Goal: Task Accomplishment & Management: Manage account settings

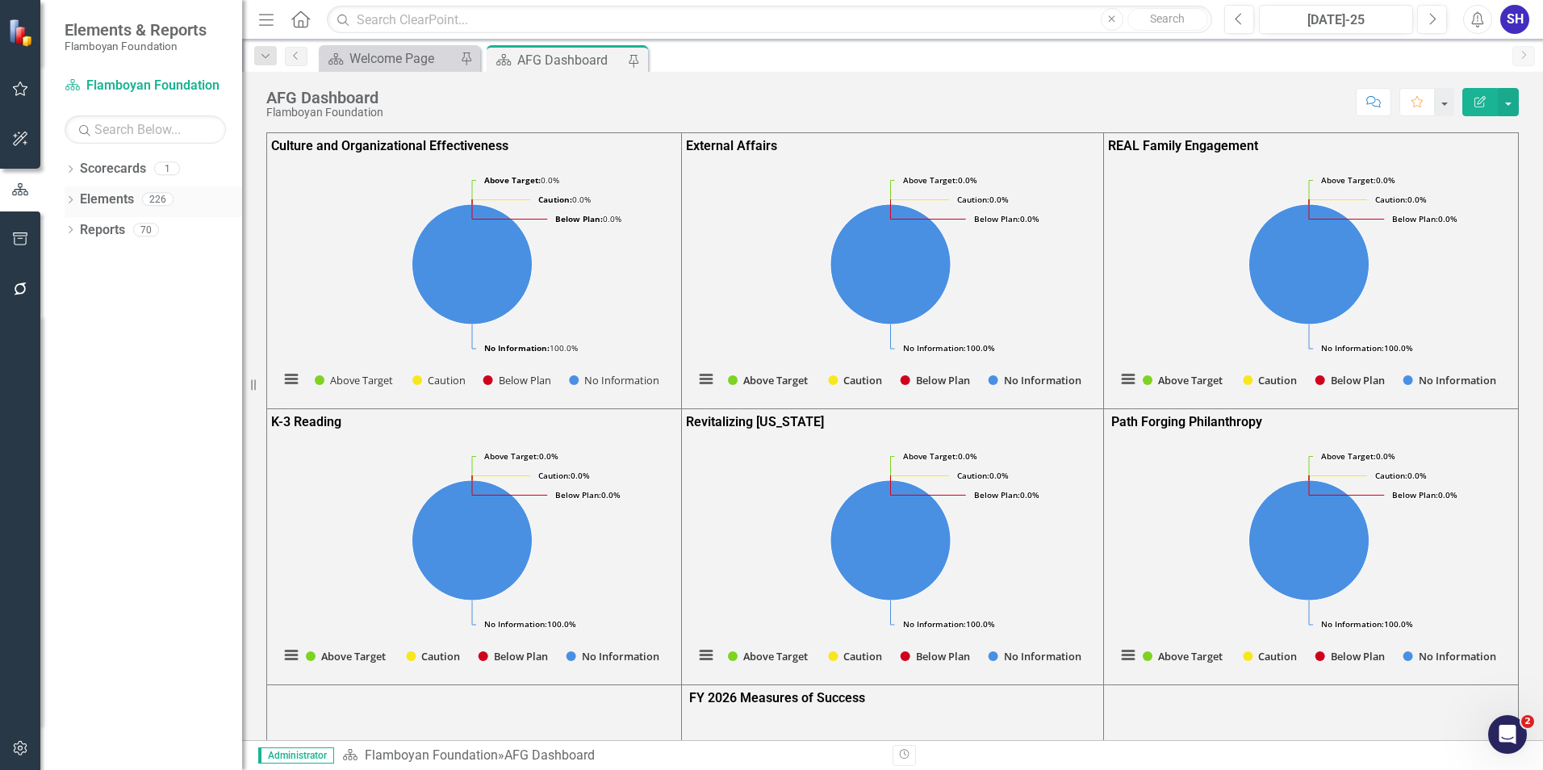
click at [124, 191] on link "Elements" at bounding box center [107, 199] width 54 height 19
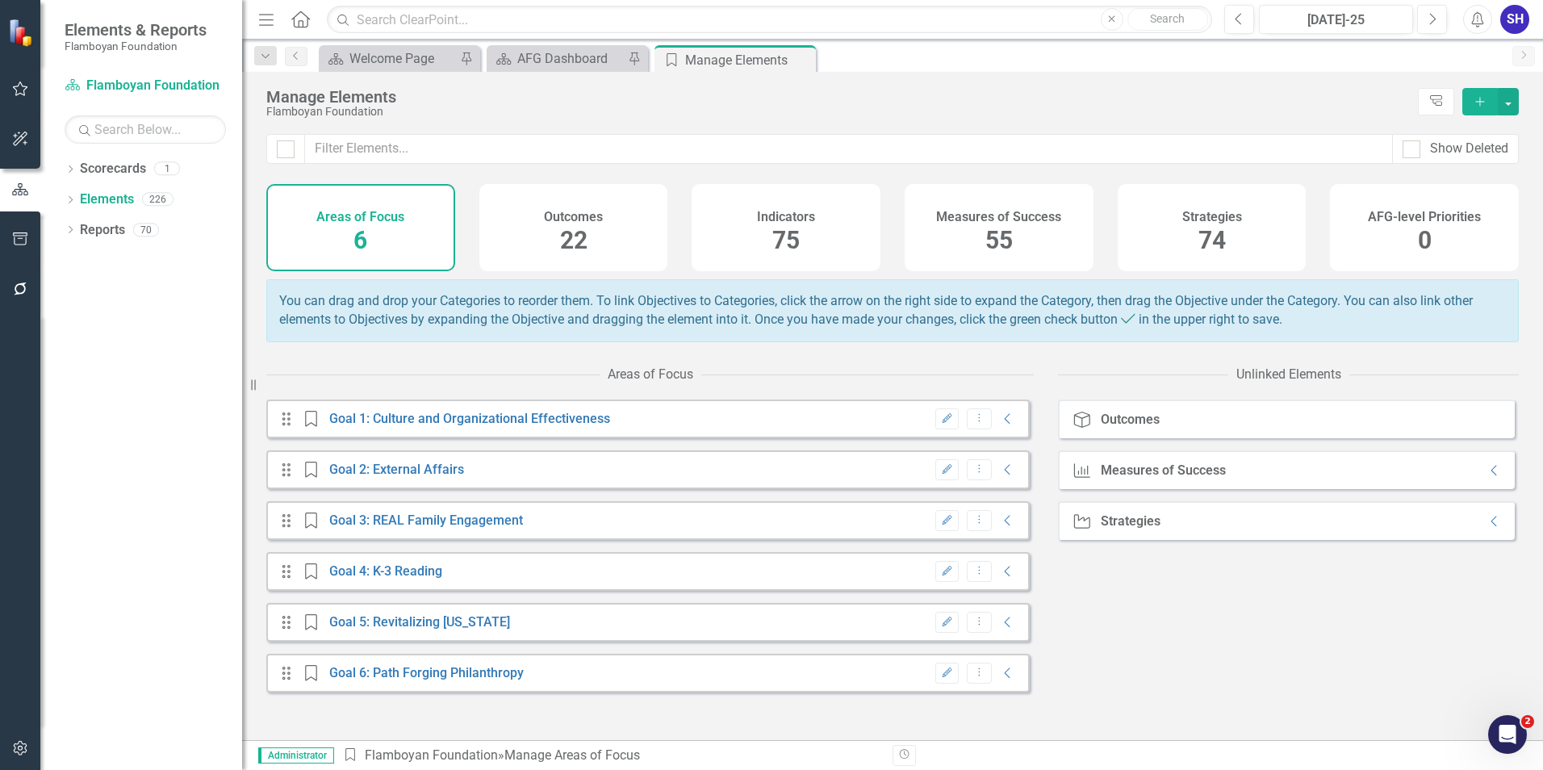
click at [1006, 238] on span "55" at bounding box center [999, 240] width 27 height 28
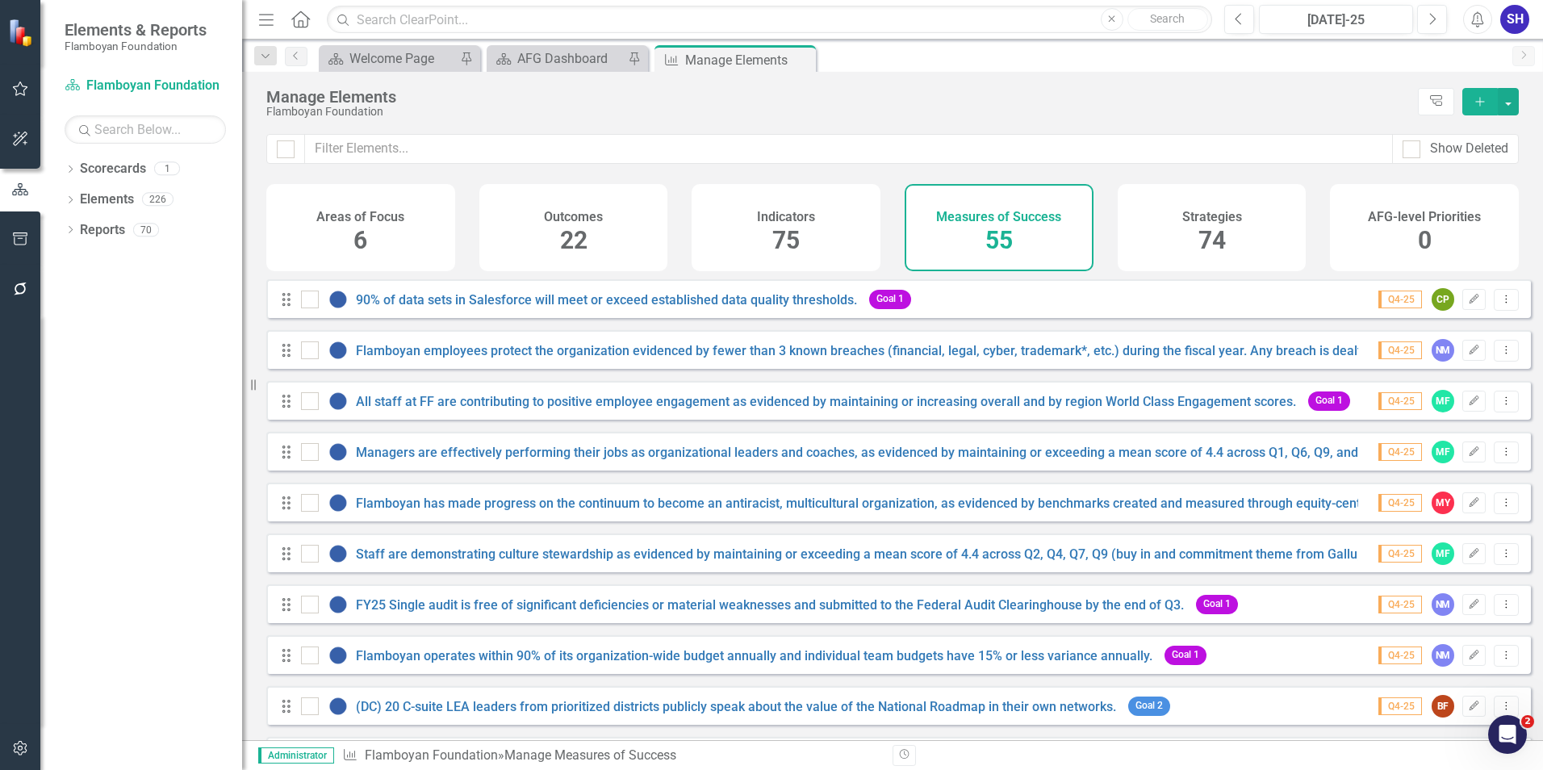
checkbox input "false"
click at [569, 508] on link "Flamboyan has made progress on the continuum to become an antiracist, multicult…" at bounding box center [902, 503] width 1092 height 15
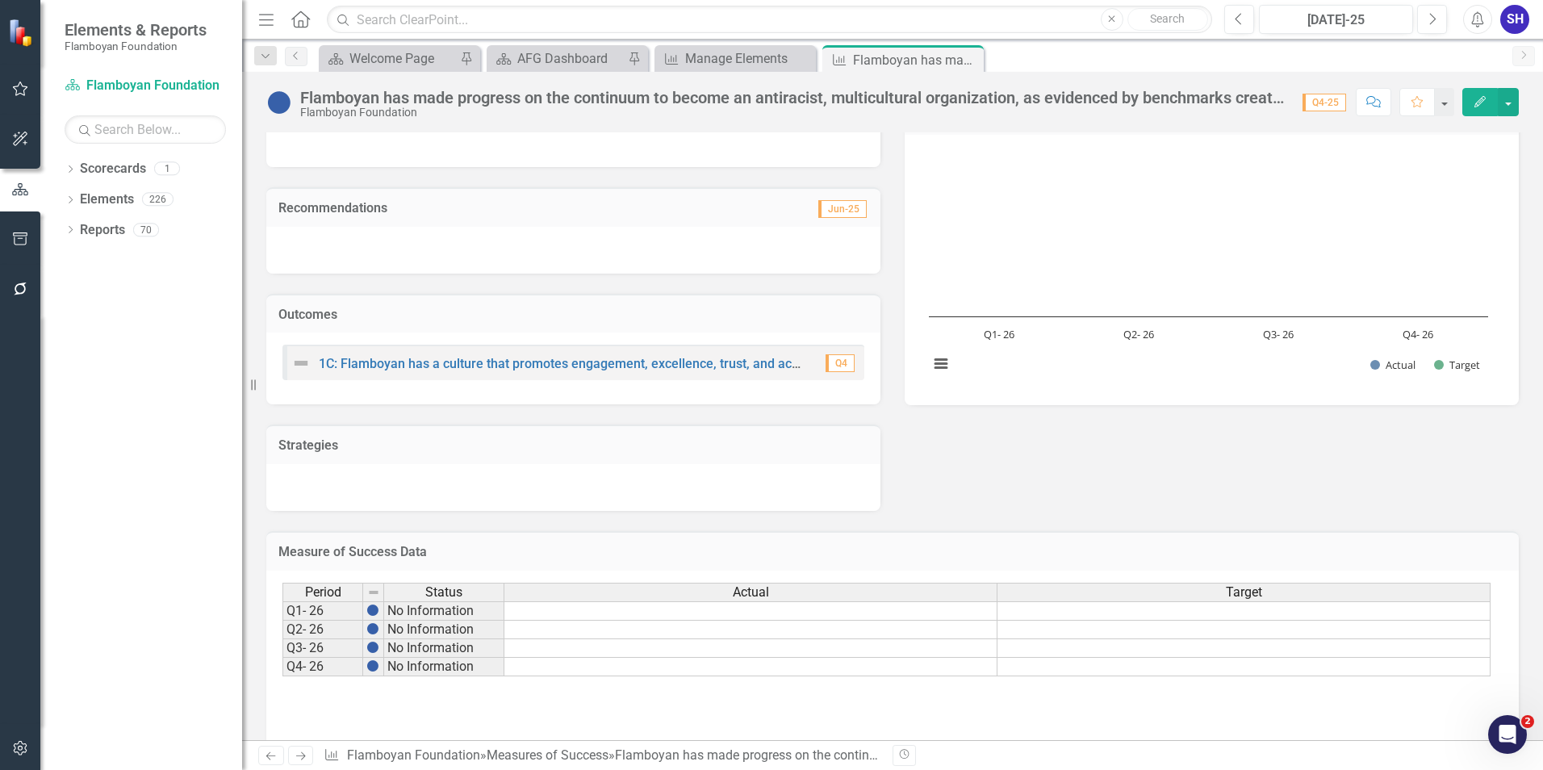
scroll to position [205, 0]
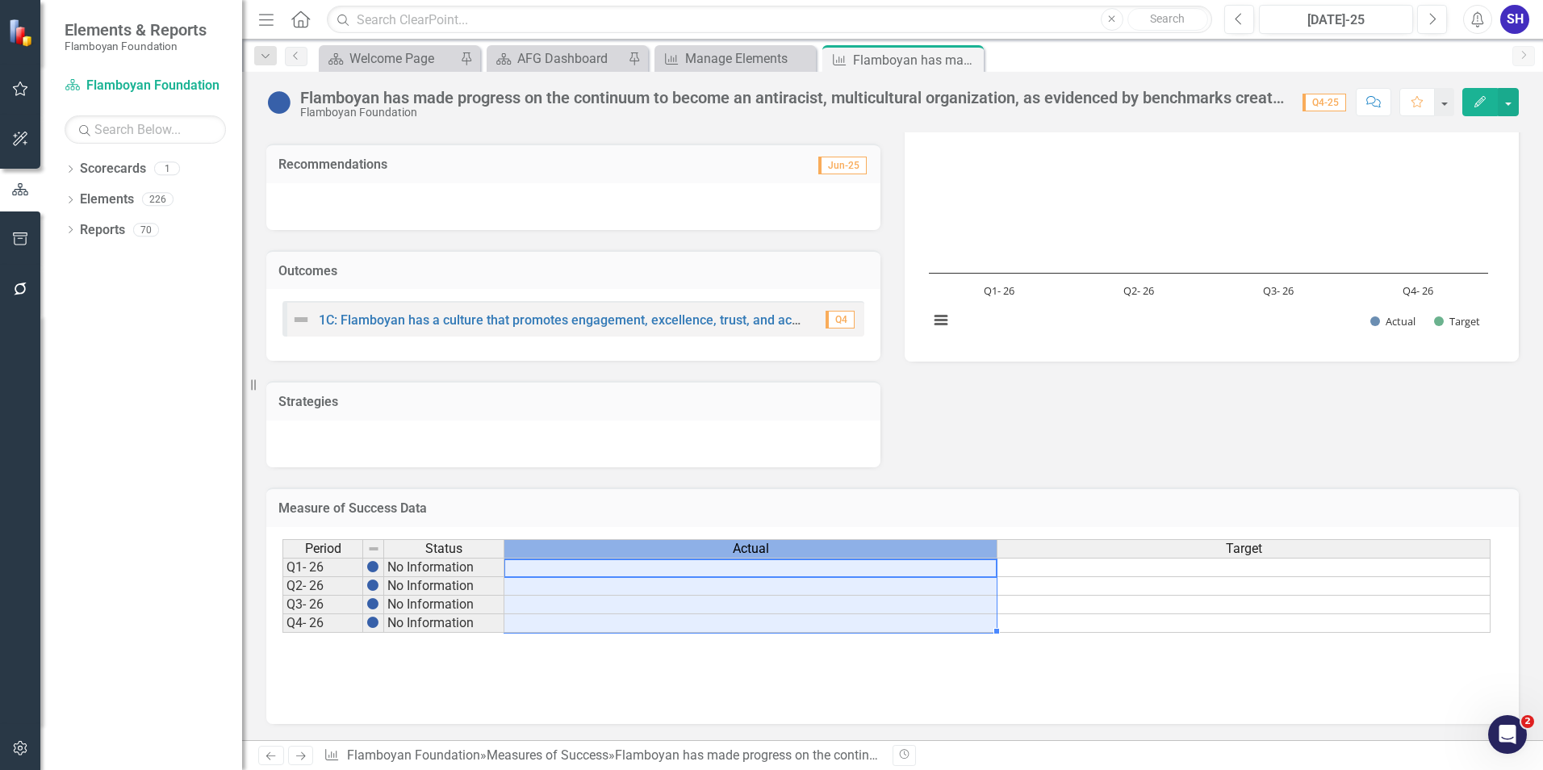
click at [846, 550] on div "Actual" at bounding box center [750, 549] width 492 height 18
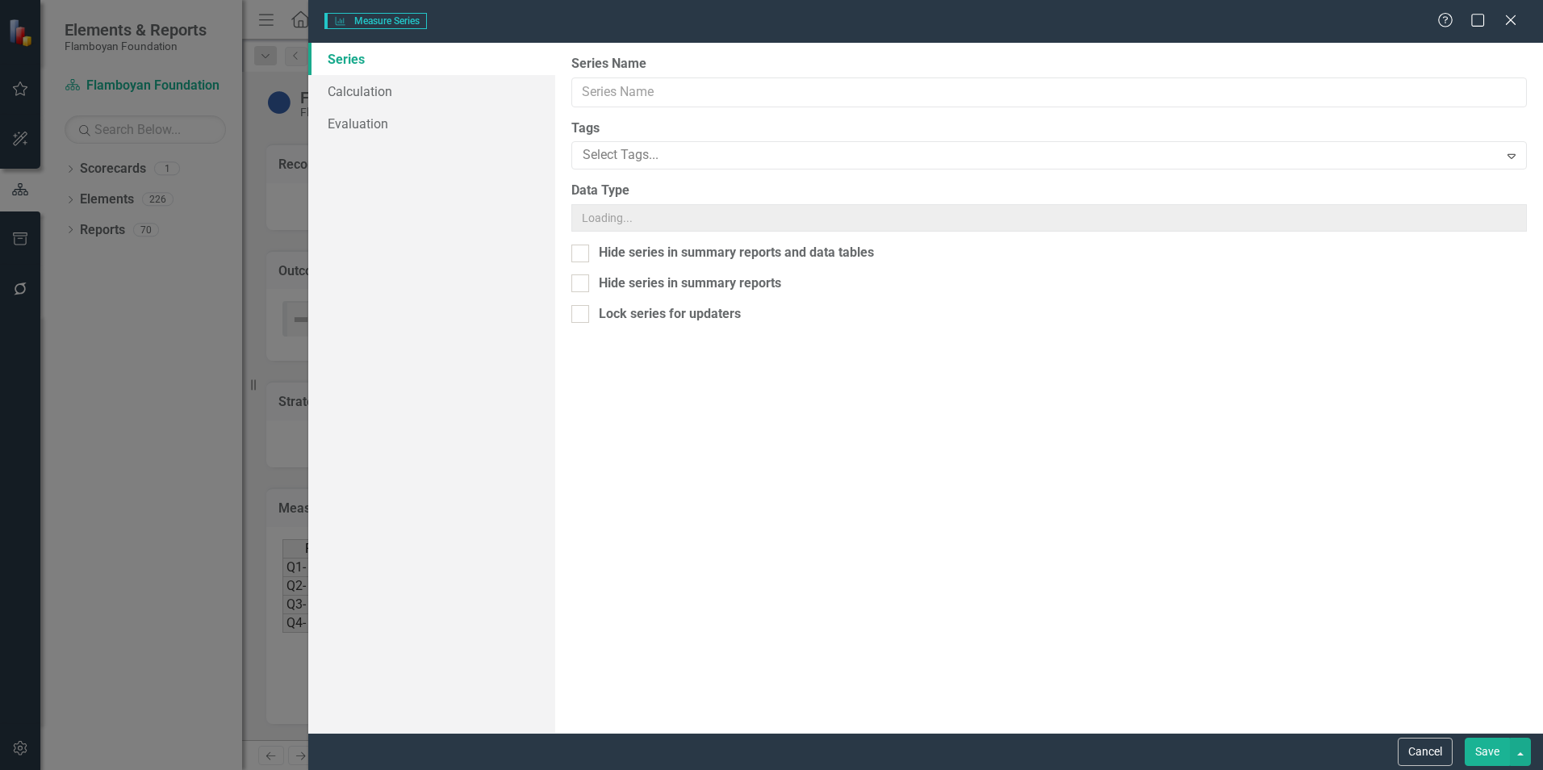
type input "Actual"
click at [663, 220] on div "Integer" at bounding box center [1040, 219] width 915 height 19
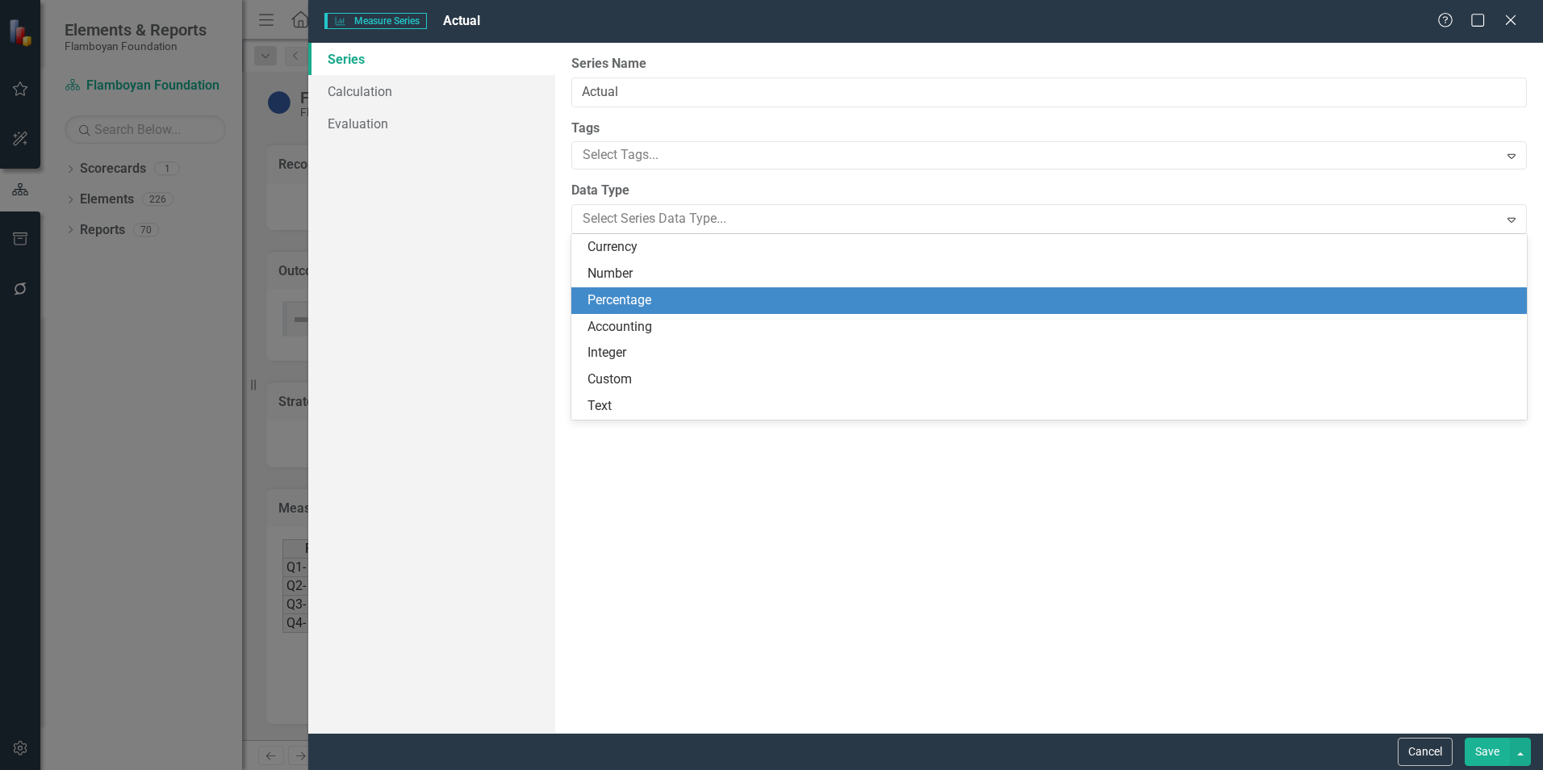
click at [690, 291] on div "Percentage" at bounding box center [1053, 300] width 930 height 19
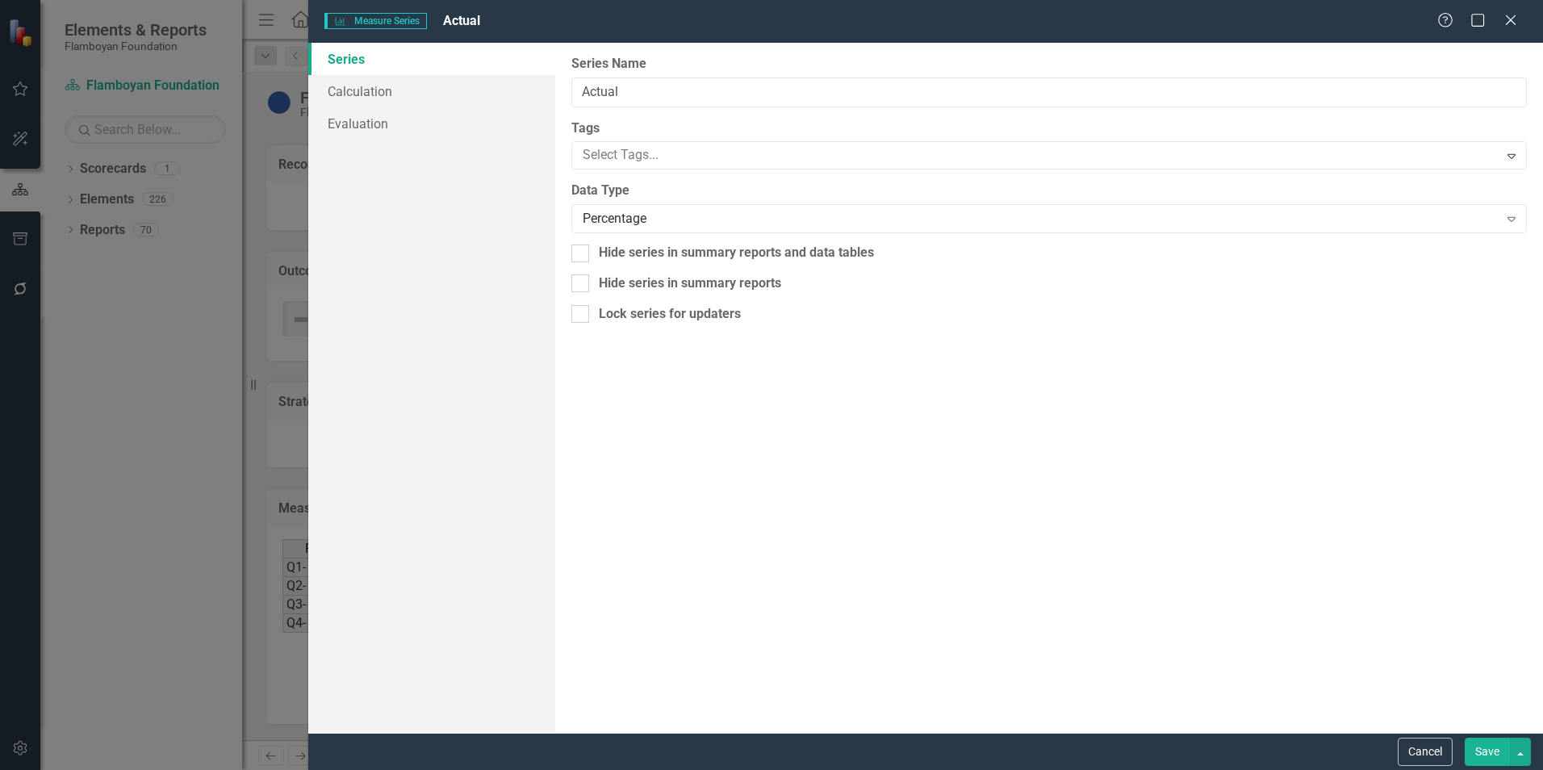
click at [1495, 747] on button "Save" at bounding box center [1487, 752] width 45 height 28
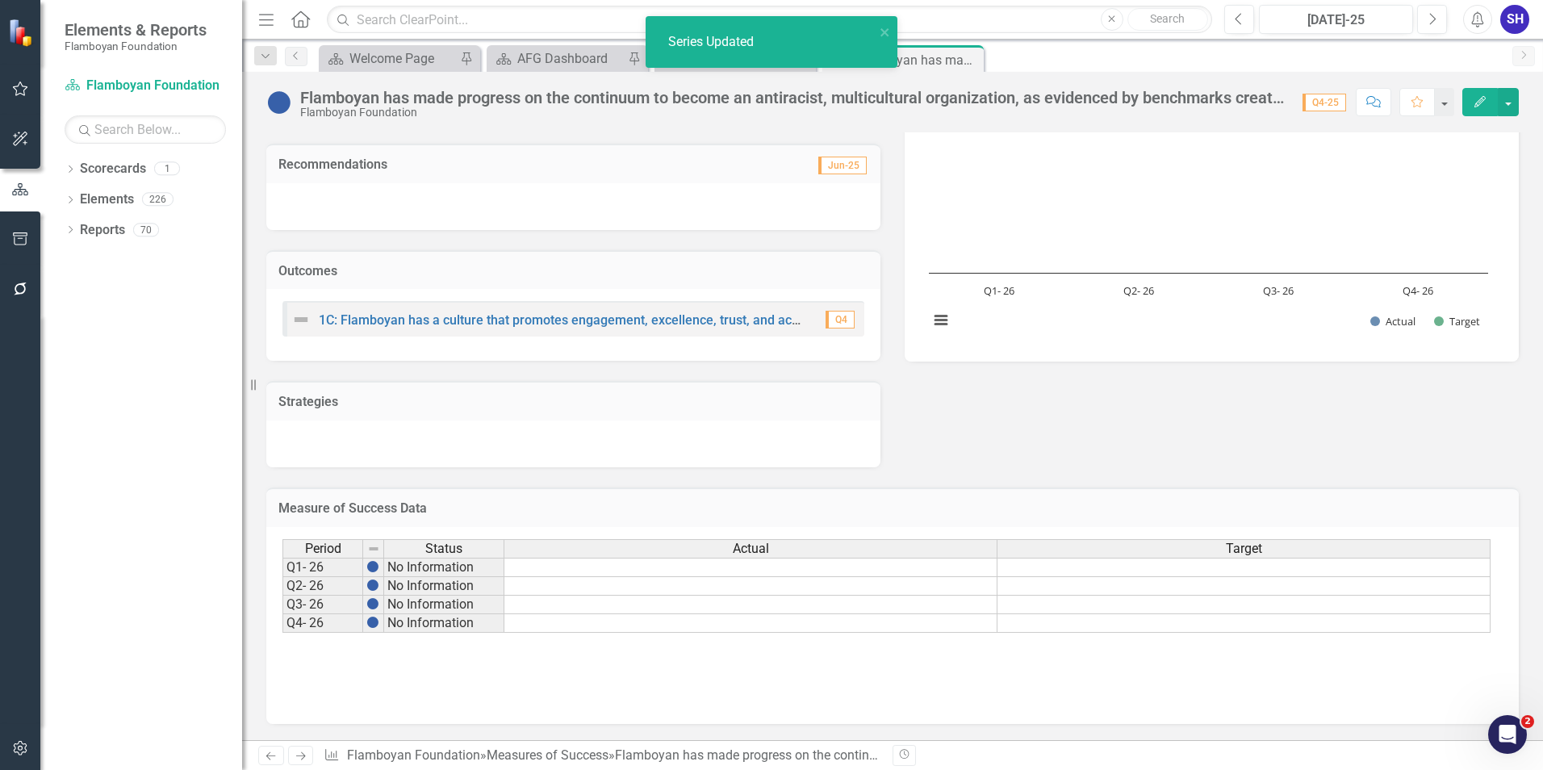
click at [1291, 550] on div "Target" at bounding box center [1244, 549] width 492 height 18
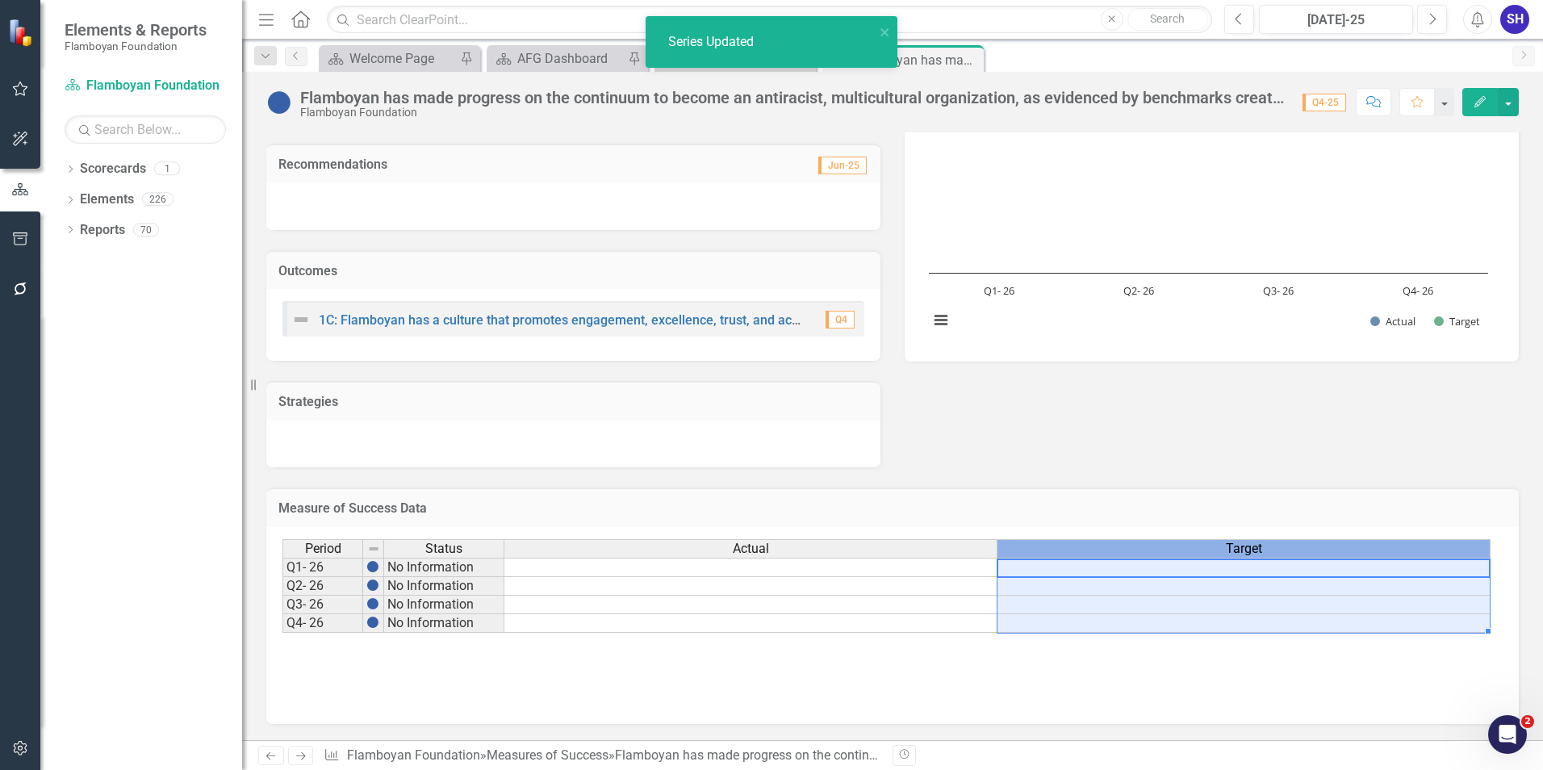
click at [1291, 550] on div "Target" at bounding box center [1244, 549] width 492 height 18
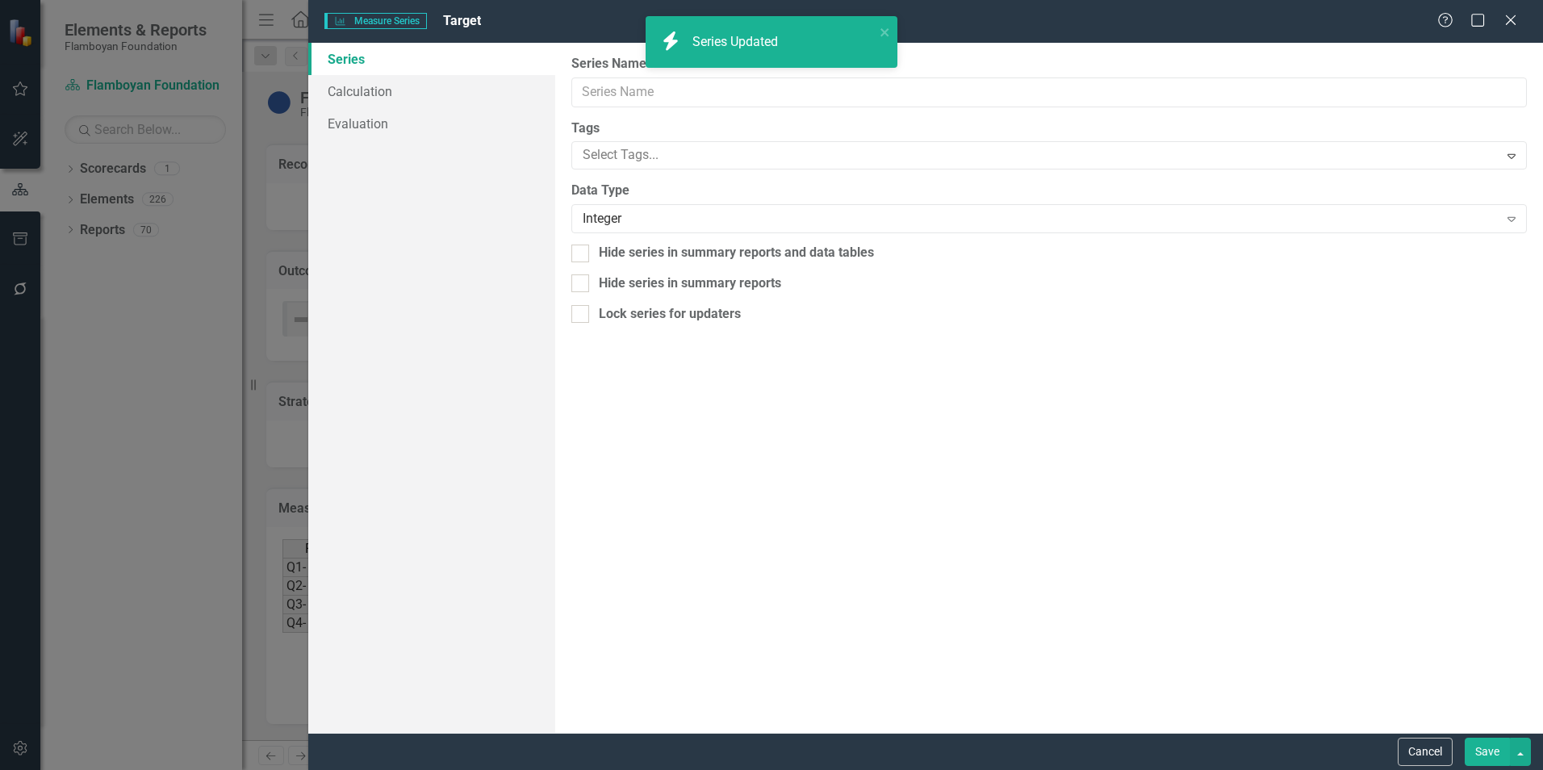
type input "Target"
click at [659, 217] on div "Integer" at bounding box center [1040, 219] width 915 height 19
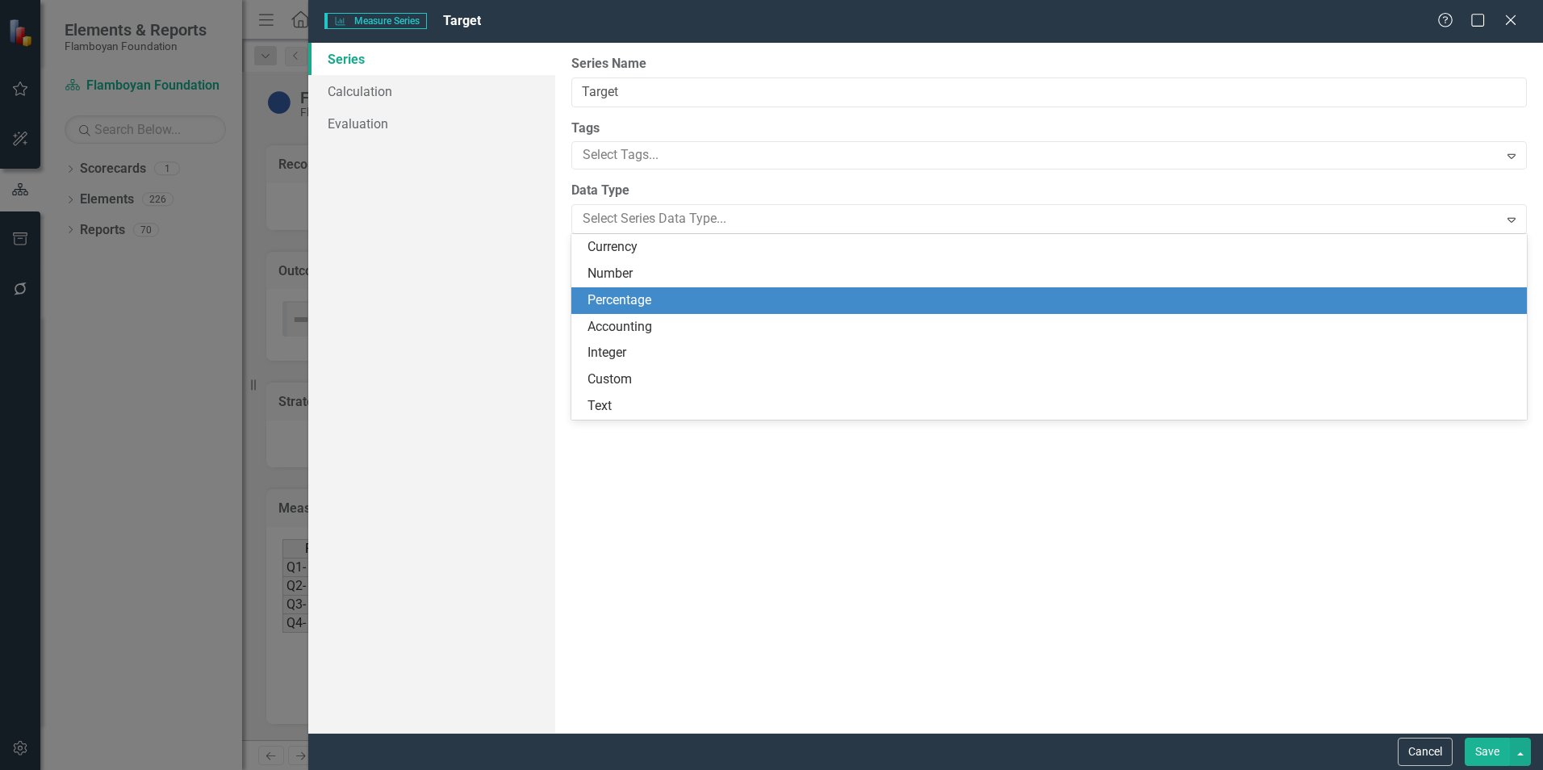
click at [681, 303] on div "Percentage" at bounding box center [1053, 300] width 930 height 19
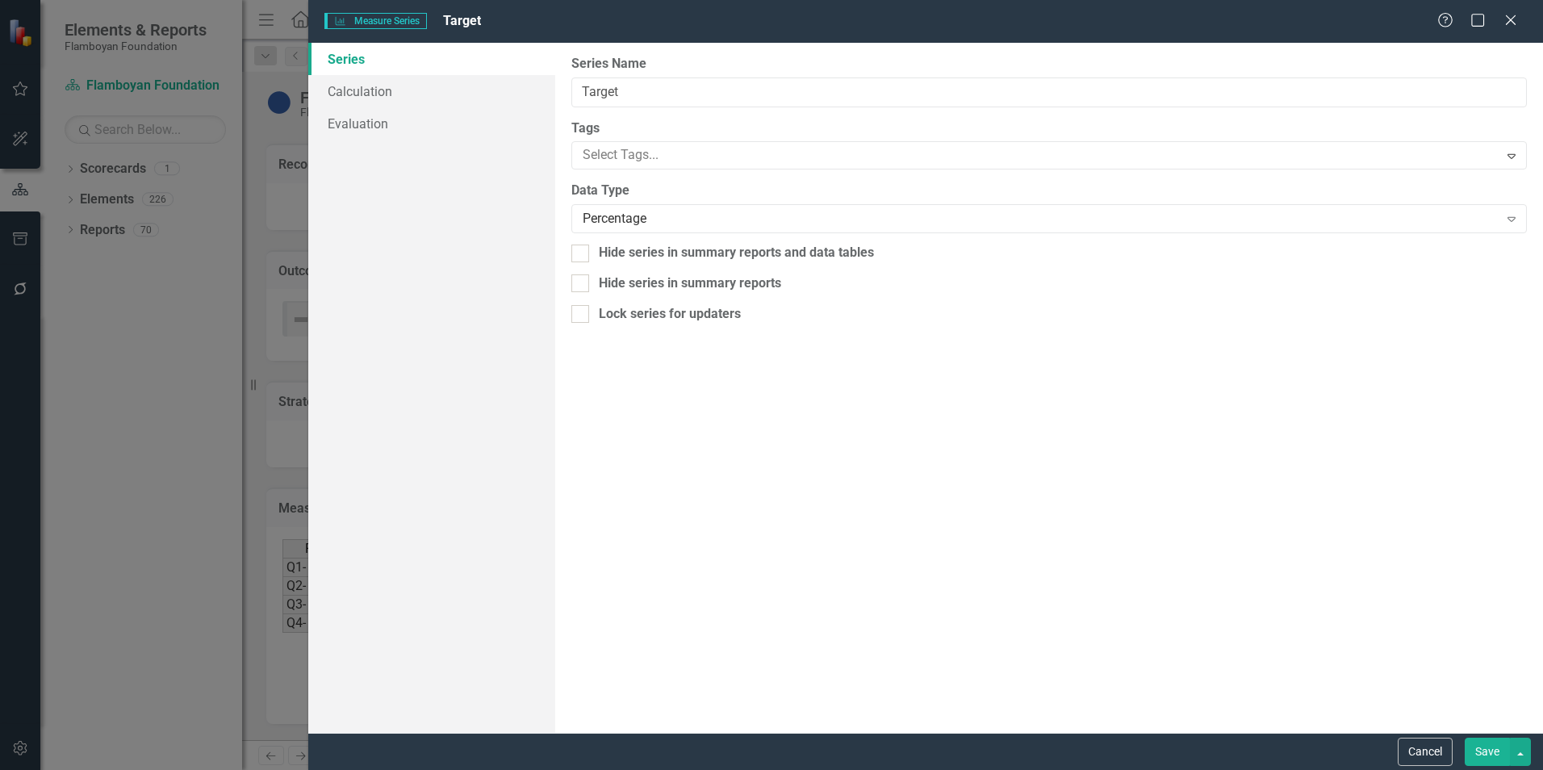
click at [1488, 743] on button "Save" at bounding box center [1487, 752] width 45 height 28
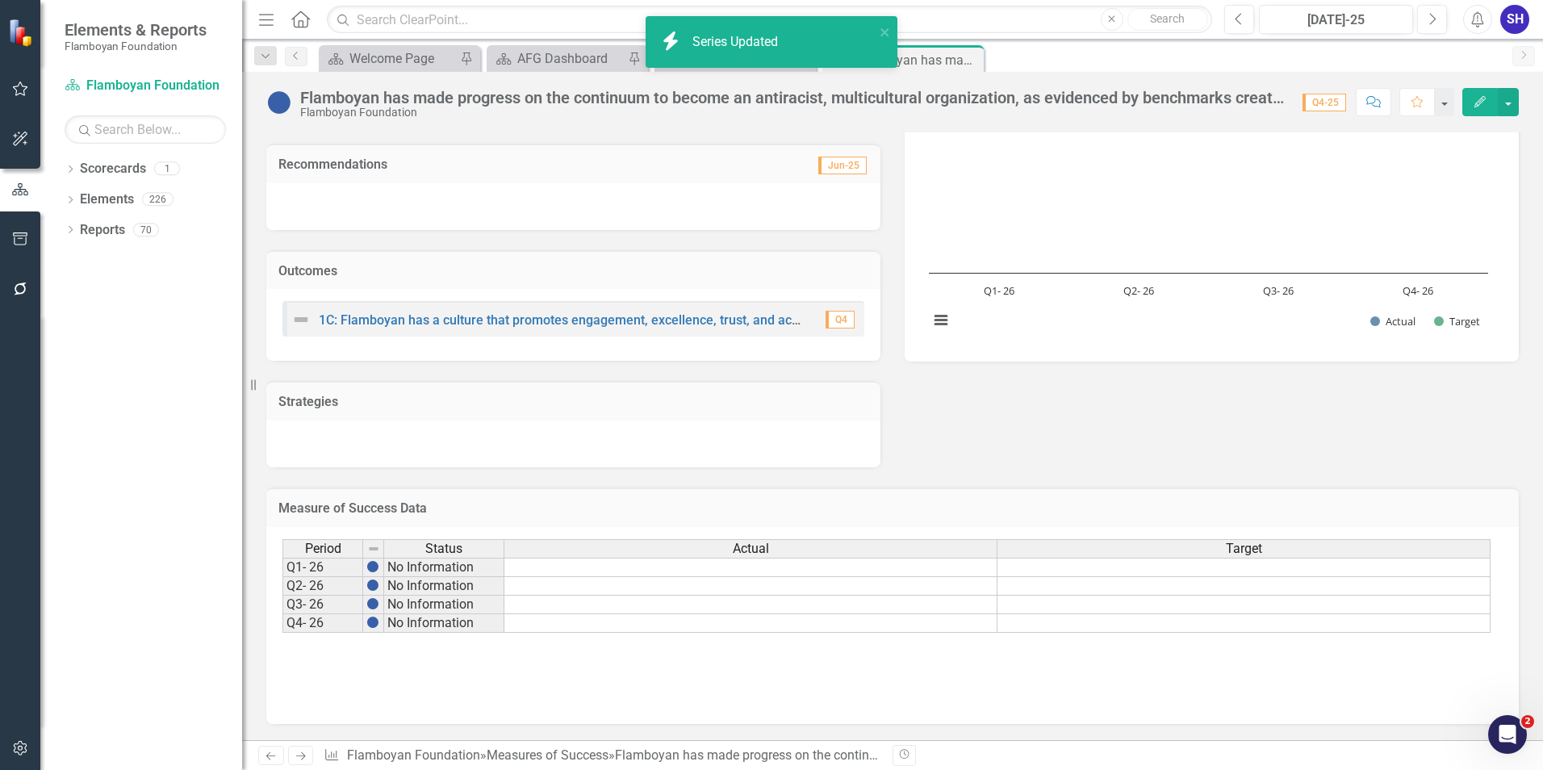
click at [1242, 571] on td at bounding box center [1244, 567] width 493 height 19
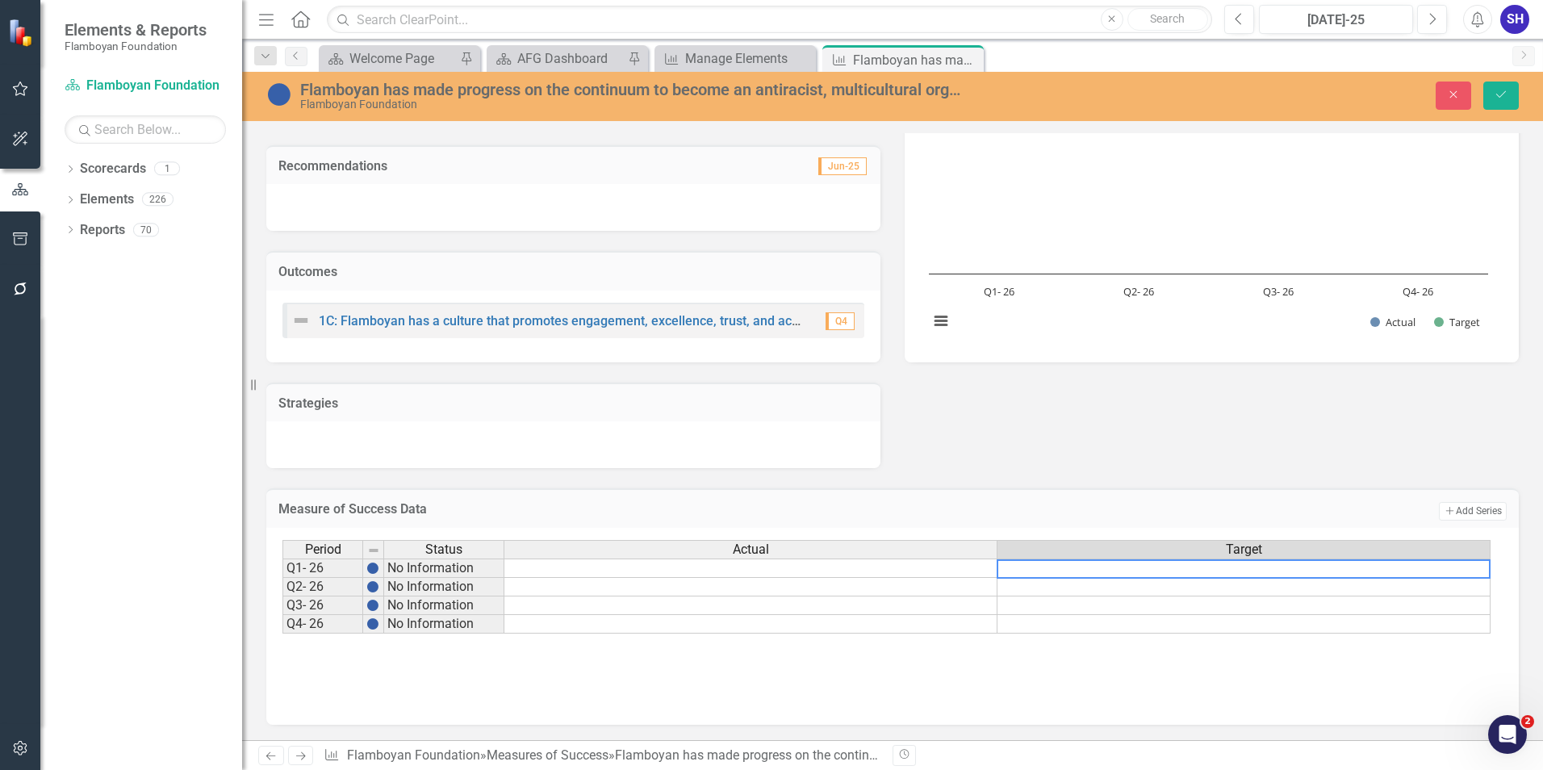
click at [1302, 572] on textarea at bounding box center [1244, 568] width 494 height 19
type textarea "0"
click at [1365, 588] on td at bounding box center [1244, 587] width 493 height 19
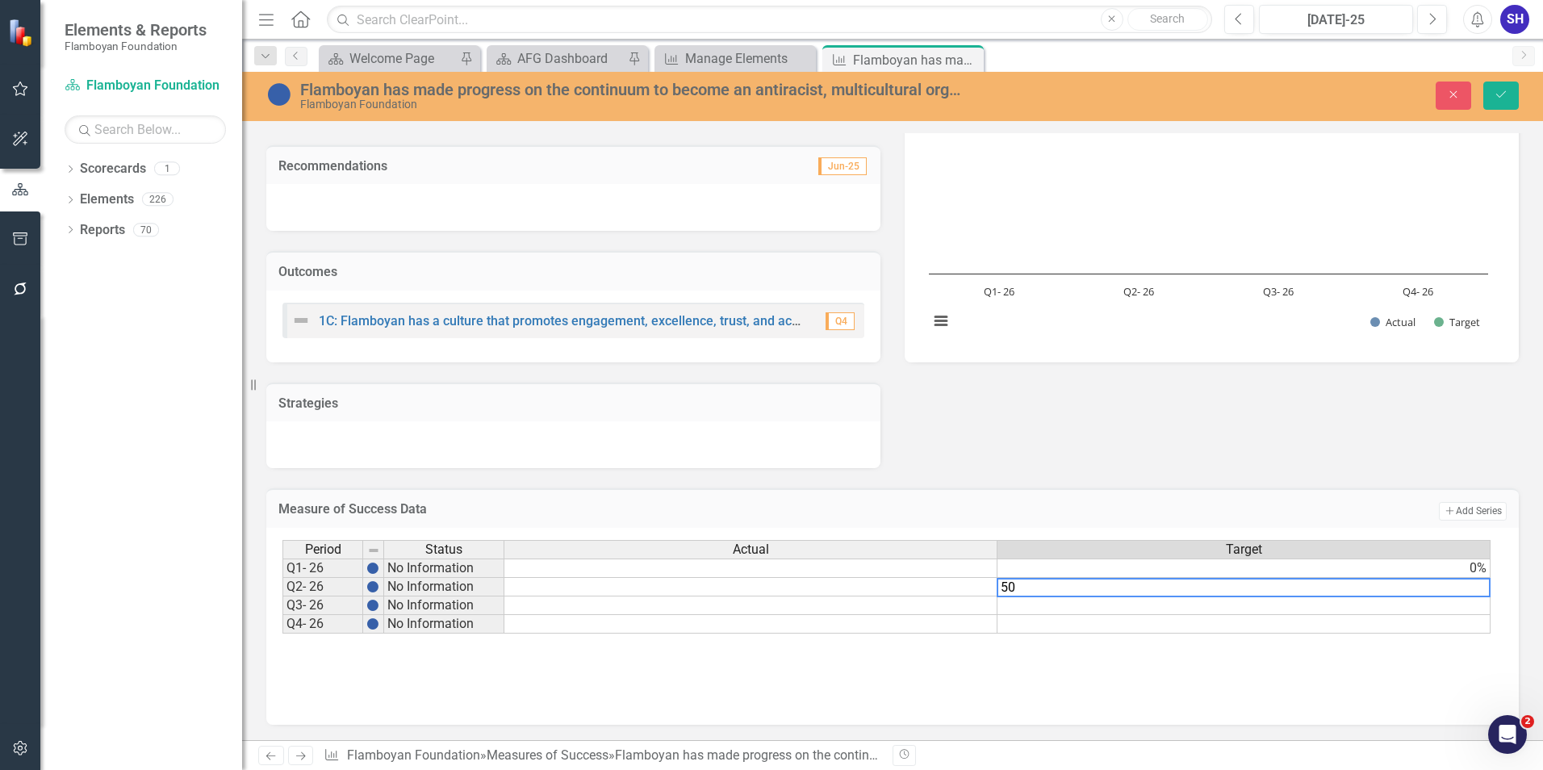
type textarea "50"
click at [283, 613] on div "Period Status Actual Target Q1- 26 No Information 0% Q2- 26 No Information Q3- …" at bounding box center [283, 587] width 0 height 94
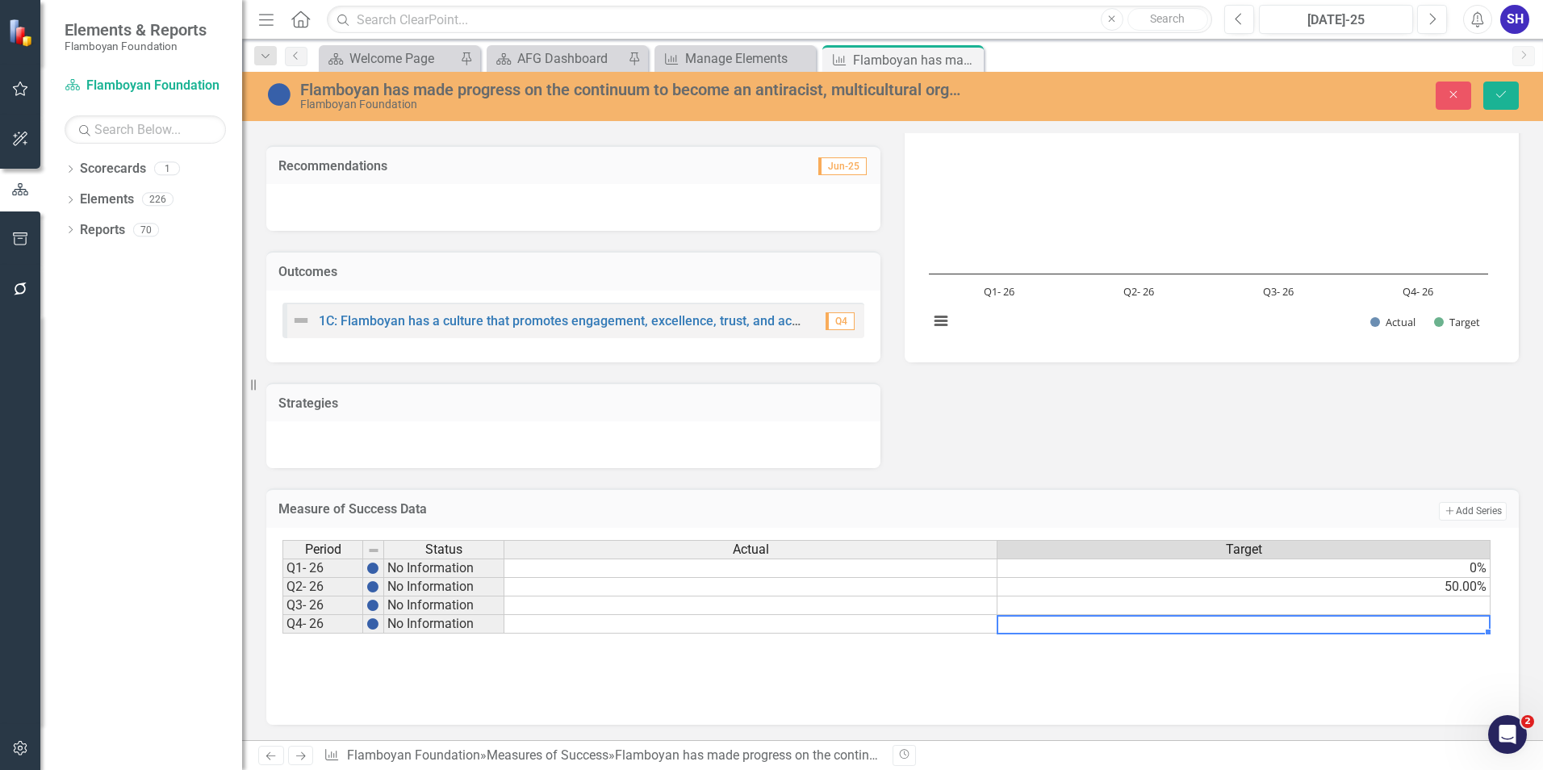
click at [1373, 623] on td at bounding box center [1244, 624] width 493 height 19
type textarea "100"
click at [1354, 679] on div "Period Status Actual Target Q1- 26 No Information 0% Q2- 26 No Information 50.0…" at bounding box center [893, 620] width 1220 height 161
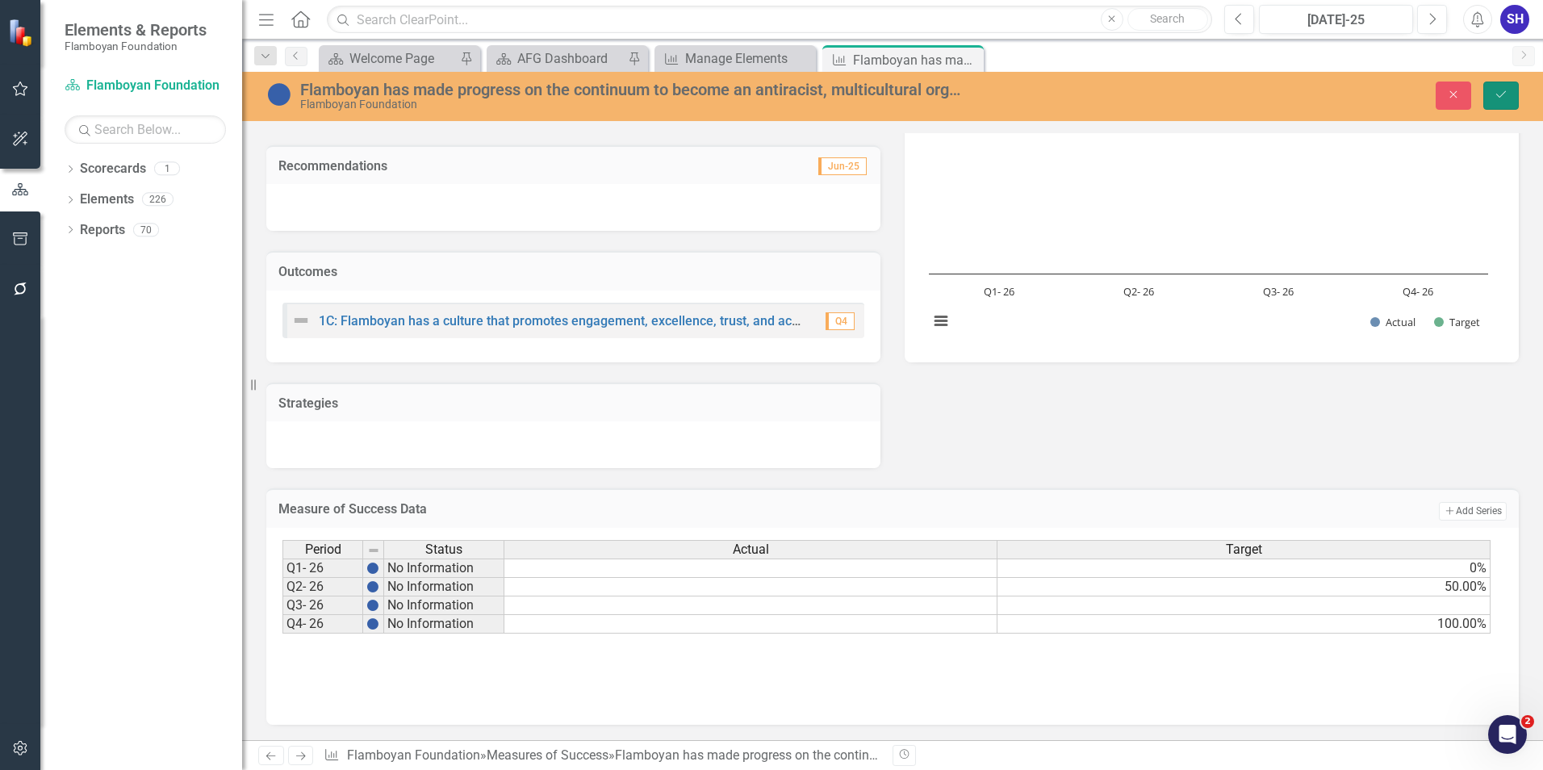
click at [1508, 100] on icon "Save" at bounding box center [1501, 94] width 15 height 11
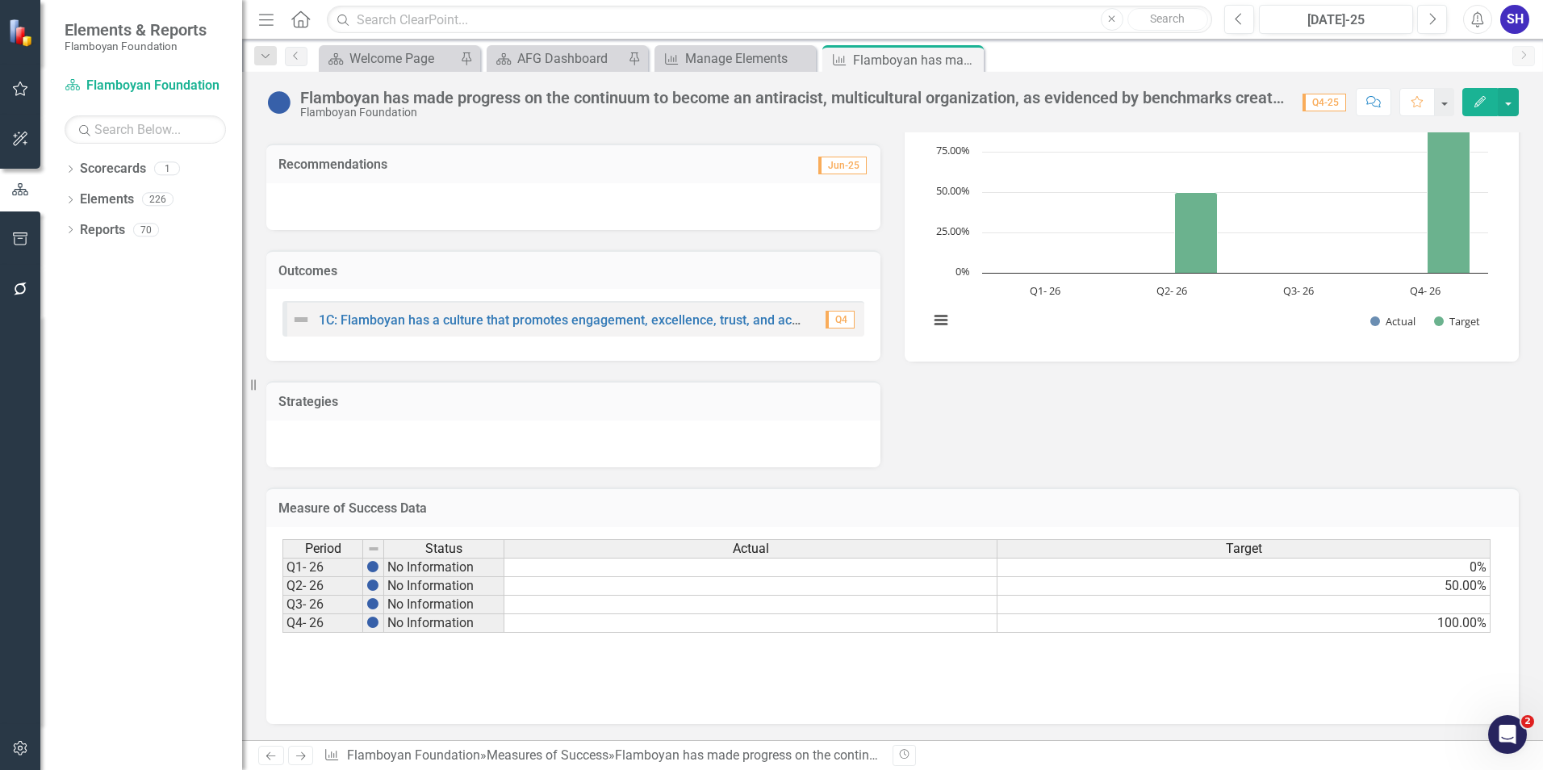
click at [1469, 605] on td at bounding box center [1244, 605] width 493 height 19
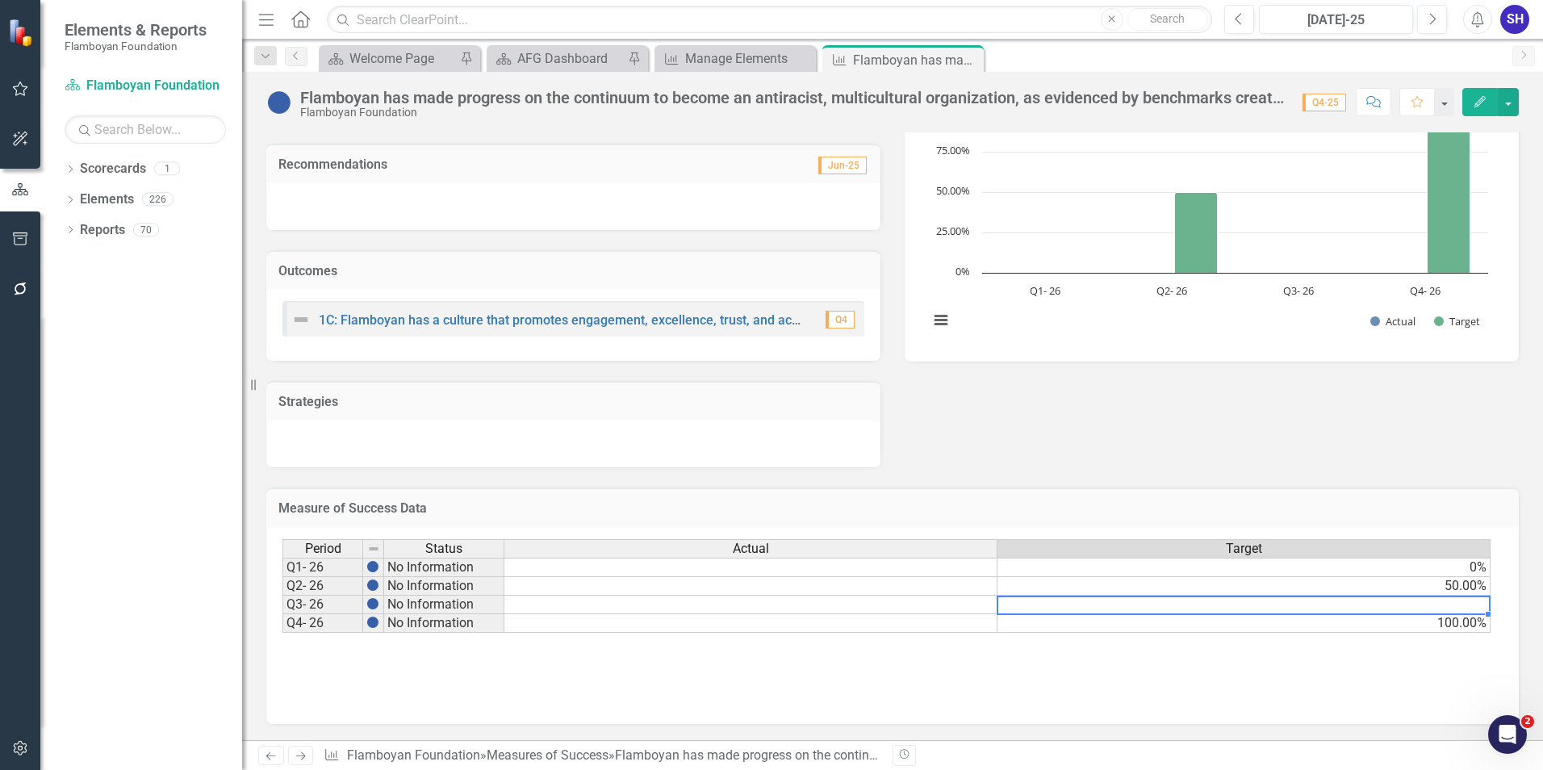
click at [1469, 605] on td at bounding box center [1244, 605] width 493 height 19
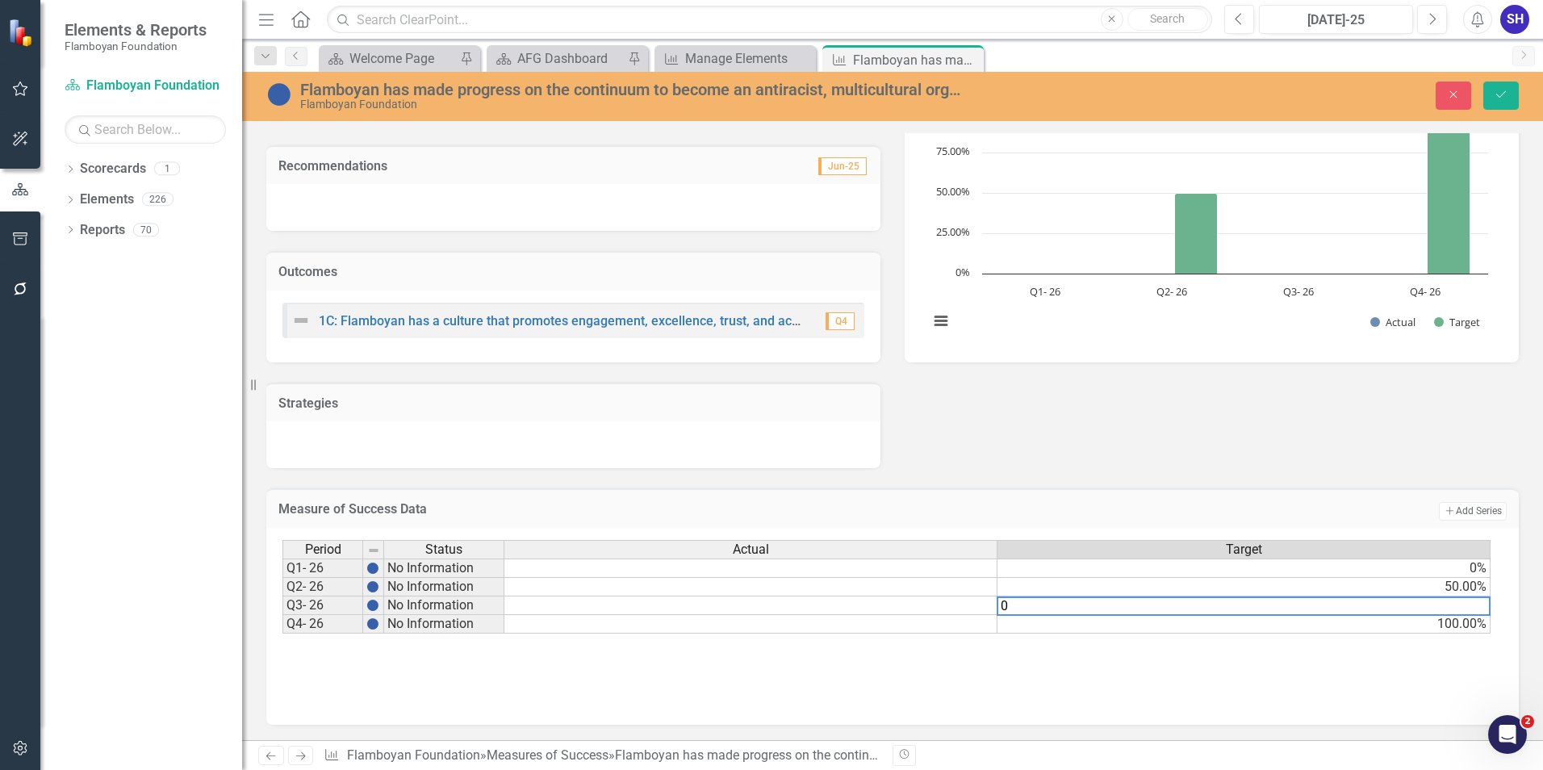
type textarea "0"
click at [1450, 681] on div "Period Status Actual Target Q1- 26 No Information 0% Q2- 26 No Information 50.0…" at bounding box center [893, 620] width 1220 height 161
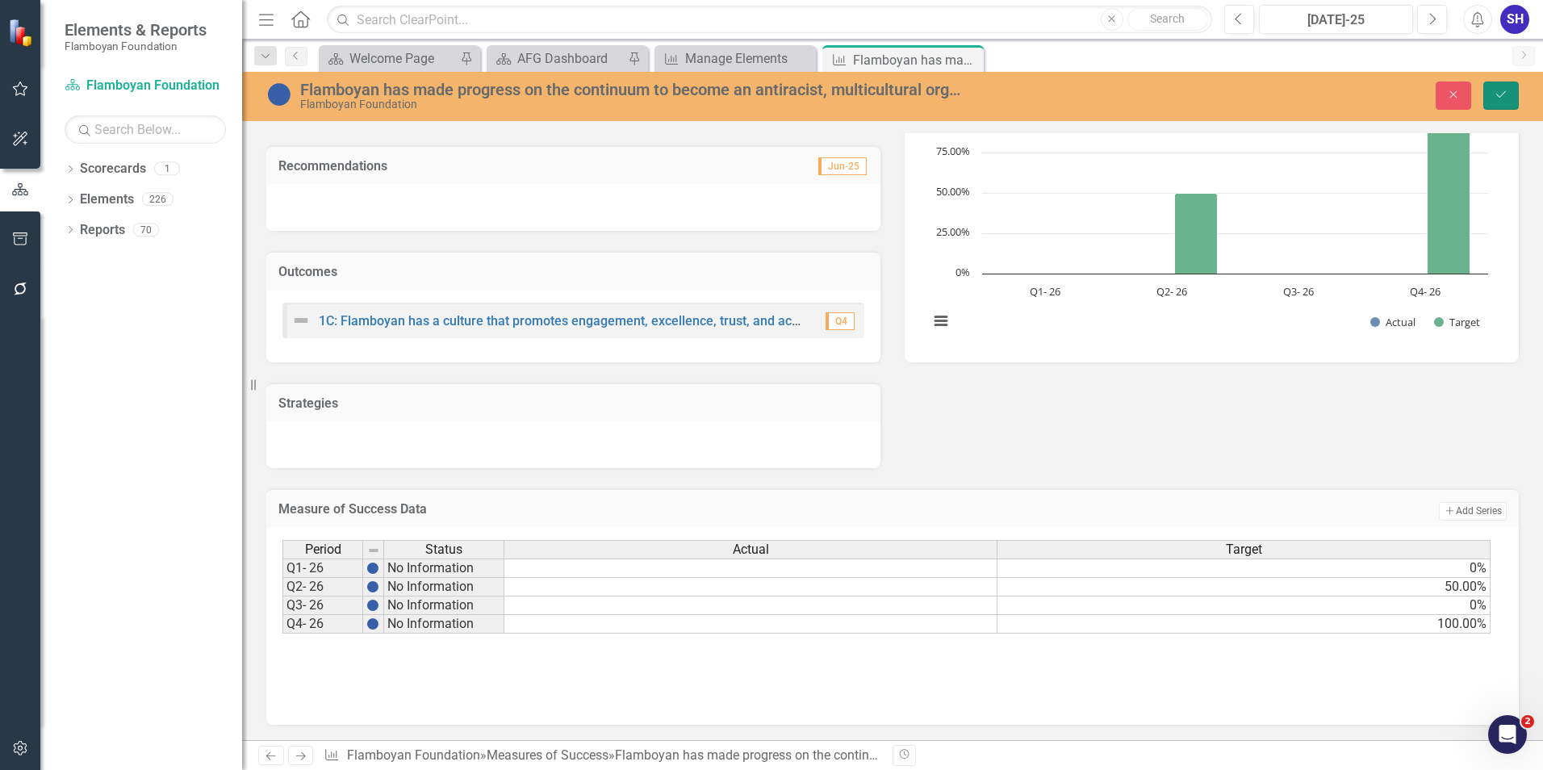
click at [1498, 83] on button "Save" at bounding box center [1502, 96] width 36 height 28
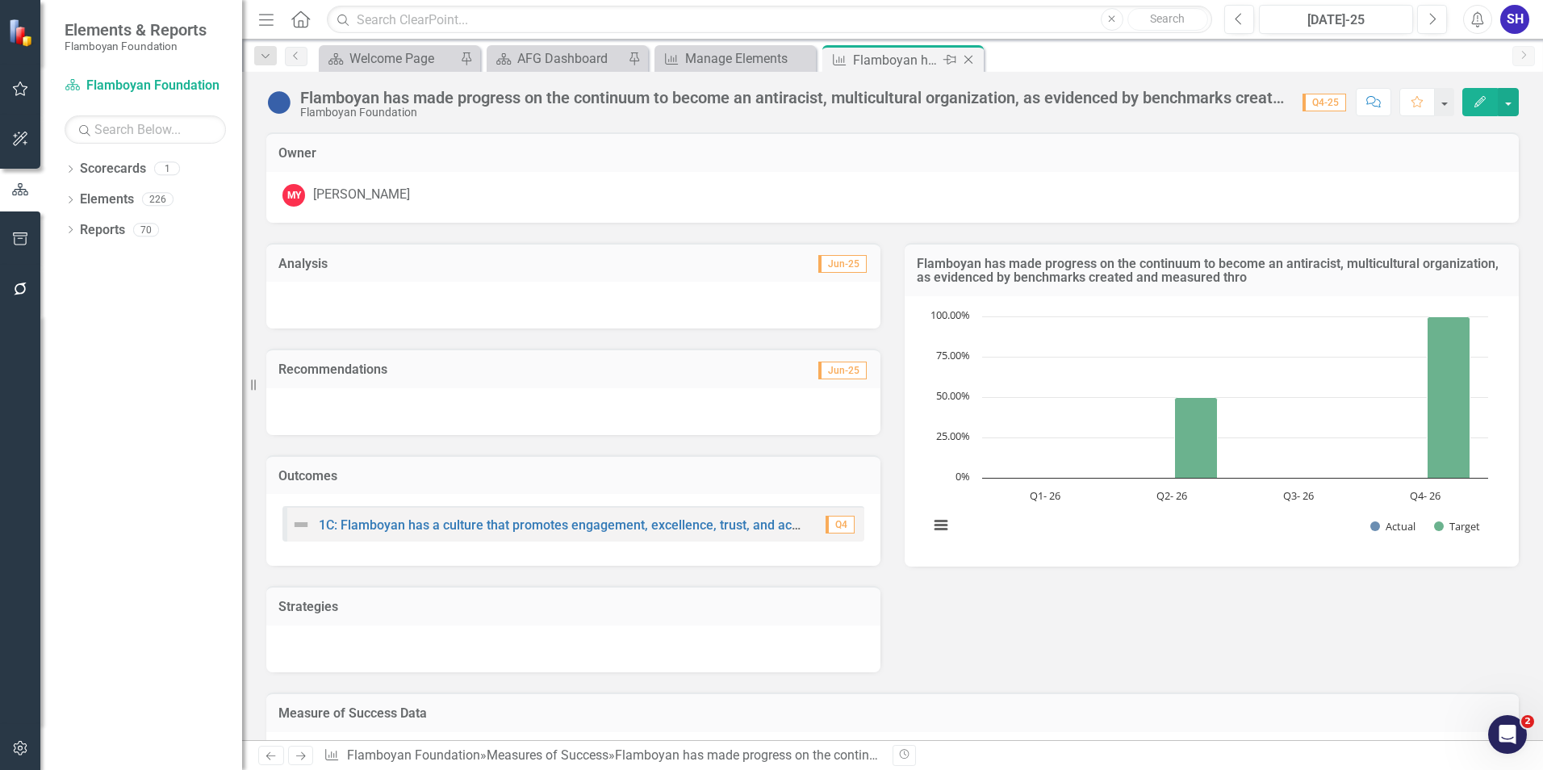
click at [973, 58] on icon "Close" at bounding box center [969, 59] width 16 height 13
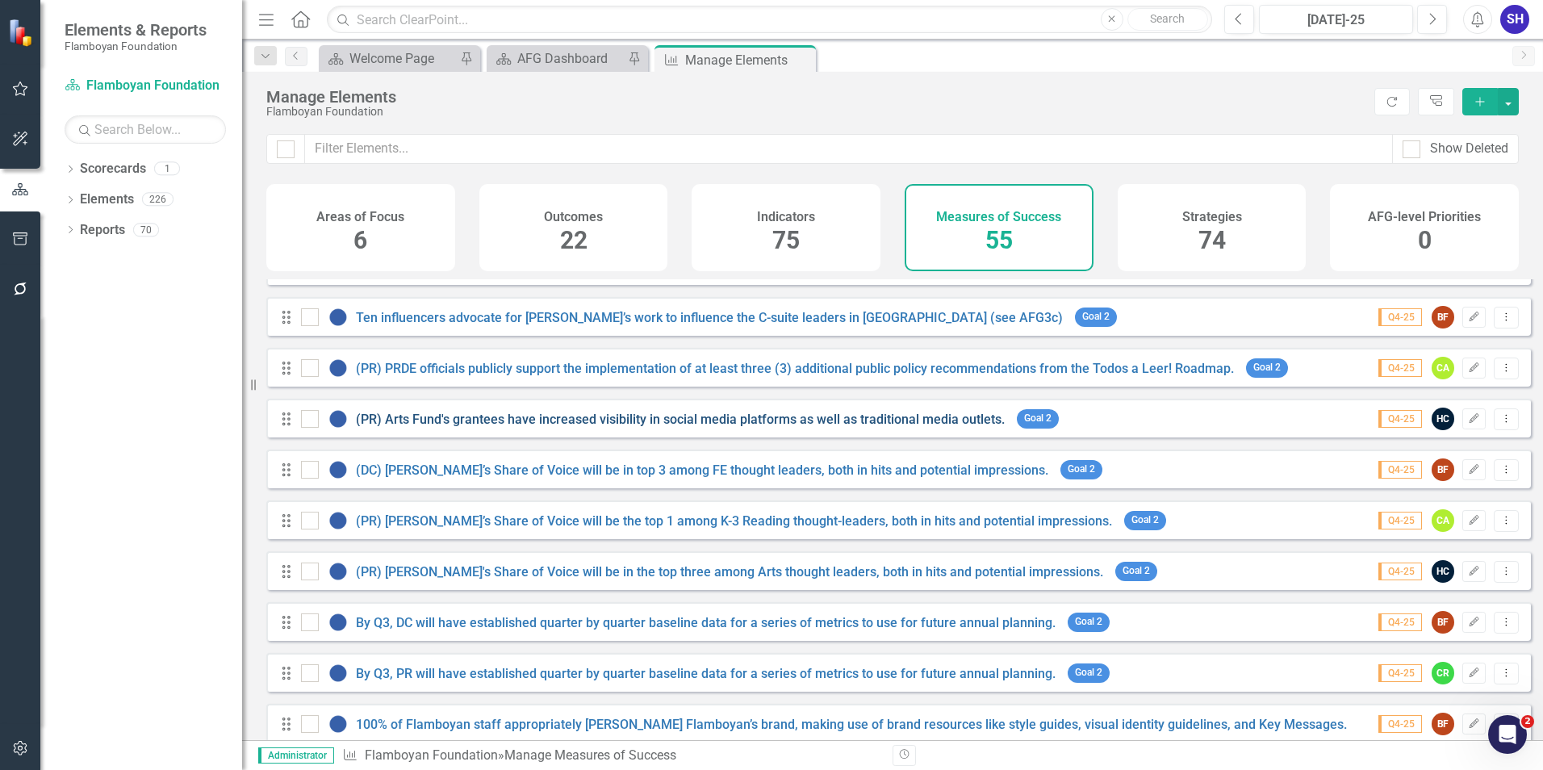
scroll to position [404, 0]
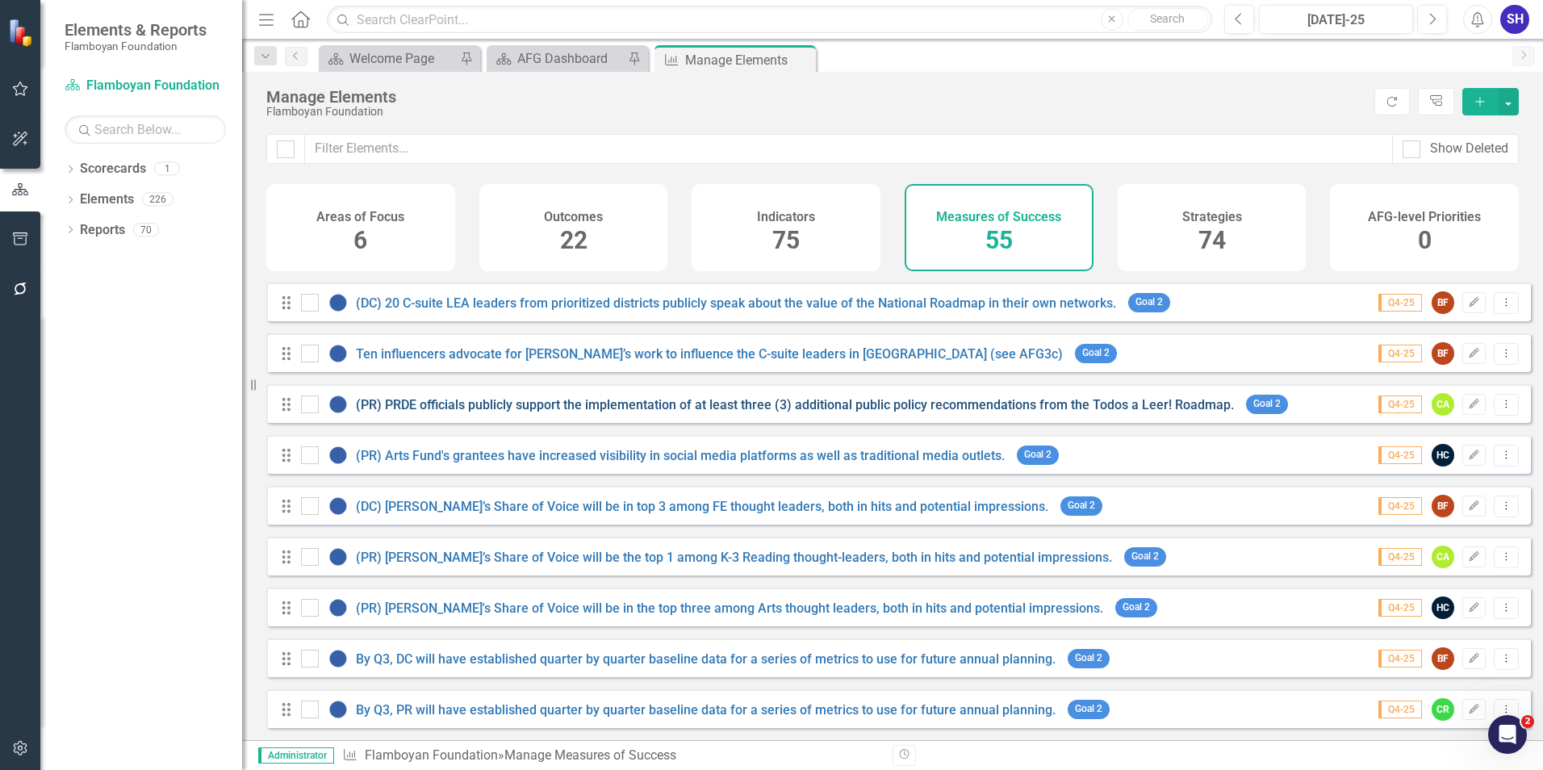
click at [825, 412] on link "(PR) PRDE officials publicly support the implementation of at least three (3) a…" at bounding box center [795, 404] width 878 height 15
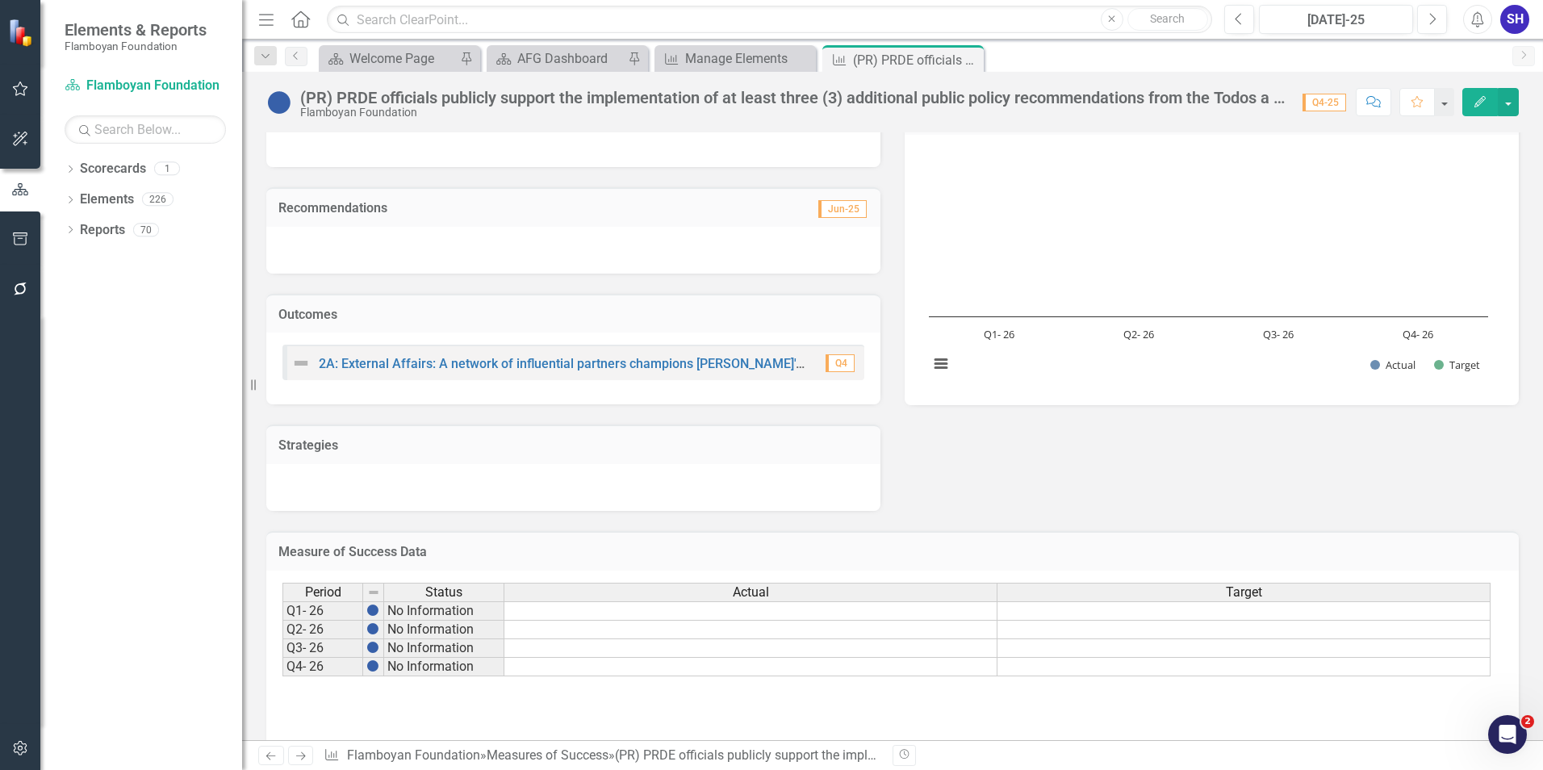
scroll to position [205, 0]
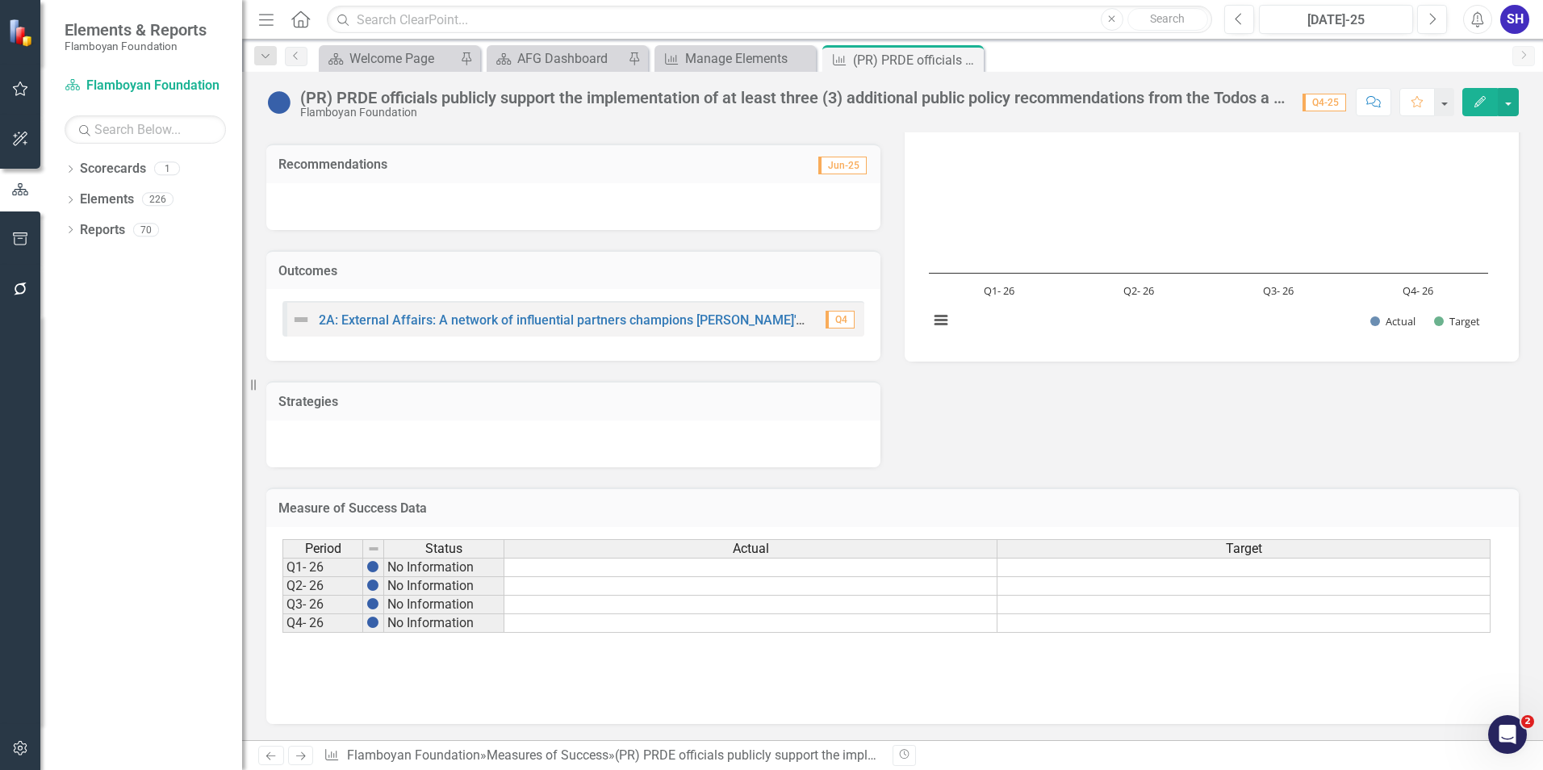
click at [835, 544] on div "Actual" at bounding box center [750, 549] width 492 height 18
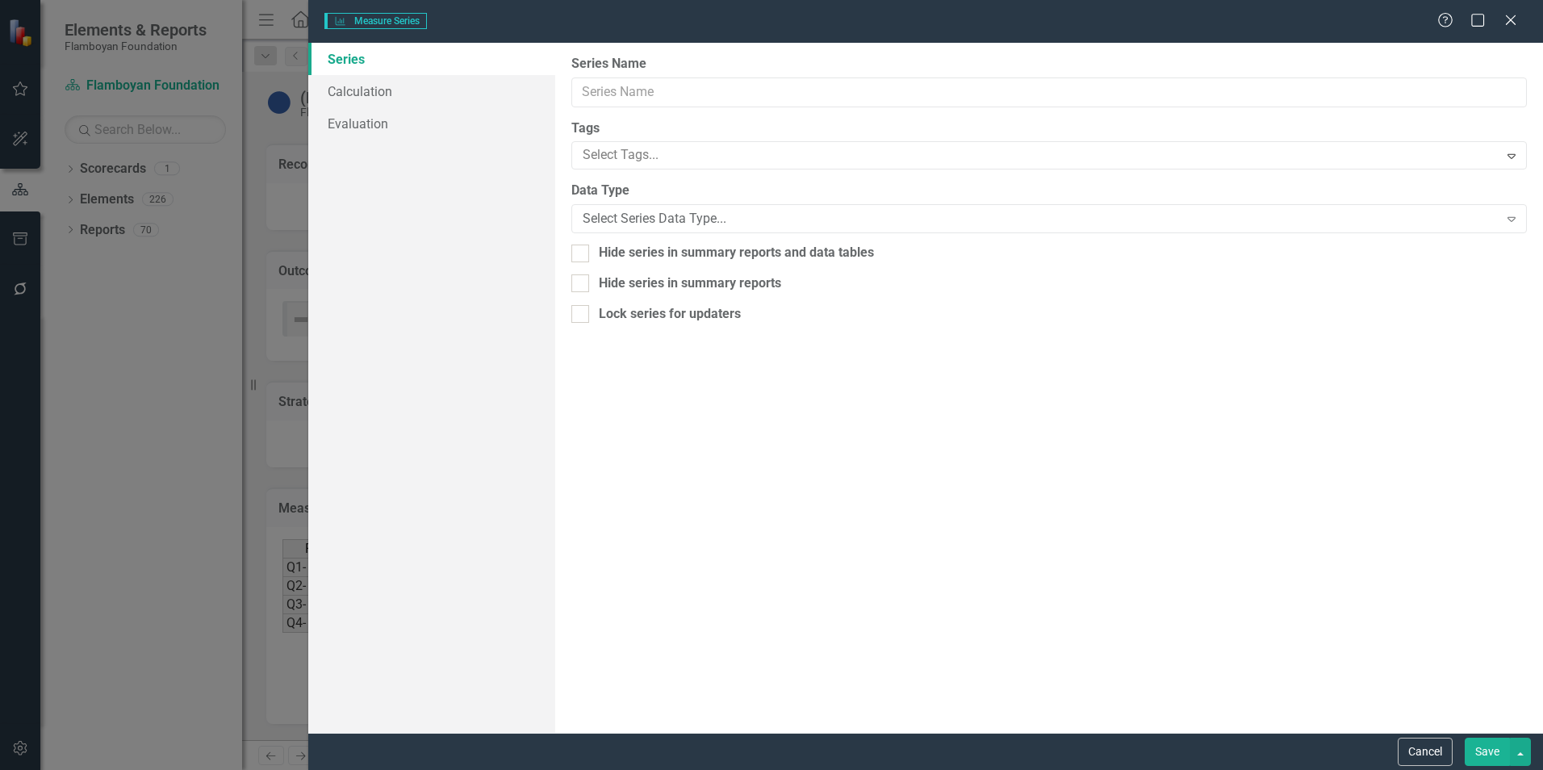
type input "Actual"
click at [1479, 741] on div "Cancel Save" at bounding box center [925, 751] width 1235 height 37
click at [1480, 744] on button "Save" at bounding box center [1487, 752] width 45 height 28
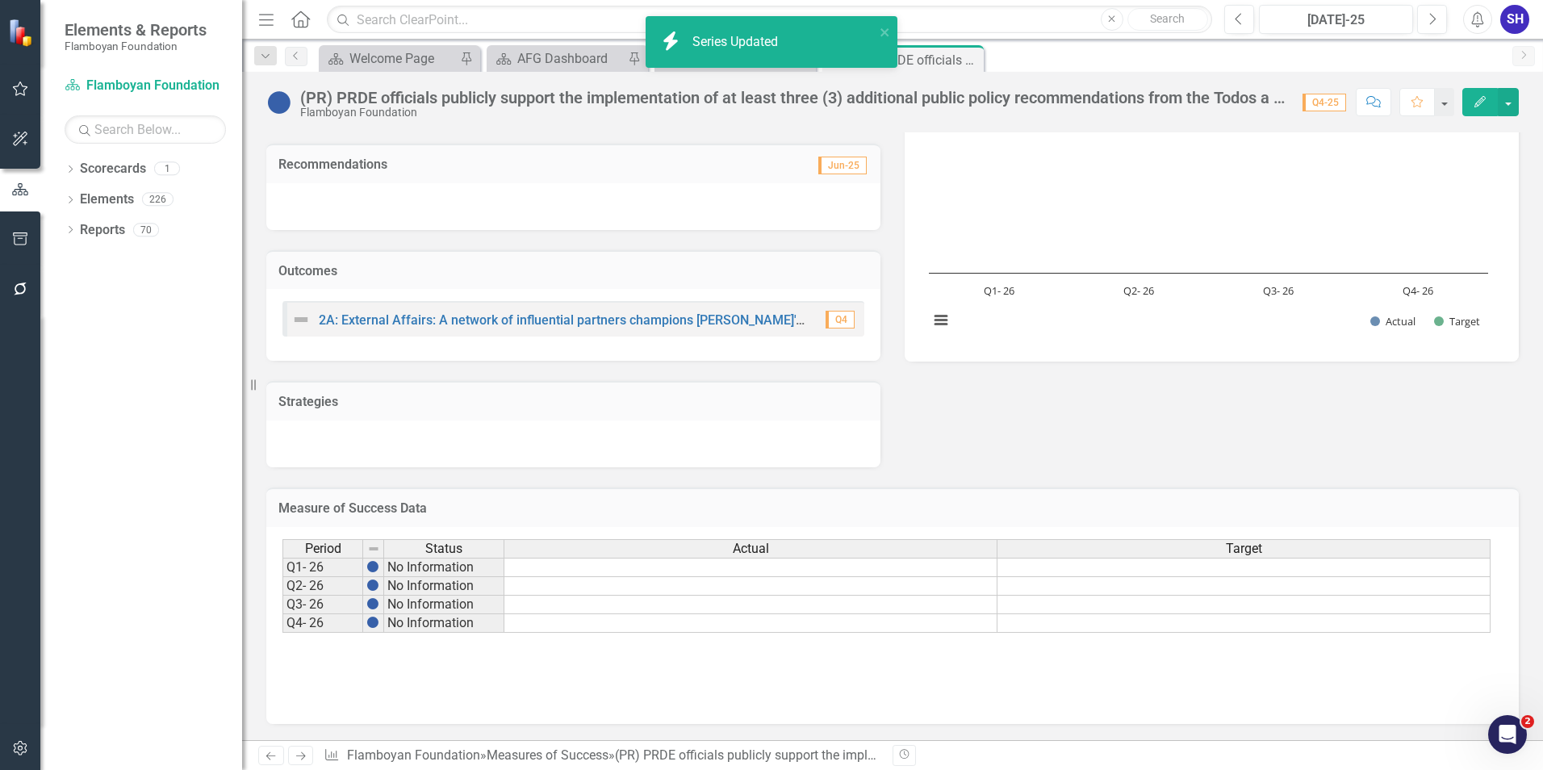
click at [1295, 553] on div "Target" at bounding box center [1244, 549] width 492 height 18
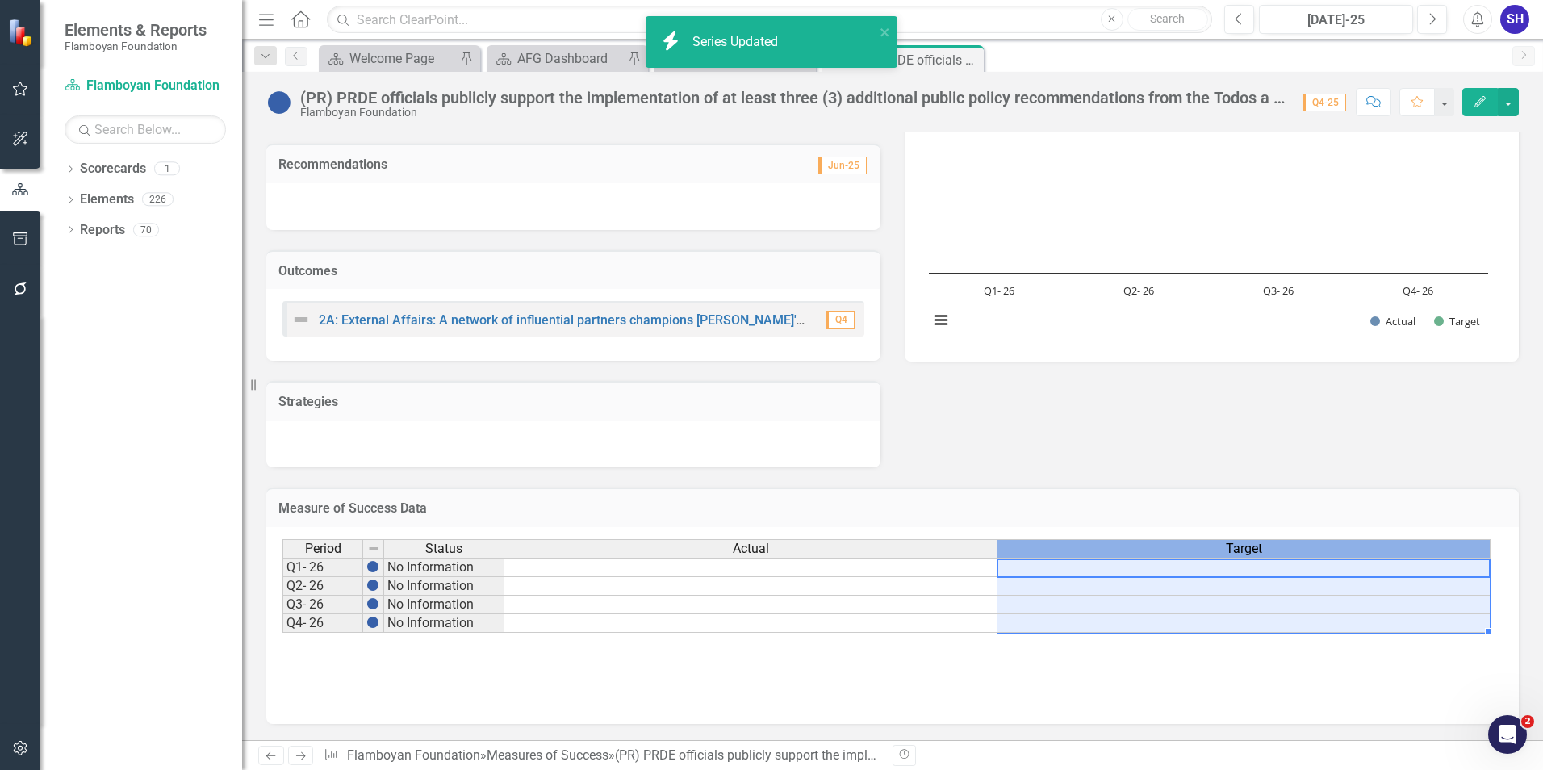
click at [1295, 553] on div "Target" at bounding box center [1244, 549] width 492 height 18
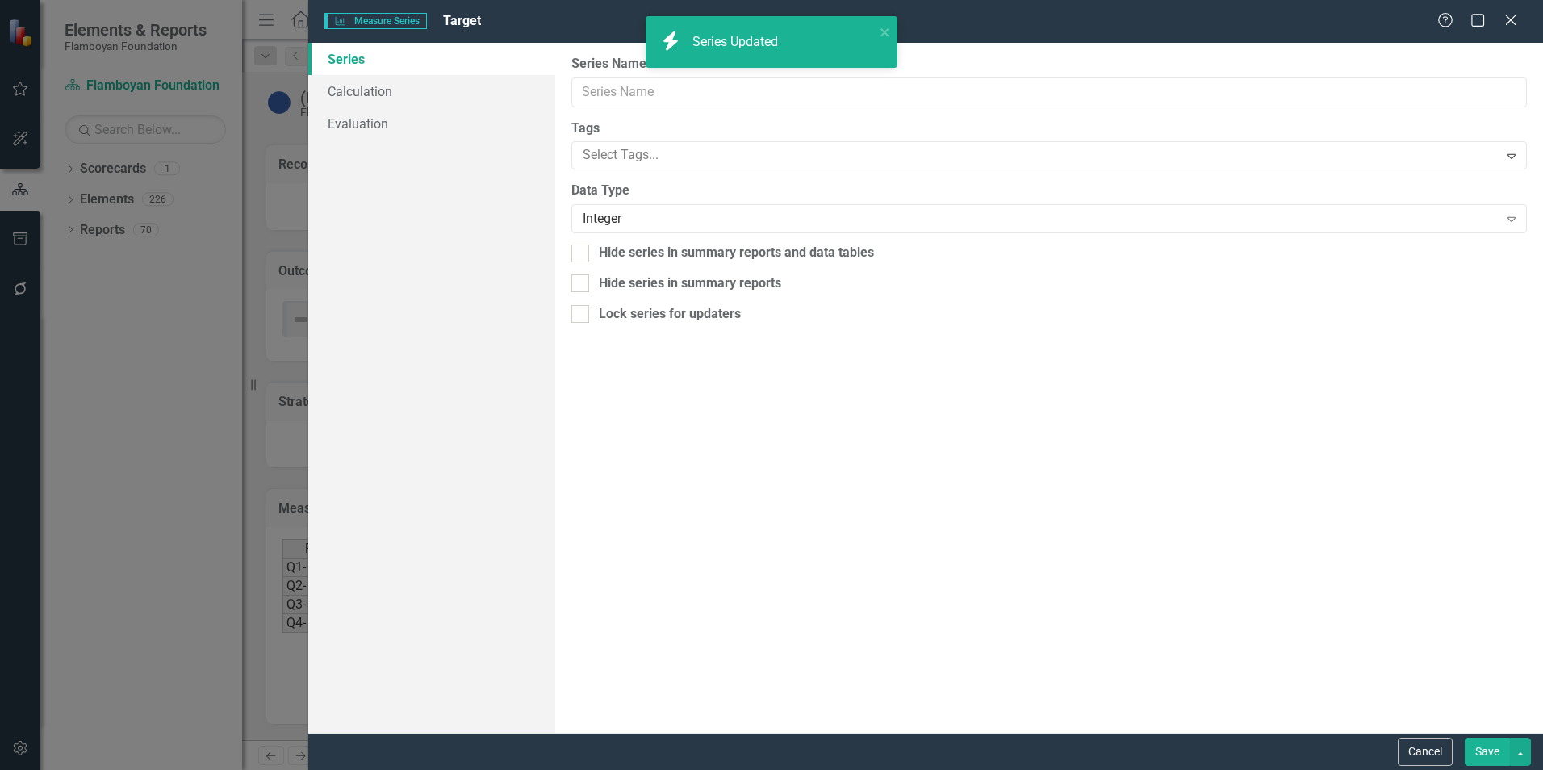
type input "Target"
click at [1486, 760] on button "Save" at bounding box center [1487, 752] width 45 height 28
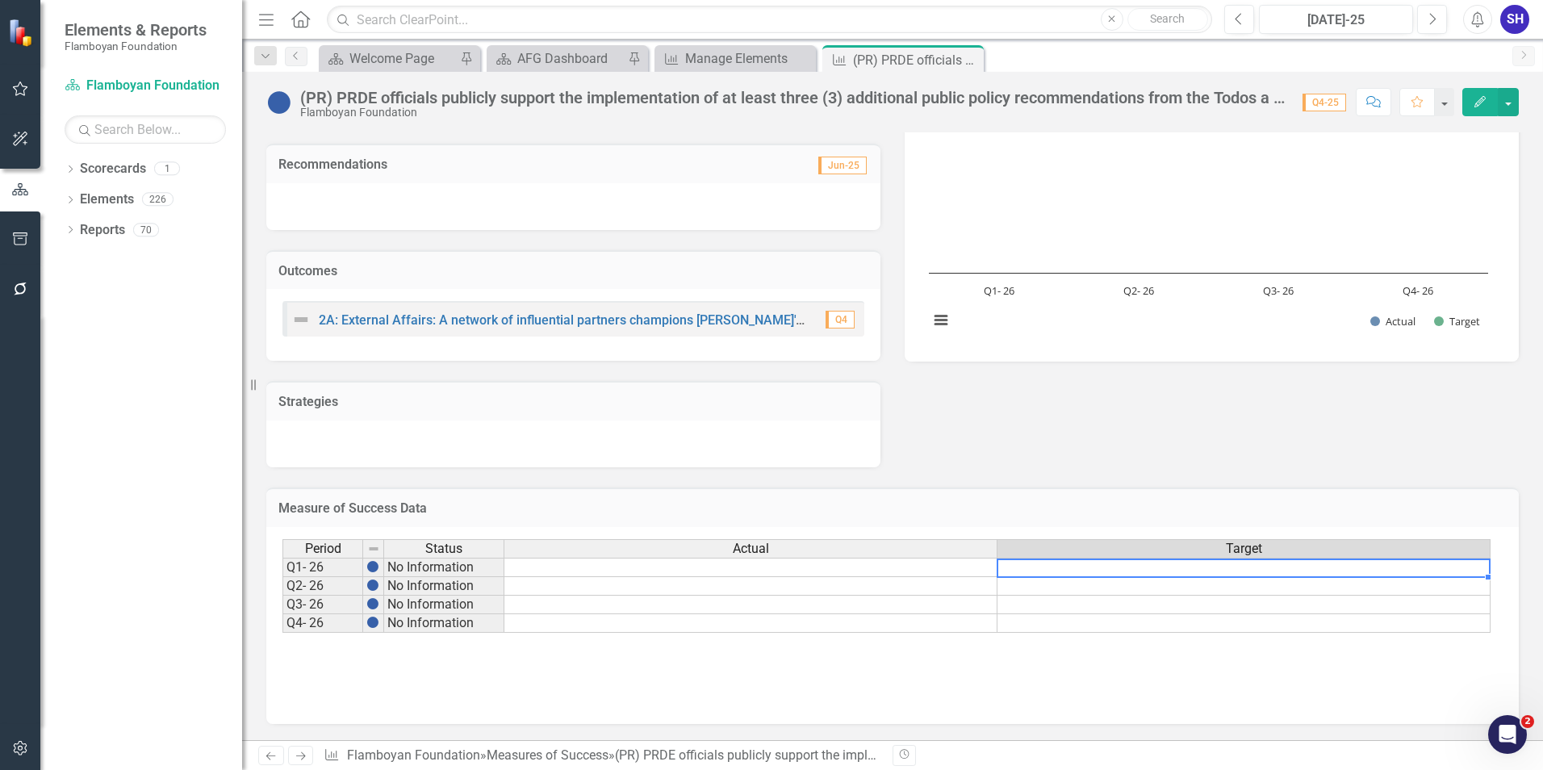
click at [1294, 568] on td at bounding box center [1244, 567] width 493 height 19
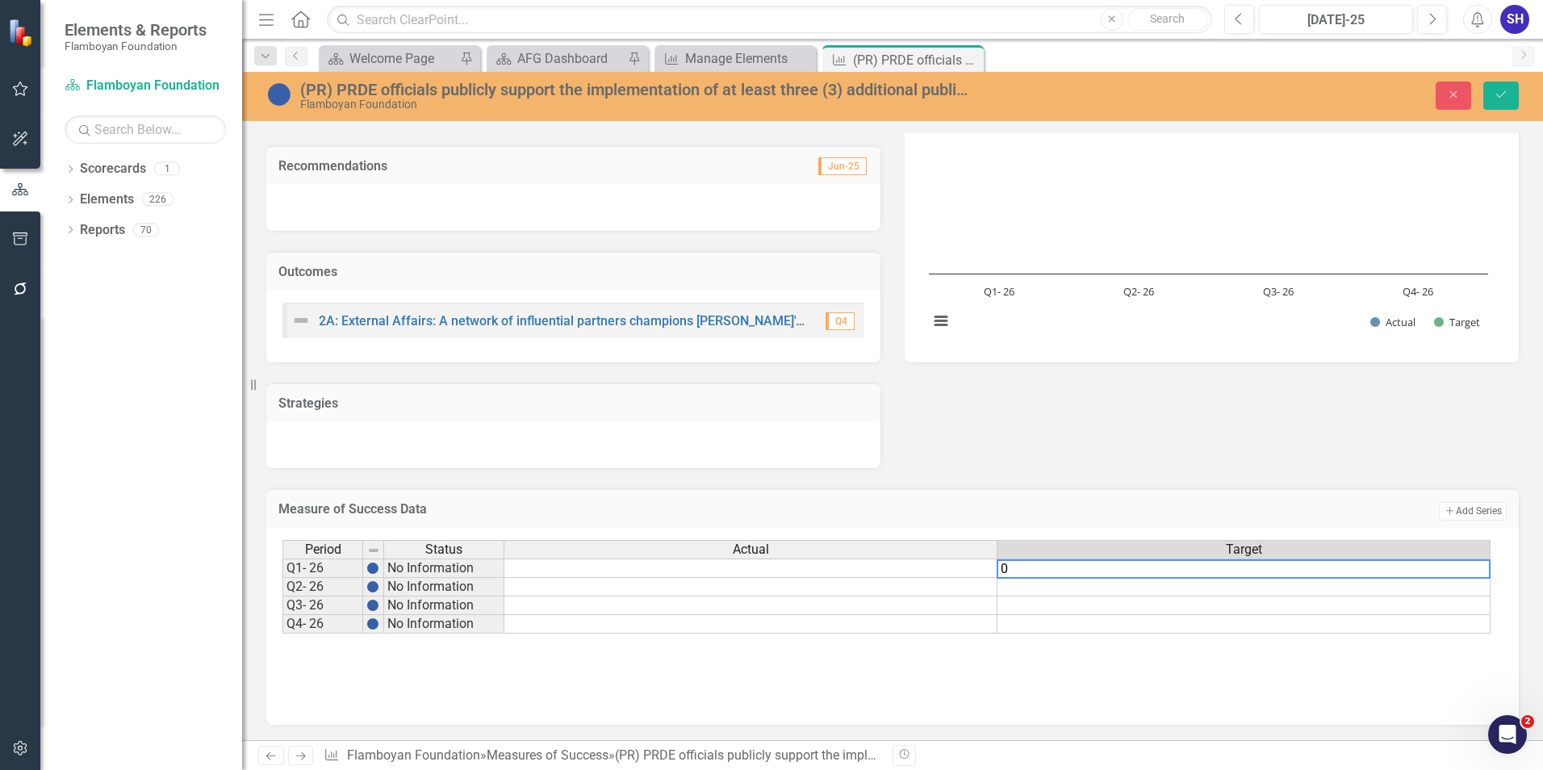
type textarea "0"
click at [1302, 589] on td at bounding box center [1244, 587] width 493 height 19
type textarea "1"
click at [1323, 605] on td at bounding box center [1244, 605] width 493 height 19
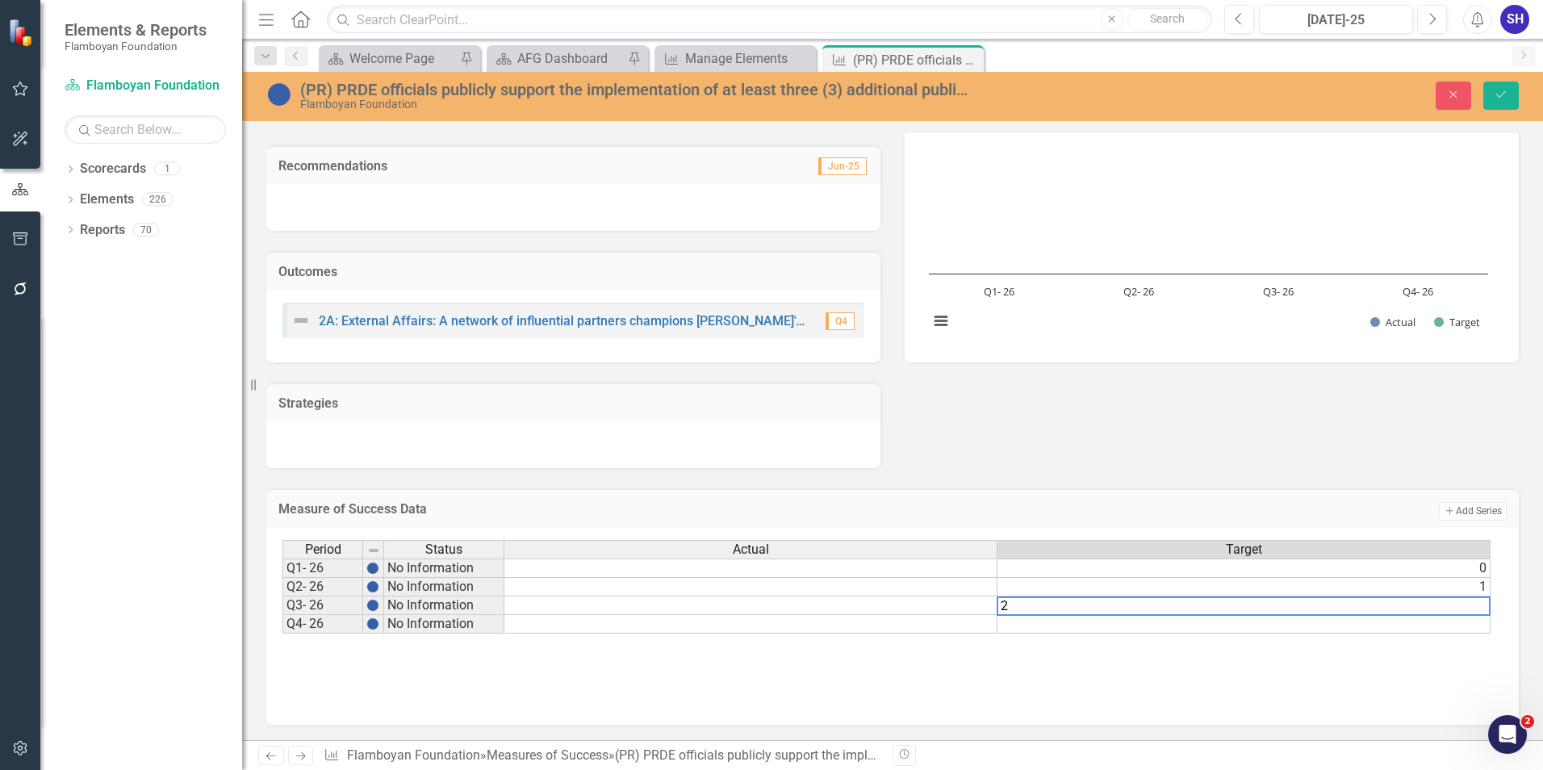
type textarea "2"
click at [1328, 619] on td at bounding box center [1244, 624] width 493 height 19
type textarea "3"
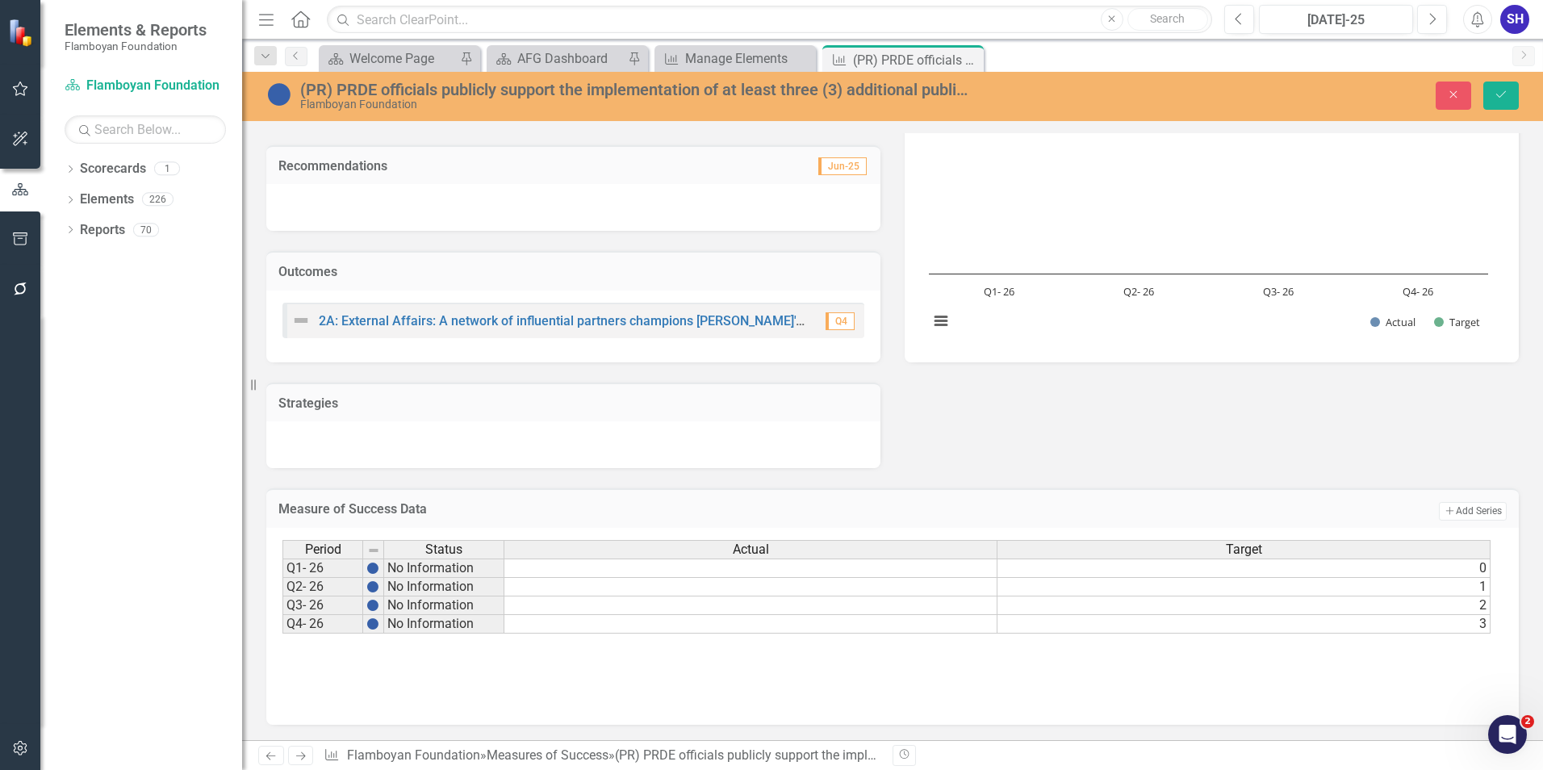
click at [1315, 685] on div "Period Status Actual Target Q1- 26 No Information 0 Q2- 26 No Information 1 Q3-…" at bounding box center [893, 620] width 1220 height 161
click at [1498, 99] on icon "Save" at bounding box center [1501, 94] width 15 height 11
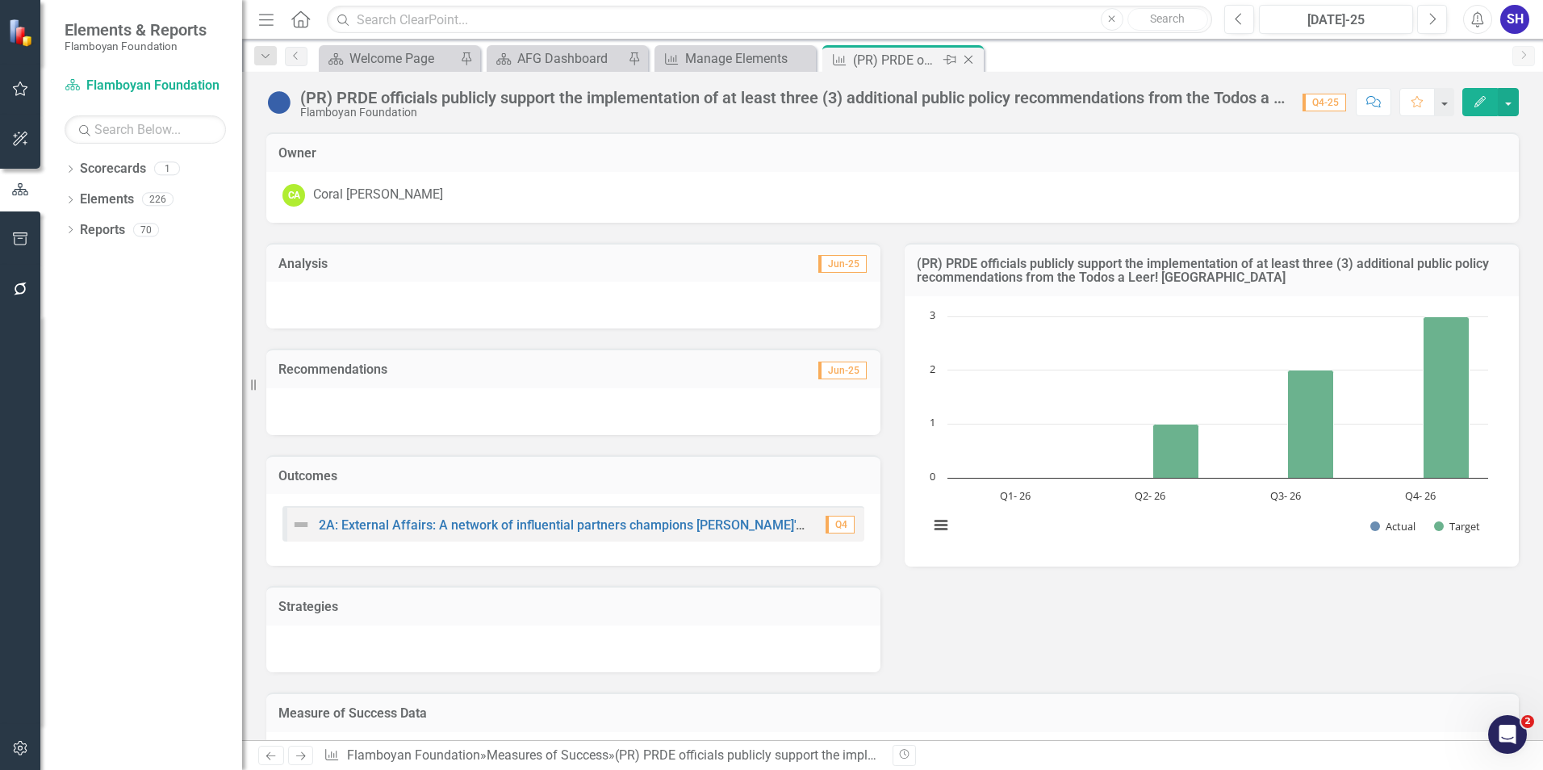
click at [968, 59] on icon at bounding box center [969, 60] width 9 height 9
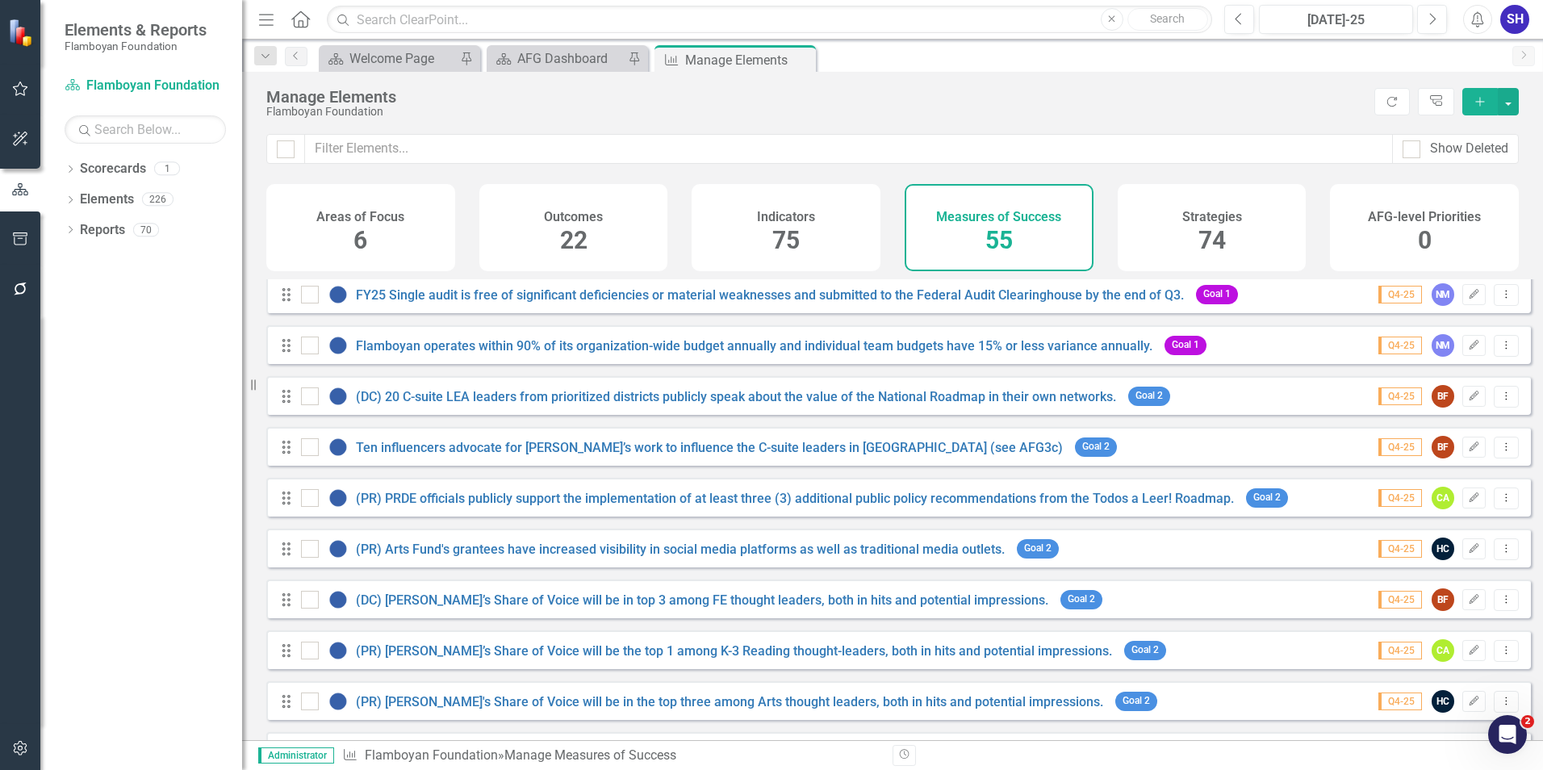
scroll to position [323, 0]
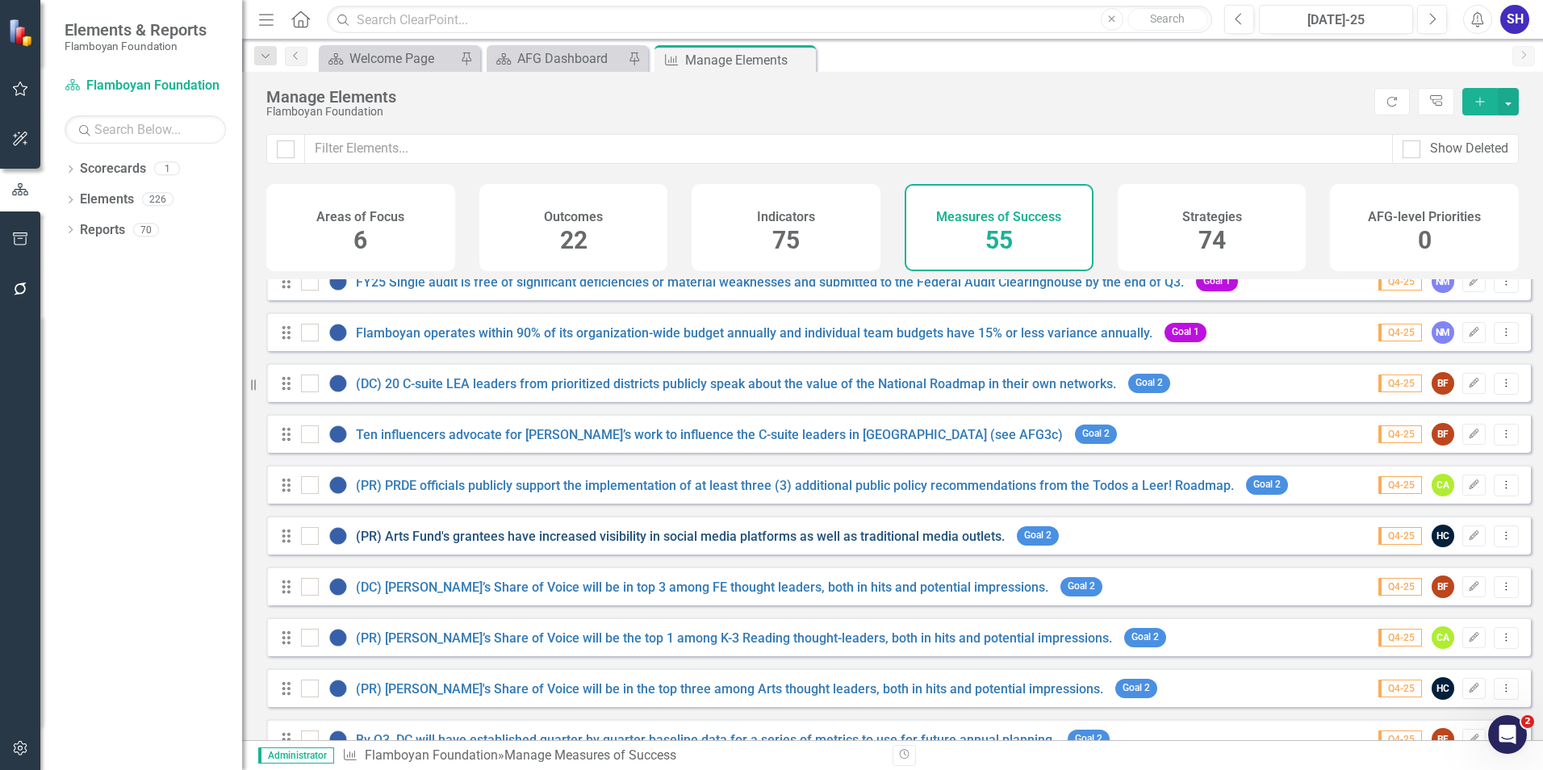
click at [601, 544] on link "(PR) Arts Fund's grantees have increased visibility in social media platforms a…" at bounding box center [680, 536] width 649 height 15
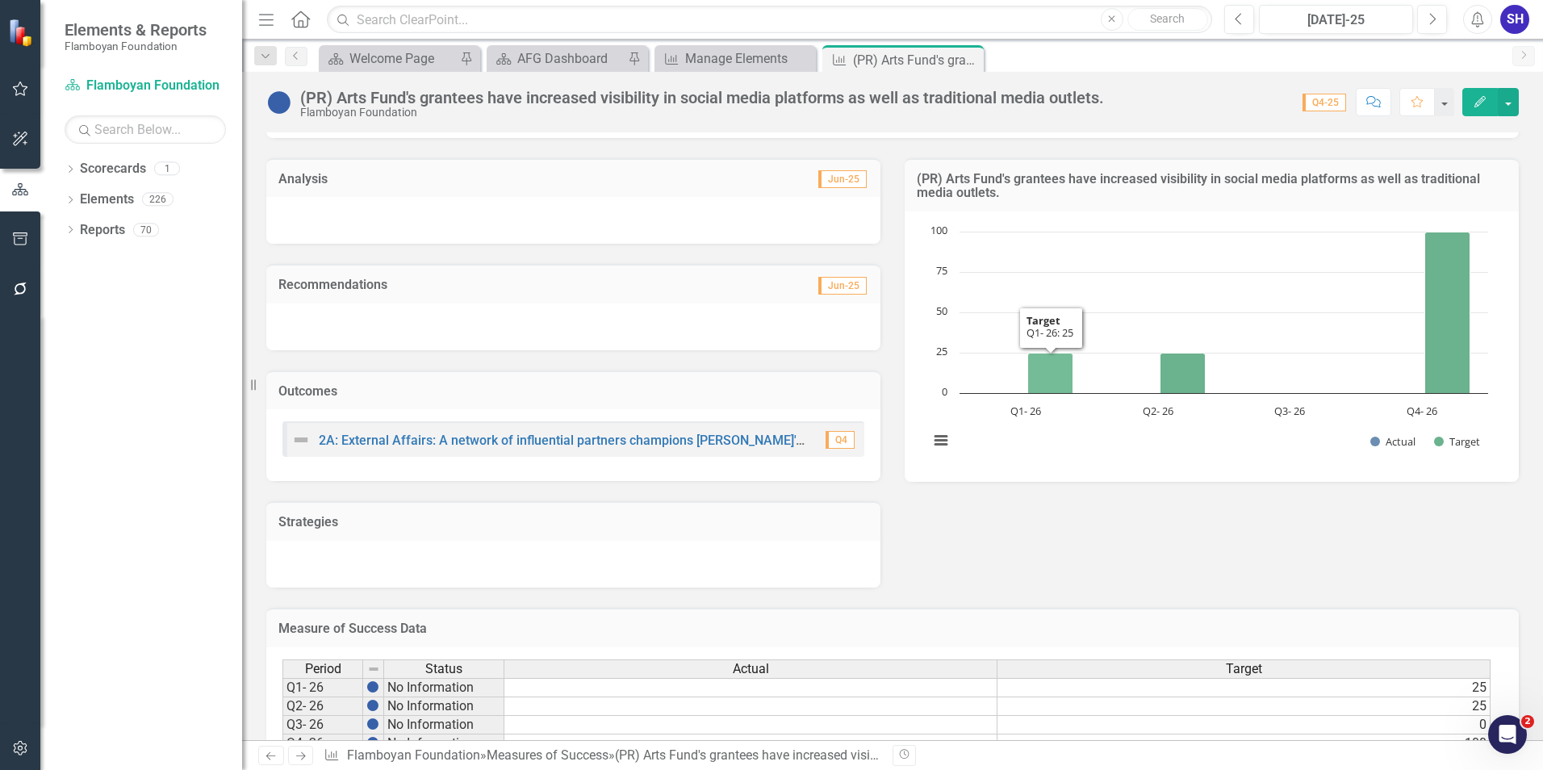
scroll to position [205, 0]
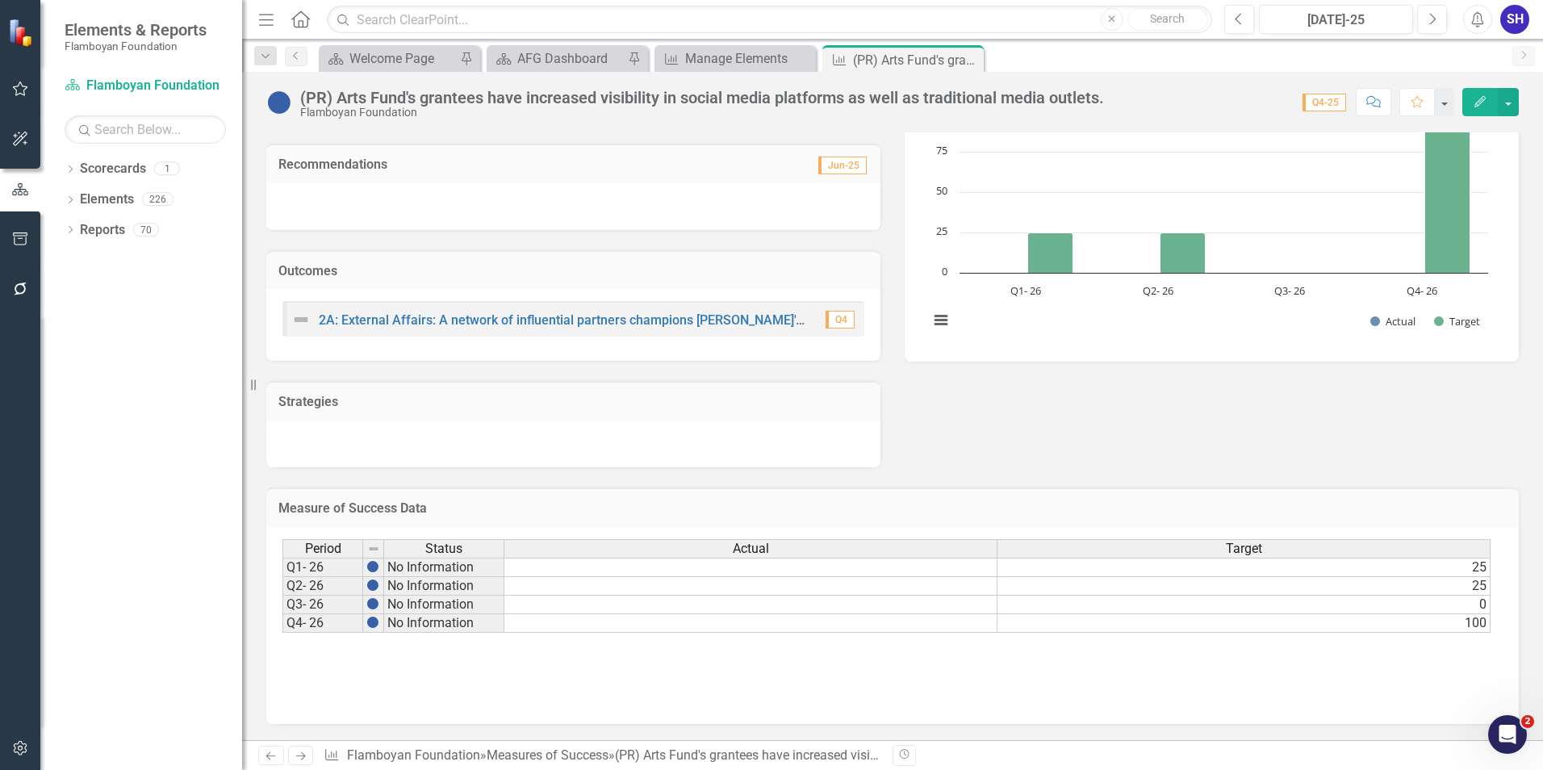
click at [922, 546] on div "Actual" at bounding box center [750, 549] width 492 height 18
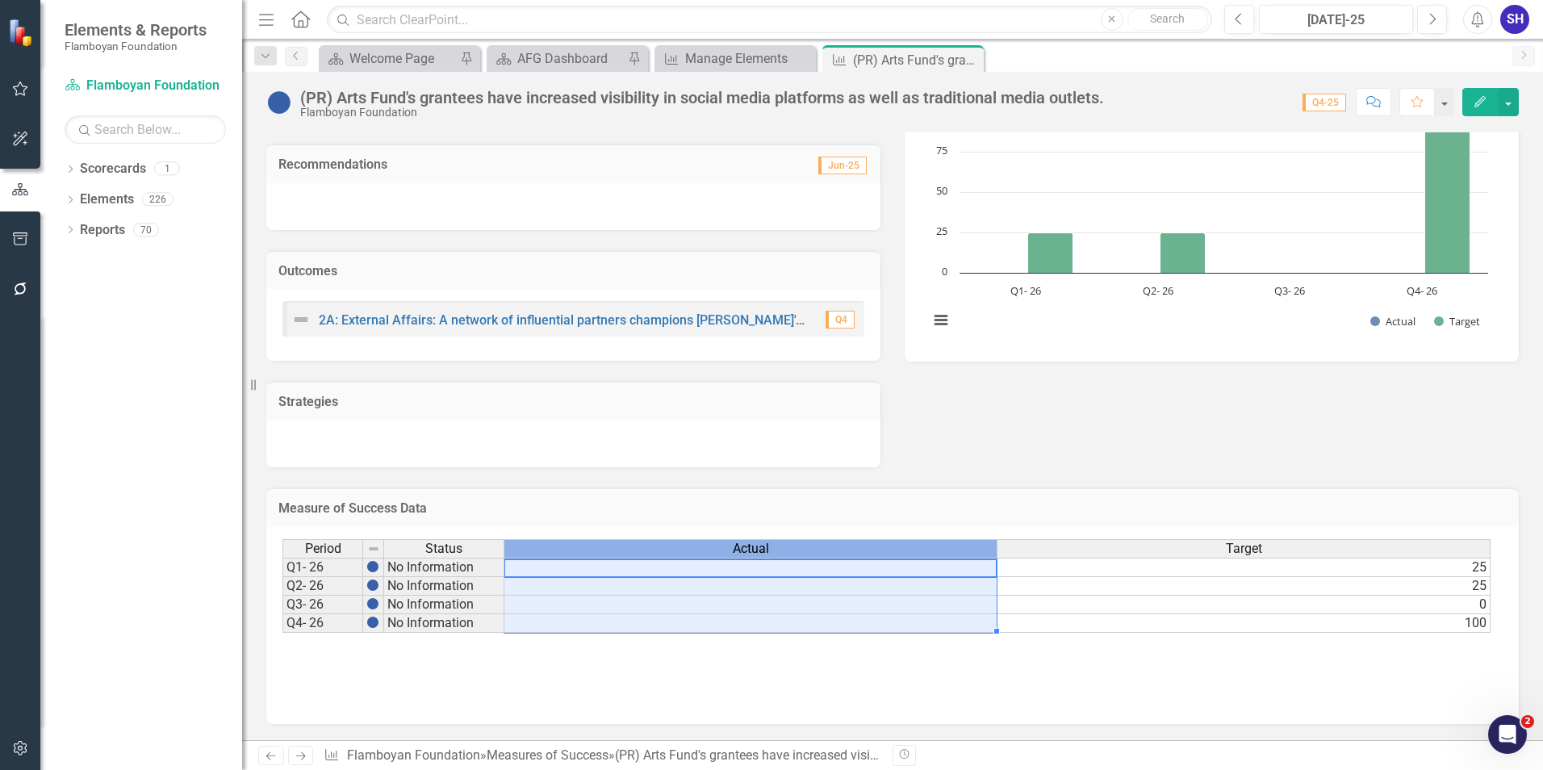
click at [922, 546] on div "Actual" at bounding box center [750, 549] width 492 height 18
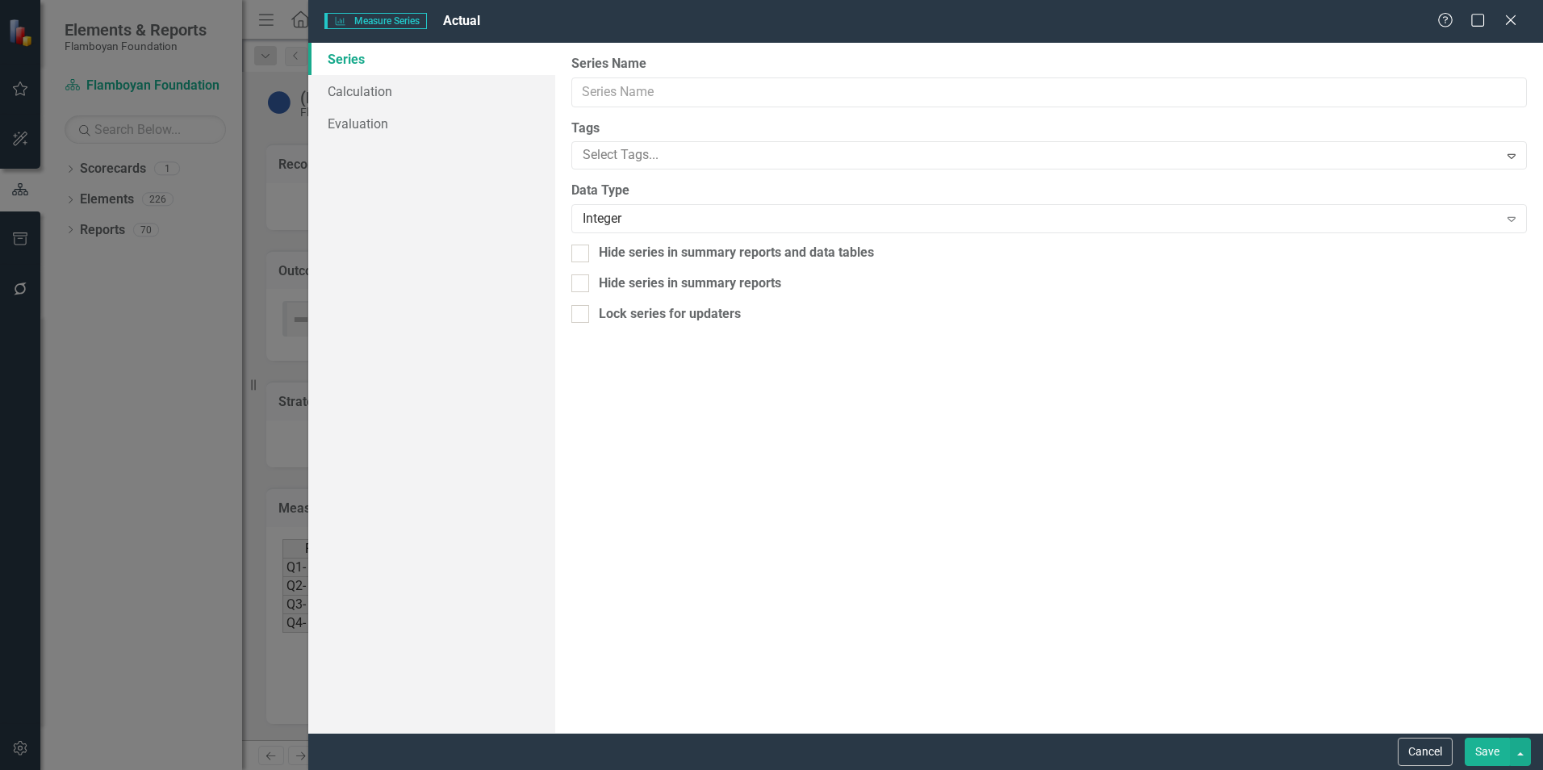
type input "Actual"
click at [1190, 219] on div "Integer" at bounding box center [1040, 219] width 915 height 19
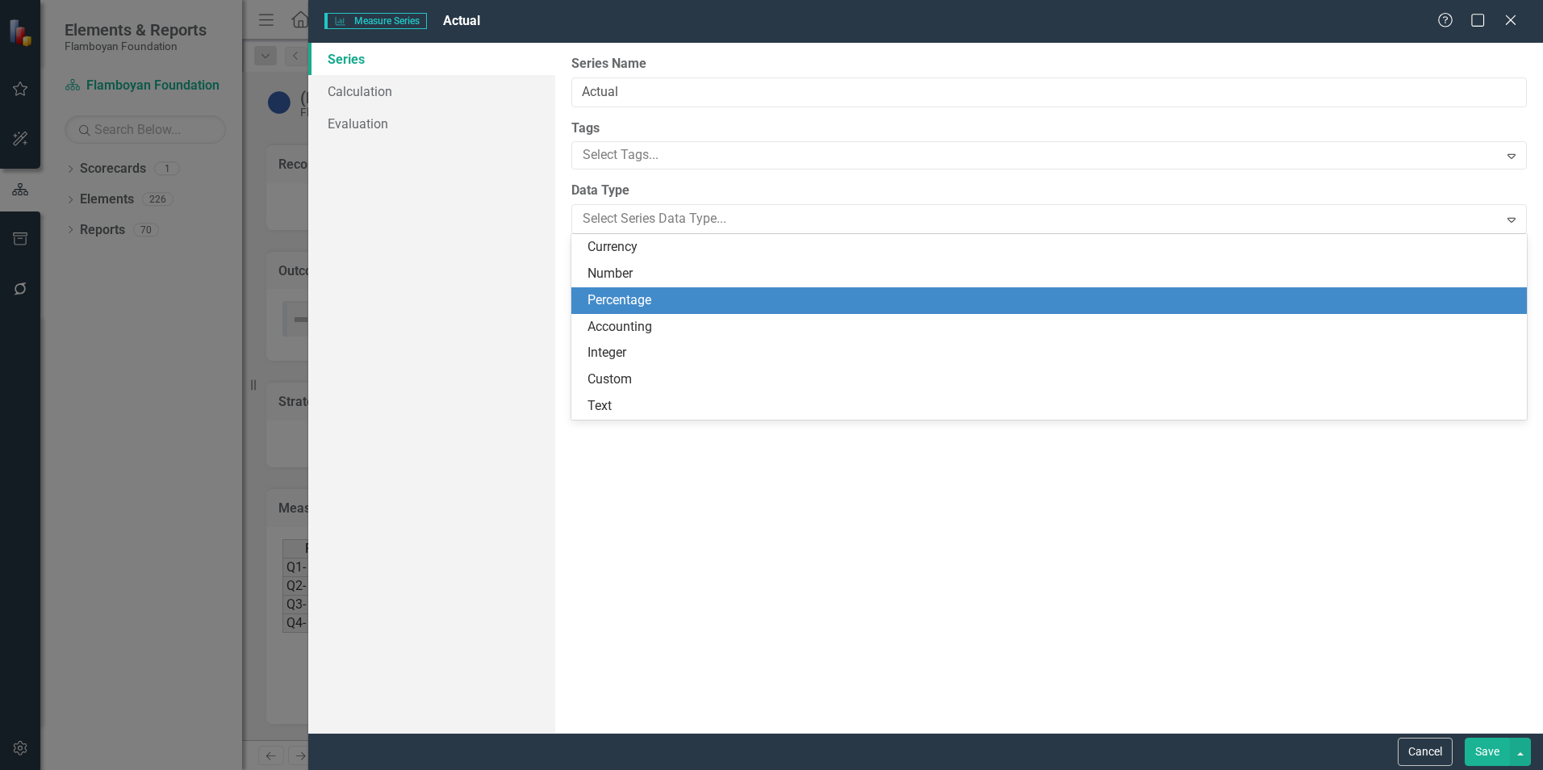
click at [1053, 298] on div "Percentage" at bounding box center [1053, 300] width 930 height 19
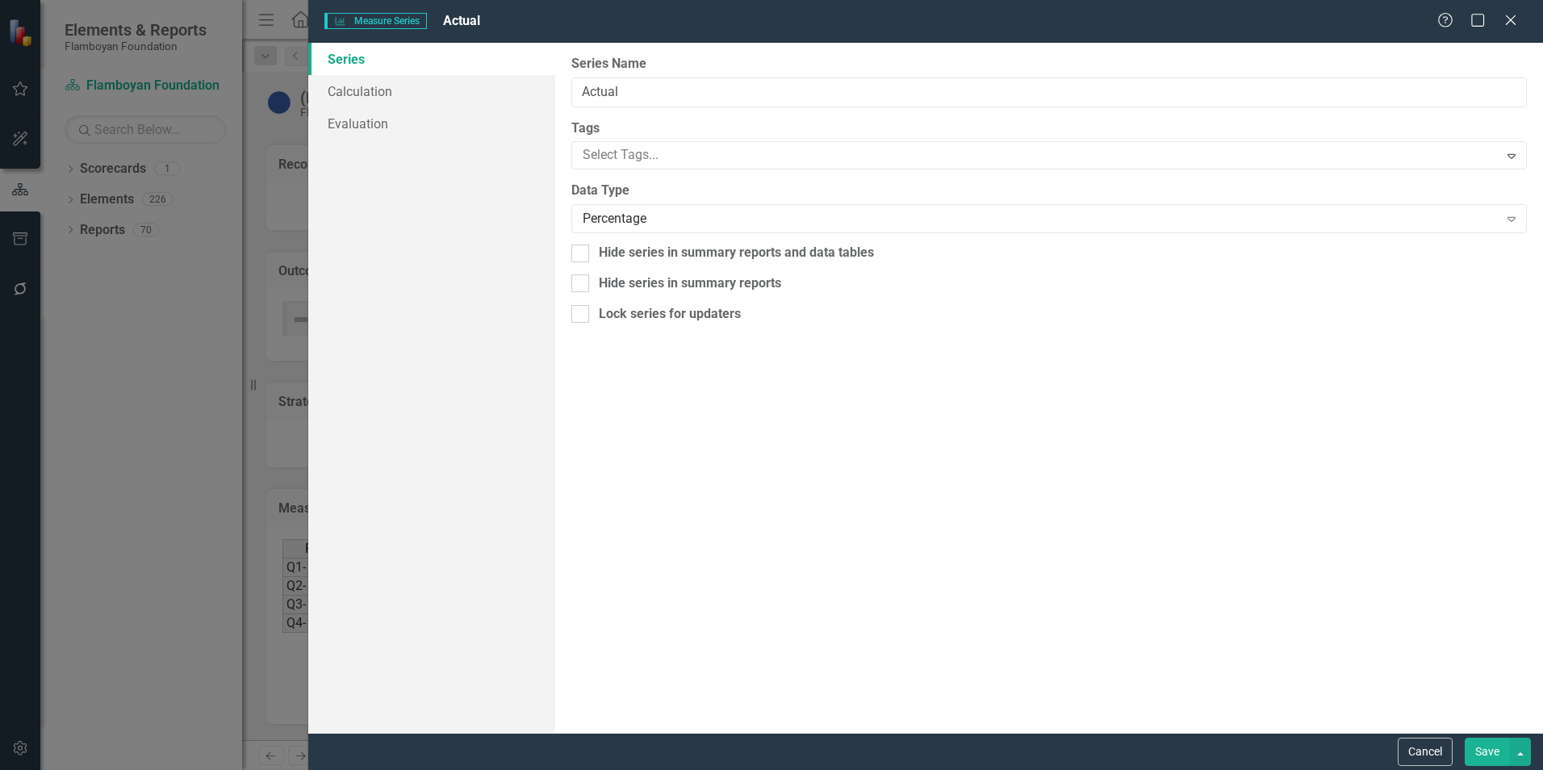
click at [1497, 750] on button "Save" at bounding box center [1487, 752] width 45 height 28
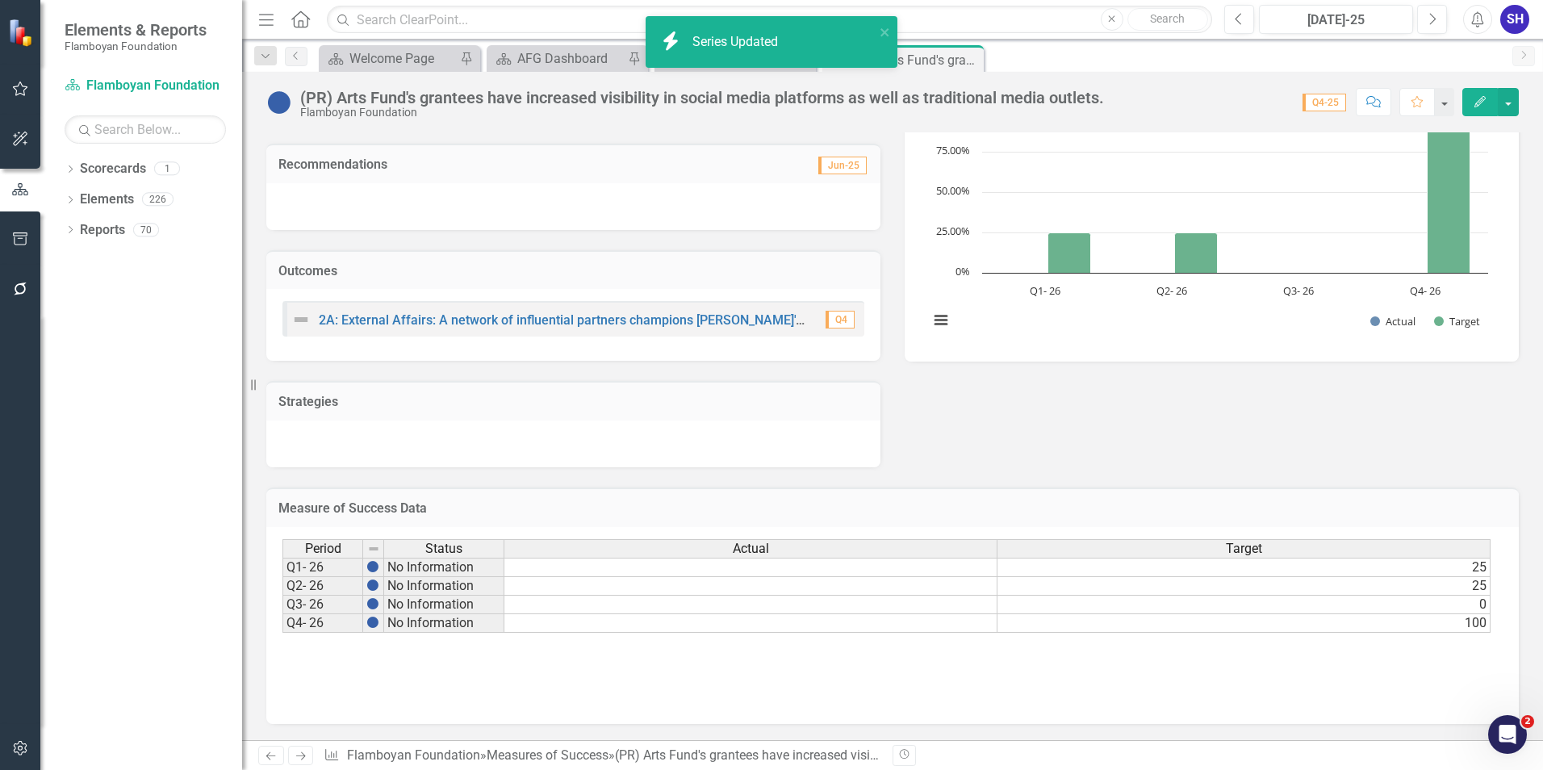
click at [1410, 546] on div "Target" at bounding box center [1244, 549] width 492 height 18
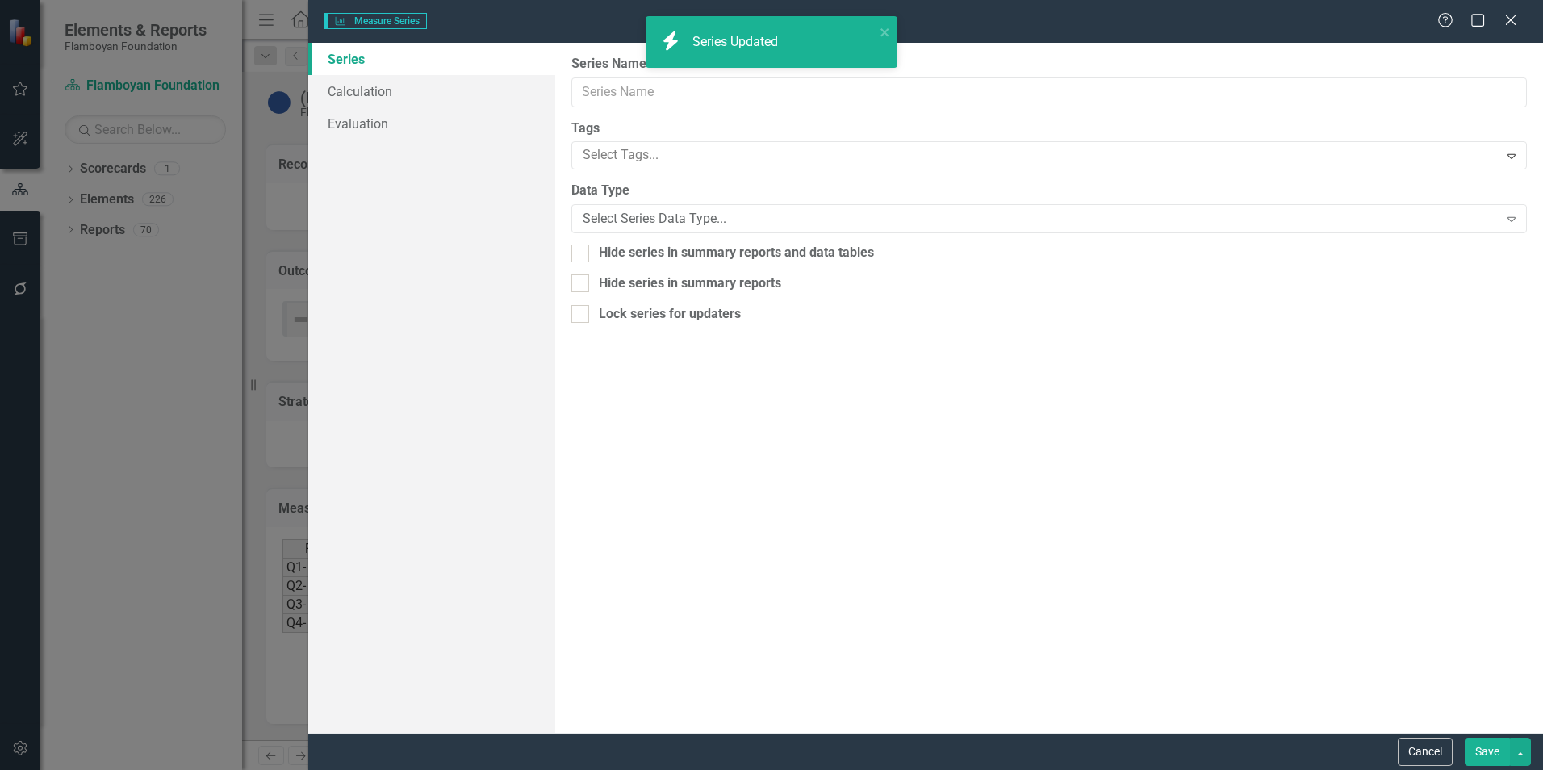
type input "Target"
click at [1064, 225] on div "Integer" at bounding box center [1040, 219] width 915 height 19
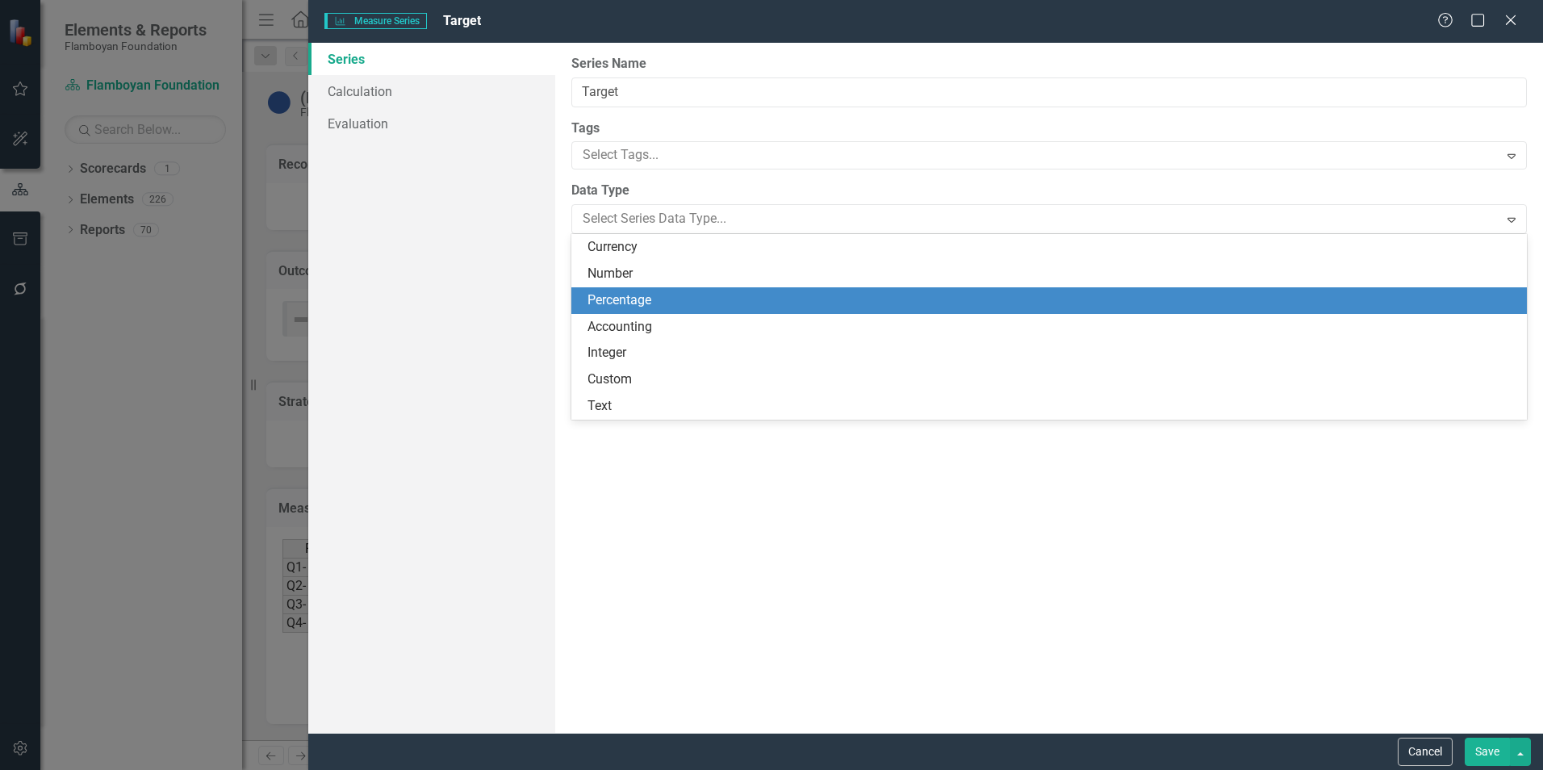
click at [986, 308] on div "Percentage" at bounding box center [1053, 300] width 930 height 19
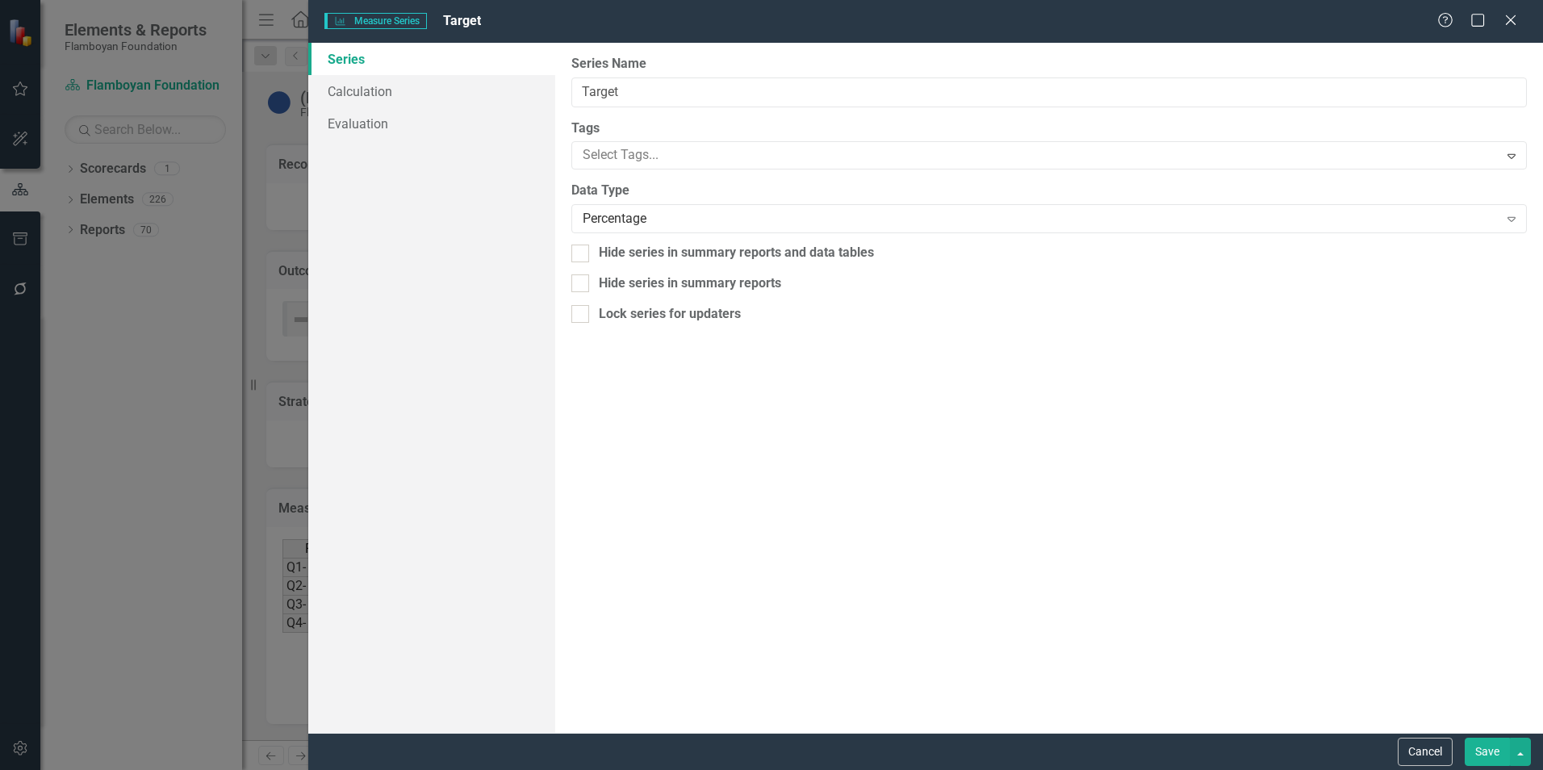
click at [1482, 750] on button "Save" at bounding box center [1487, 752] width 45 height 28
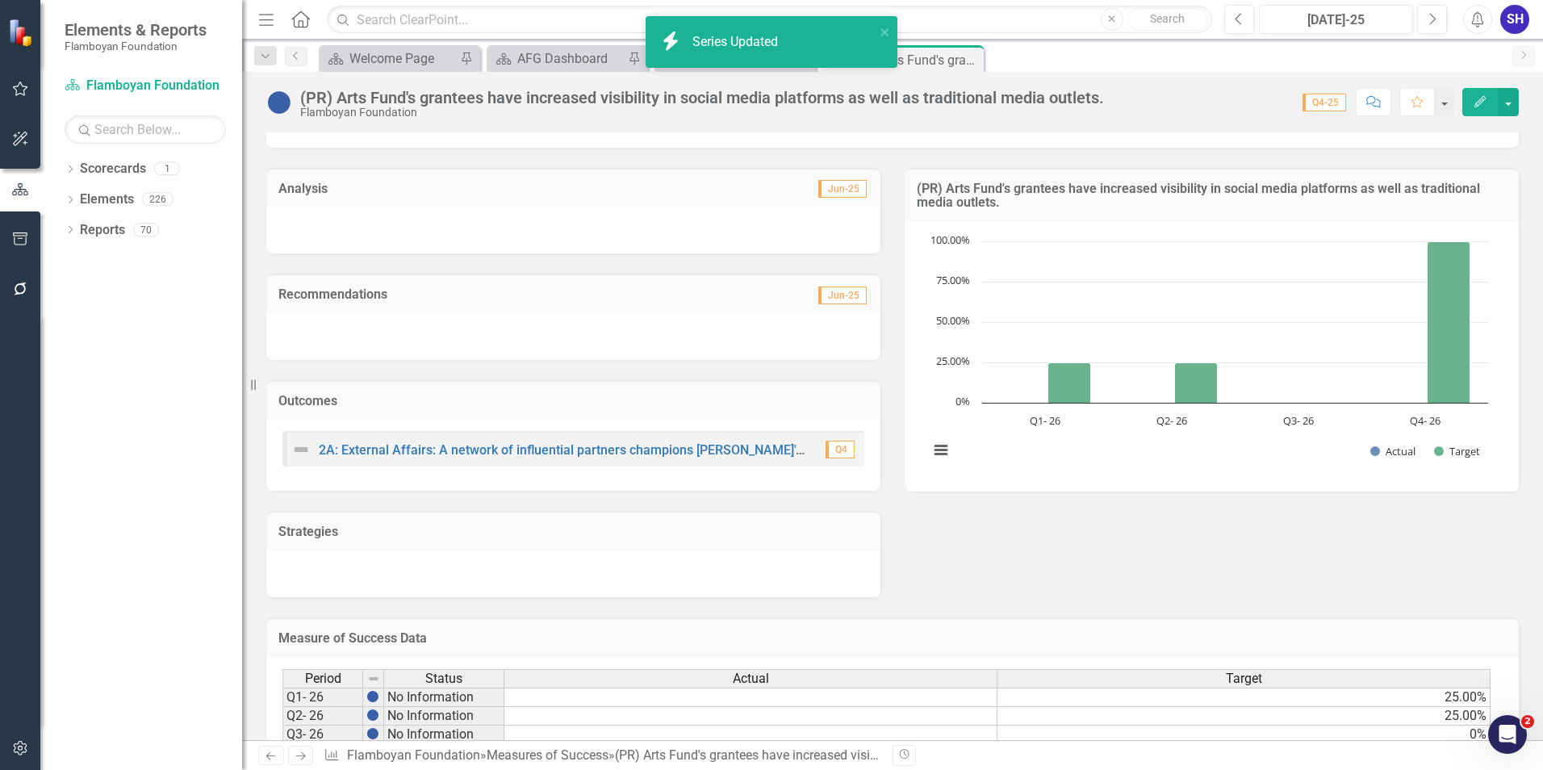
scroll to position [44, 0]
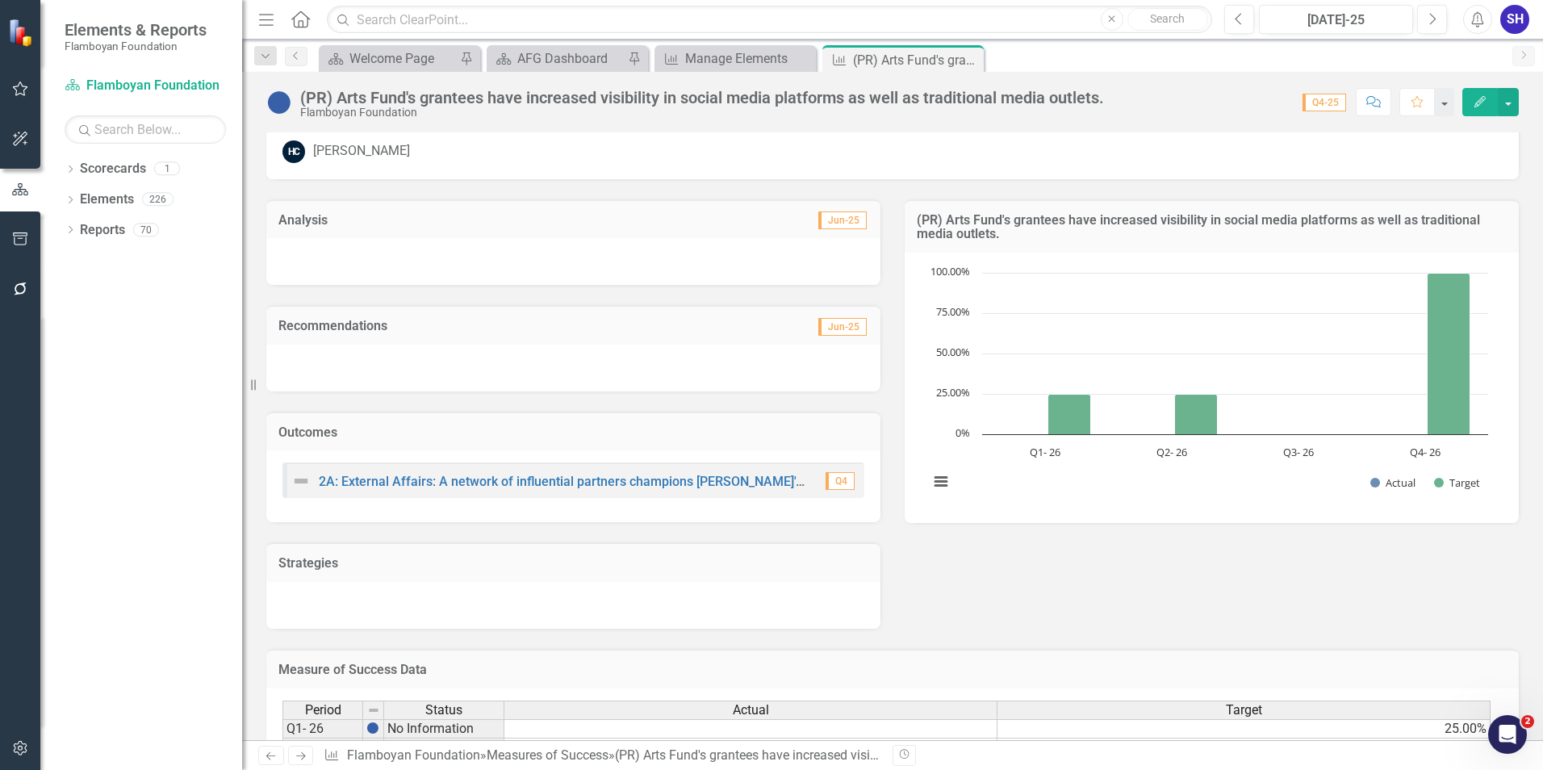
click at [0, 0] on icon "Close" at bounding box center [0, 0] width 0 height 0
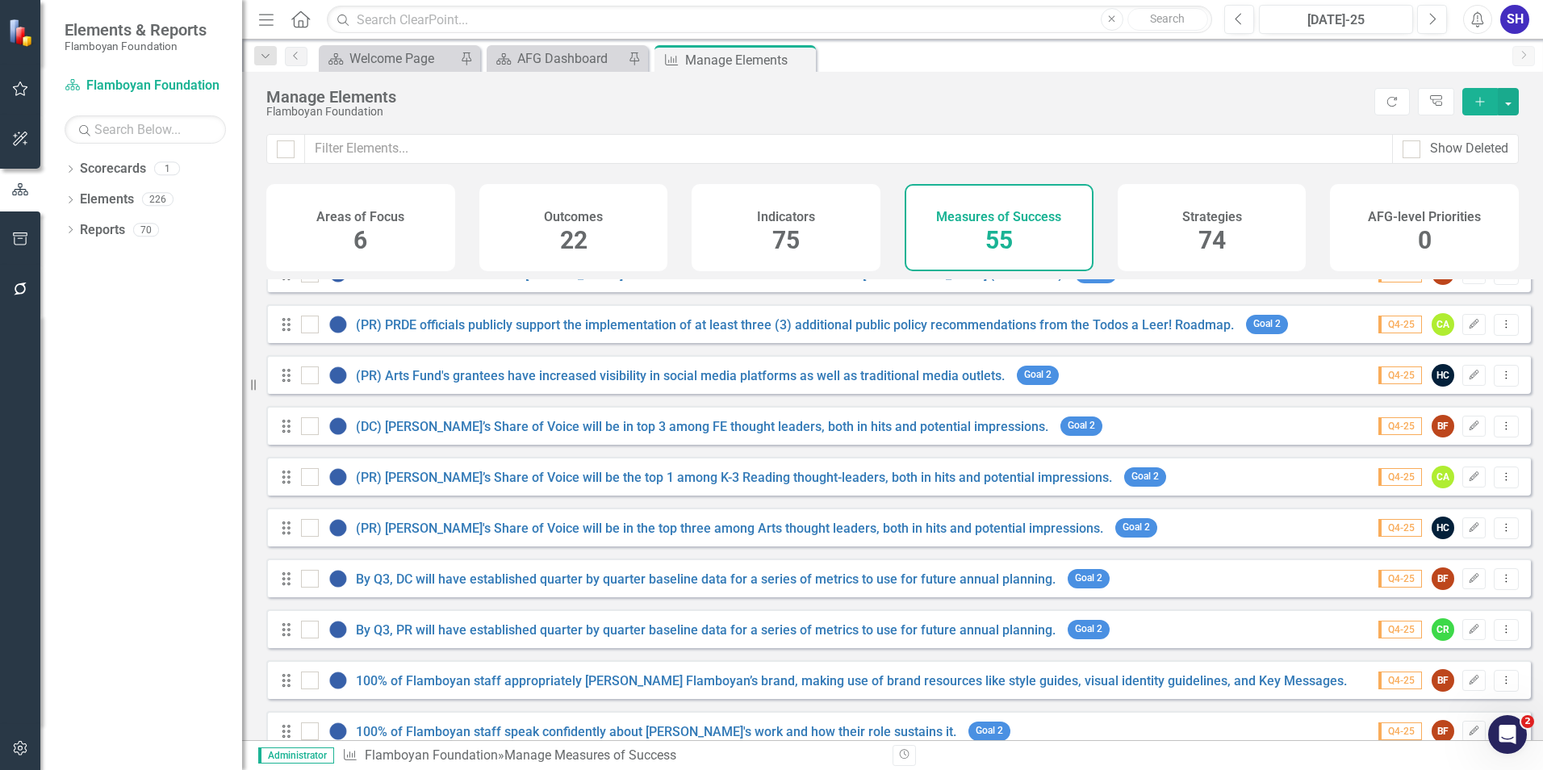
scroll to position [484, 0]
click at [740, 484] on link "(PR) [PERSON_NAME]’s Share of Voice will be the top 1 among K-3 Reading thought…" at bounding box center [734, 476] width 756 height 15
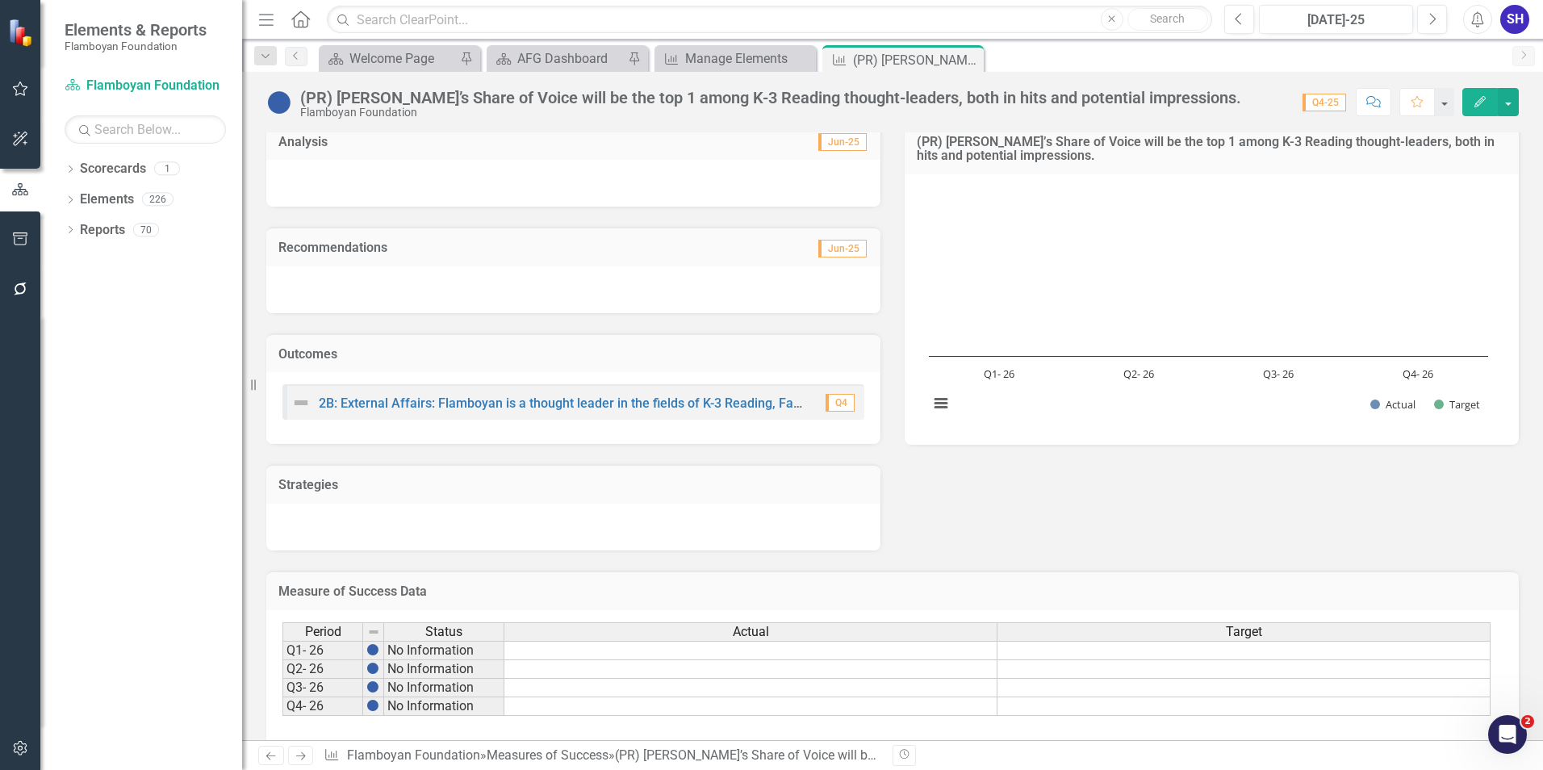
scroll to position [161, 0]
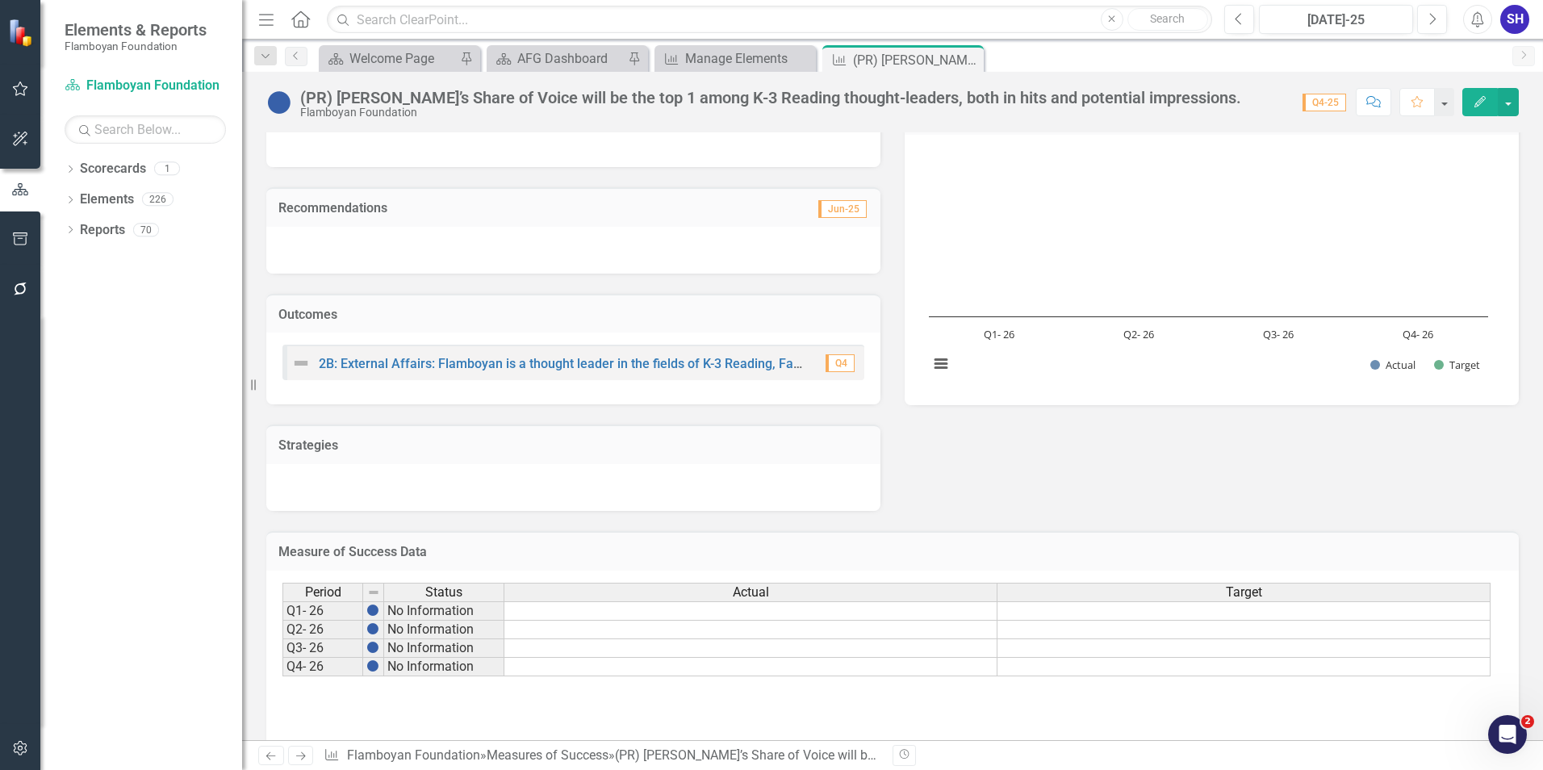
click at [873, 588] on div "Actual" at bounding box center [750, 593] width 492 height 18
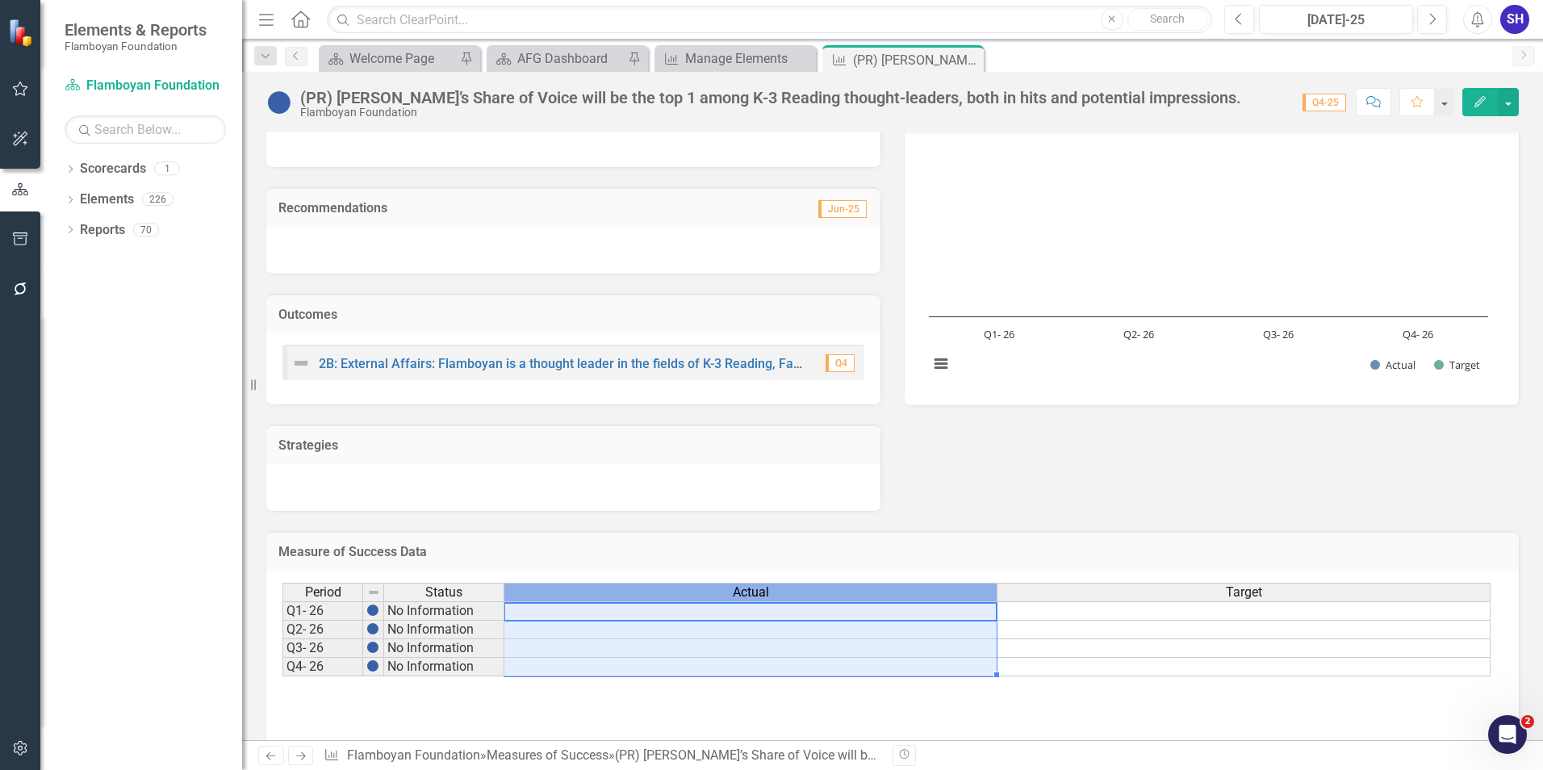
click at [873, 588] on div "Actual" at bounding box center [750, 593] width 492 height 18
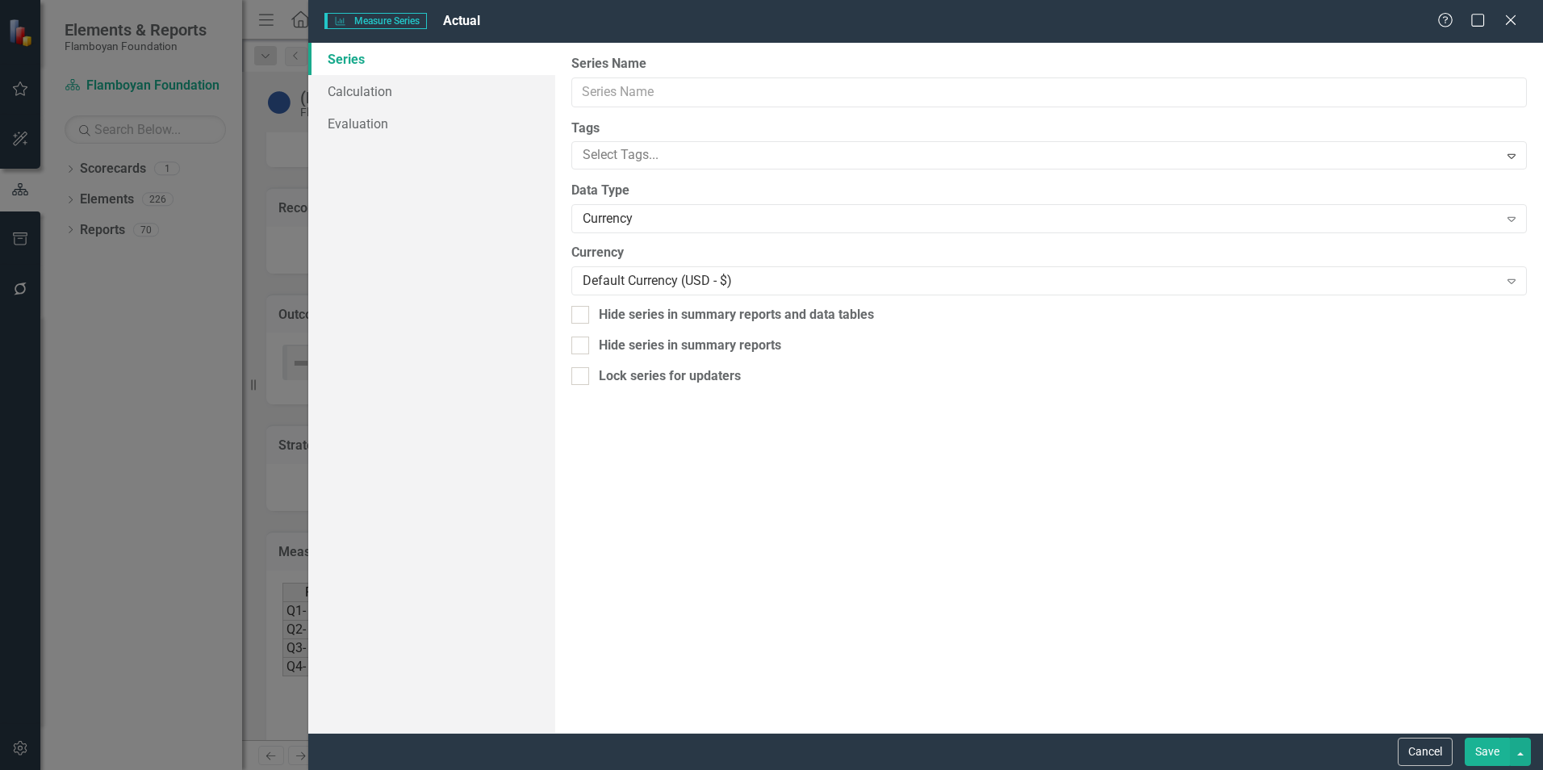
type input "Actual"
click at [810, 221] on div "Currency" at bounding box center [1040, 219] width 915 height 19
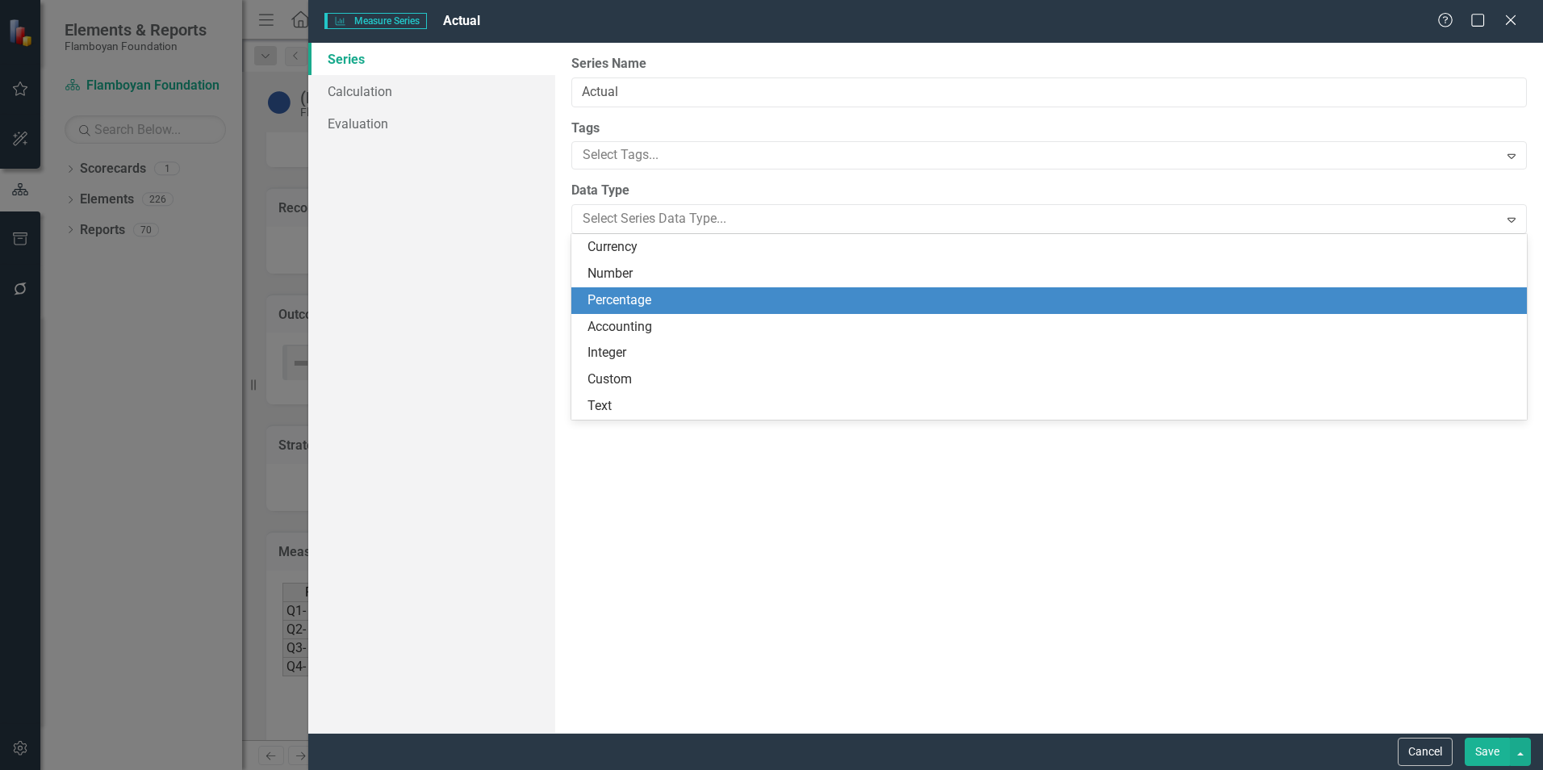
click at [784, 300] on div "Percentage" at bounding box center [1053, 300] width 930 height 19
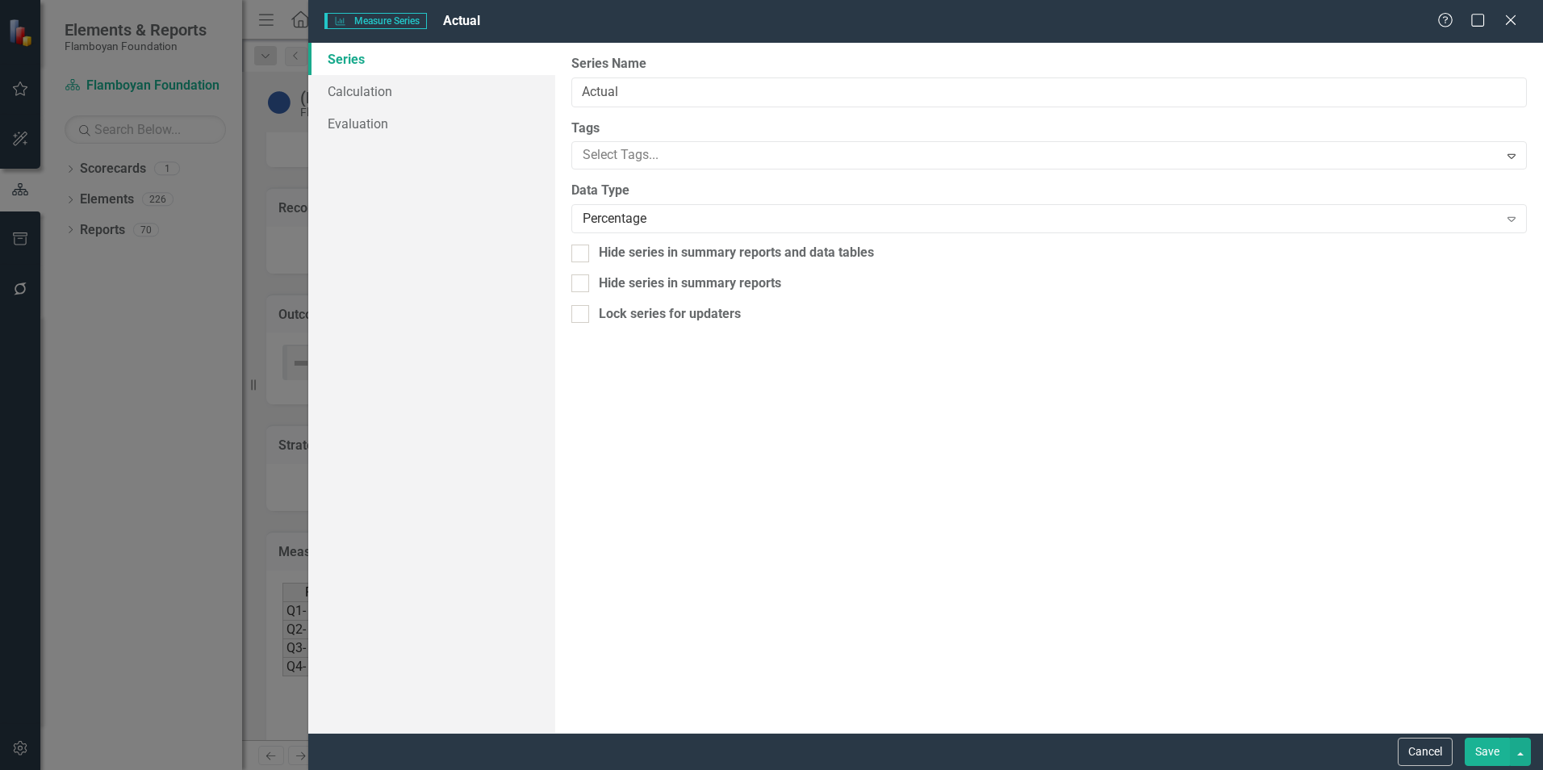
click at [1478, 751] on button "Save" at bounding box center [1487, 752] width 45 height 28
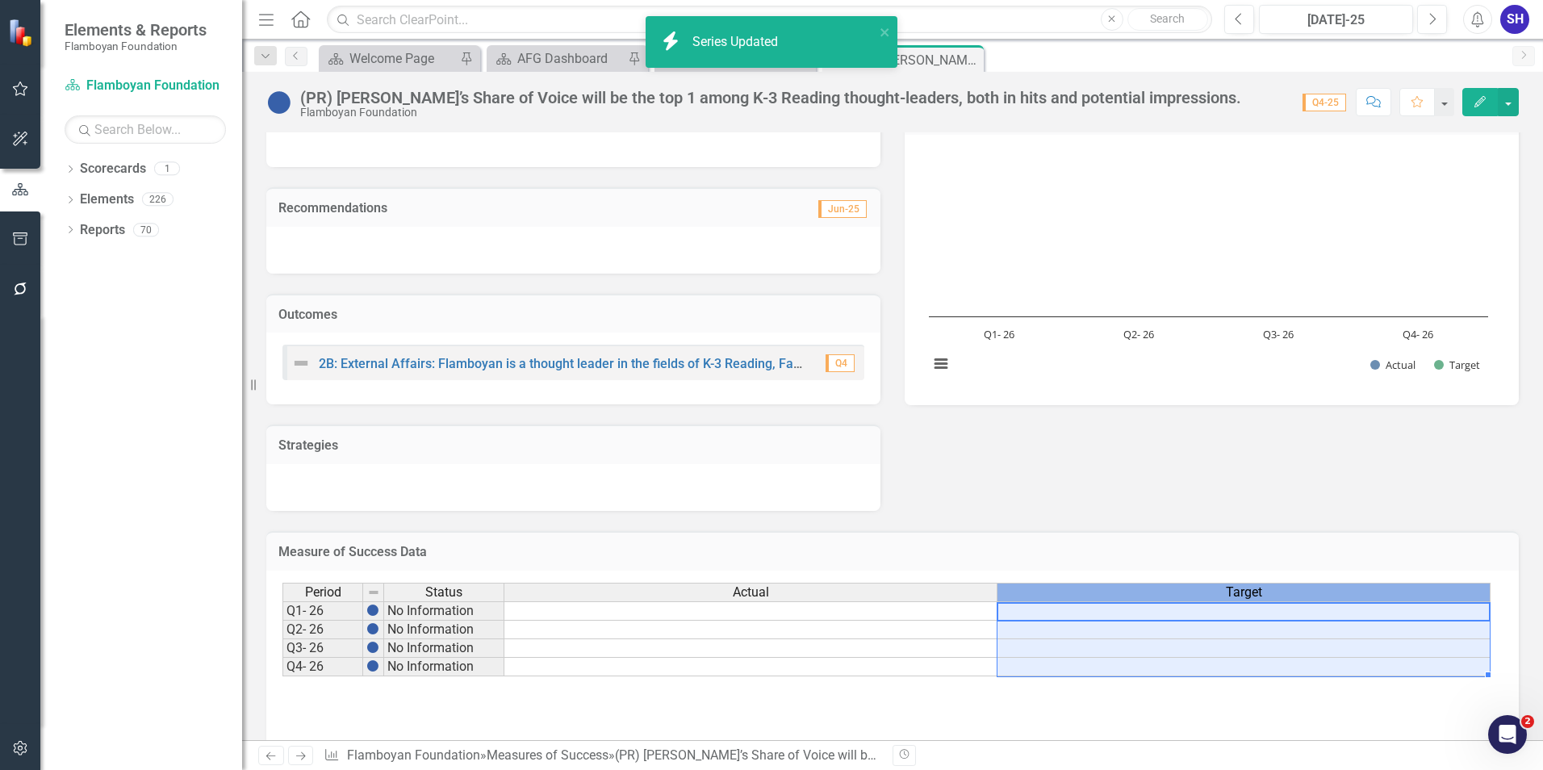
click at [1279, 592] on div "Target" at bounding box center [1244, 593] width 492 height 18
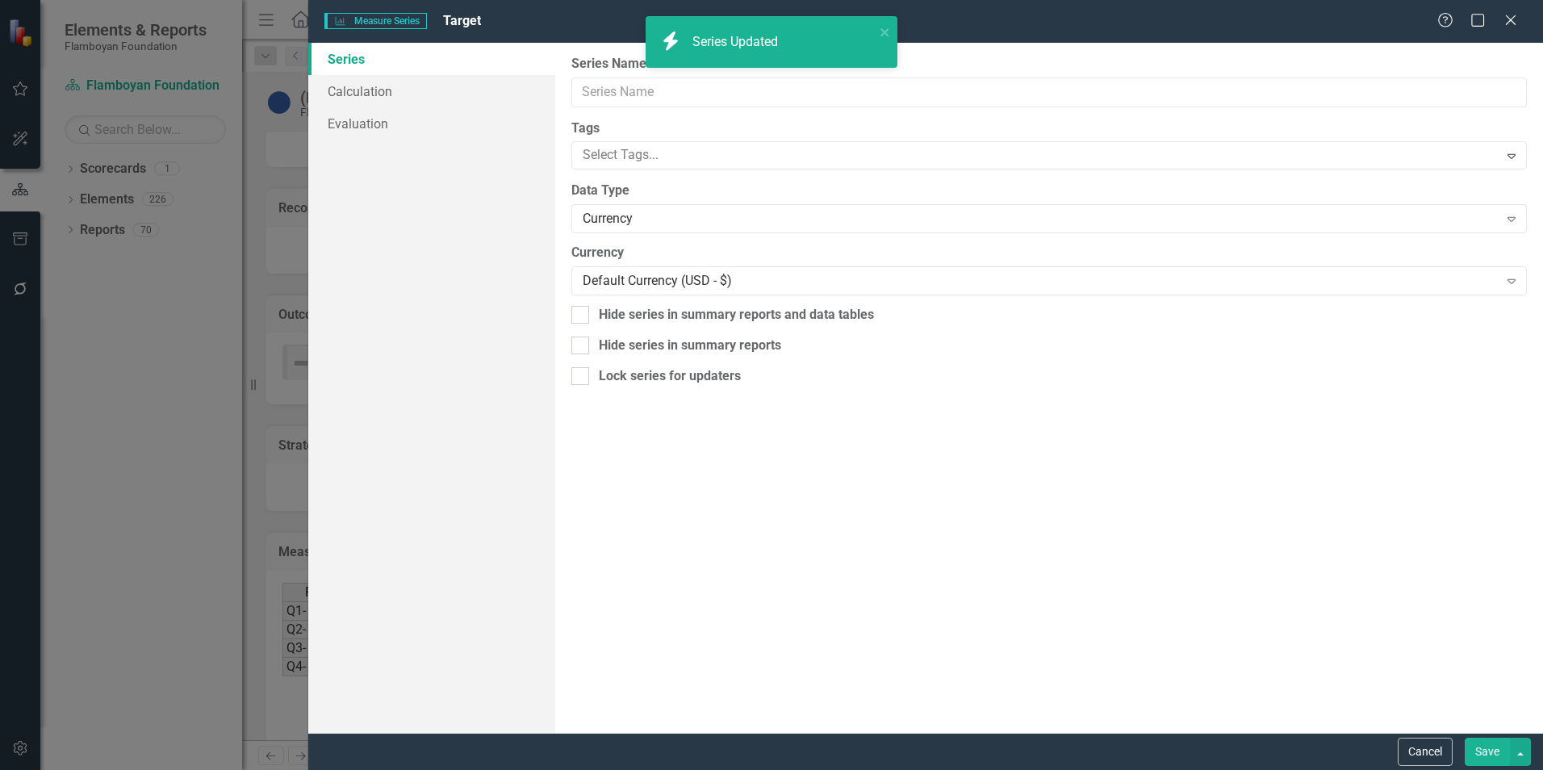
type input "Target"
click at [701, 216] on div "Currency" at bounding box center [1040, 219] width 915 height 19
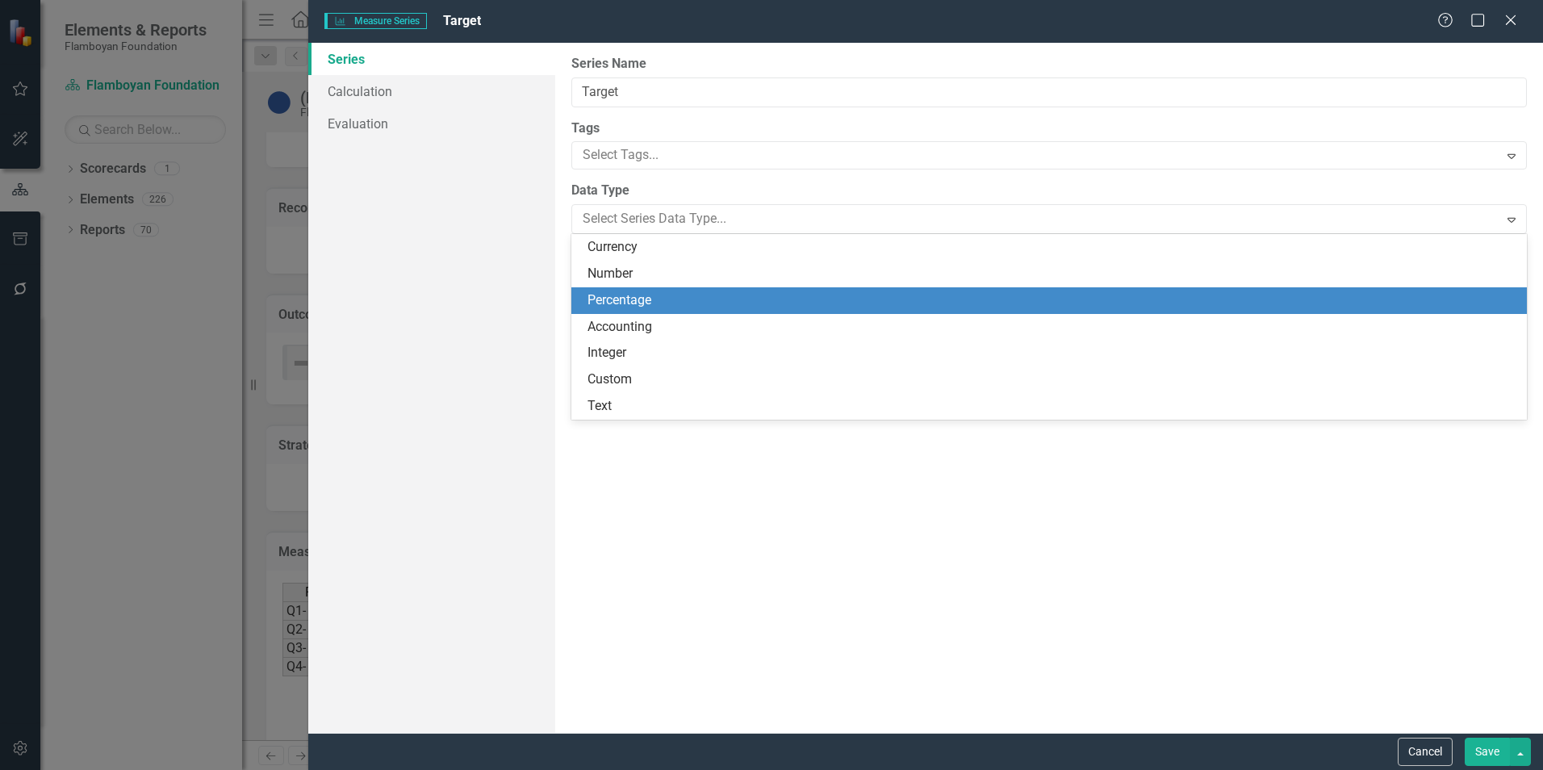
click at [710, 303] on div "Percentage" at bounding box center [1053, 300] width 930 height 19
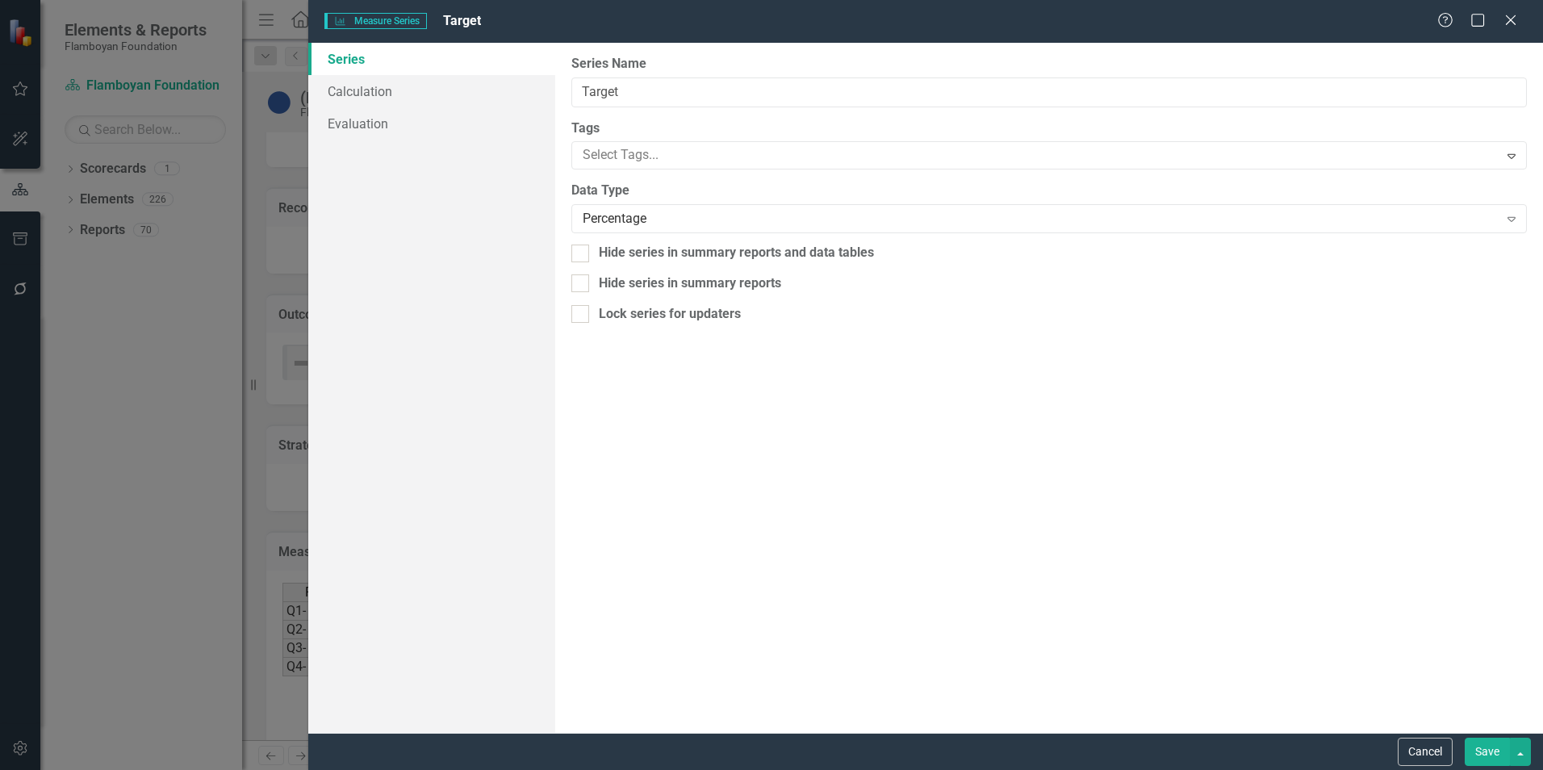
click at [1485, 756] on button "Save" at bounding box center [1487, 752] width 45 height 28
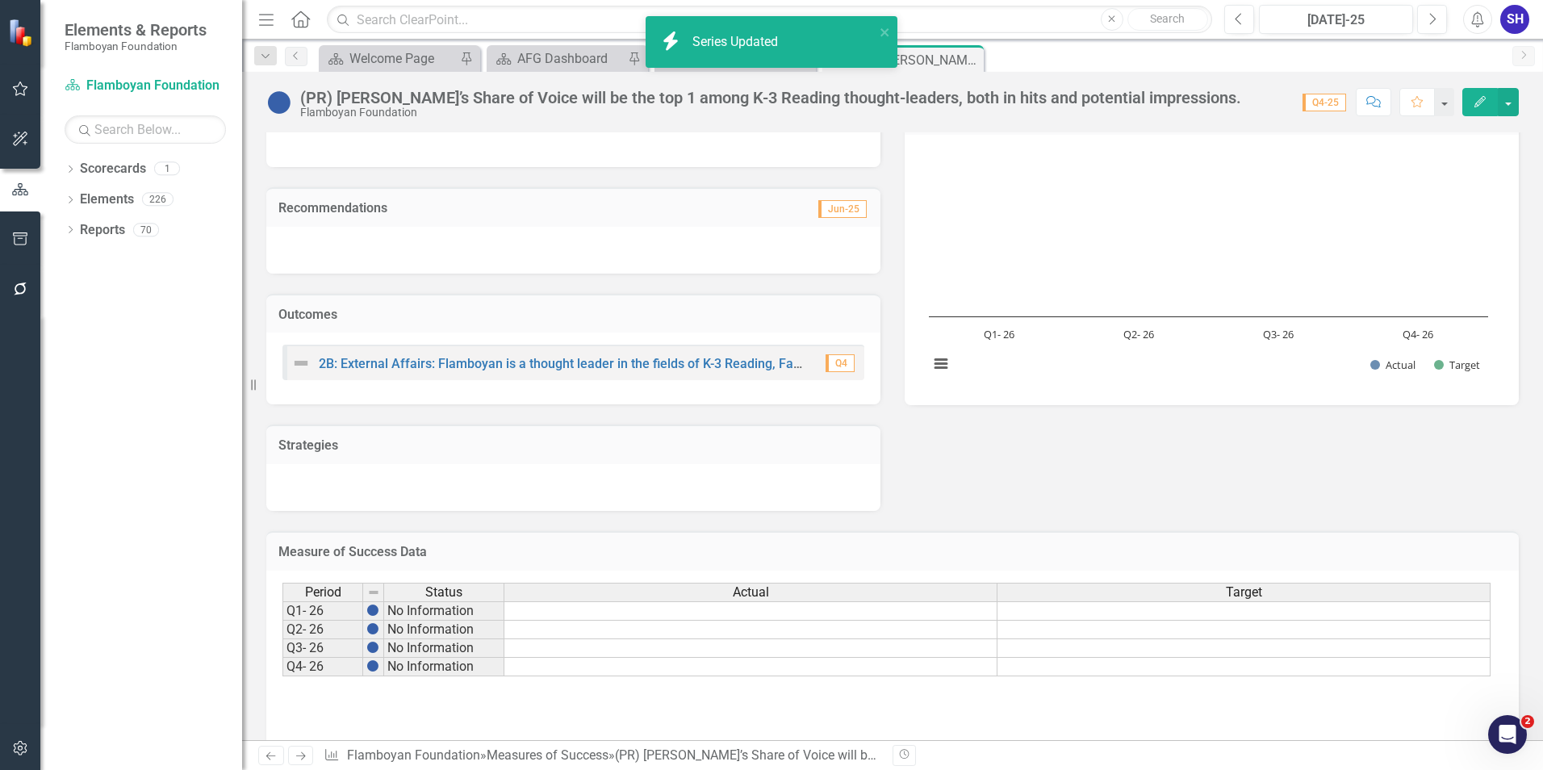
click at [1254, 613] on td at bounding box center [1244, 610] width 493 height 19
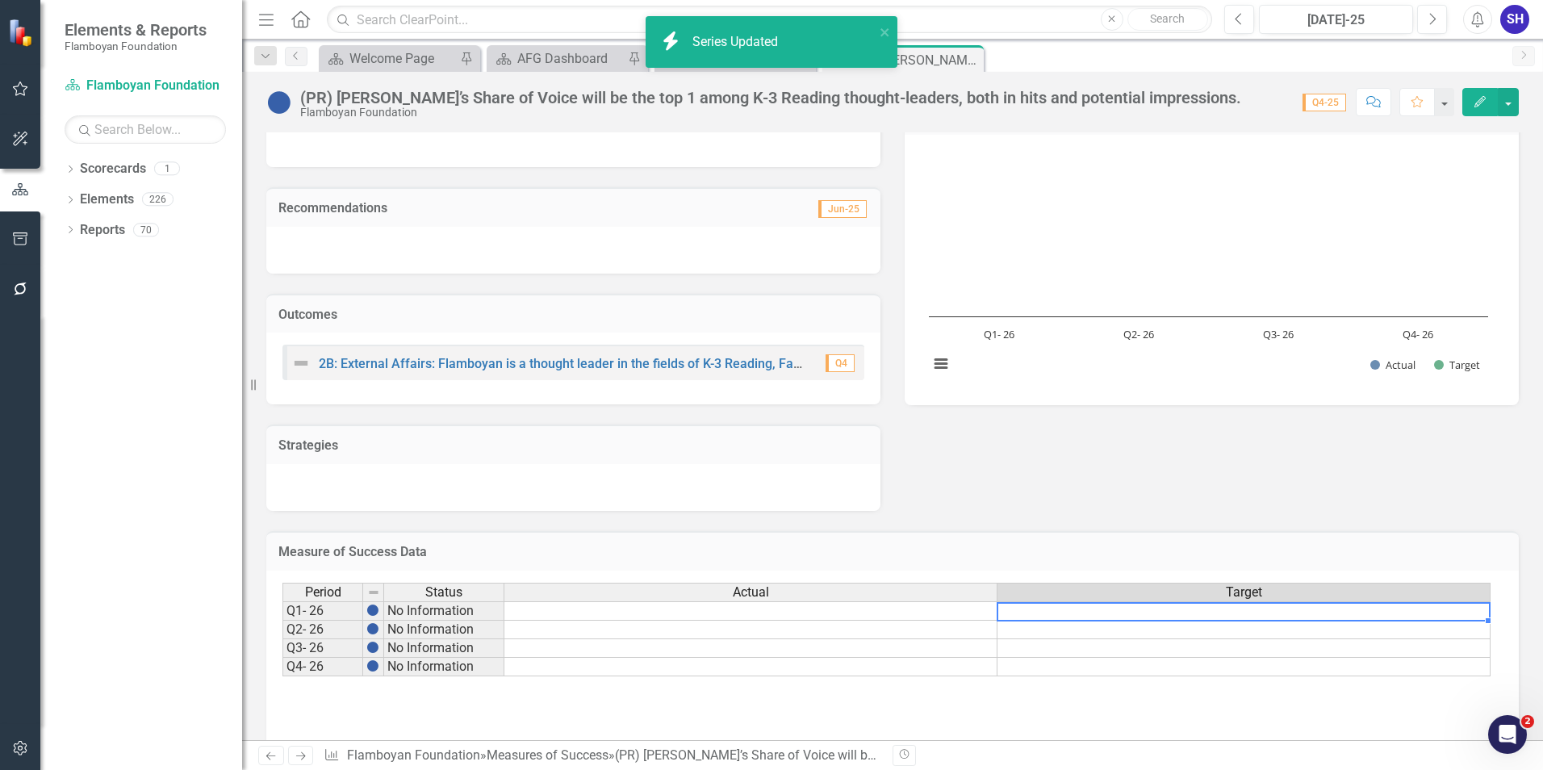
click at [1253, 613] on td at bounding box center [1244, 610] width 493 height 19
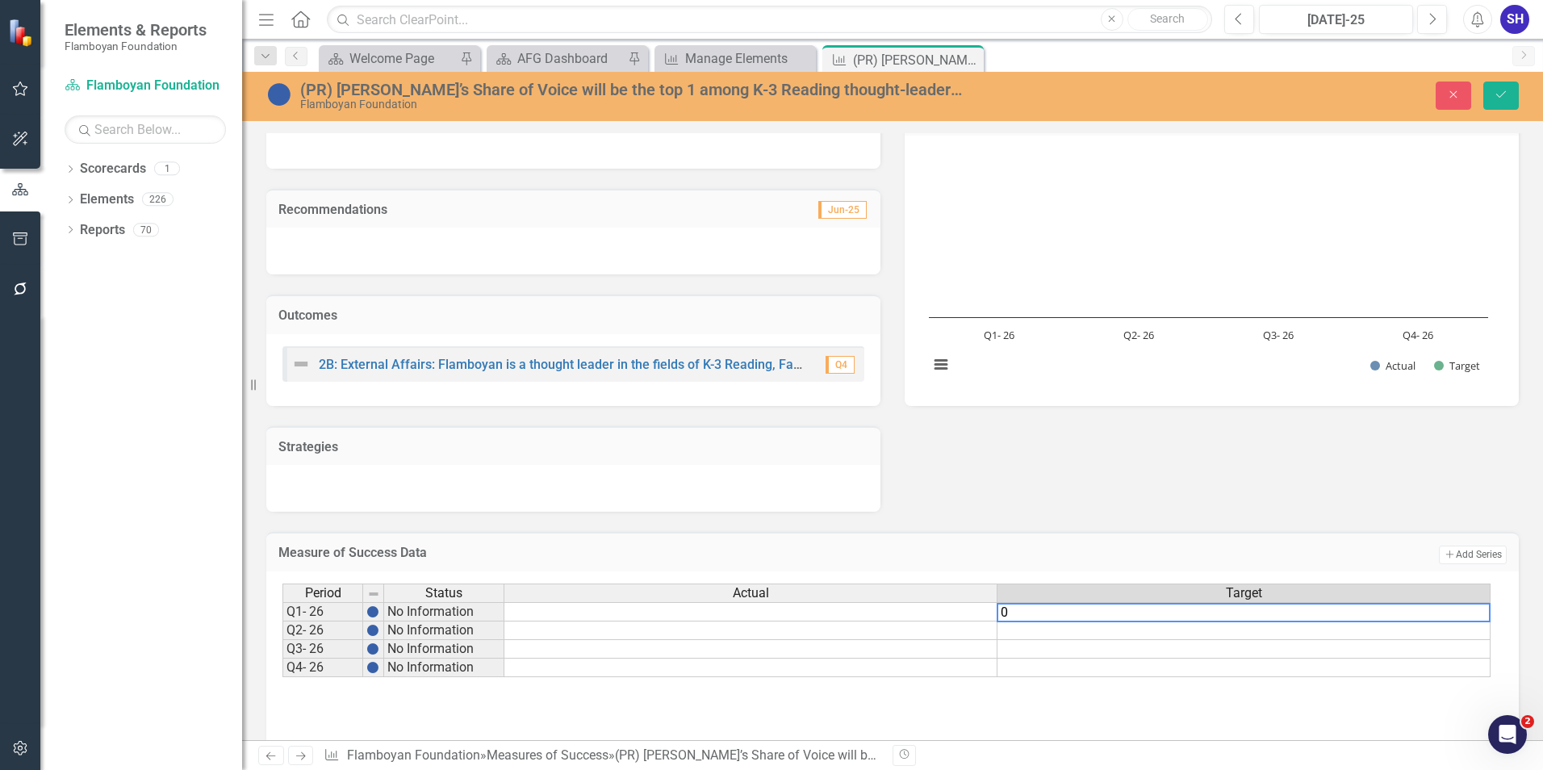
type textarea "0"
click at [1278, 633] on td at bounding box center [1244, 631] width 493 height 19
type textarea "50"
click at [1289, 652] on td at bounding box center [1244, 649] width 493 height 19
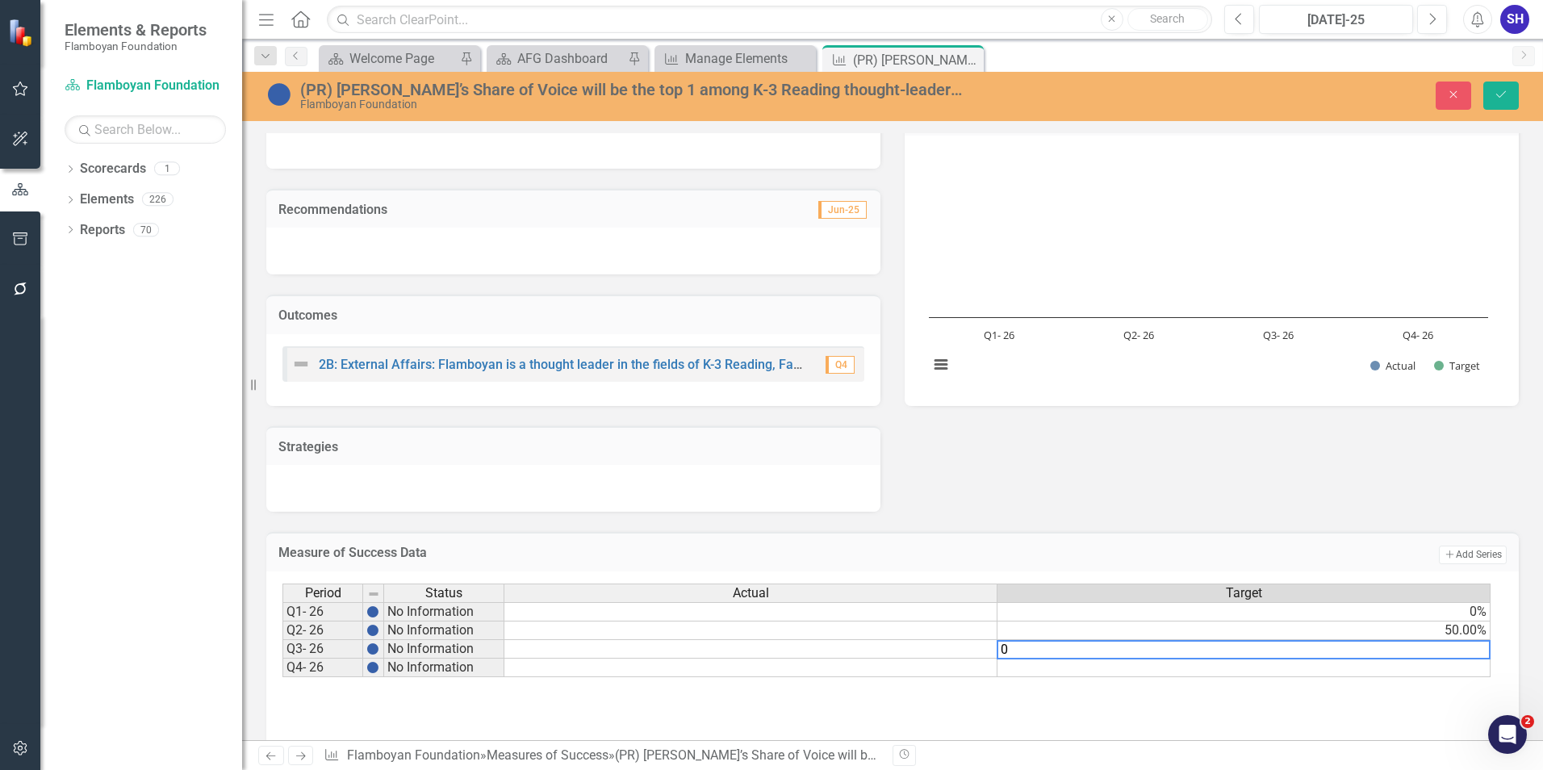
type textarea "0"
click at [1286, 668] on td at bounding box center [1244, 668] width 493 height 19
type textarea "100"
click at [1319, 708] on div "Period Status Actual Target Q1- 26 No Information 0% Q2- 26 No Information 50.0…" at bounding box center [893, 664] width 1220 height 161
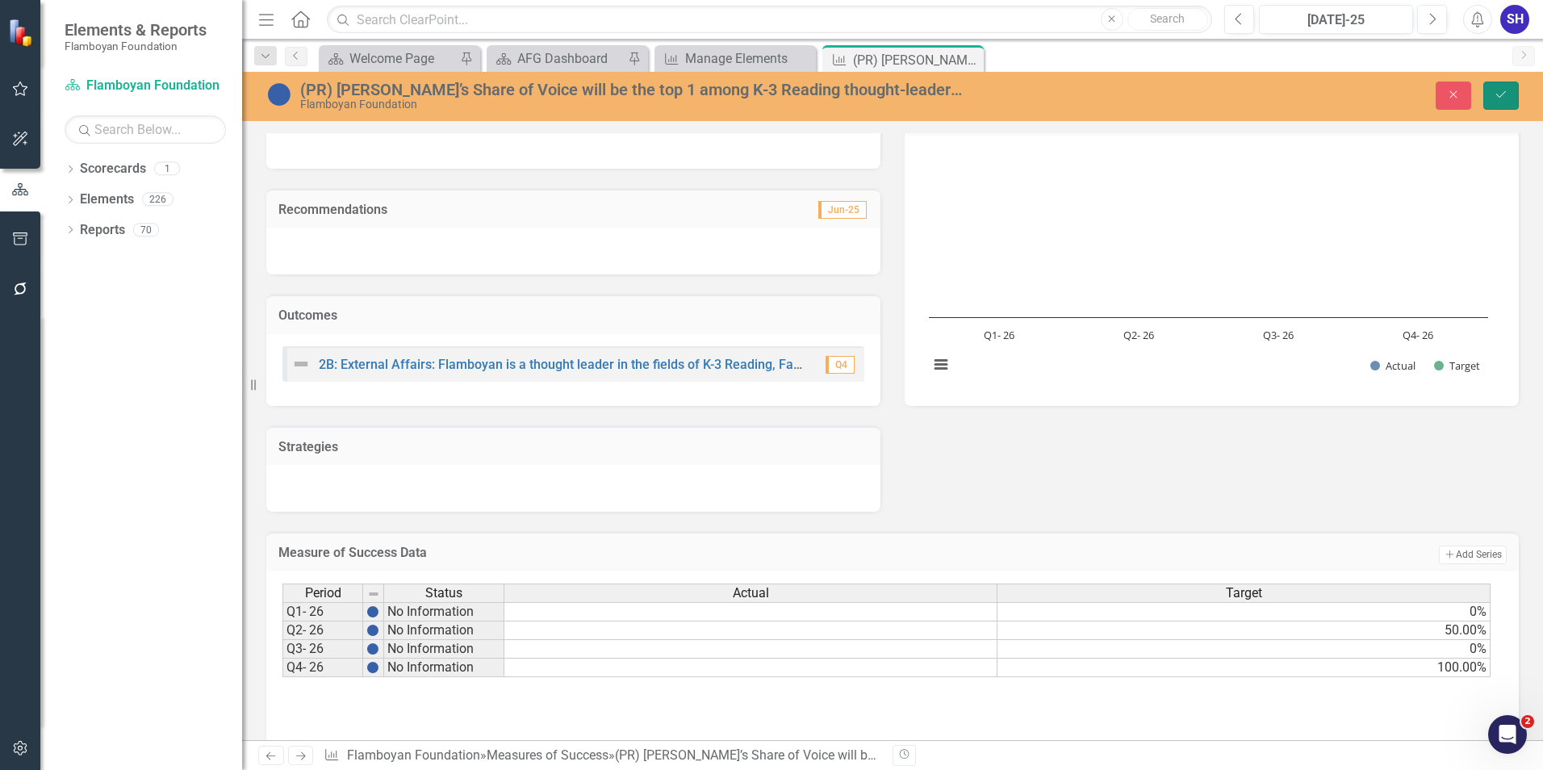
click at [1511, 103] on button "Save" at bounding box center [1502, 96] width 36 height 28
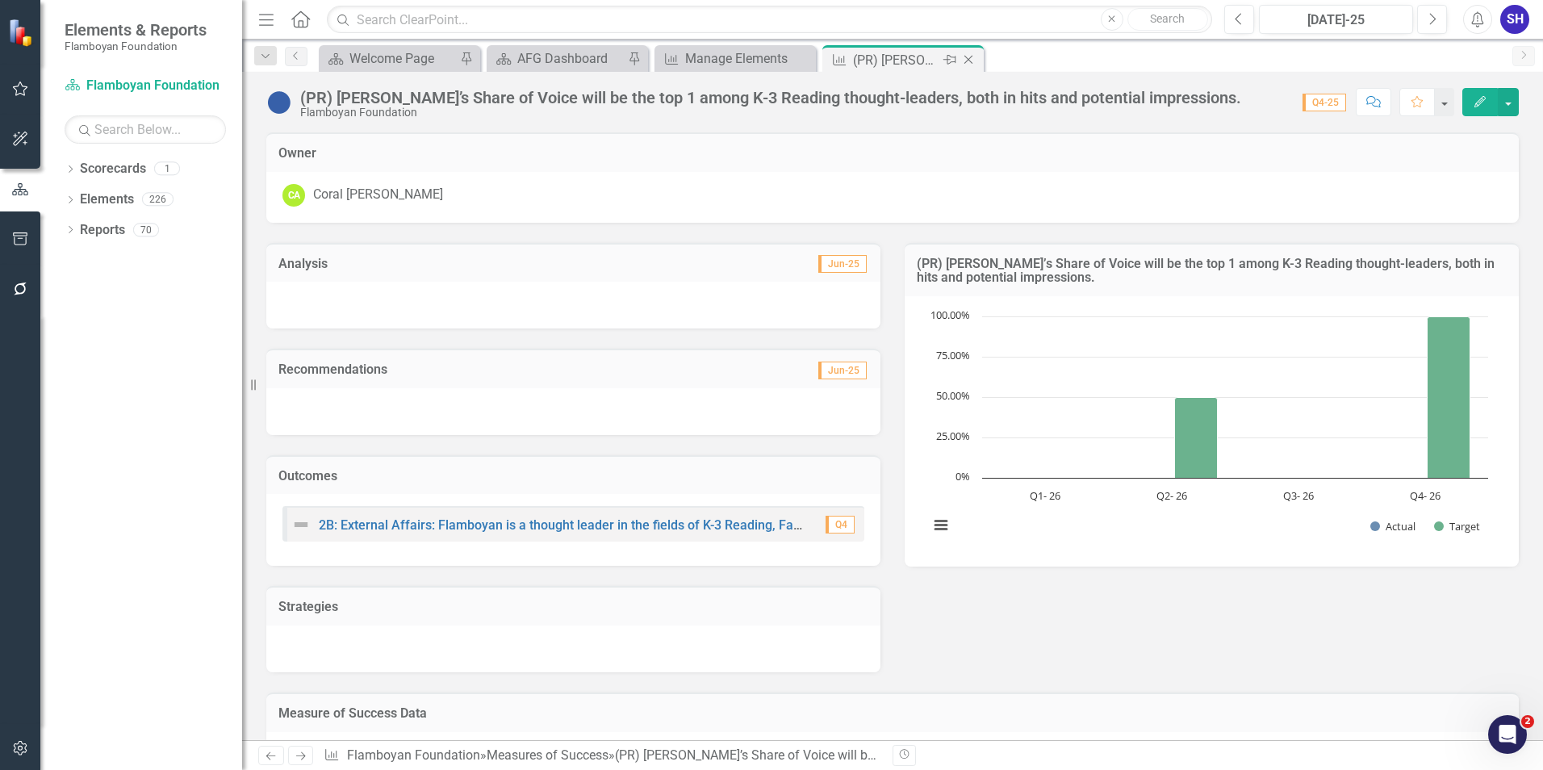
click at [969, 60] on icon "Close" at bounding box center [969, 59] width 16 height 13
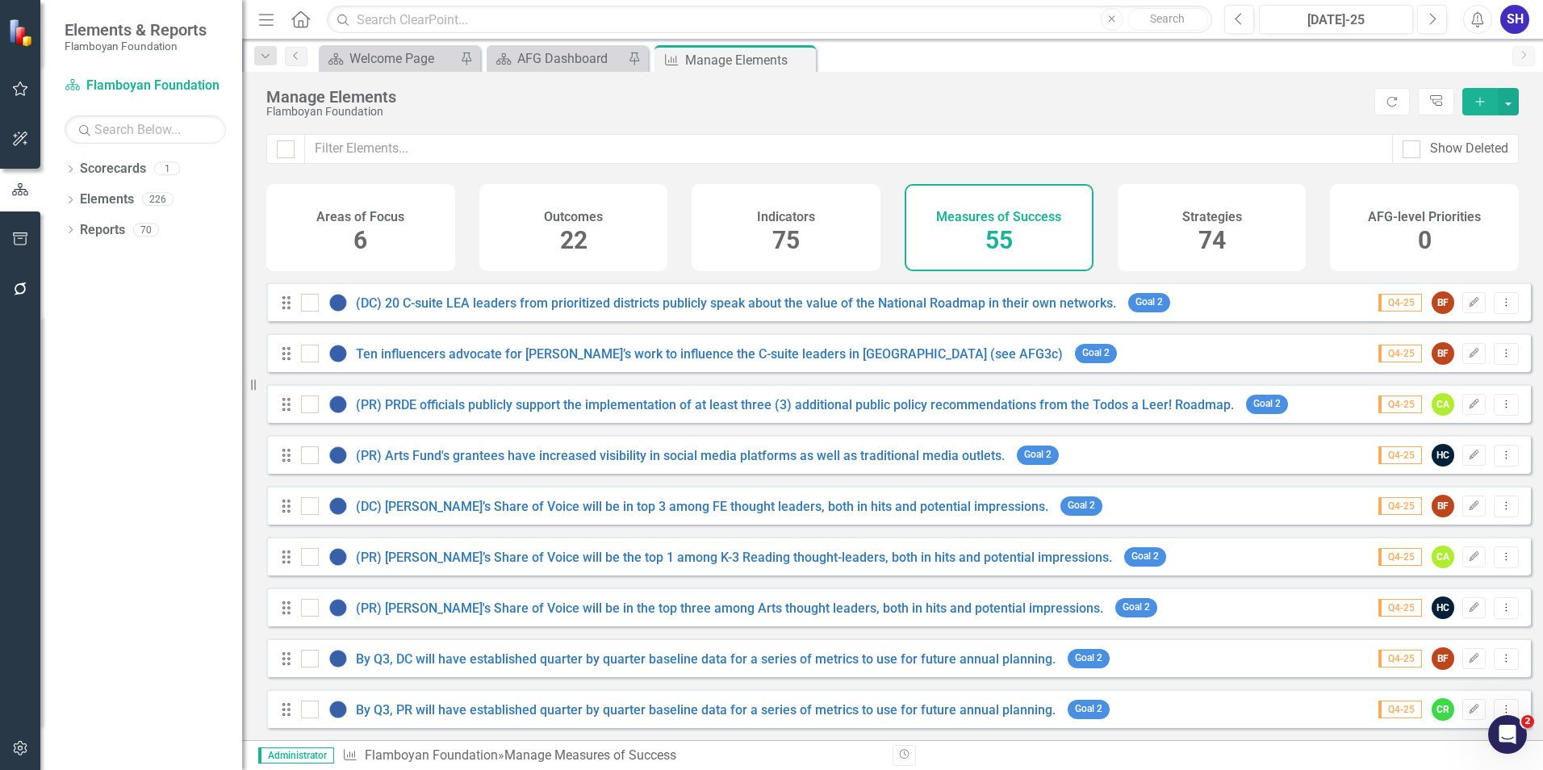
scroll to position [484, 0]
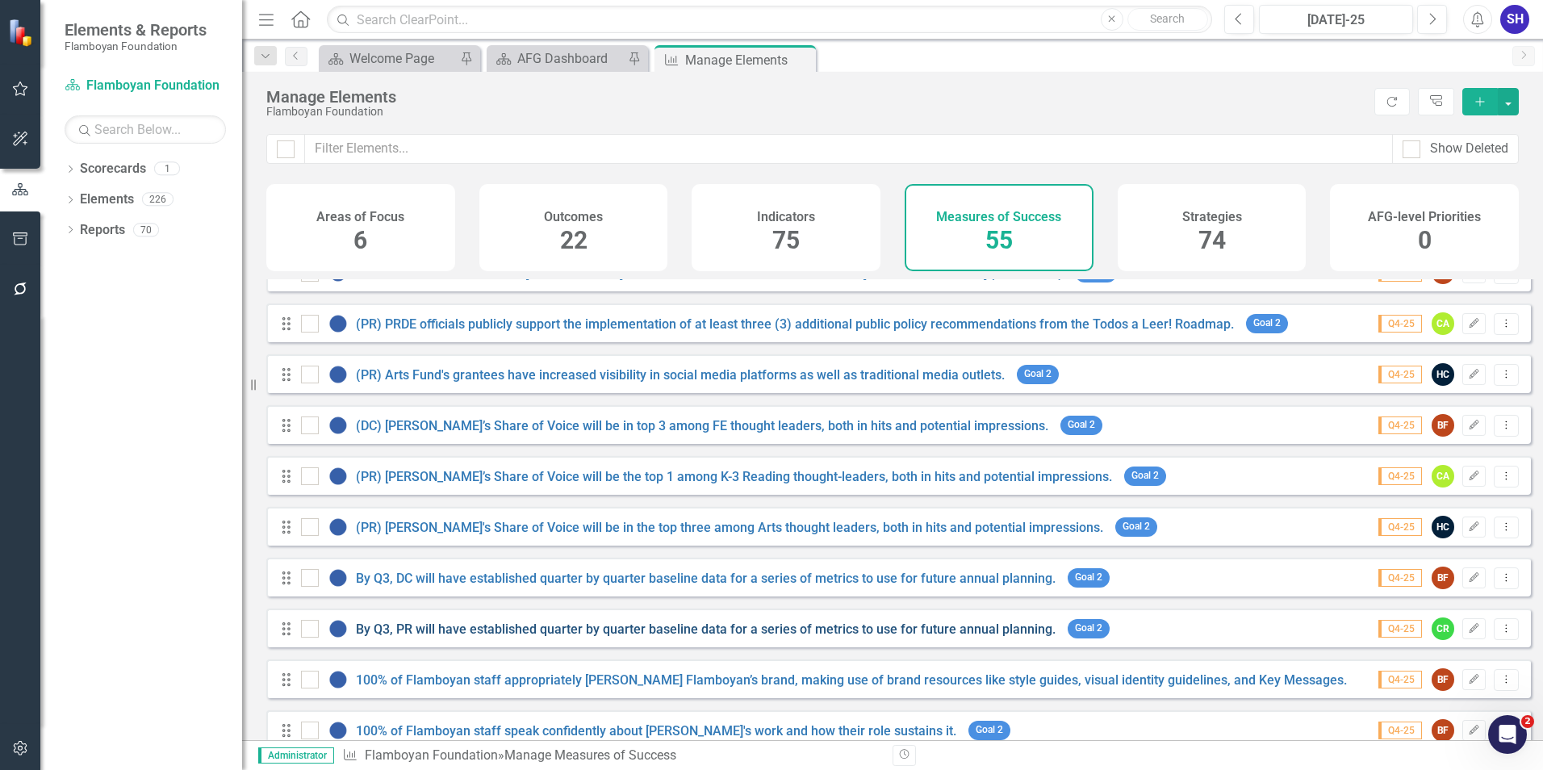
click at [633, 637] on link "By Q3, PR will have established quarter by quarter baseline data for a series o…" at bounding box center [706, 629] width 700 height 15
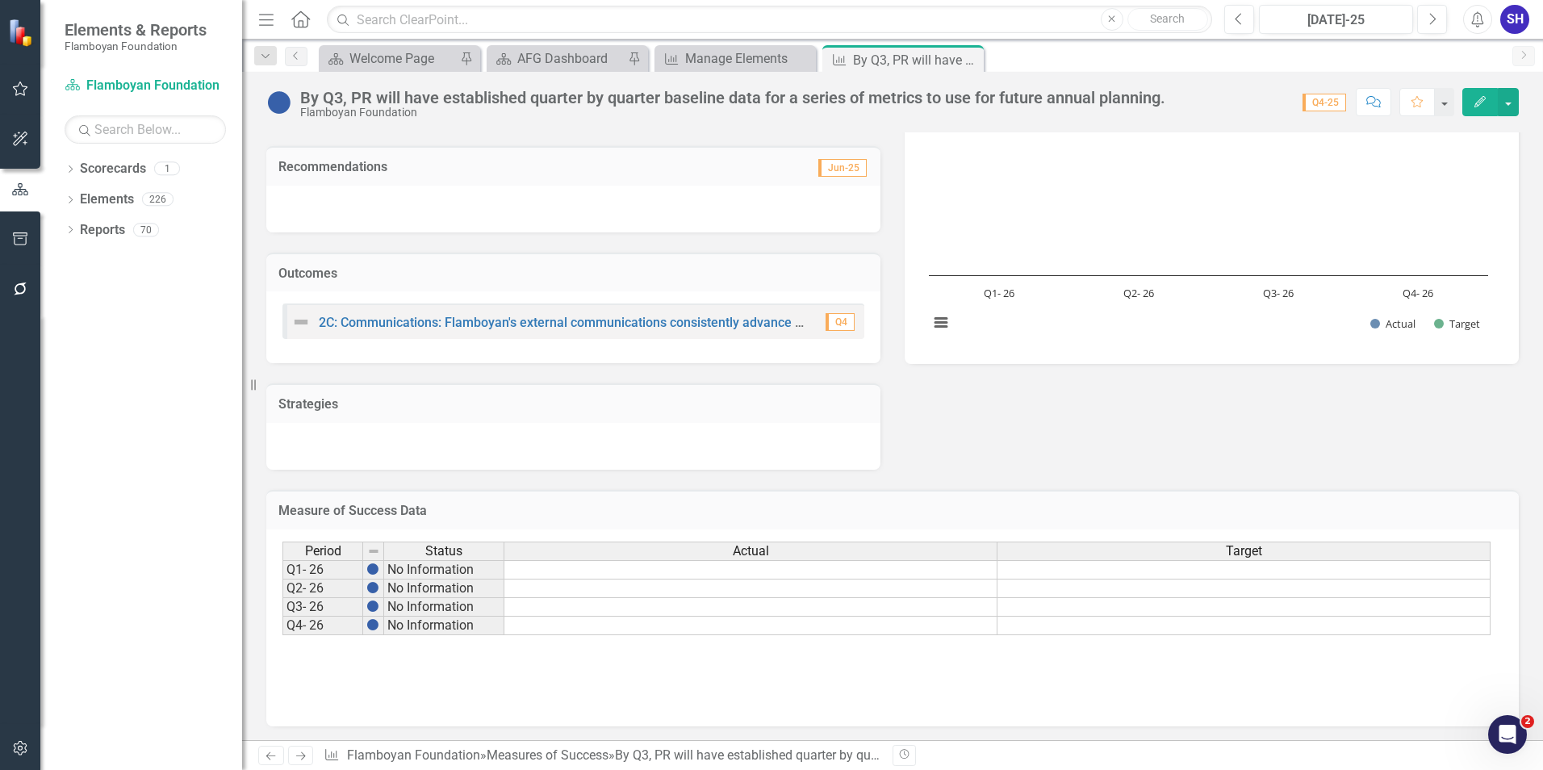
scroll to position [205, 0]
click at [842, 549] on div "Actual" at bounding box center [750, 549] width 492 height 18
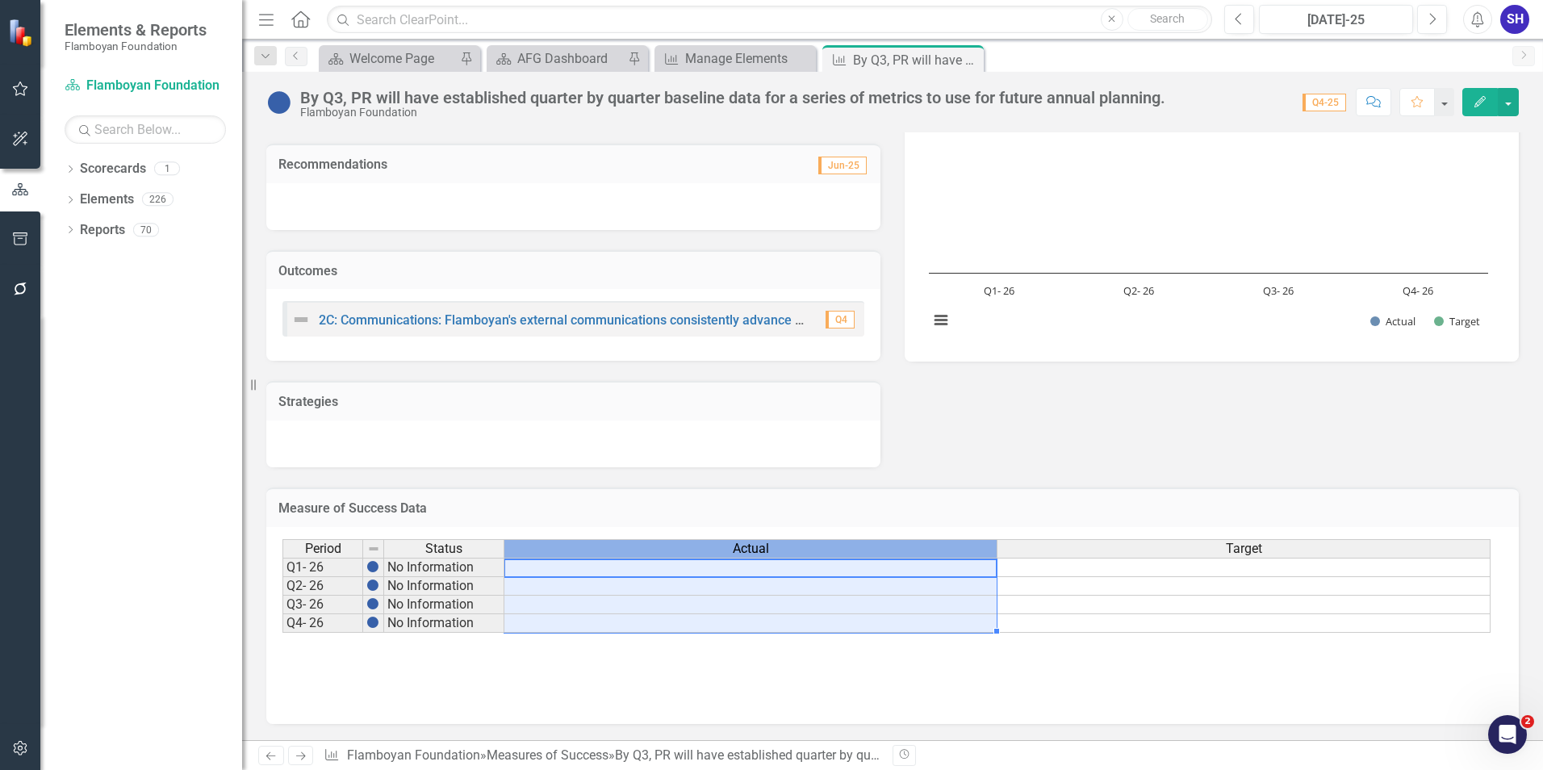
click at [843, 548] on div "Actual" at bounding box center [750, 549] width 492 height 18
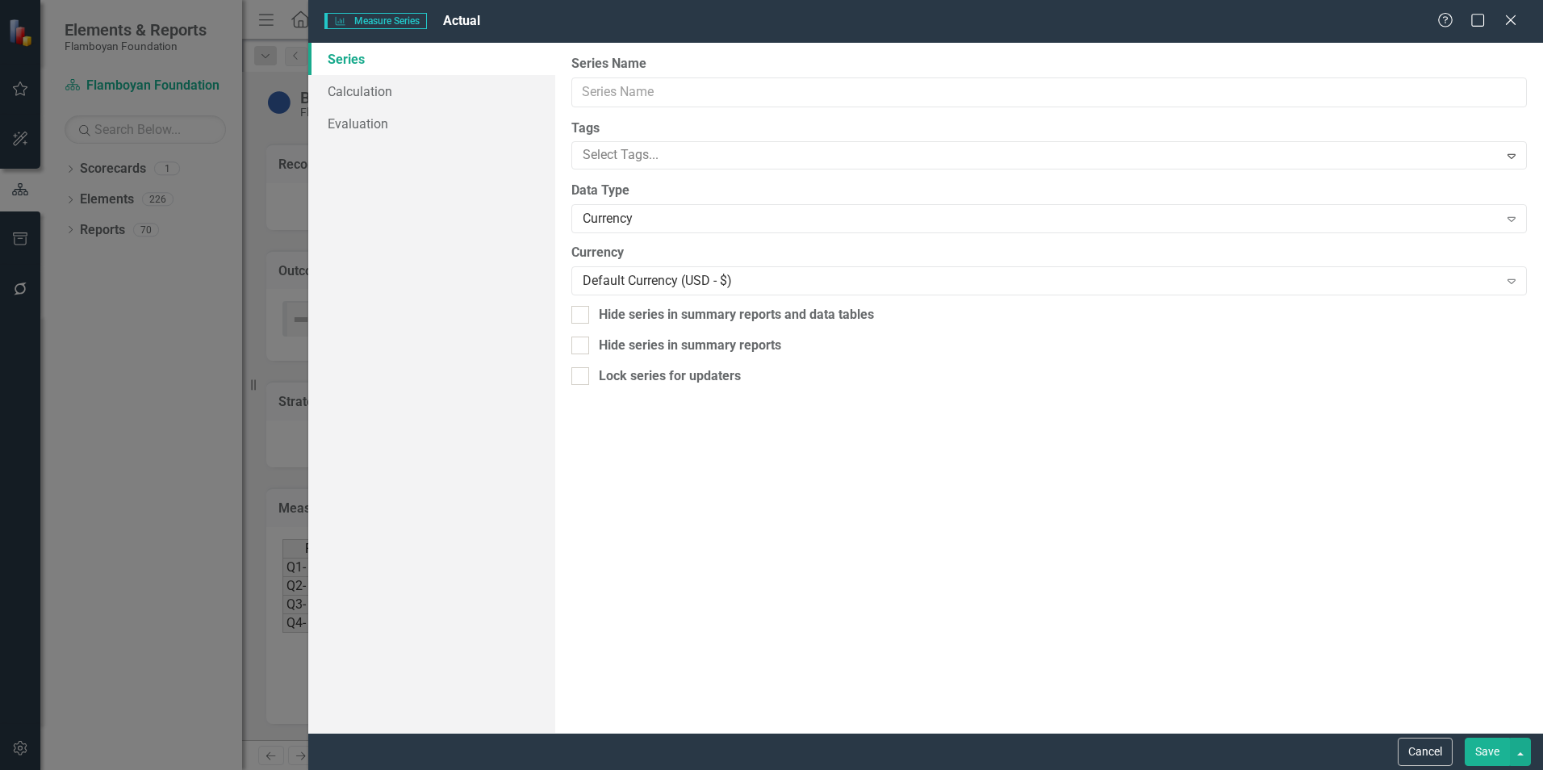
type input "Actual"
click at [694, 219] on div "Currency" at bounding box center [1040, 219] width 915 height 19
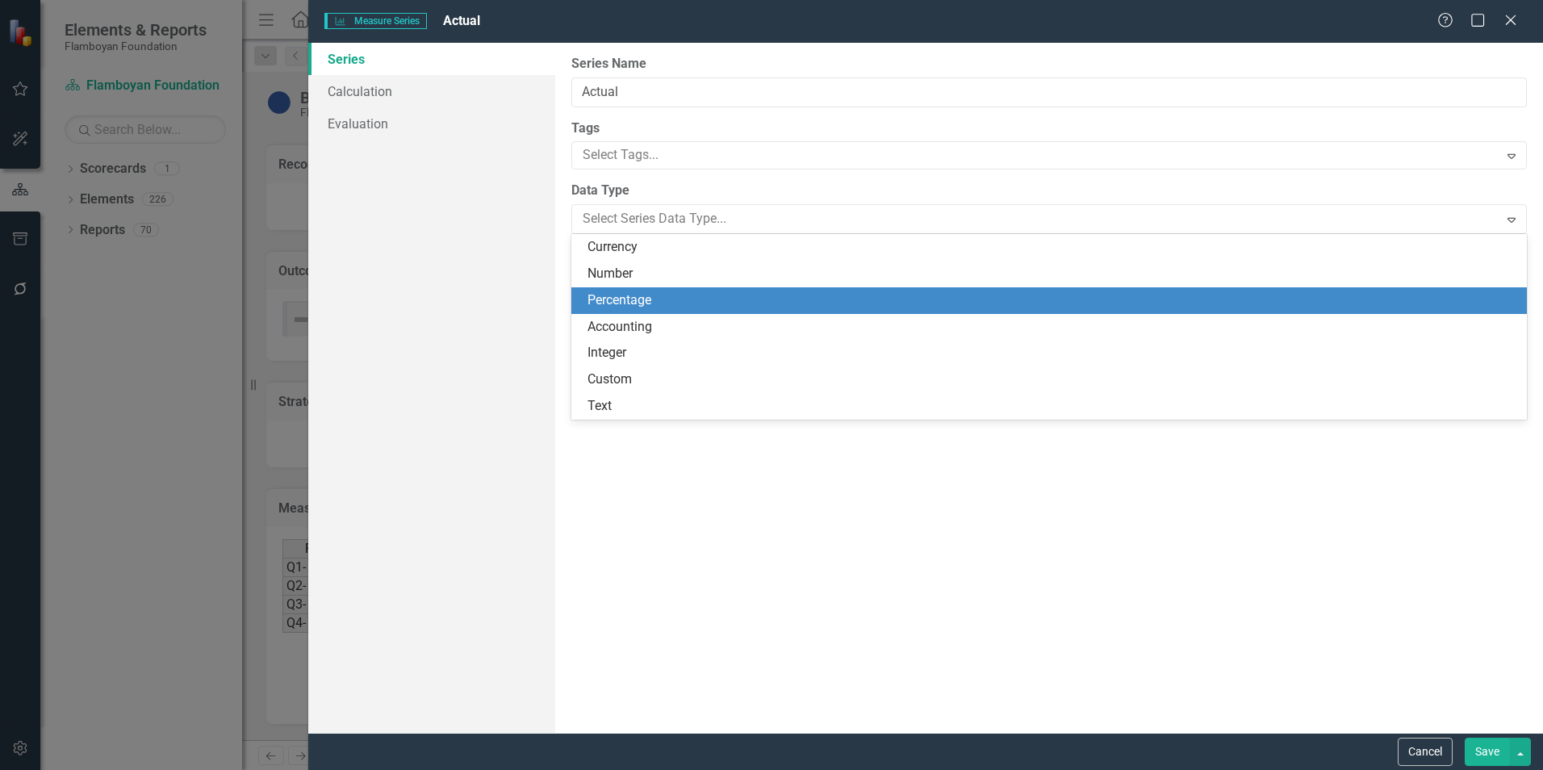
click at [684, 293] on div "Percentage" at bounding box center [1053, 300] width 930 height 19
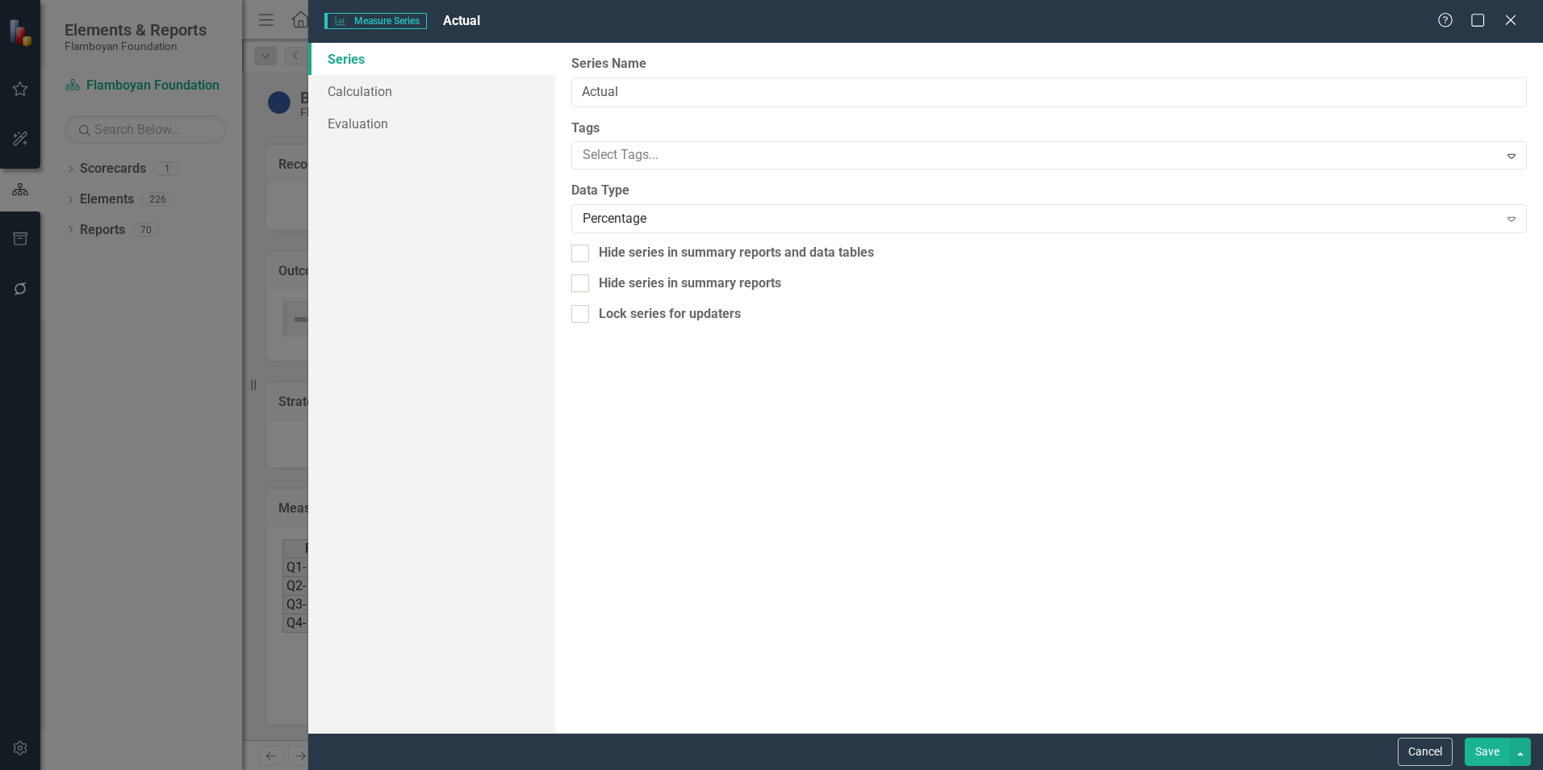
click at [1498, 744] on button "Save" at bounding box center [1487, 752] width 45 height 28
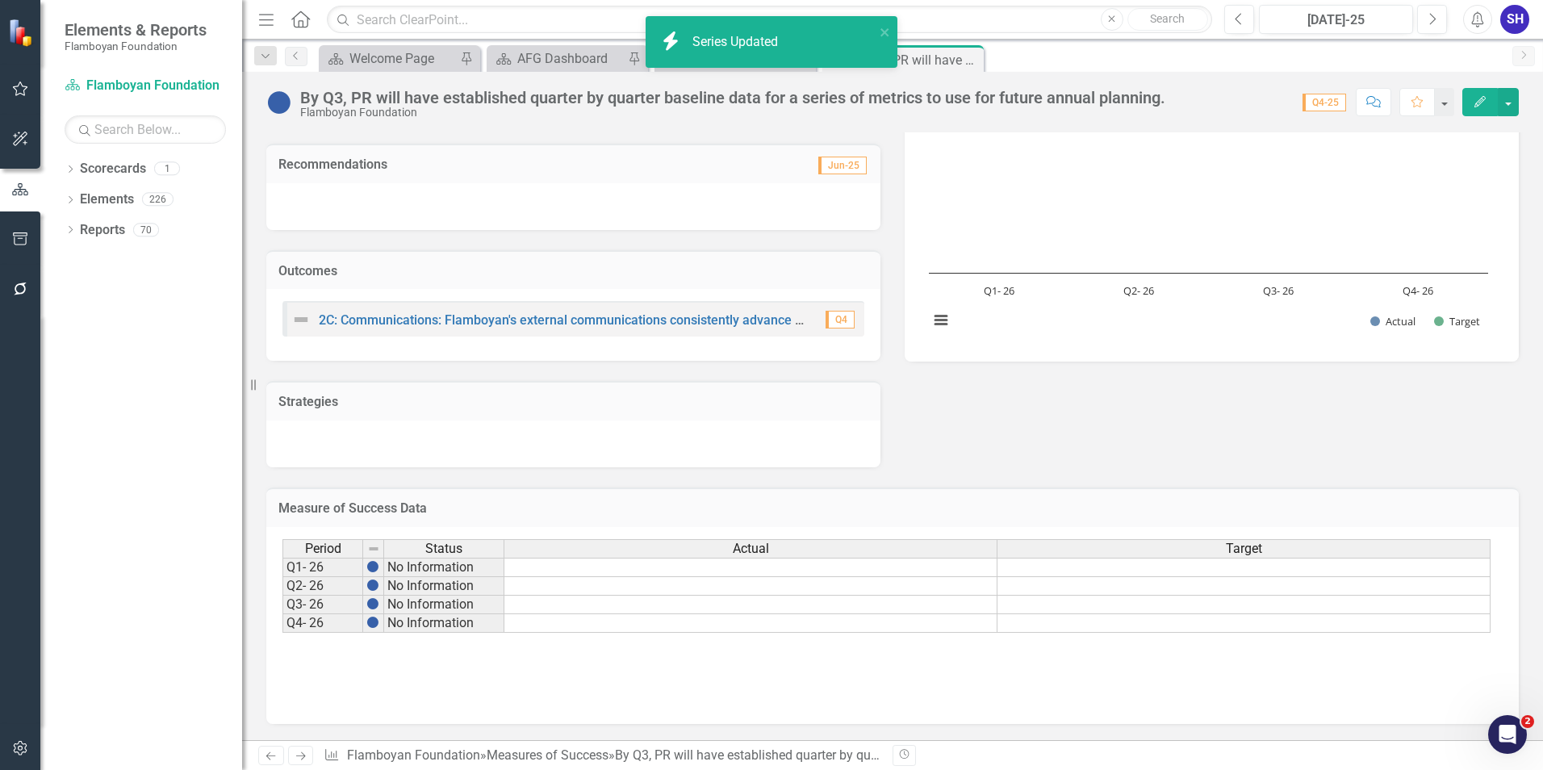
click at [1273, 549] on div "Target" at bounding box center [1244, 549] width 492 height 18
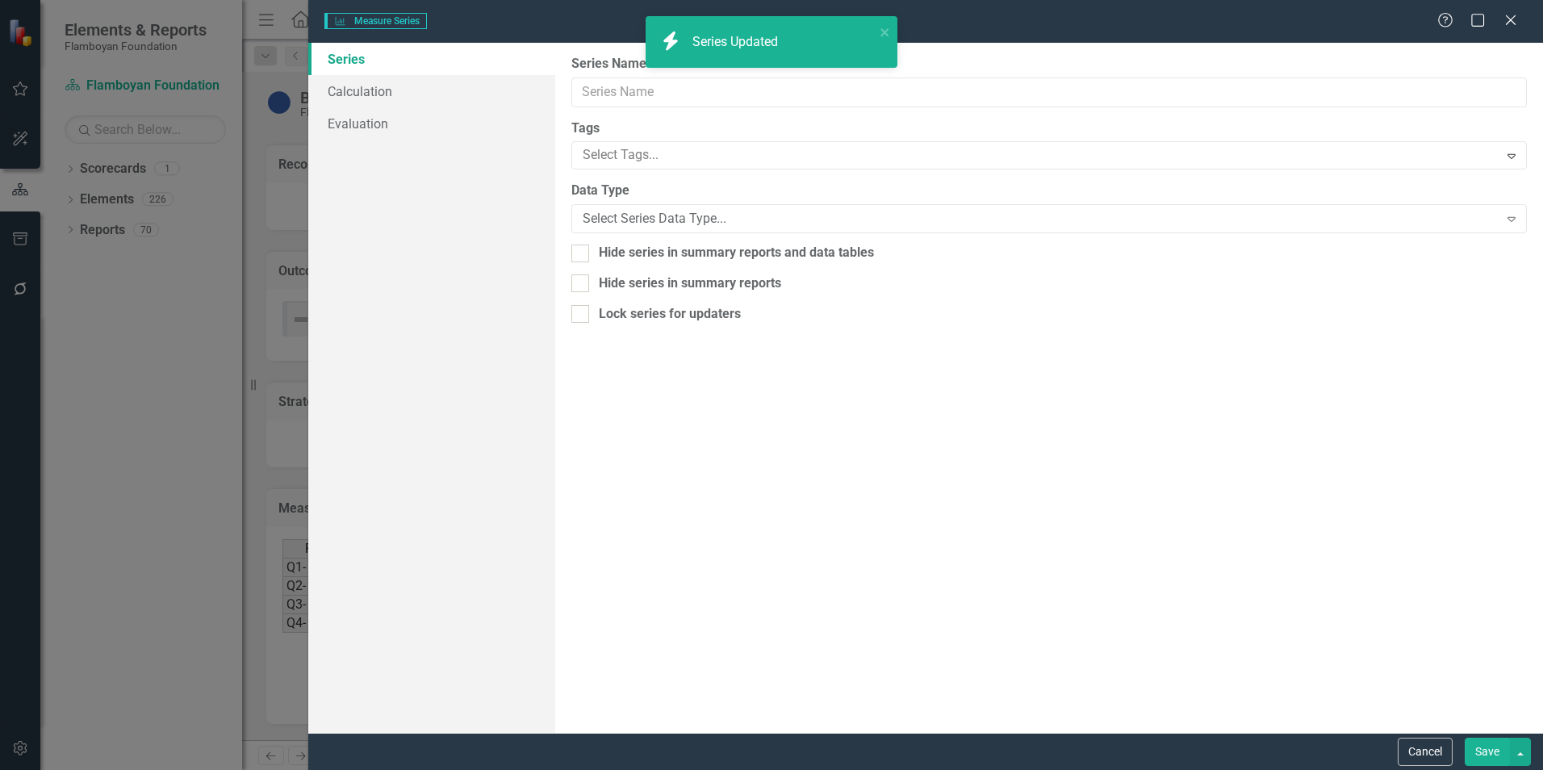
type input "Target"
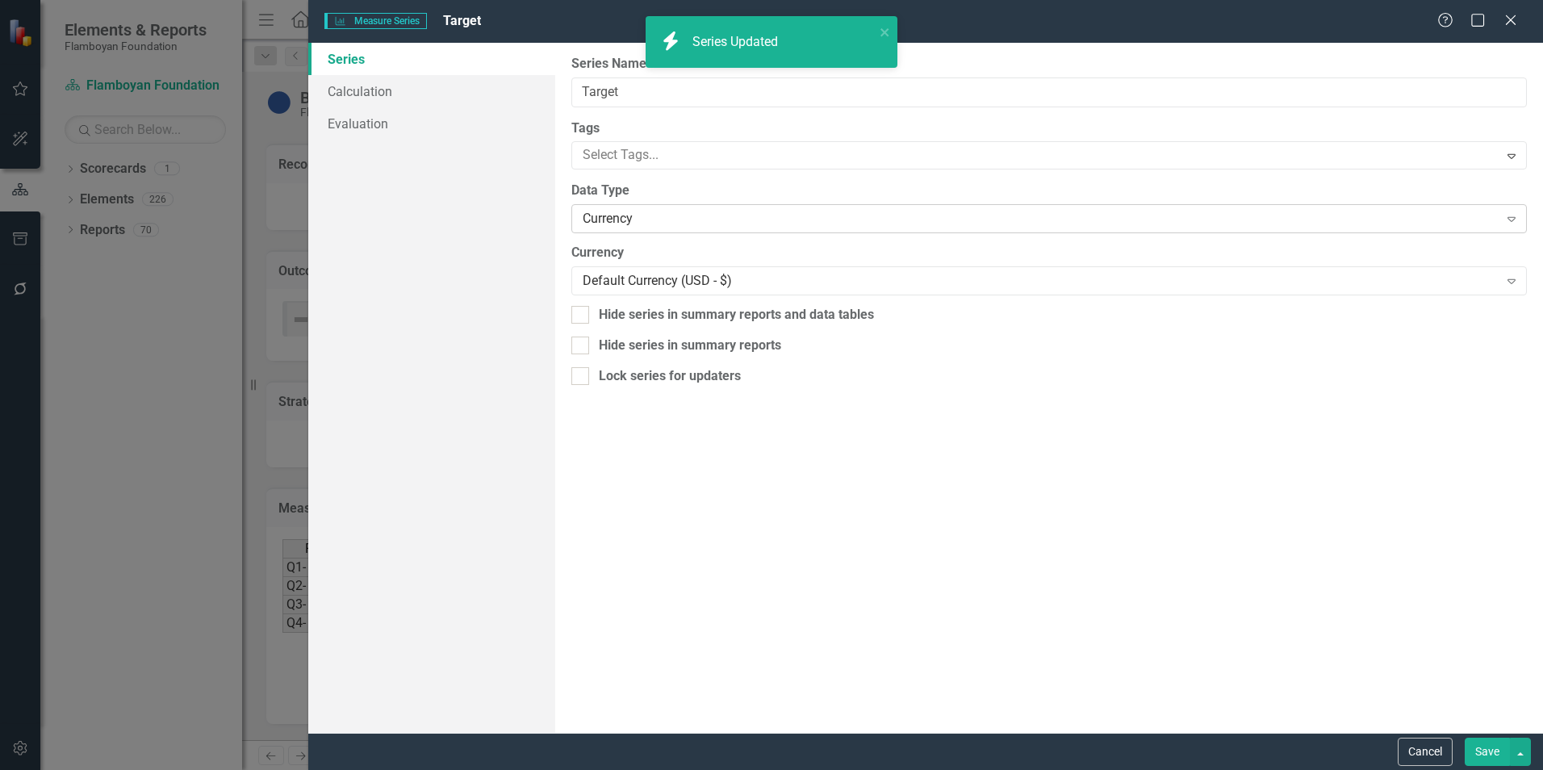
click at [761, 215] on div "Currency" at bounding box center [1040, 219] width 915 height 19
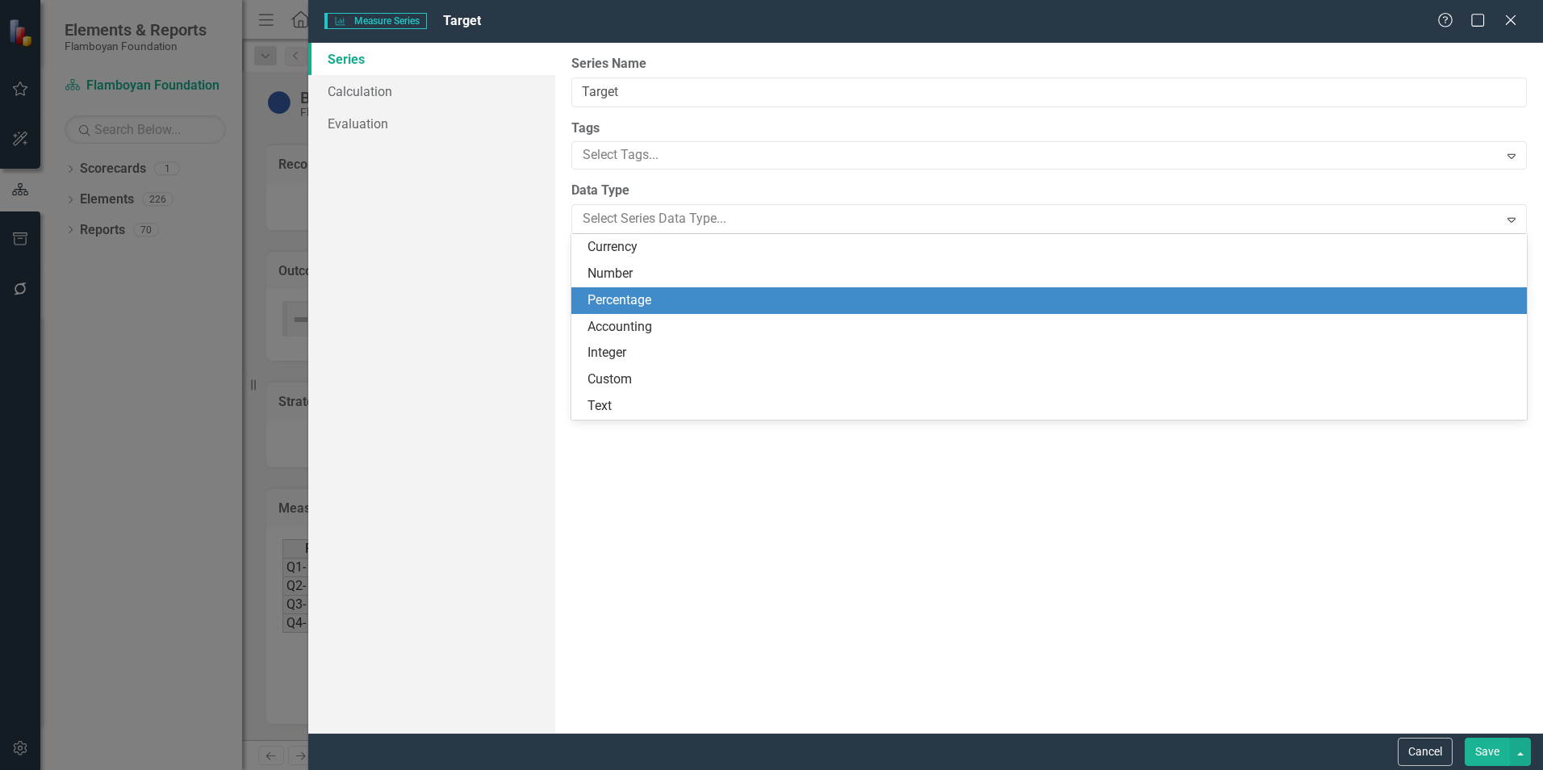
click at [743, 304] on div "Percentage" at bounding box center [1053, 300] width 930 height 19
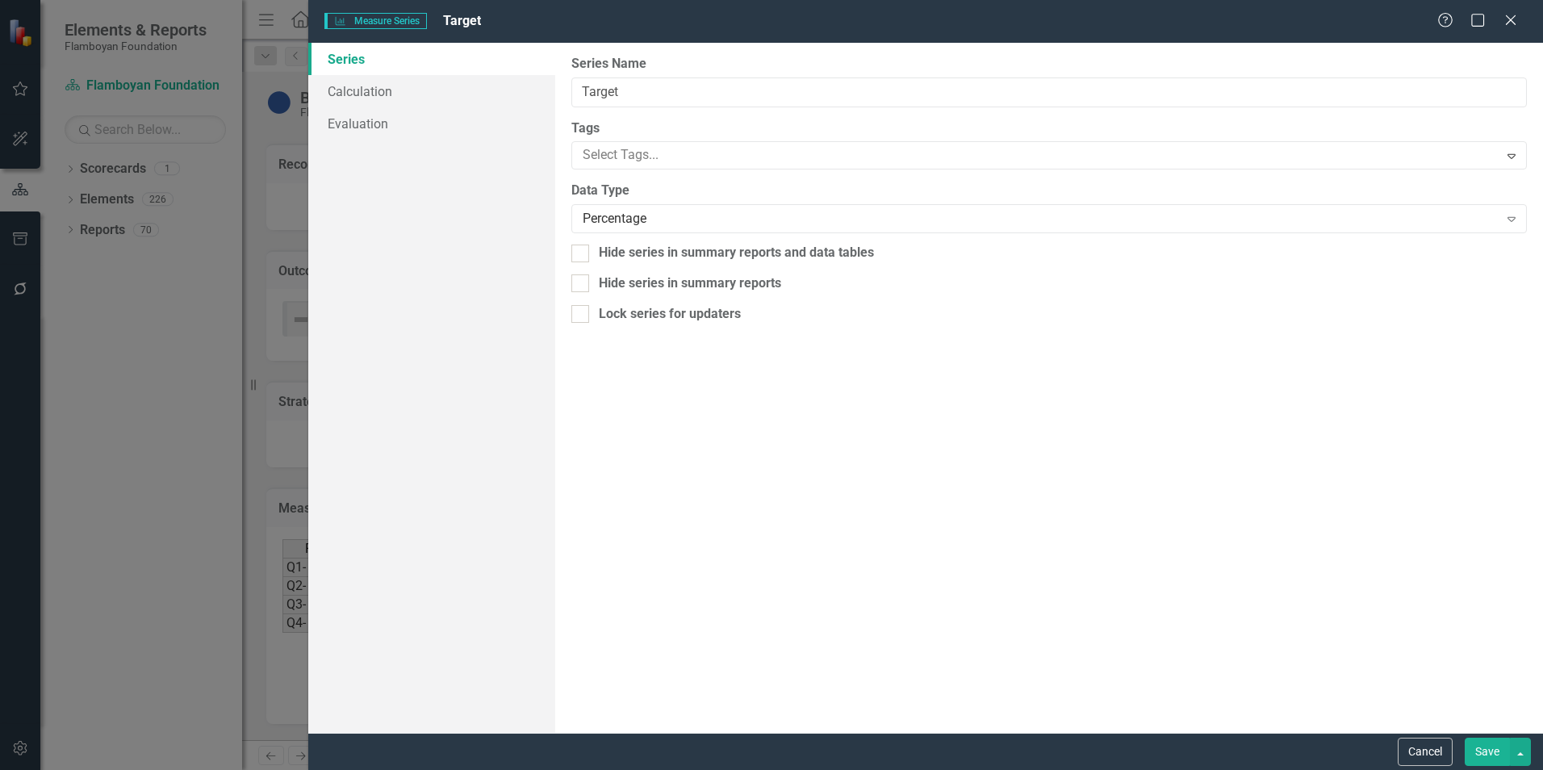
click at [1490, 755] on button "Save" at bounding box center [1487, 752] width 45 height 28
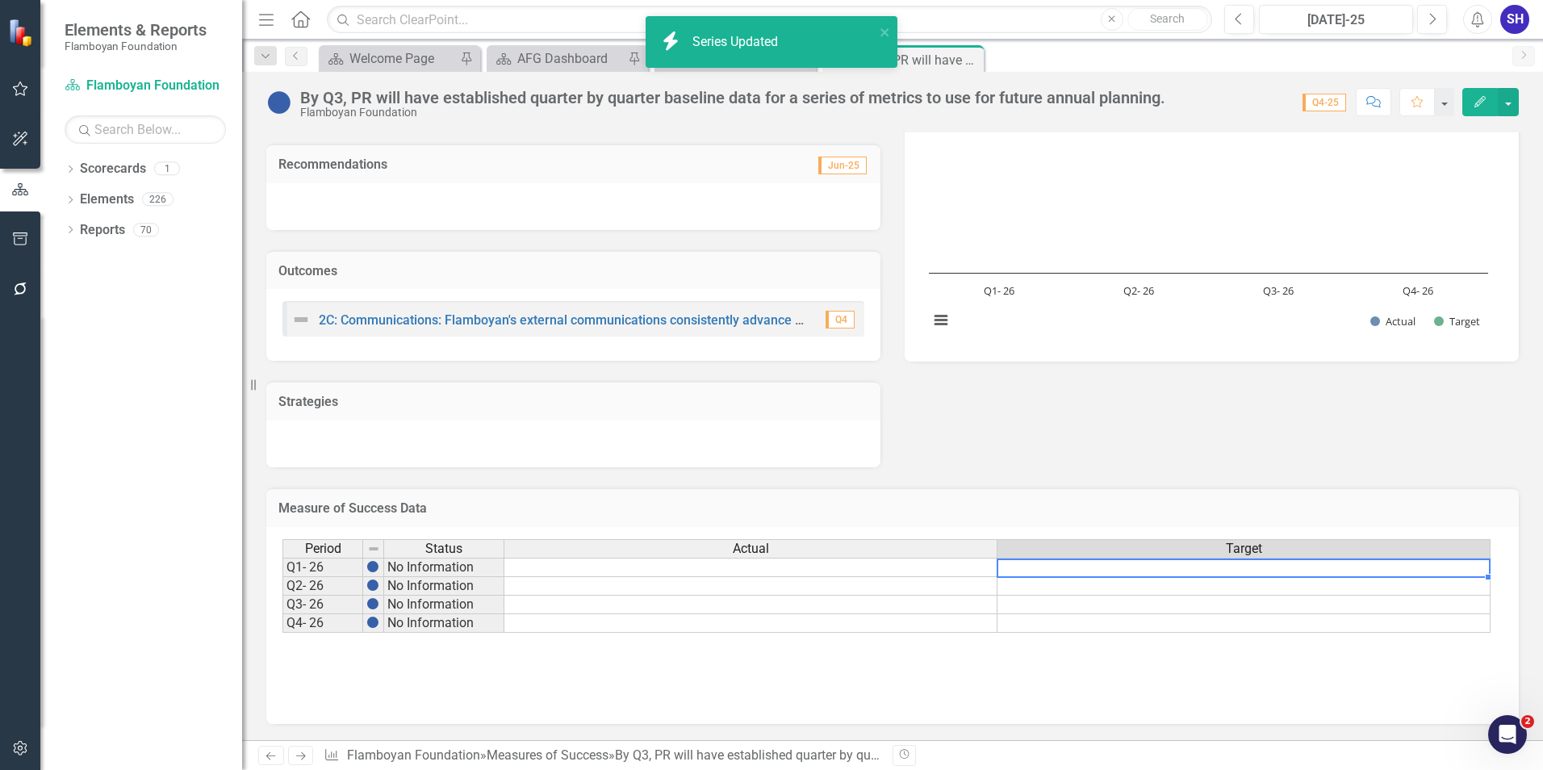
click at [1241, 566] on td at bounding box center [1244, 567] width 493 height 19
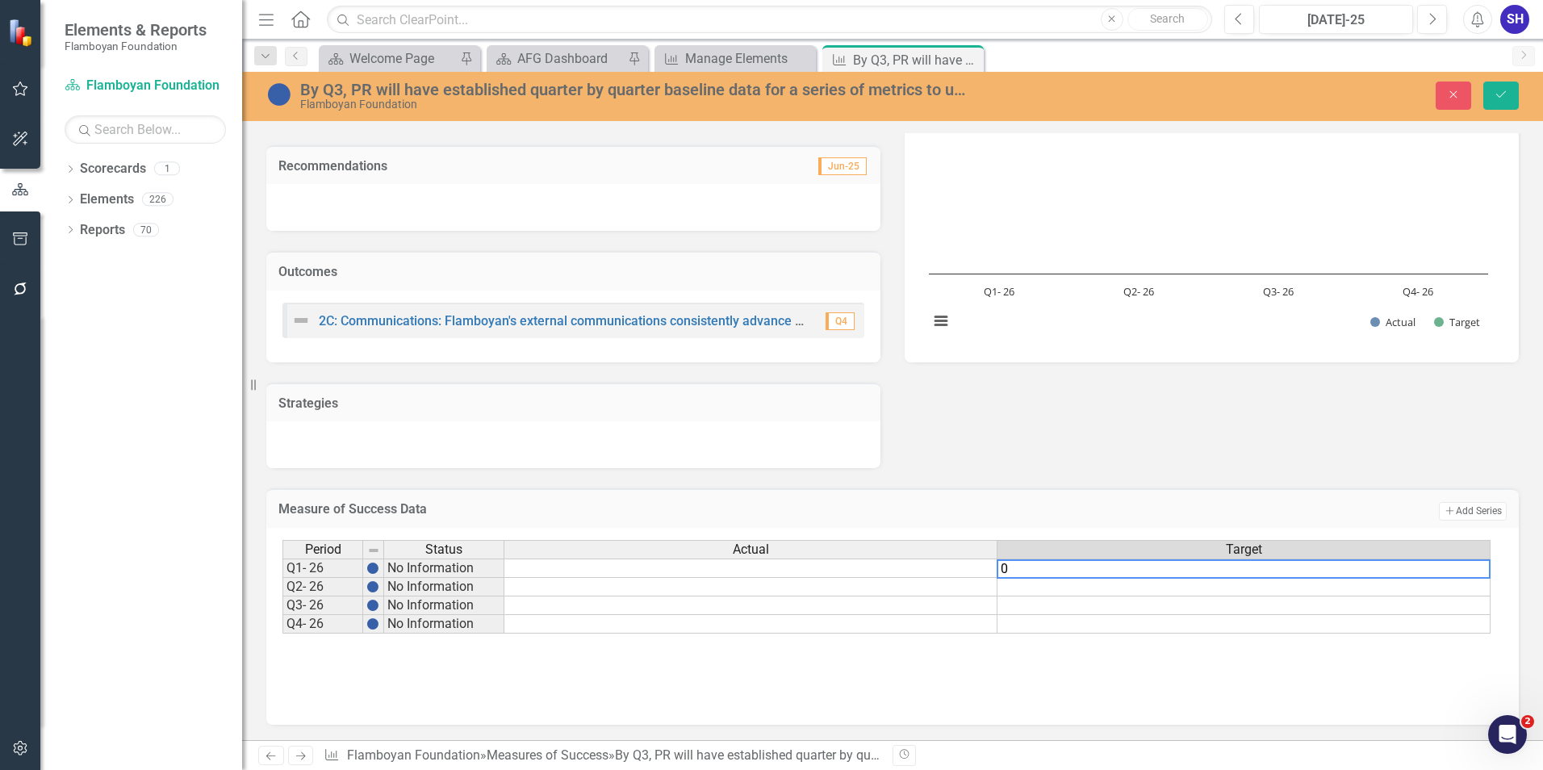
type textarea "0"
click at [1241, 587] on td at bounding box center [1244, 587] width 493 height 19
type textarea "0"
click at [1246, 607] on td at bounding box center [1244, 605] width 493 height 19
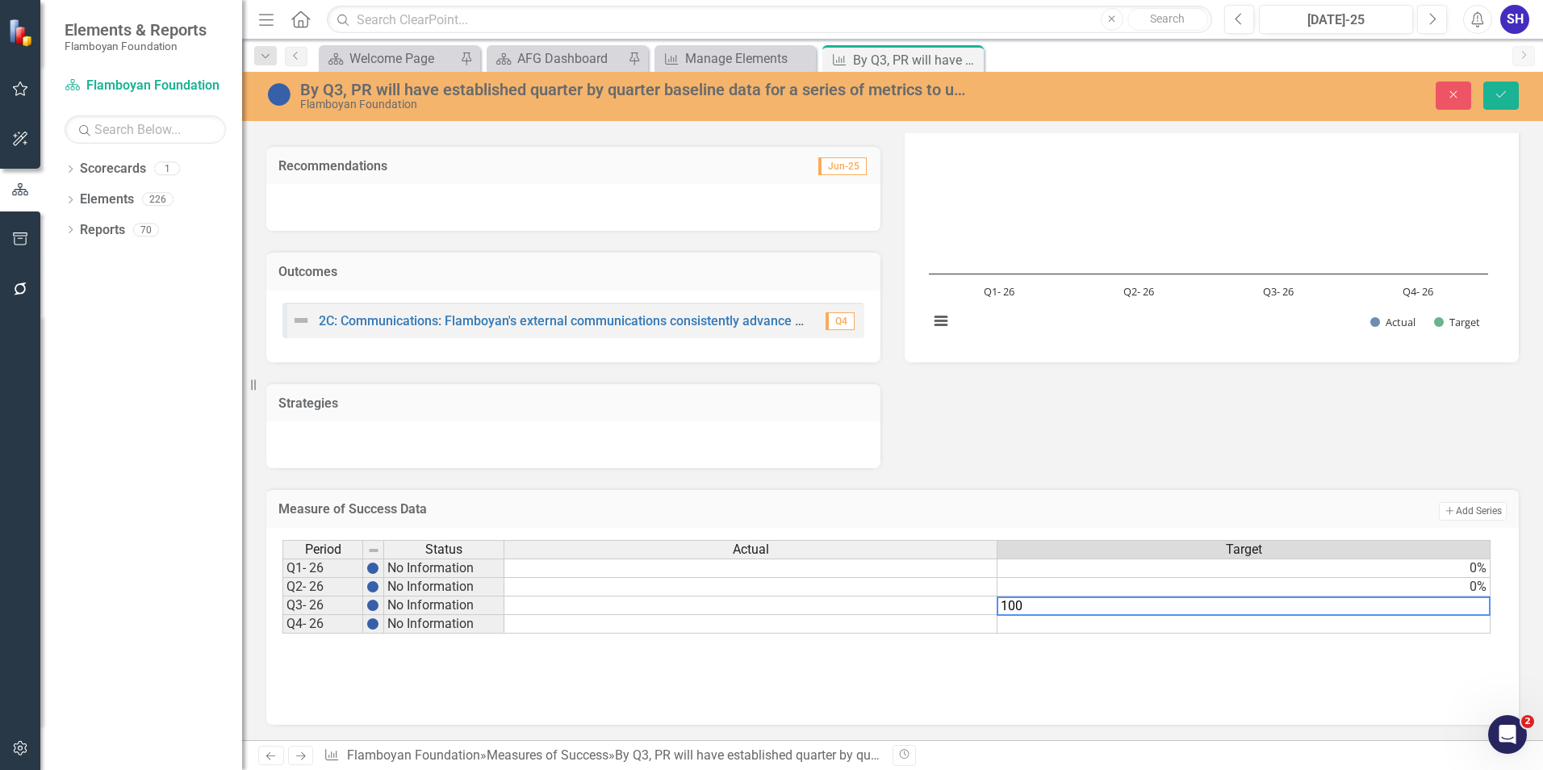
type textarea "100"
click at [1256, 627] on td at bounding box center [1244, 624] width 493 height 19
type textarea "0"
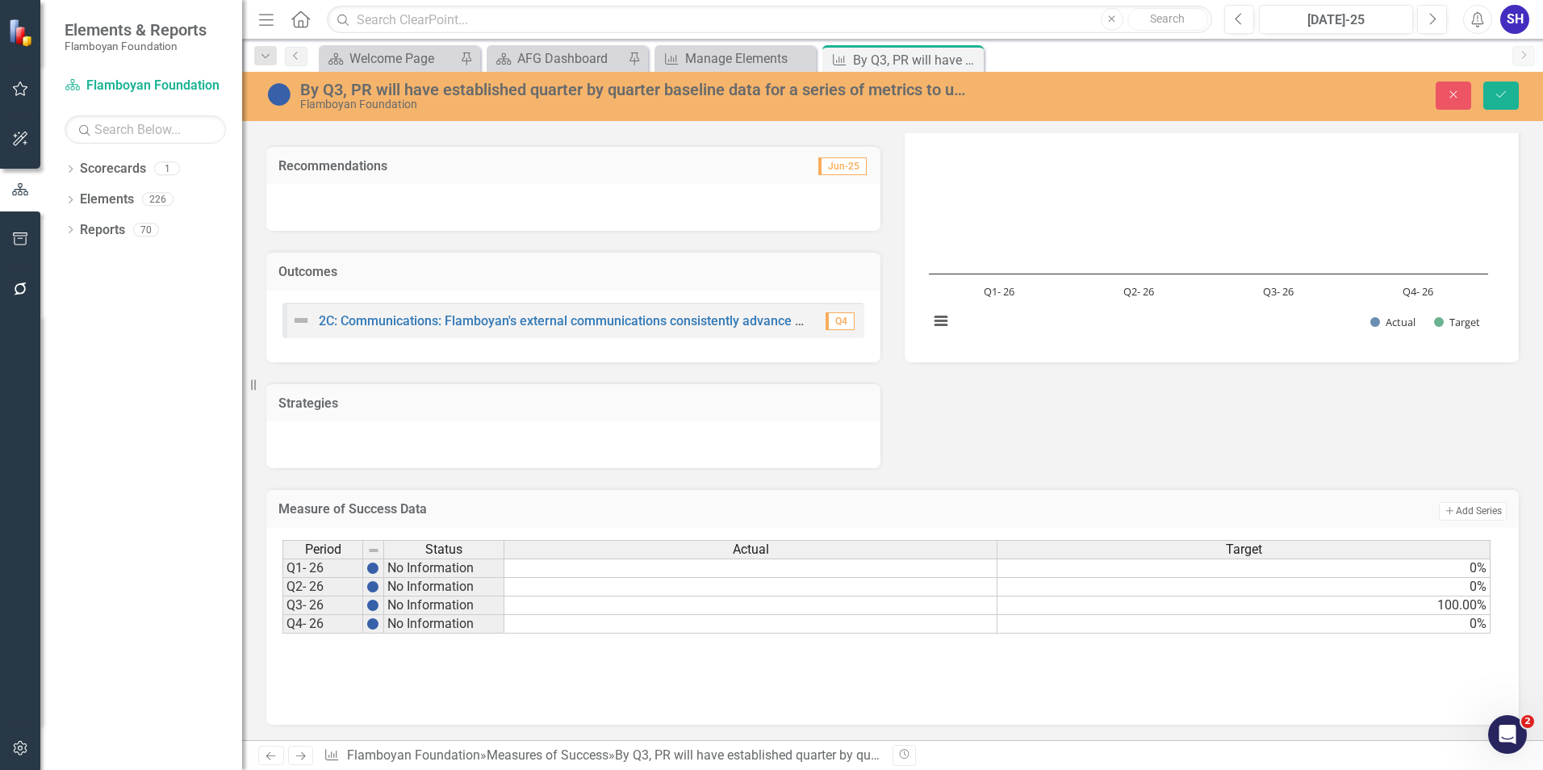
click at [1262, 662] on div "Period Status Actual Target Q1- 26 No Information 0% Q2- 26 No Information 0% Q…" at bounding box center [893, 620] width 1220 height 161
click at [1505, 100] on icon "Save" at bounding box center [1501, 94] width 15 height 11
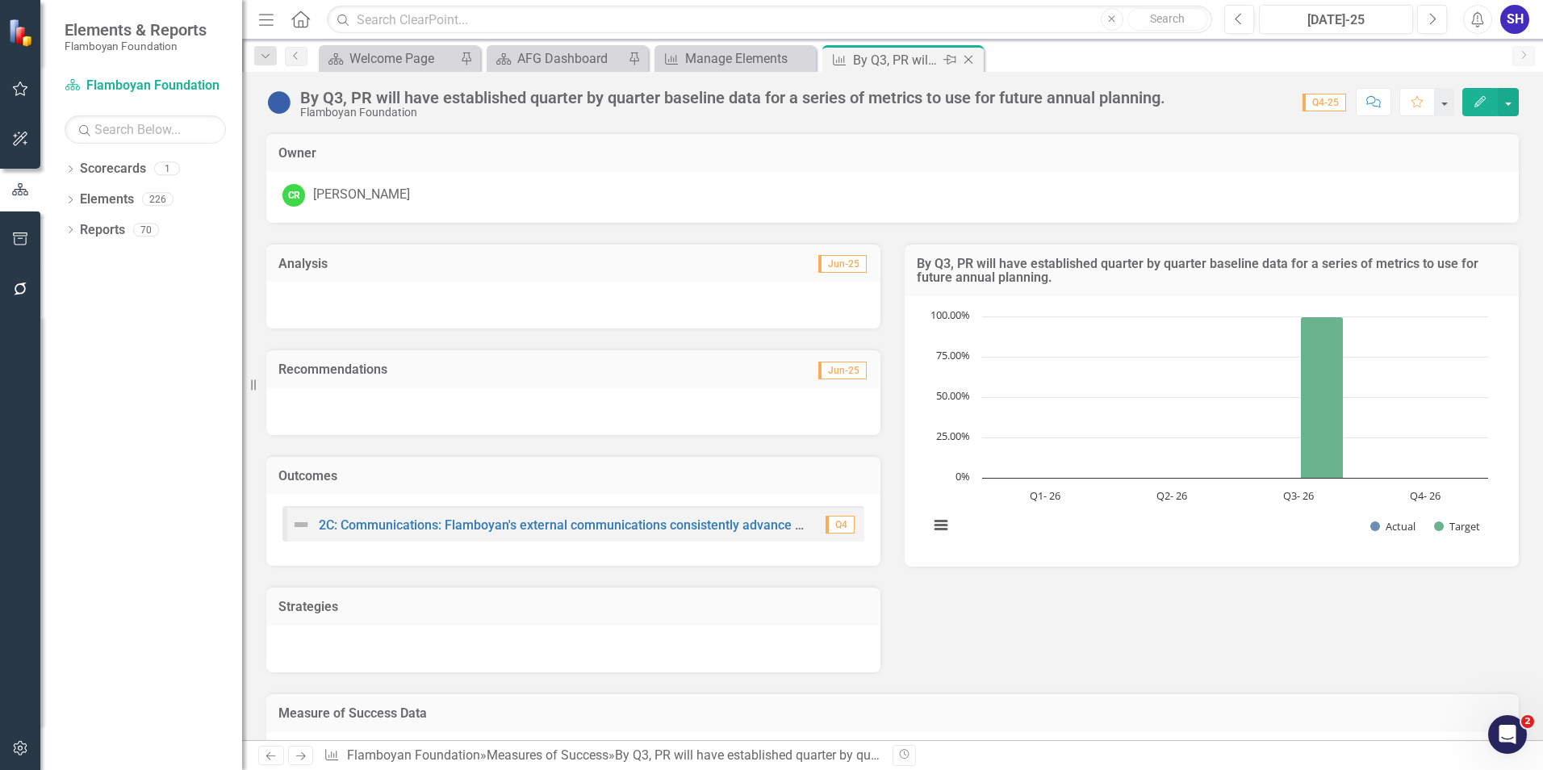
click at [973, 61] on icon "Close" at bounding box center [969, 59] width 16 height 13
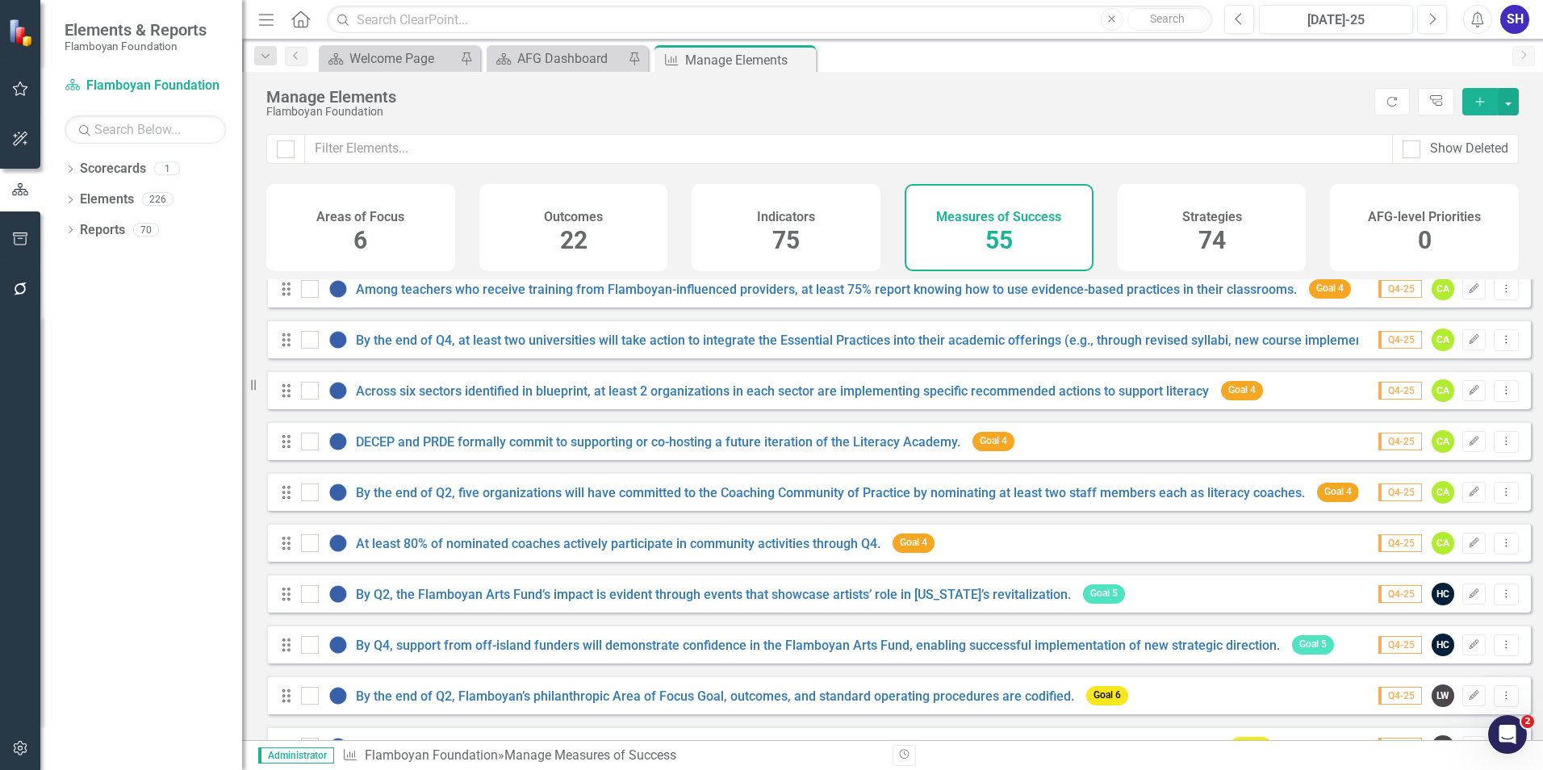
scroll to position [1776, 0]
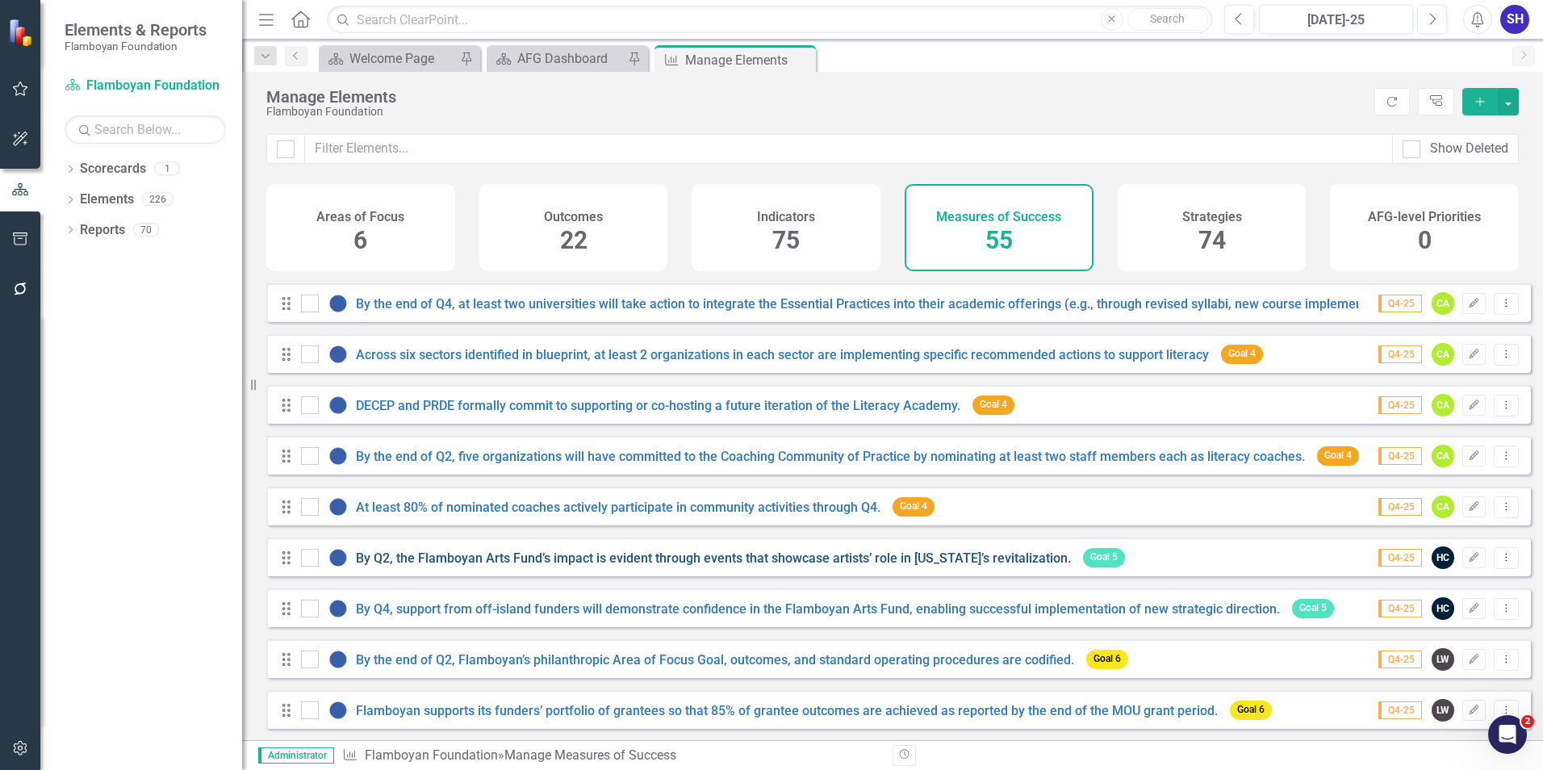
click at [797, 566] on link "By Q2, the Flamboyan Arts Fund’s impact is evident through events that showcase…" at bounding box center [713, 557] width 715 height 15
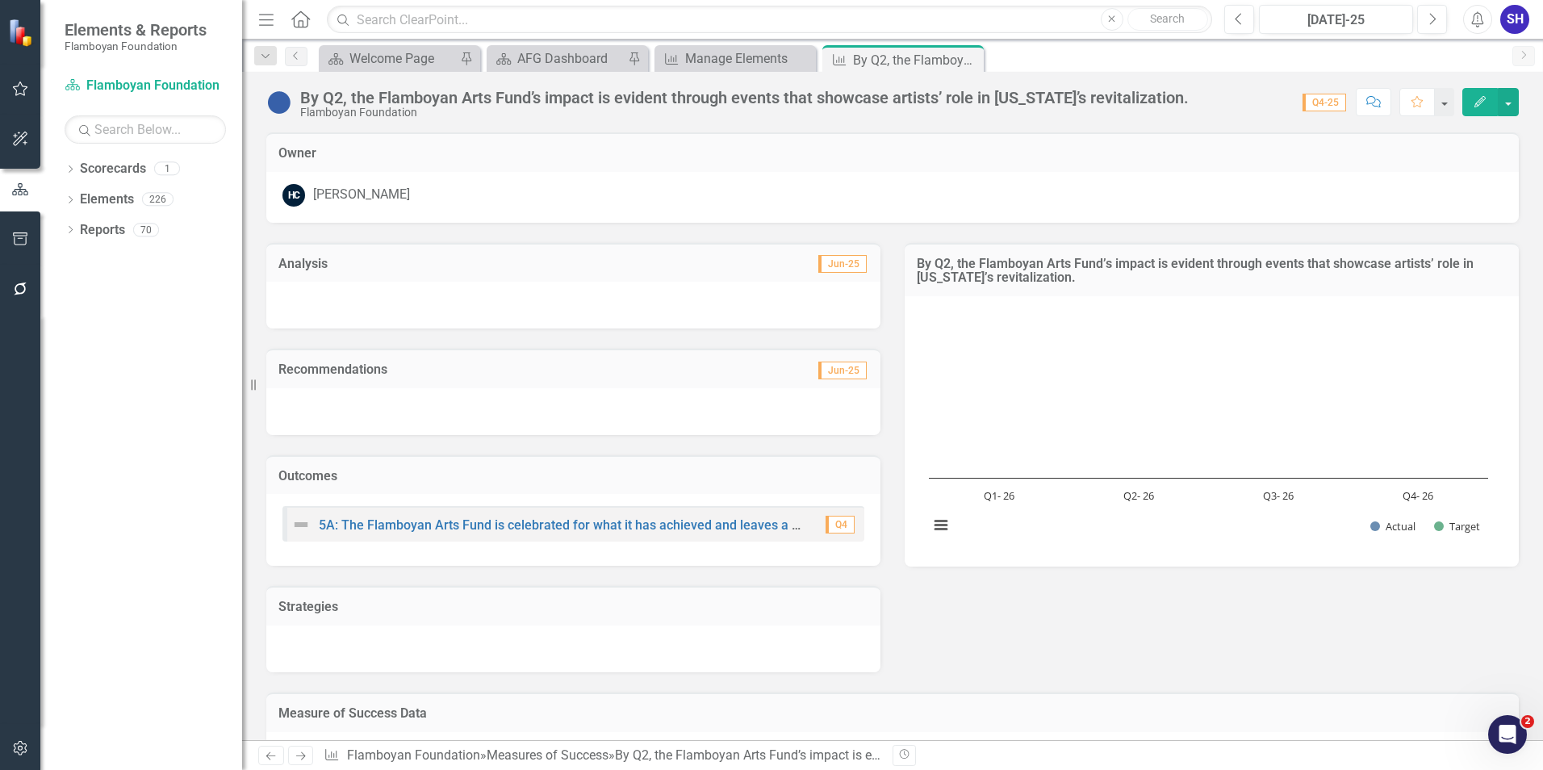
scroll to position [205, 0]
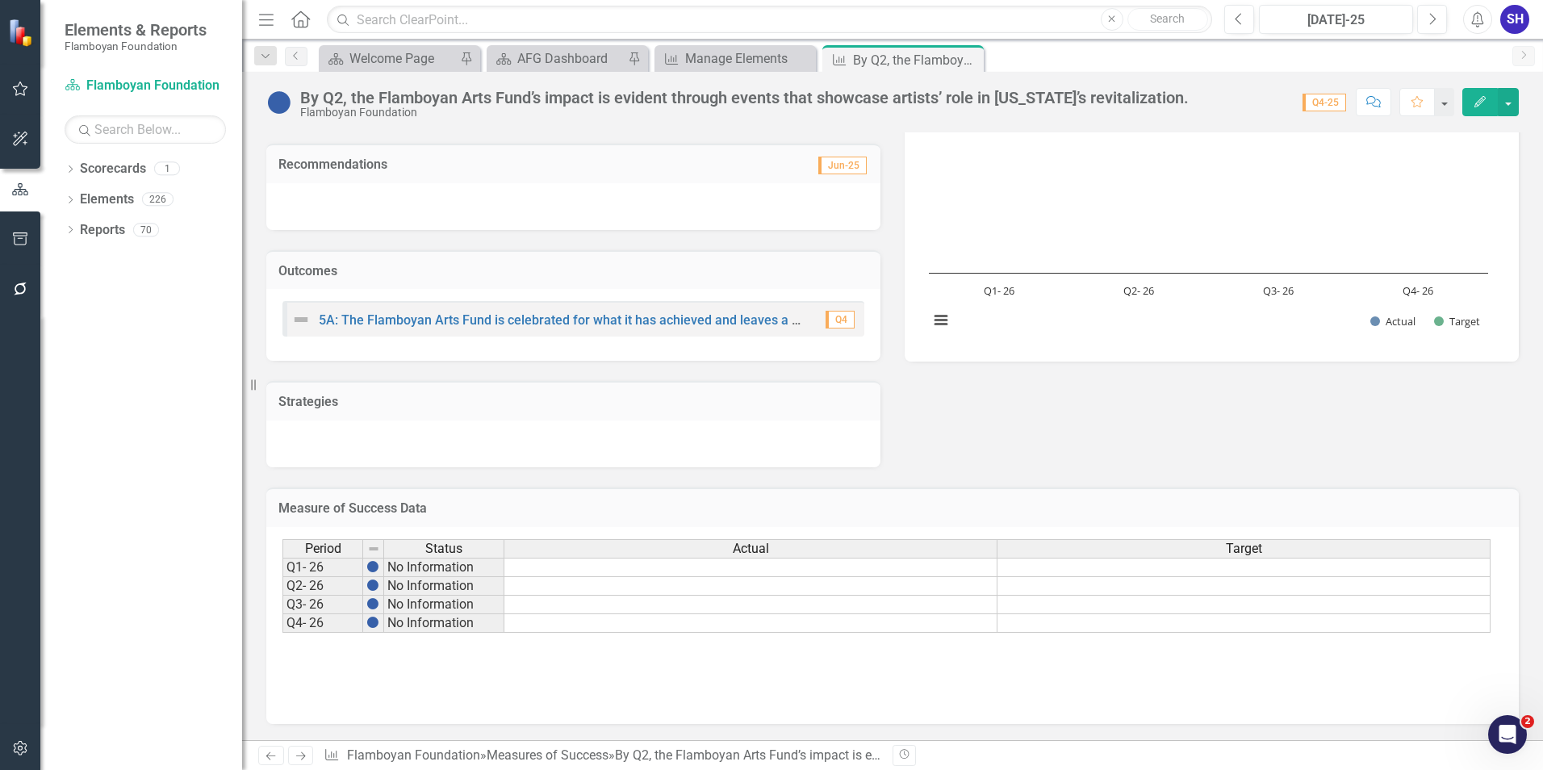
click at [804, 546] on div "Actual" at bounding box center [750, 549] width 492 height 18
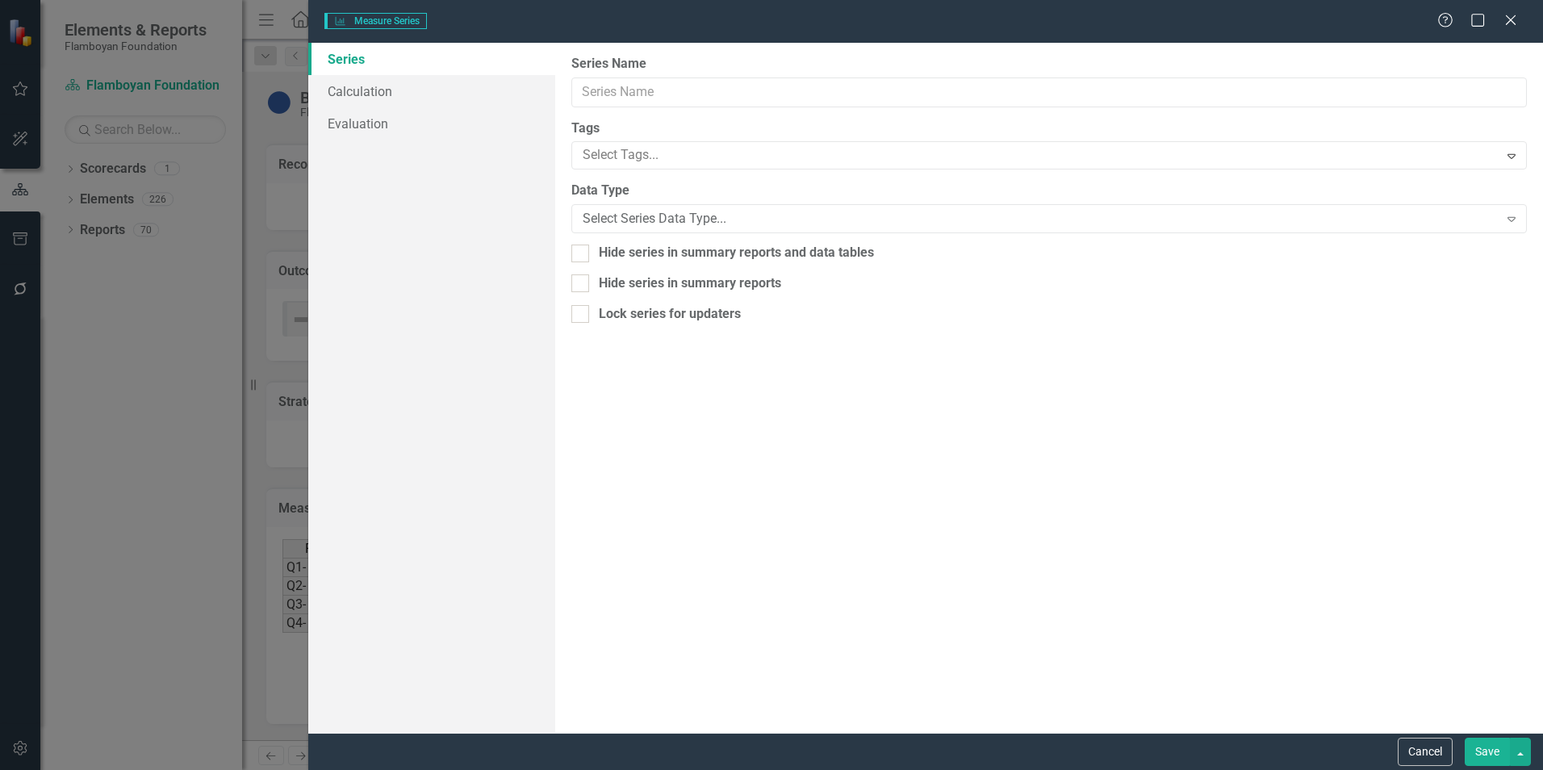
type input "Actual"
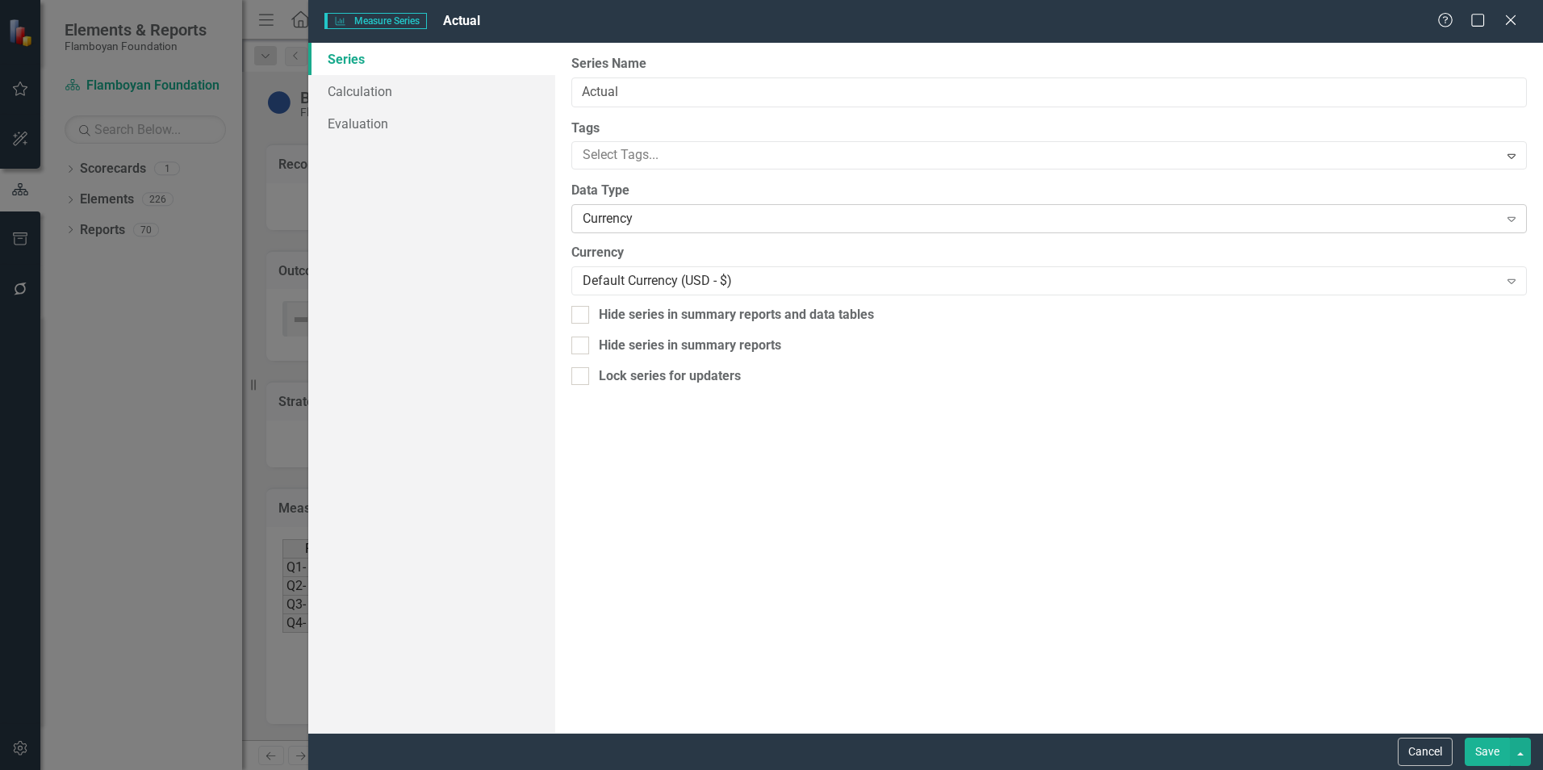
click at [698, 217] on div "Currency" at bounding box center [1040, 219] width 915 height 19
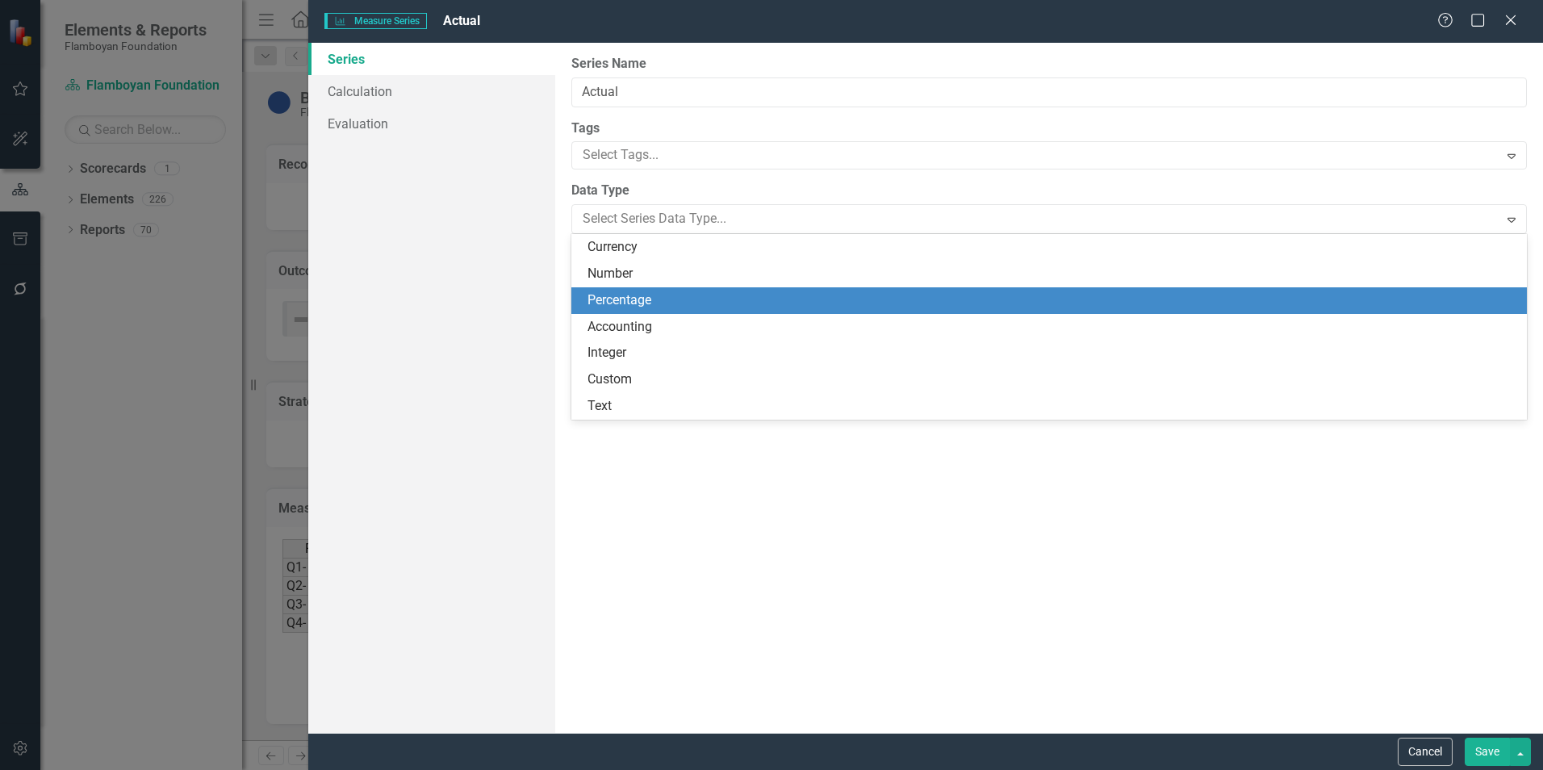
click at [726, 291] on div "Percentage" at bounding box center [1053, 300] width 930 height 19
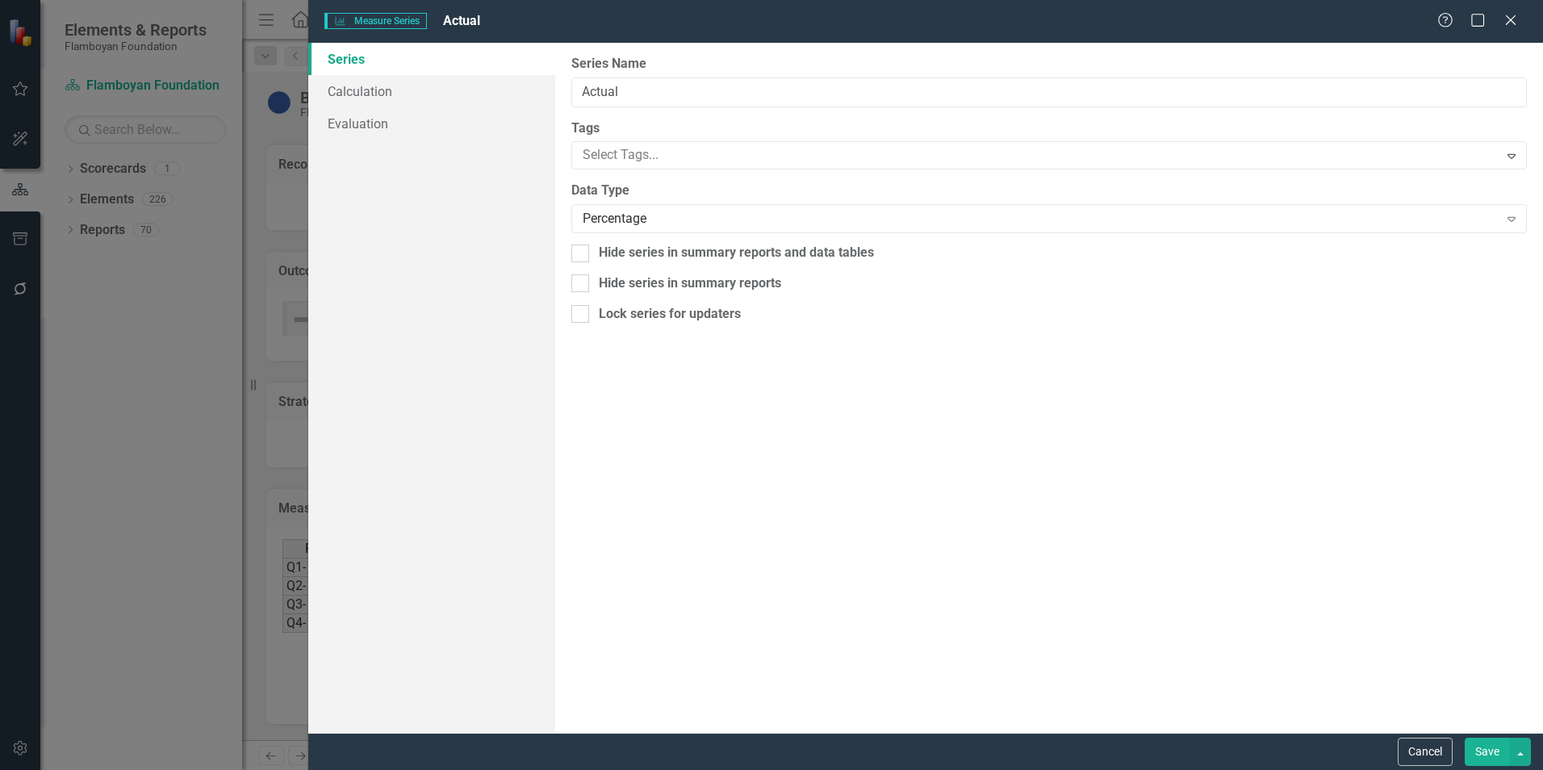
click at [1479, 747] on button "Save" at bounding box center [1487, 752] width 45 height 28
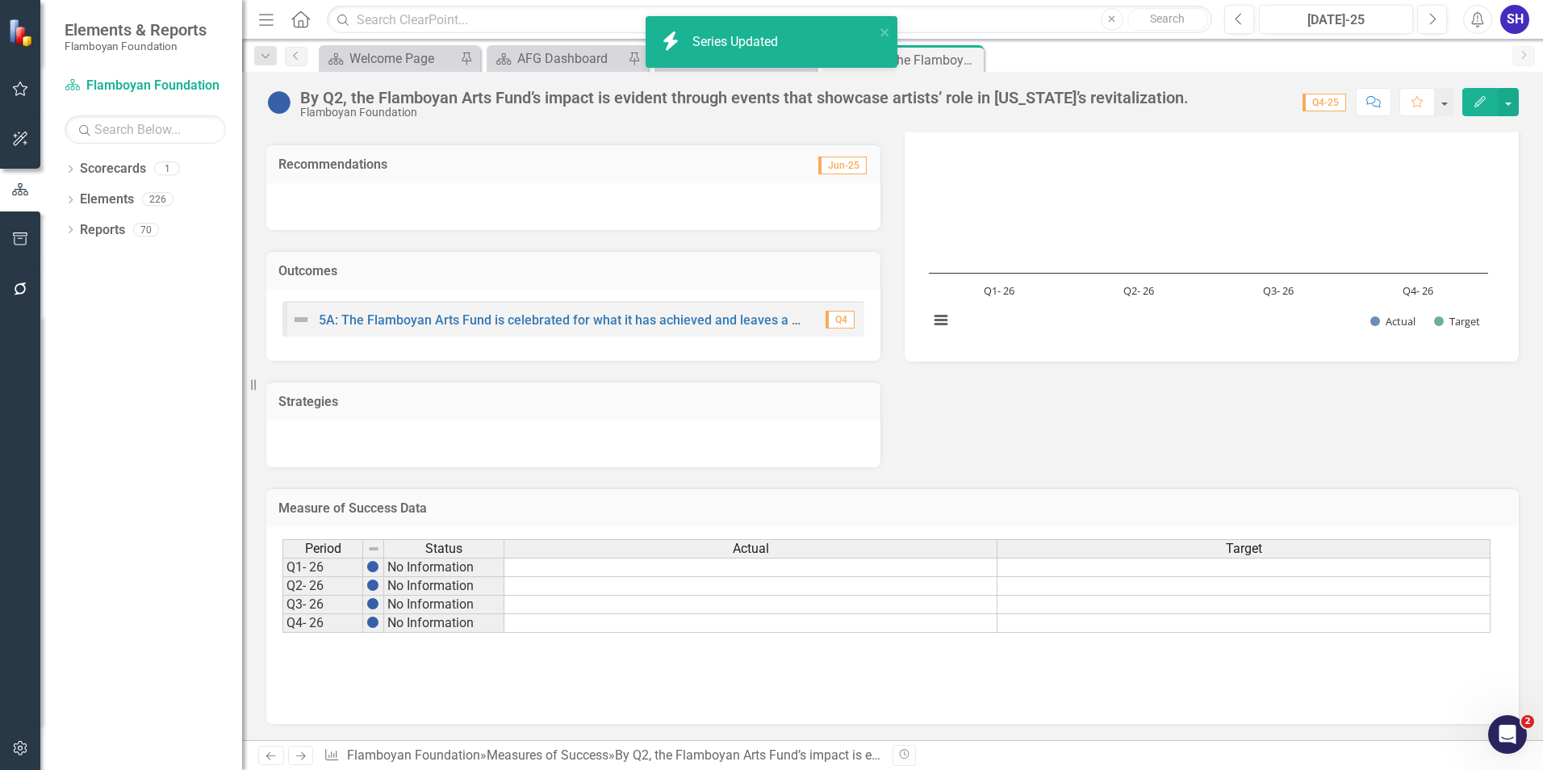
click at [1285, 550] on div "Target" at bounding box center [1244, 549] width 492 height 18
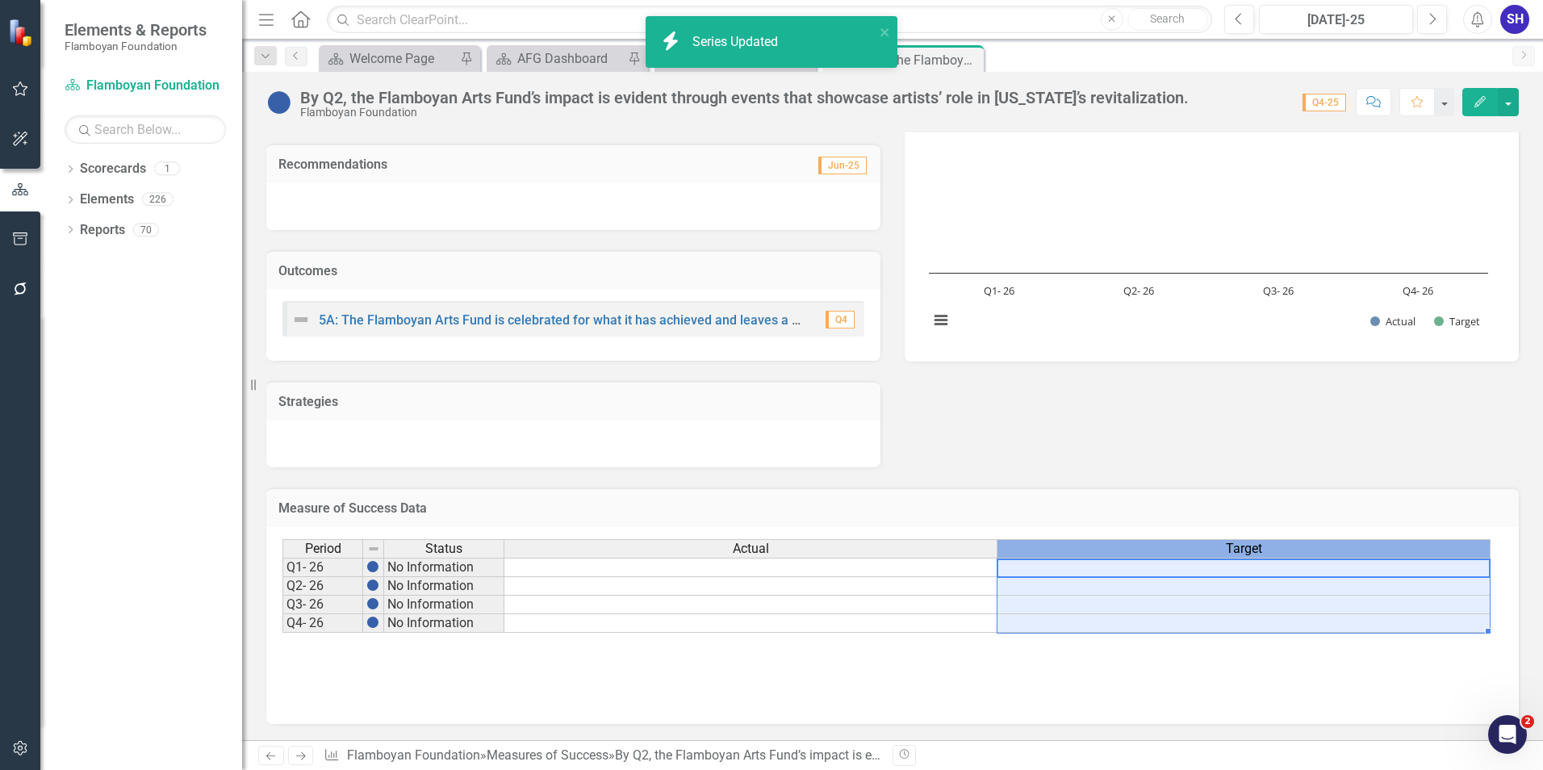
click at [1285, 550] on div "Target" at bounding box center [1244, 549] width 492 height 18
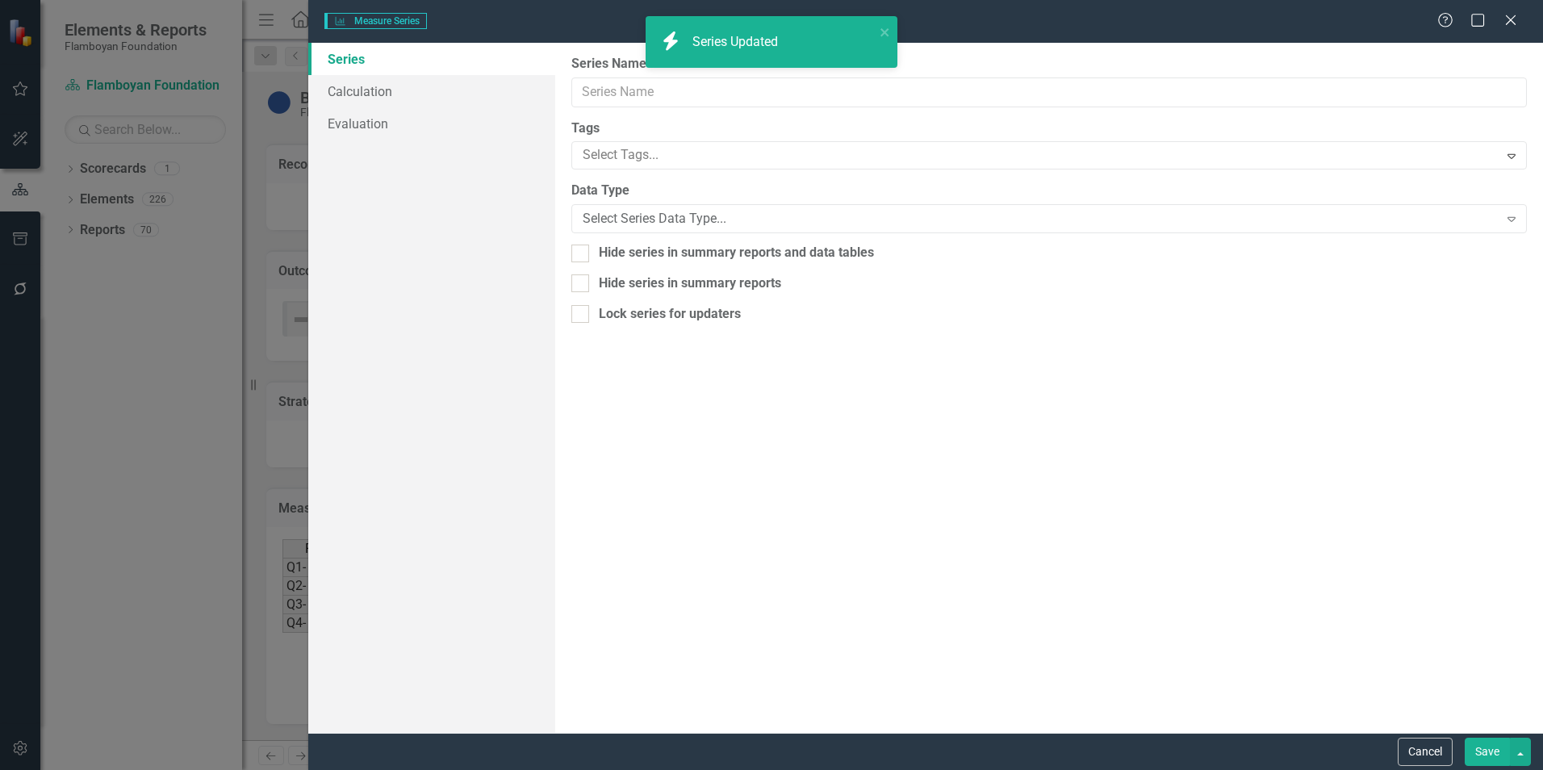
type input "Target"
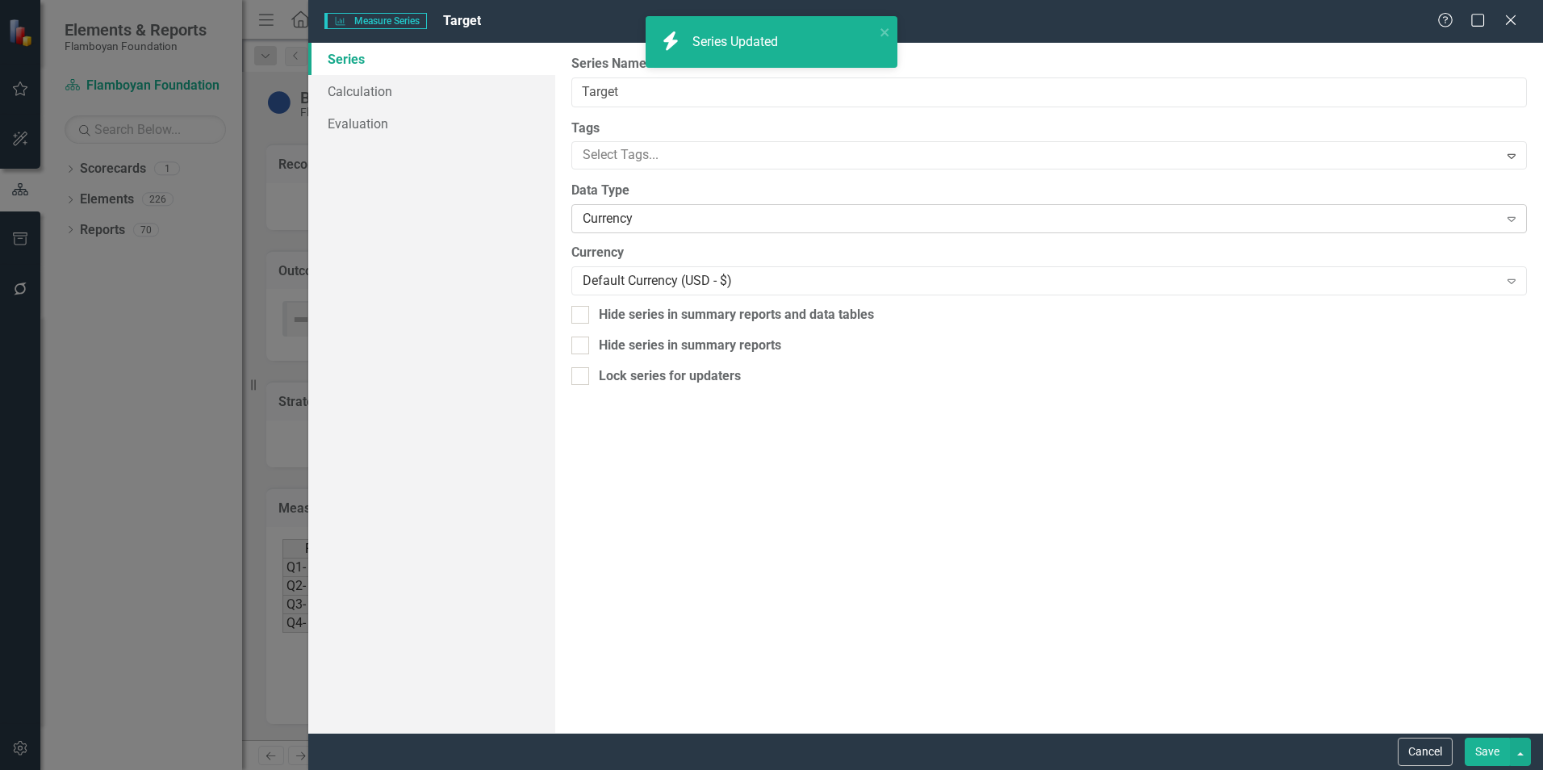
click at [667, 210] on div "Currency" at bounding box center [1040, 219] width 915 height 19
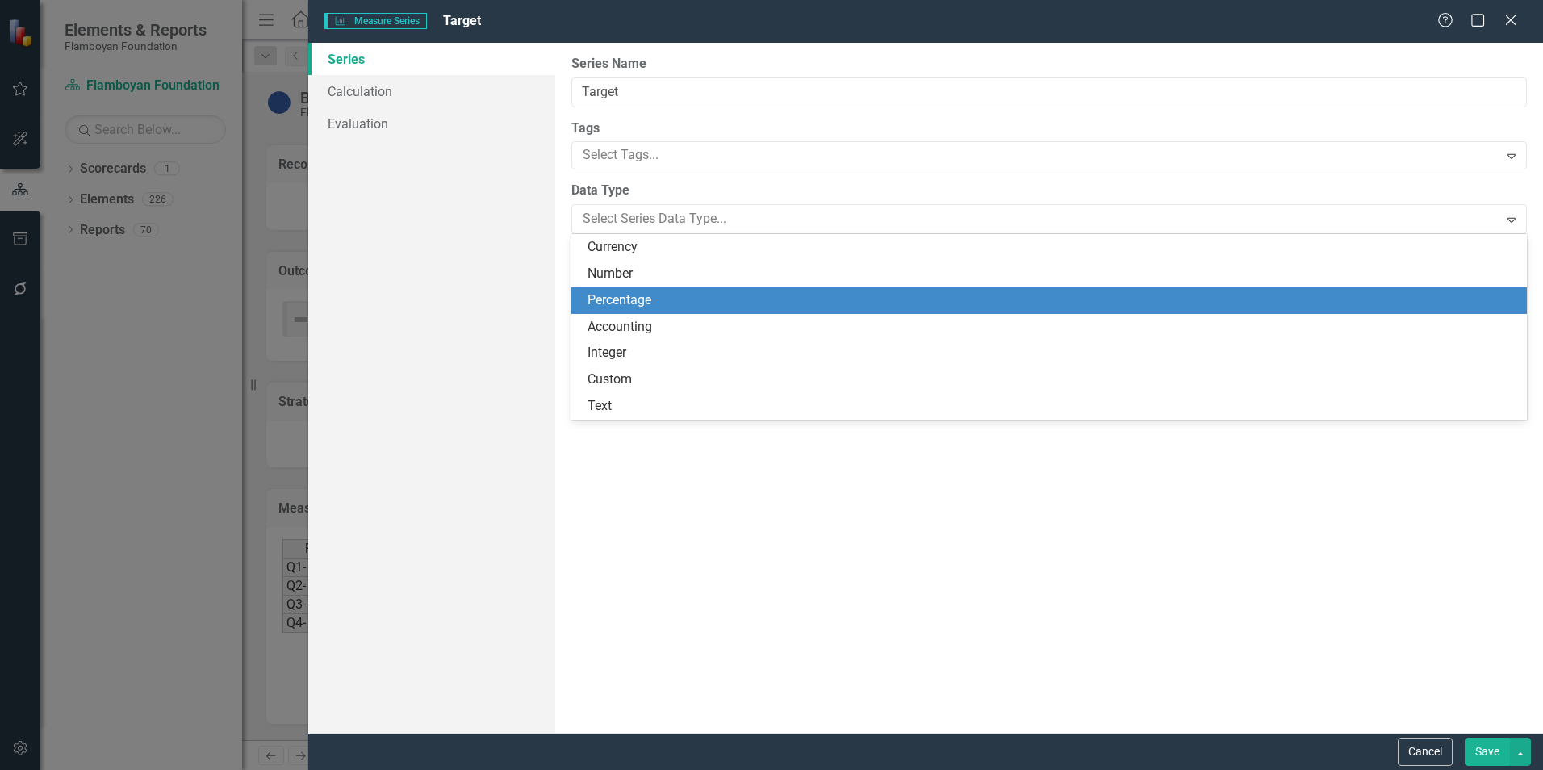
click at [699, 303] on div "Percentage" at bounding box center [1053, 300] width 930 height 19
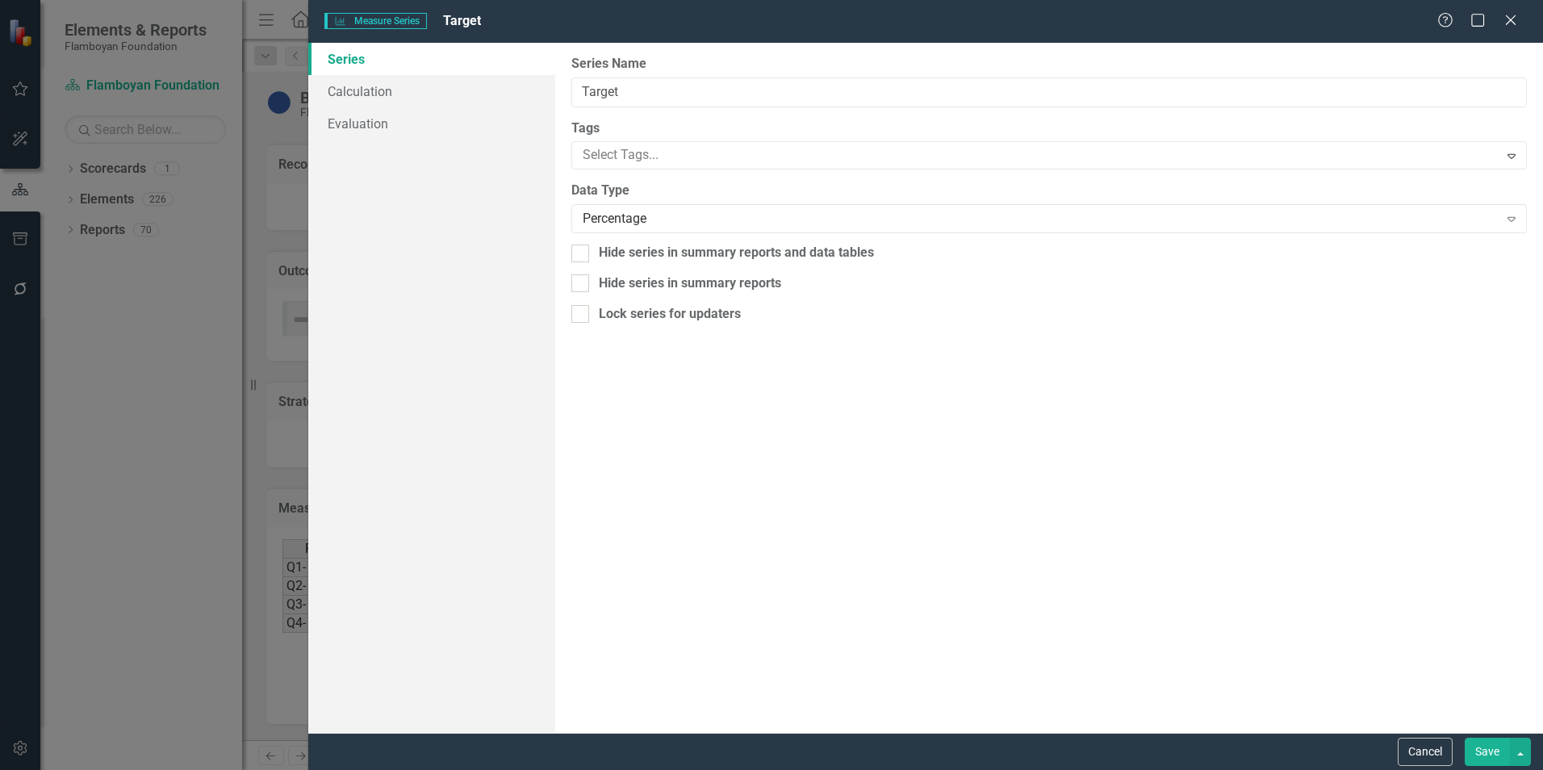
click at [1497, 757] on button "Save" at bounding box center [1487, 752] width 45 height 28
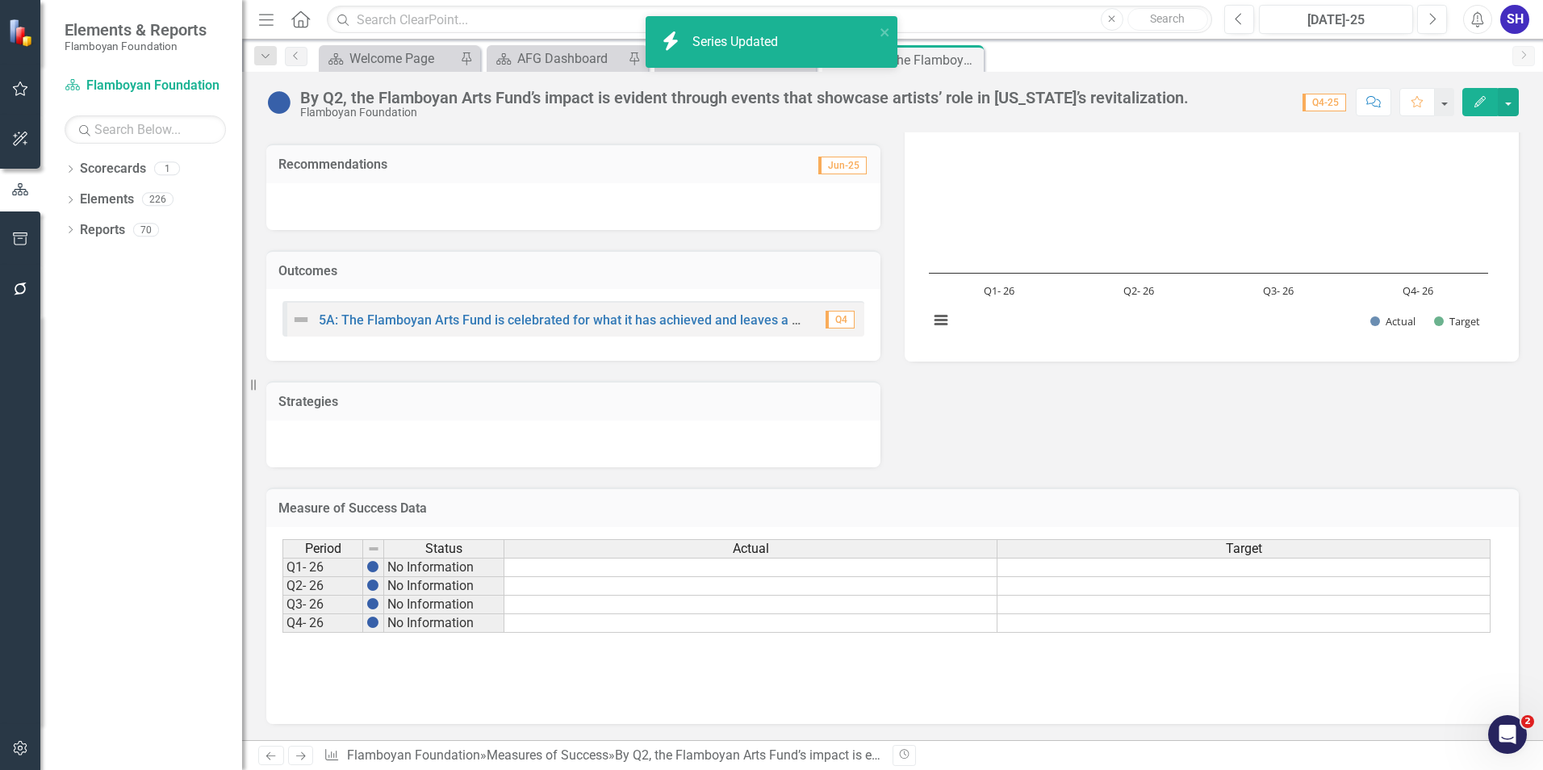
click at [1300, 563] on td at bounding box center [1244, 567] width 493 height 19
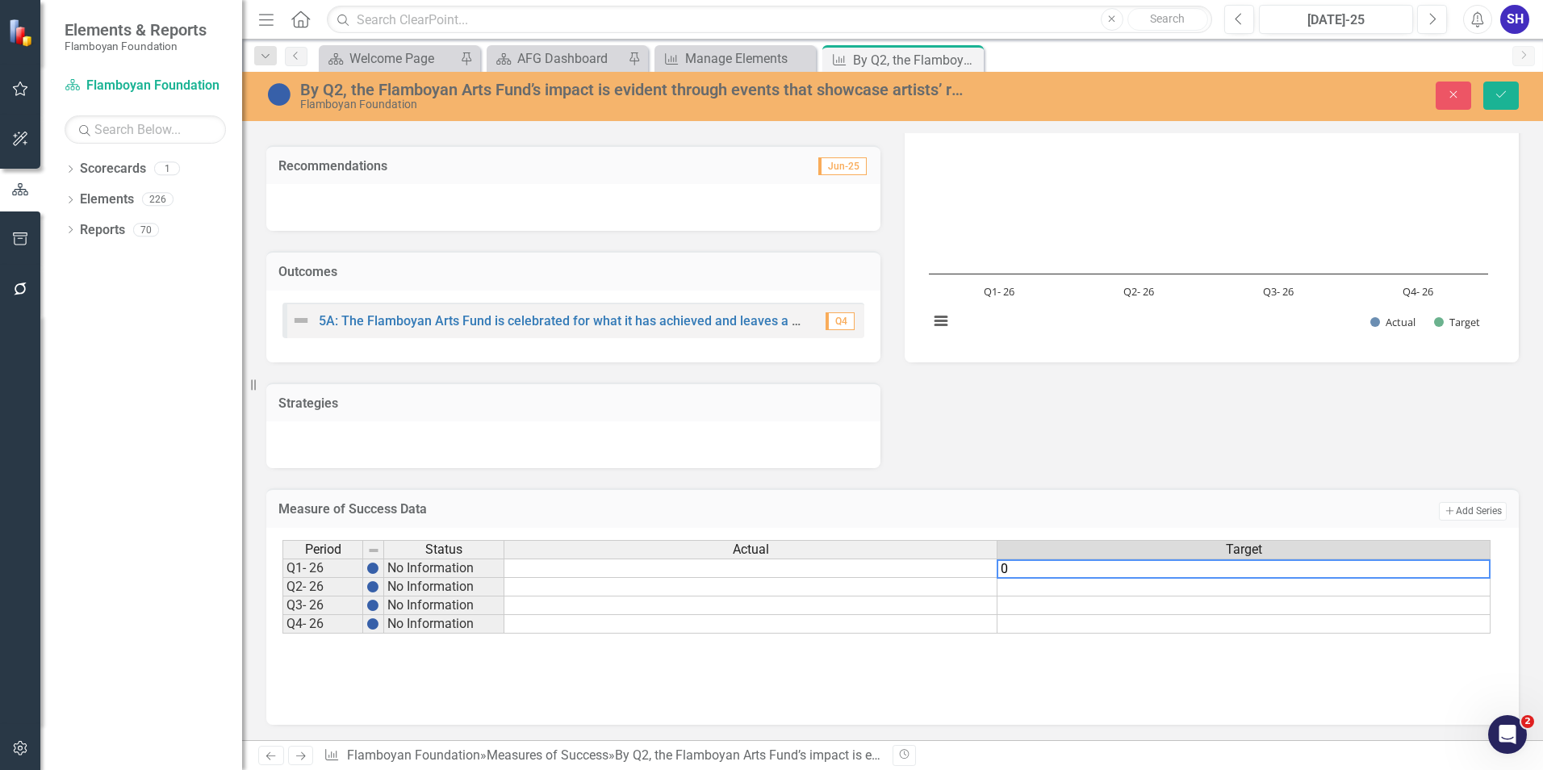
type textarea "0"
click at [1318, 588] on td at bounding box center [1244, 587] width 493 height 19
type textarea "0"
click at [283, 613] on div "Period Status Actual Target Q1- 26 No Information 0% Q2- 26 No Information Q3- …" at bounding box center [283, 587] width 0 height 94
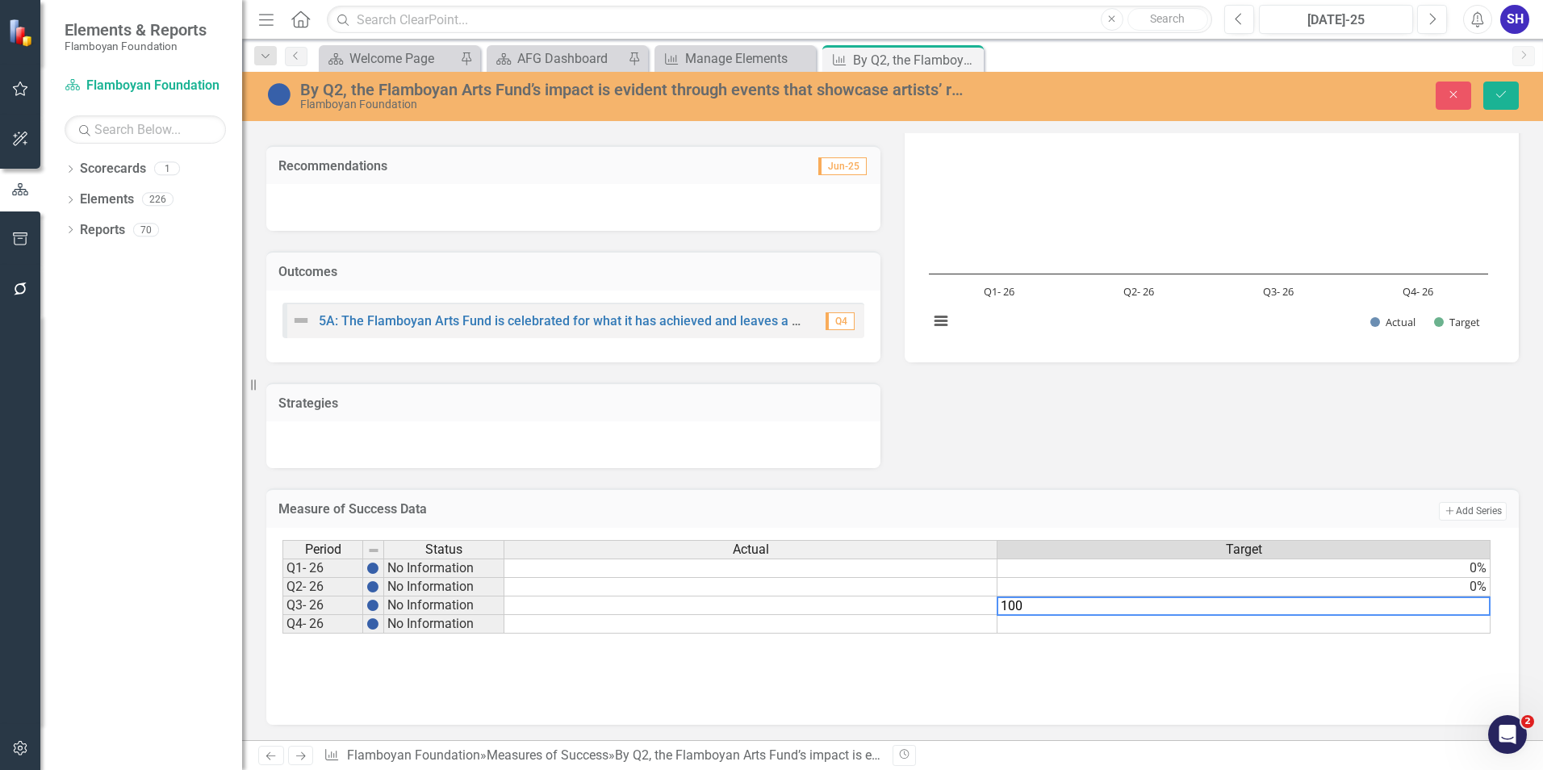
type textarea "100"
click at [1347, 626] on td at bounding box center [1244, 624] width 493 height 19
click at [1459, 672] on div "Period Status Actual Target Q1- 26 No Information 0% Q2- 26 No Information 0% Q…" at bounding box center [893, 620] width 1220 height 161
click at [1467, 600] on td "100.00%" at bounding box center [1244, 605] width 493 height 19
click at [1460, 589] on td "0%" at bounding box center [1244, 587] width 493 height 19
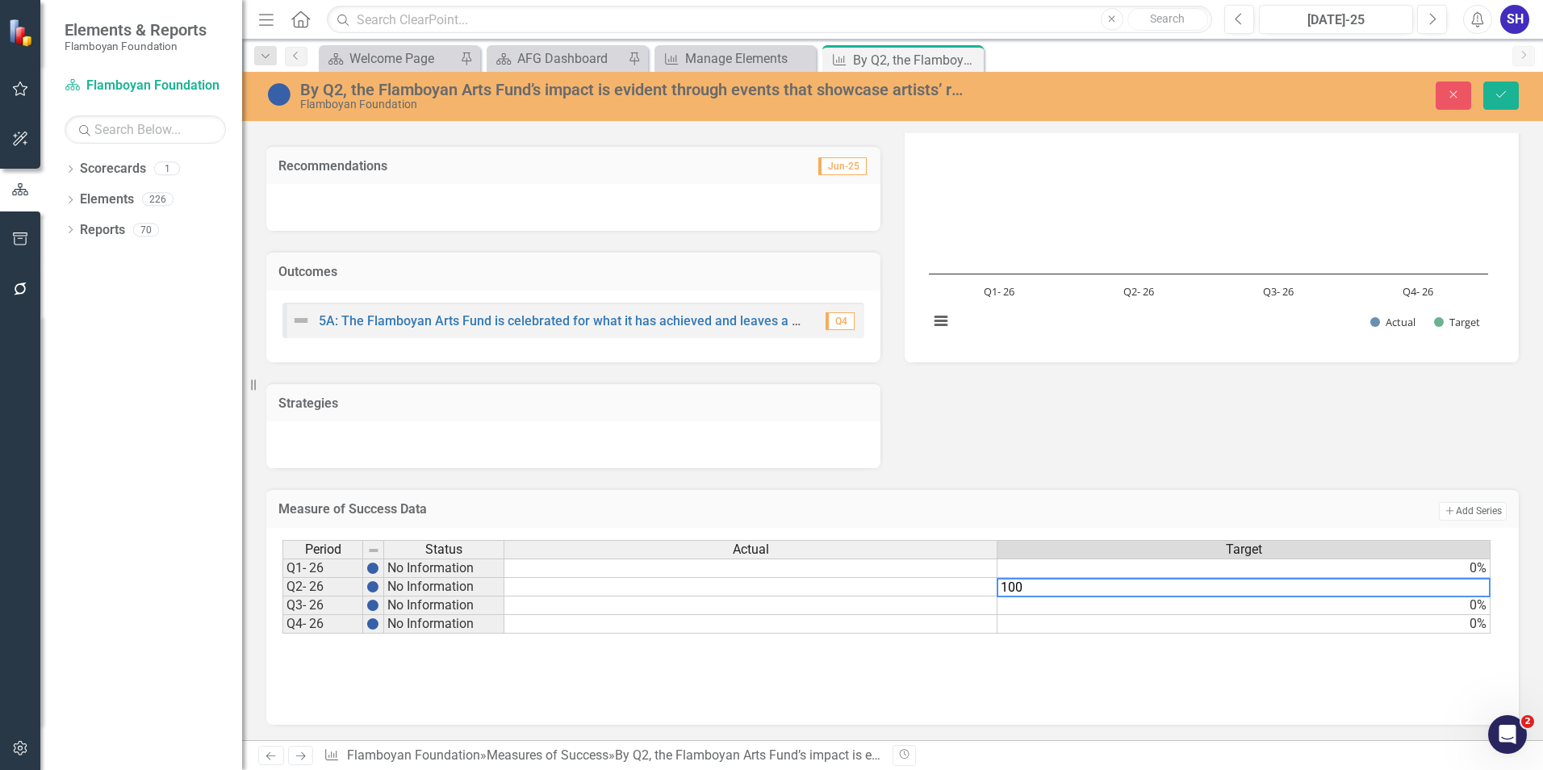
type textarea "100"
click at [1402, 680] on div "Period Status Actual Target Q1- 26 No Information 0% Q2- 26 No Information 0% Q…" at bounding box center [893, 620] width 1220 height 161
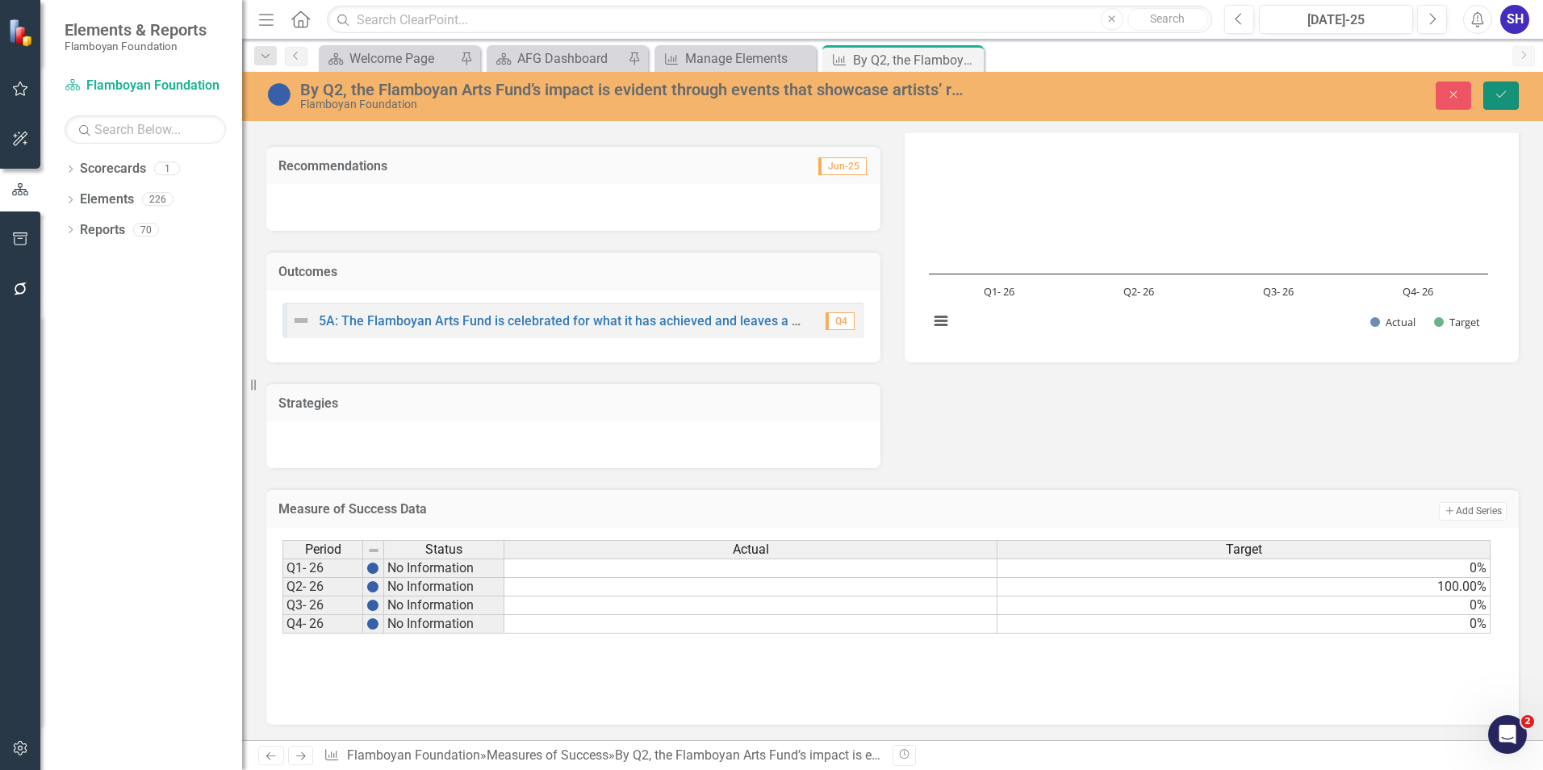
click at [1500, 87] on button "Save" at bounding box center [1502, 96] width 36 height 28
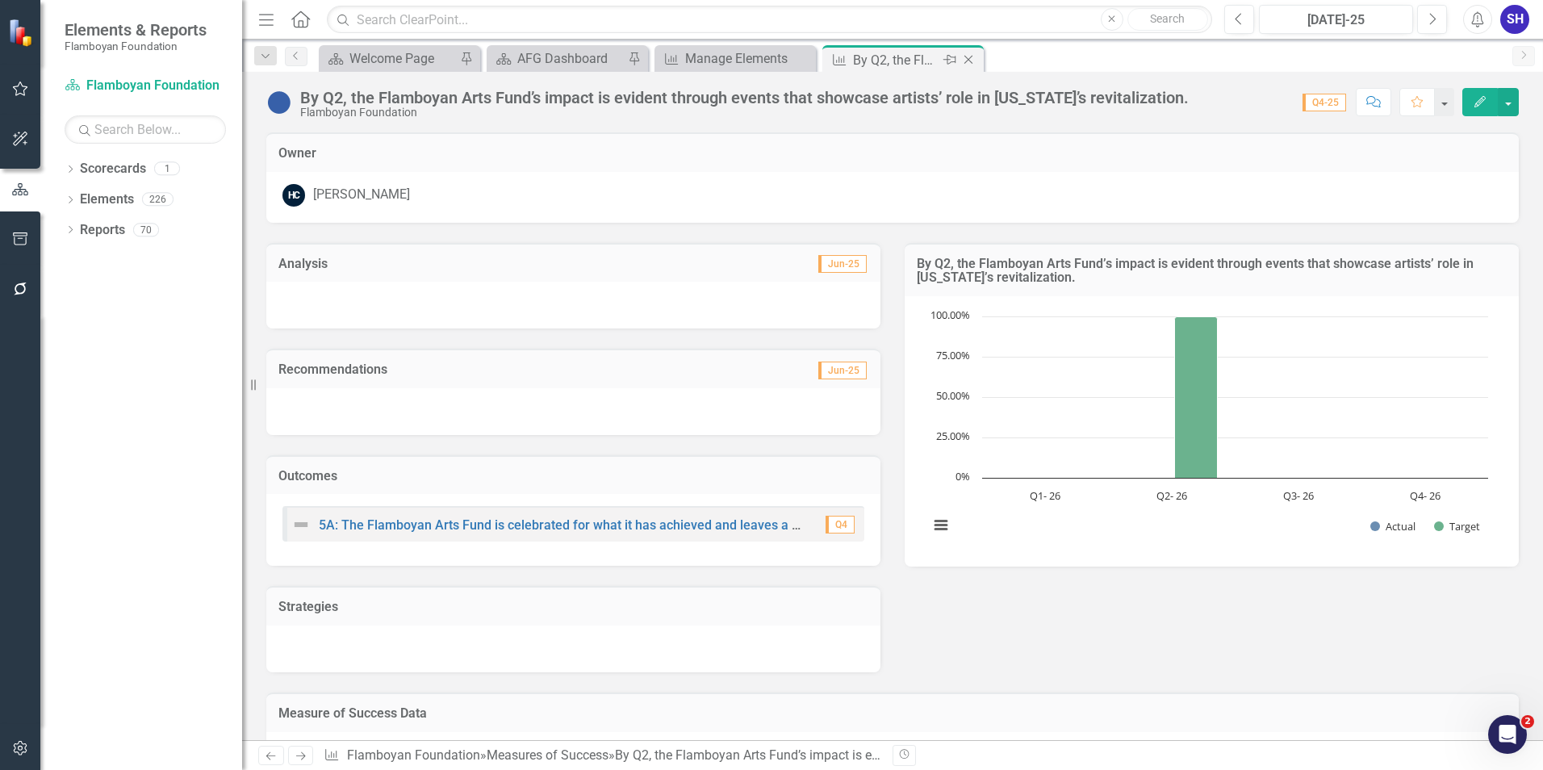
click at [969, 59] on icon at bounding box center [969, 60] width 9 height 9
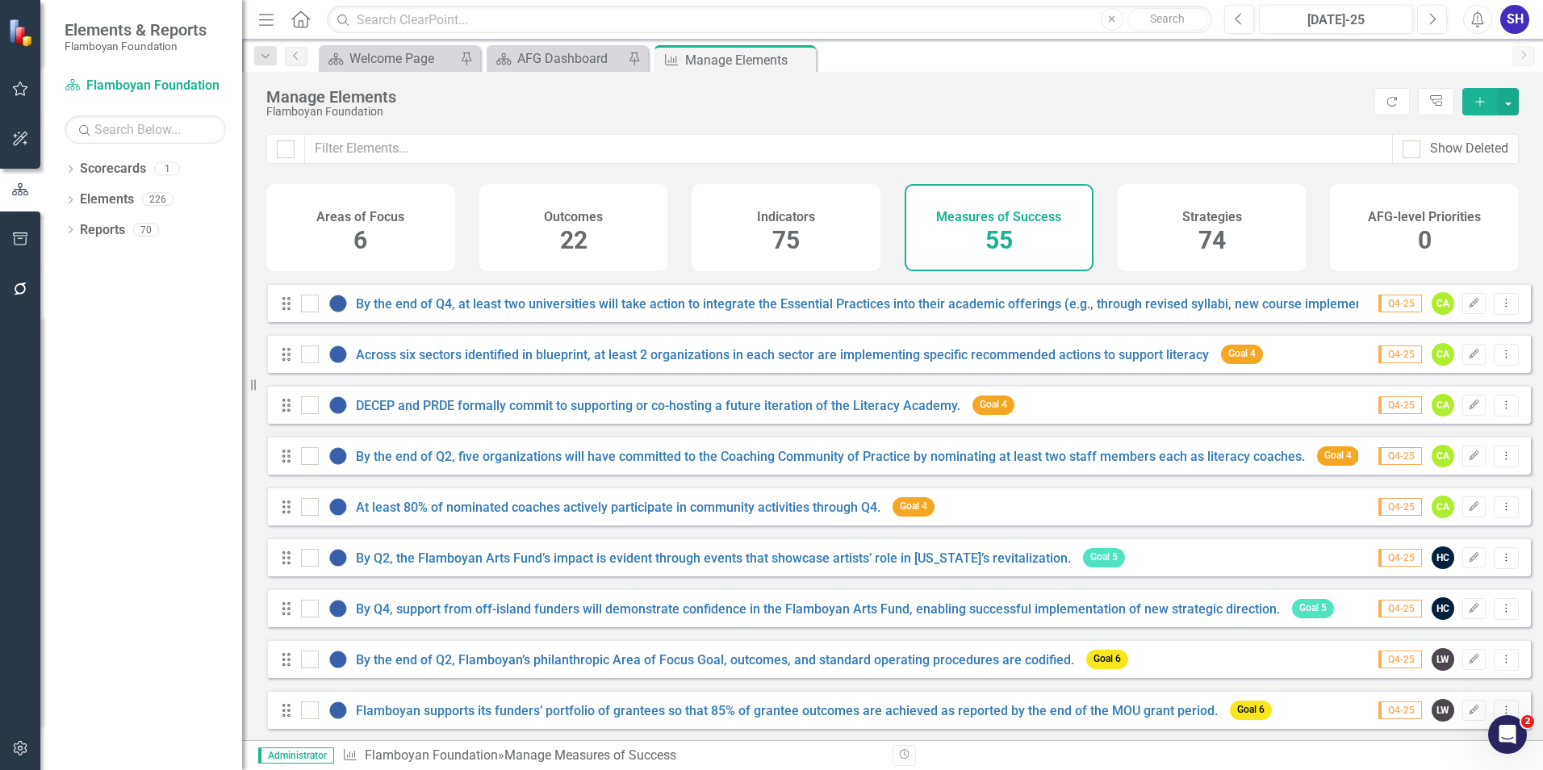
scroll to position [1856, 0]
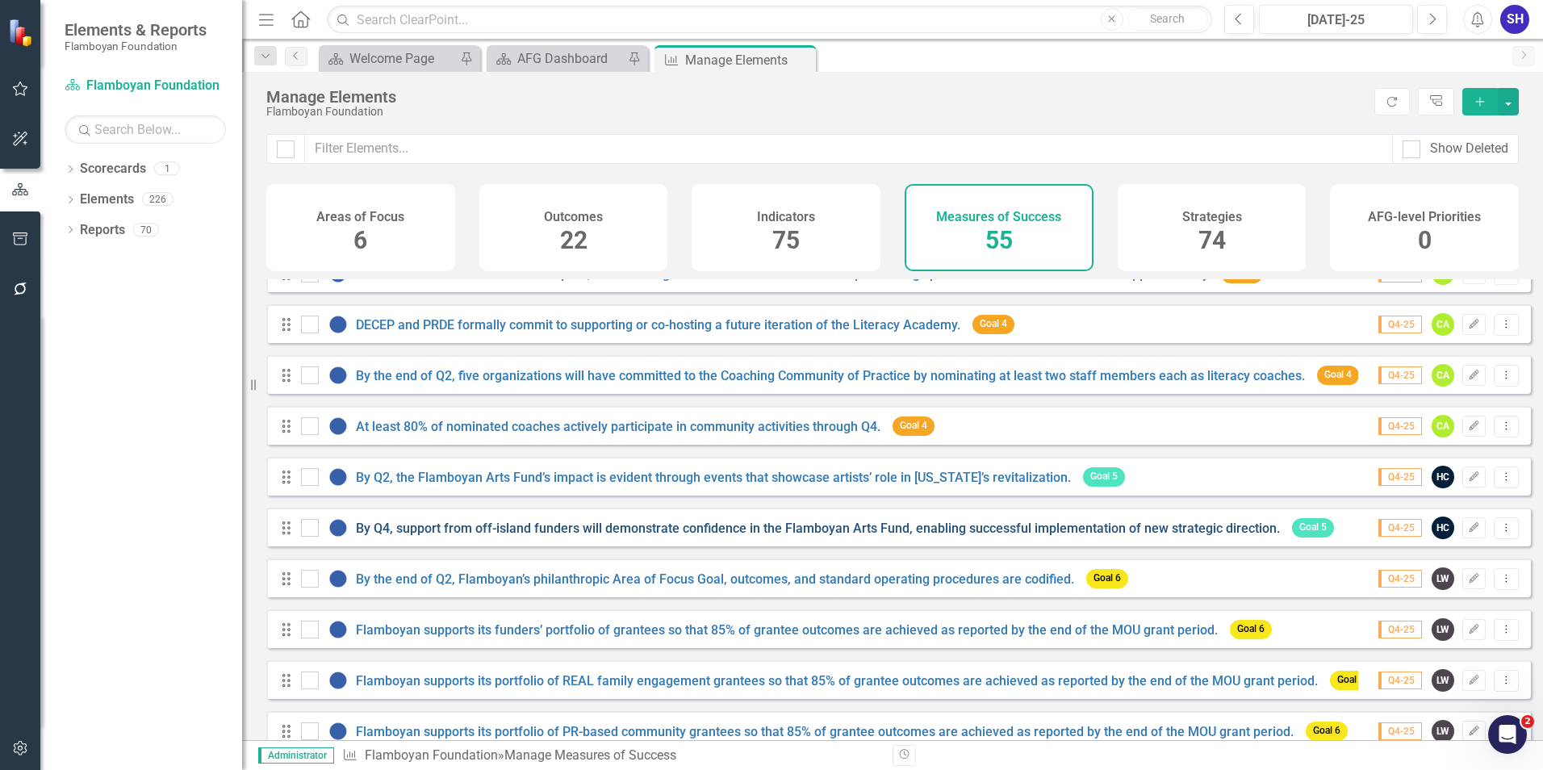
click at [931, 536] on link "By Q4, support from off-island funders will demonstrate confidence in the Flamb…" at bounding box center [818, 528] width 924 height 15
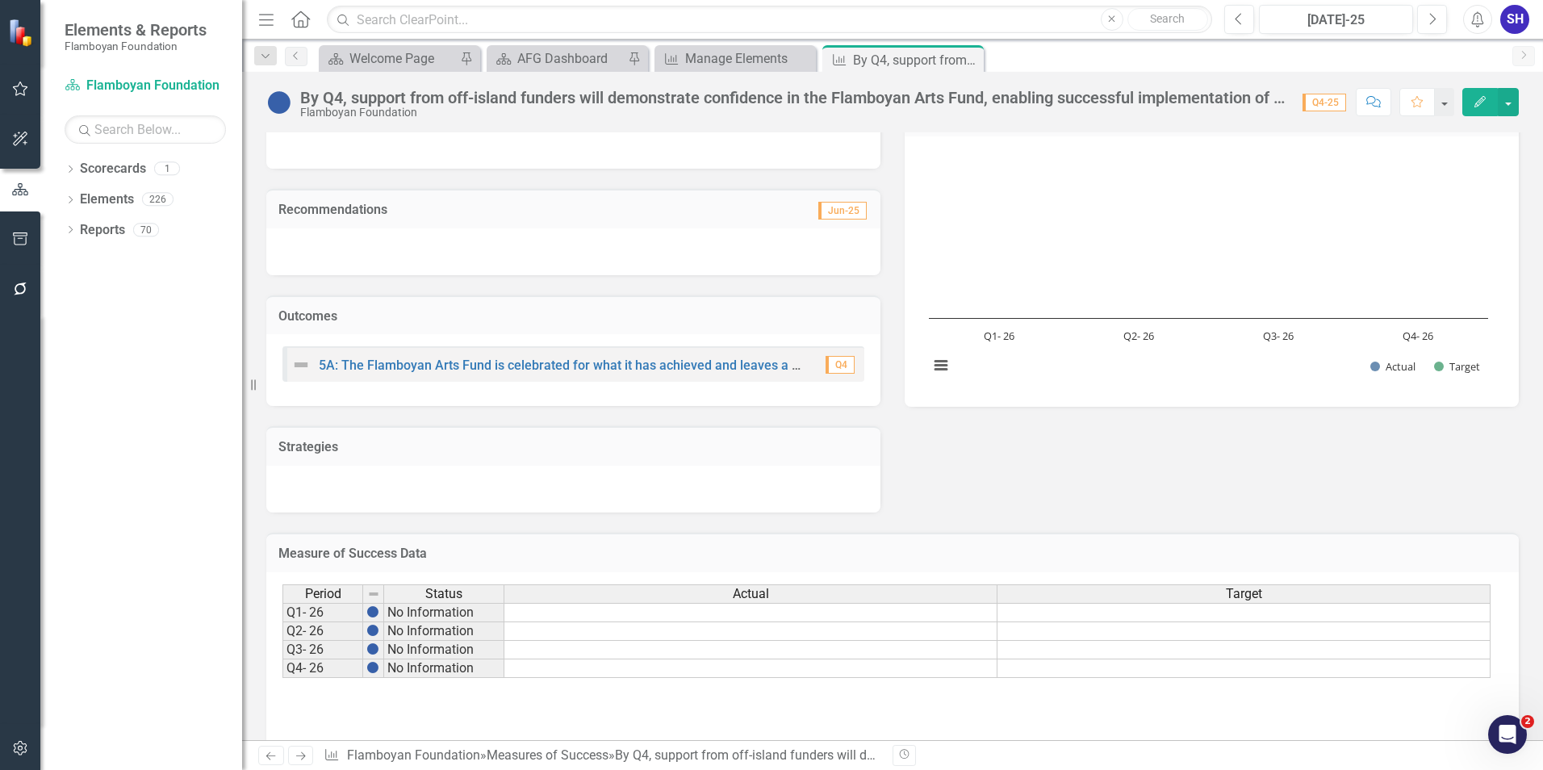
scroll to position [161, 0]
click at [798, 596] on div "Actual" at bounding box center [750, 593] width 492 height 18
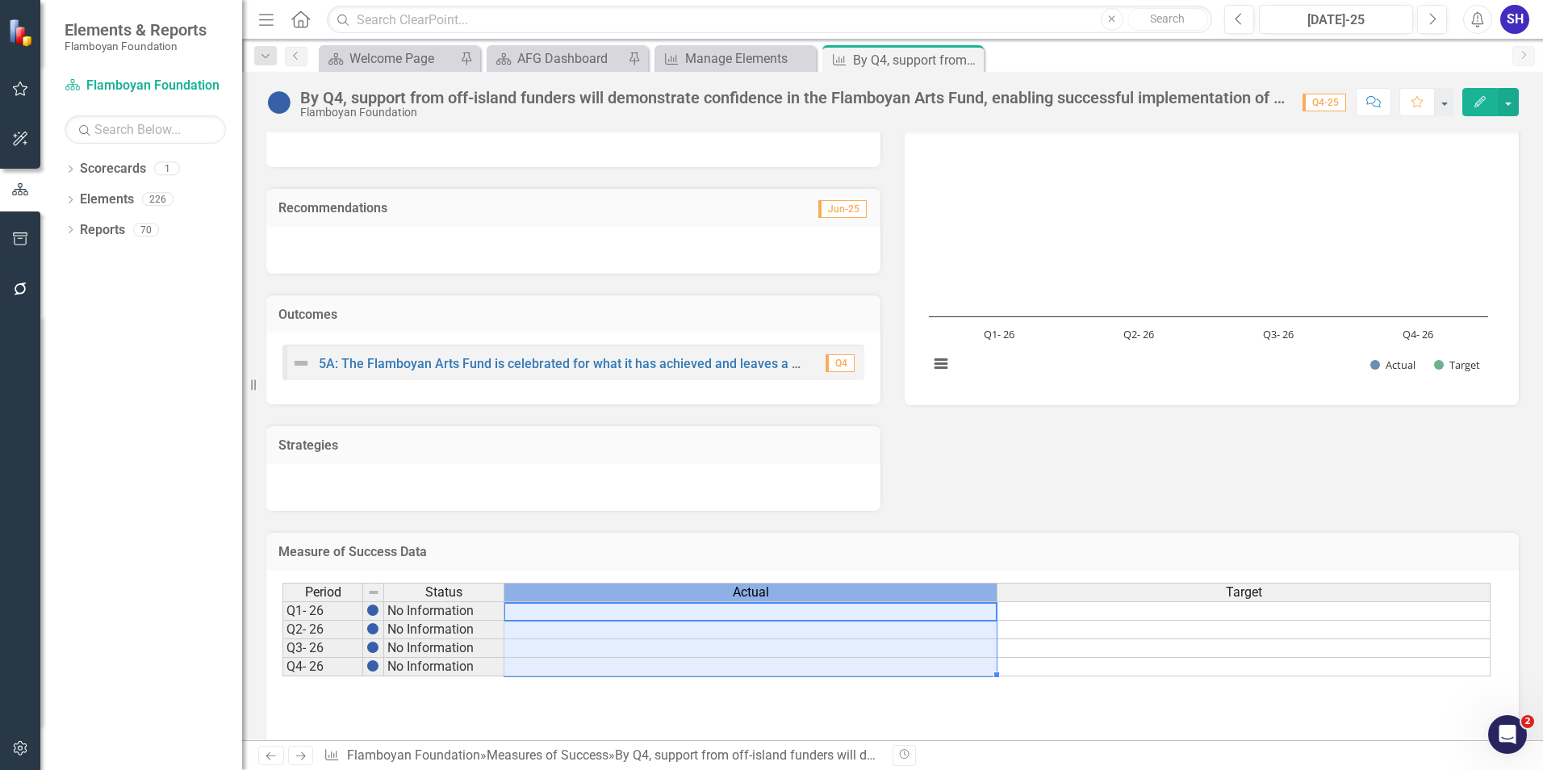
click at [798, 596] on div "Actual" at bounding box center [750, 593] width 492 height 18
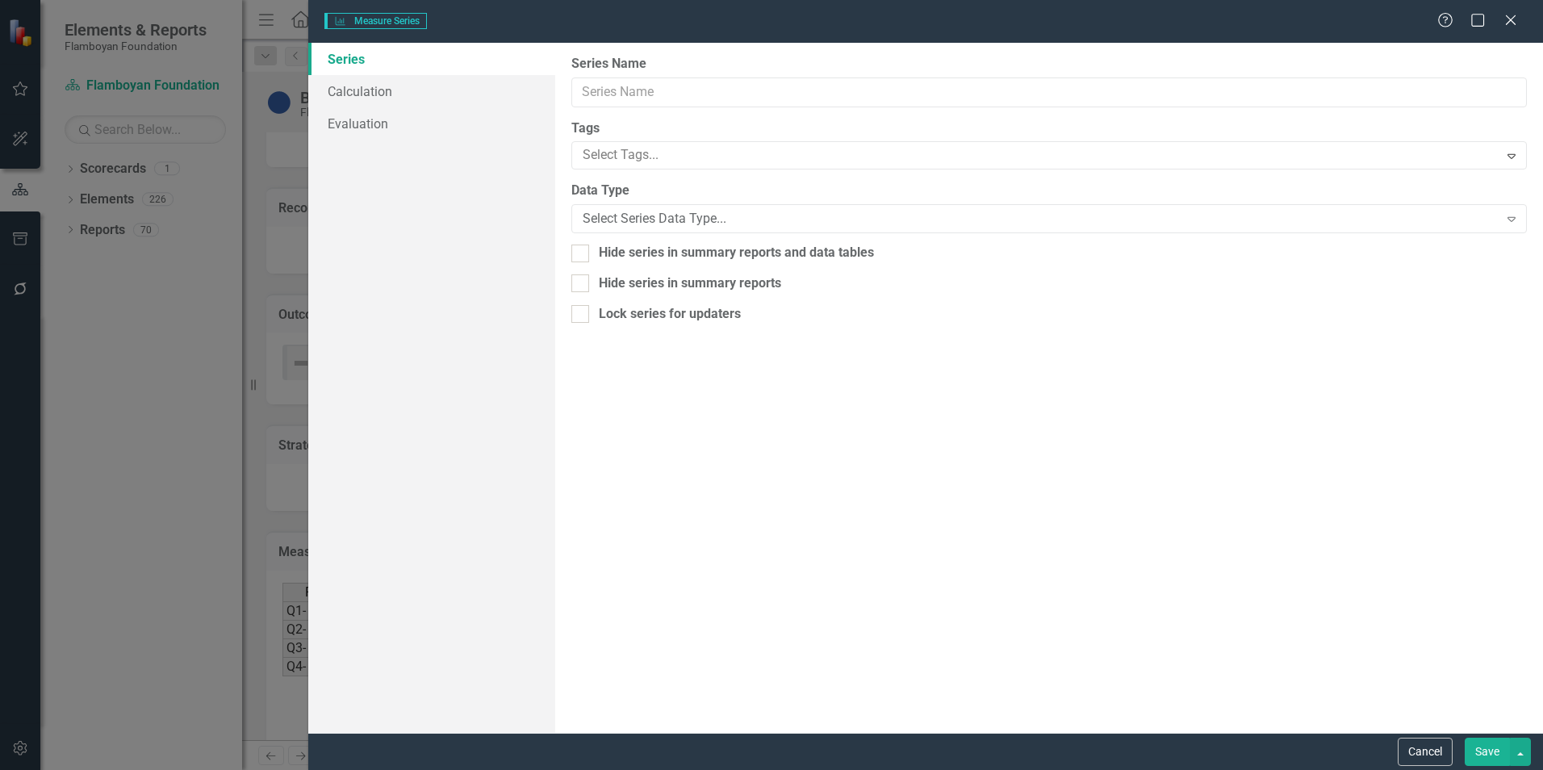
type input "Actual"
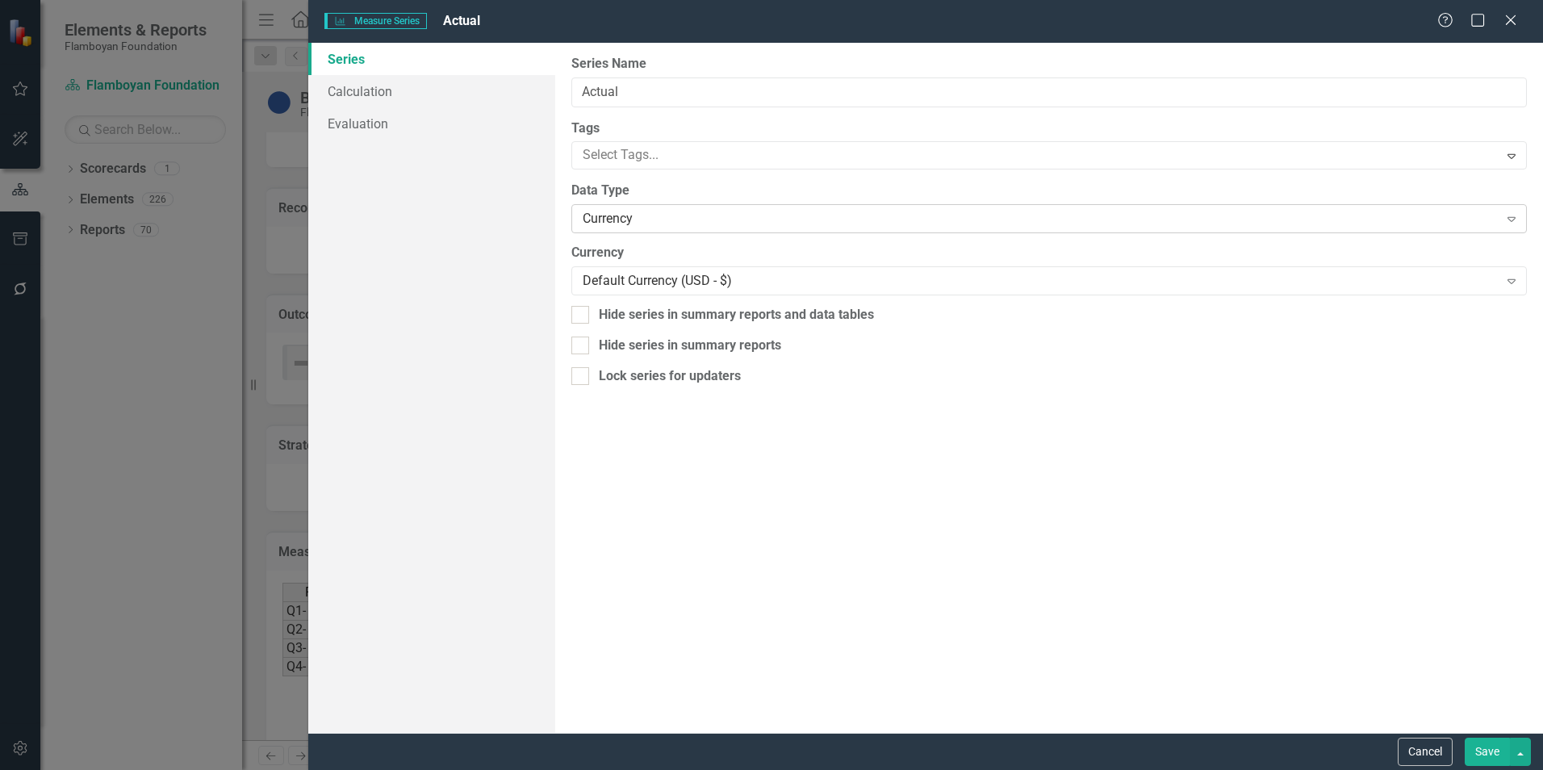
click at [664, 222] on div "Currency" at bounding box center [1040, 219] width 915 height 19
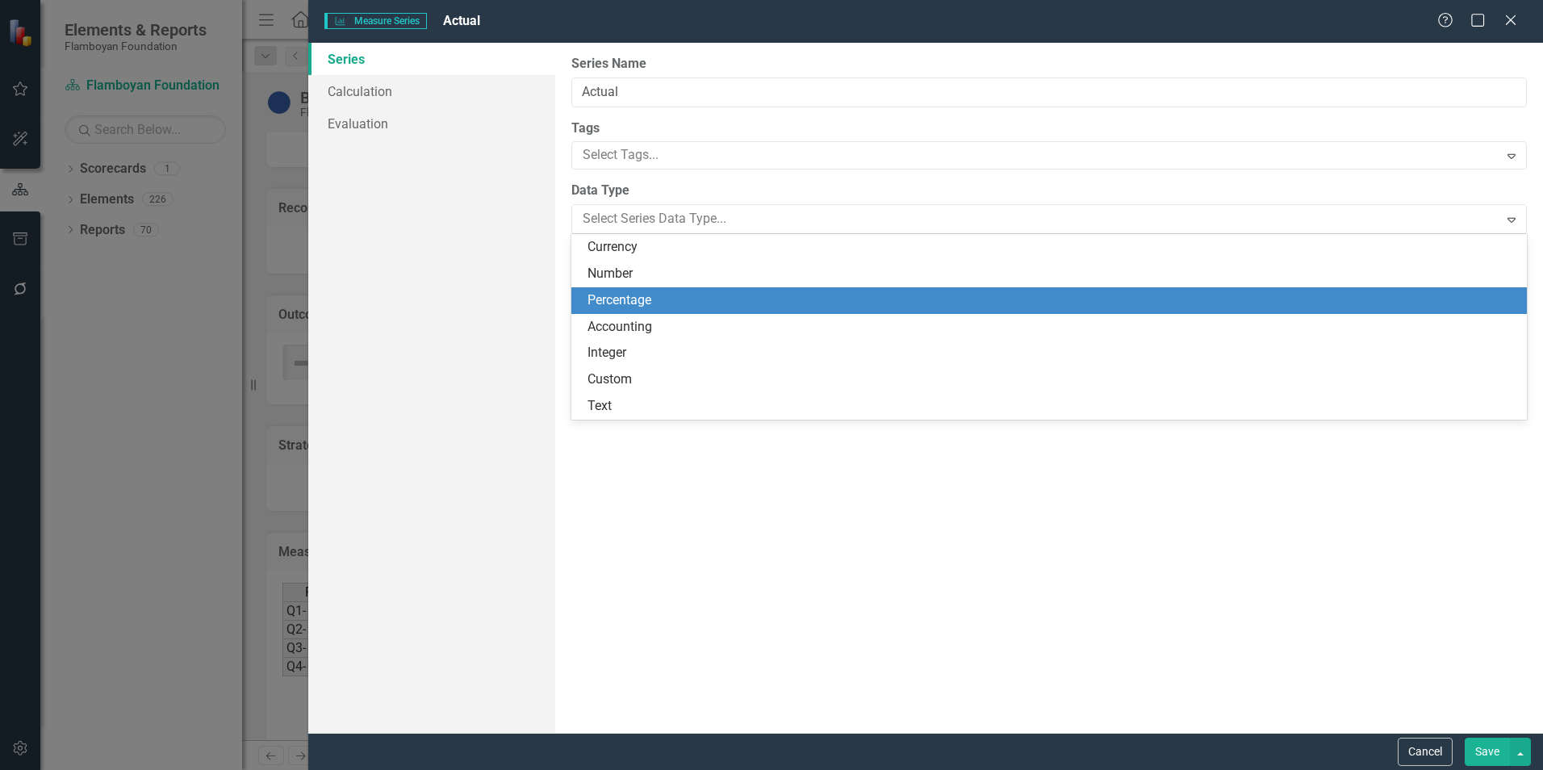
click at [701, 298] on div "Percentage" at bounding box center [1053, 300] width 930 height 19
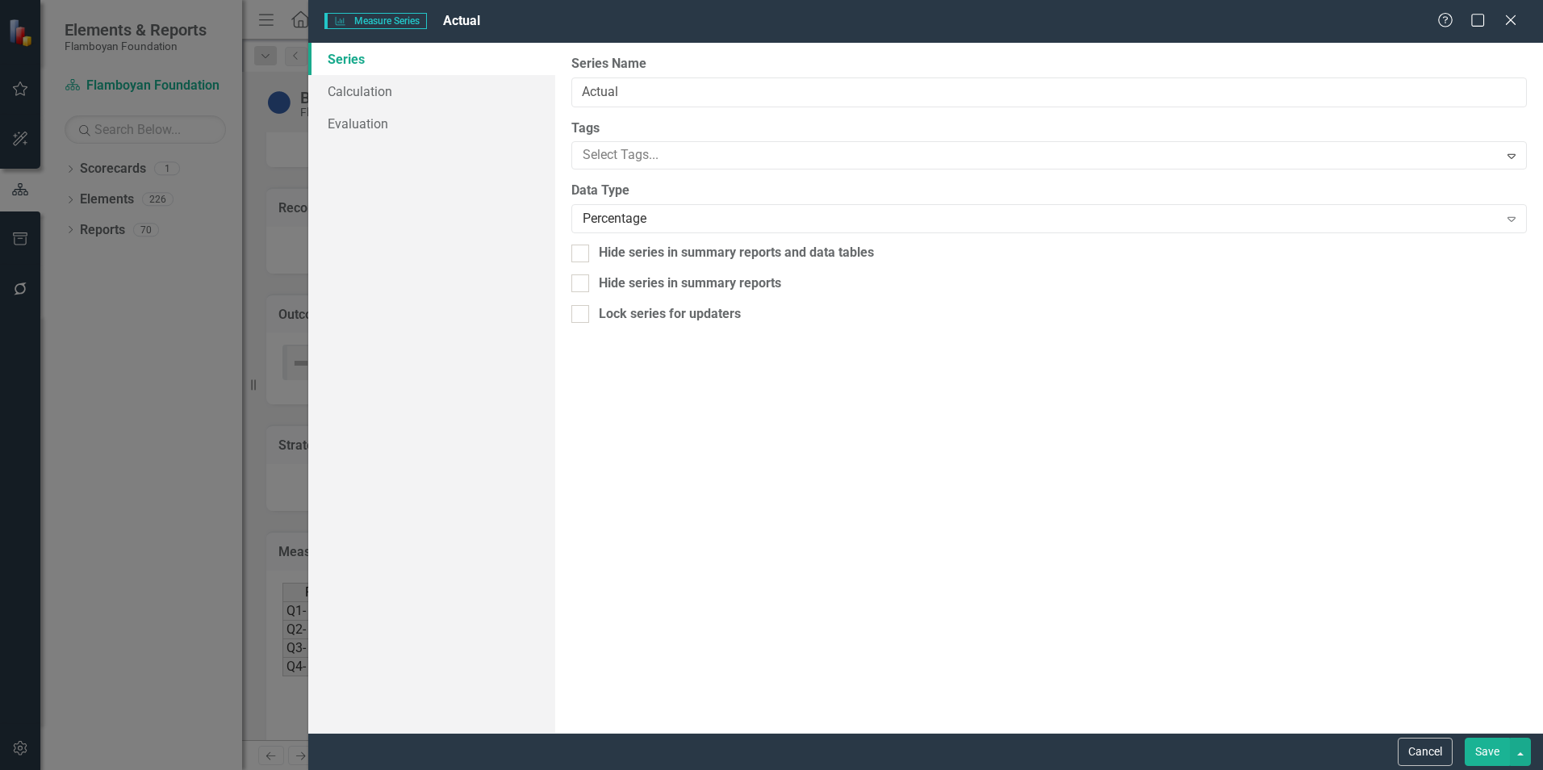
click at [1486, 750] on button "Save" at bounding box center [1487, 752] width 45 height 28
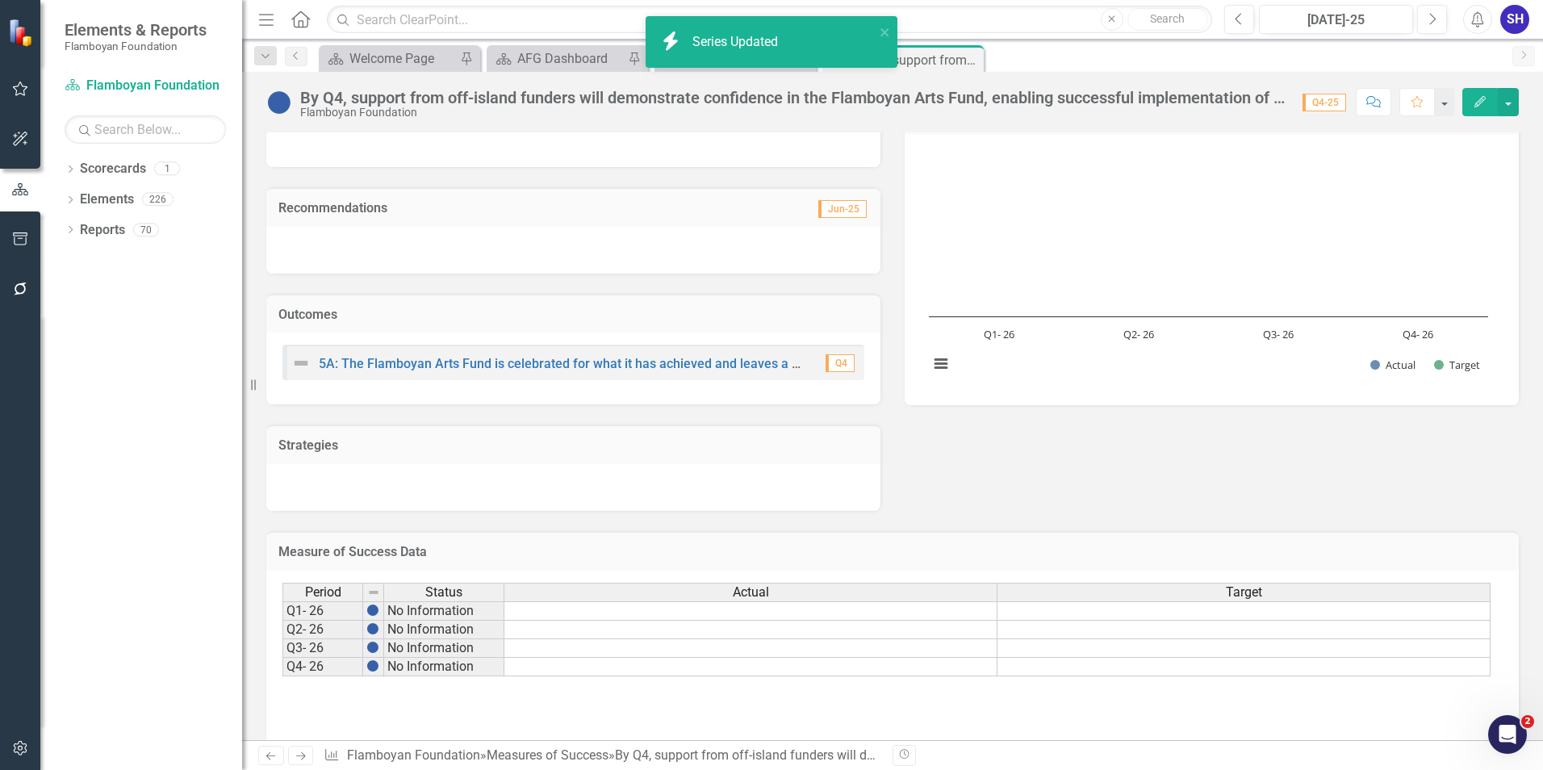
click at [1342, 597] on div "Target" at bounding box center [1244, 593] width 492 height 18
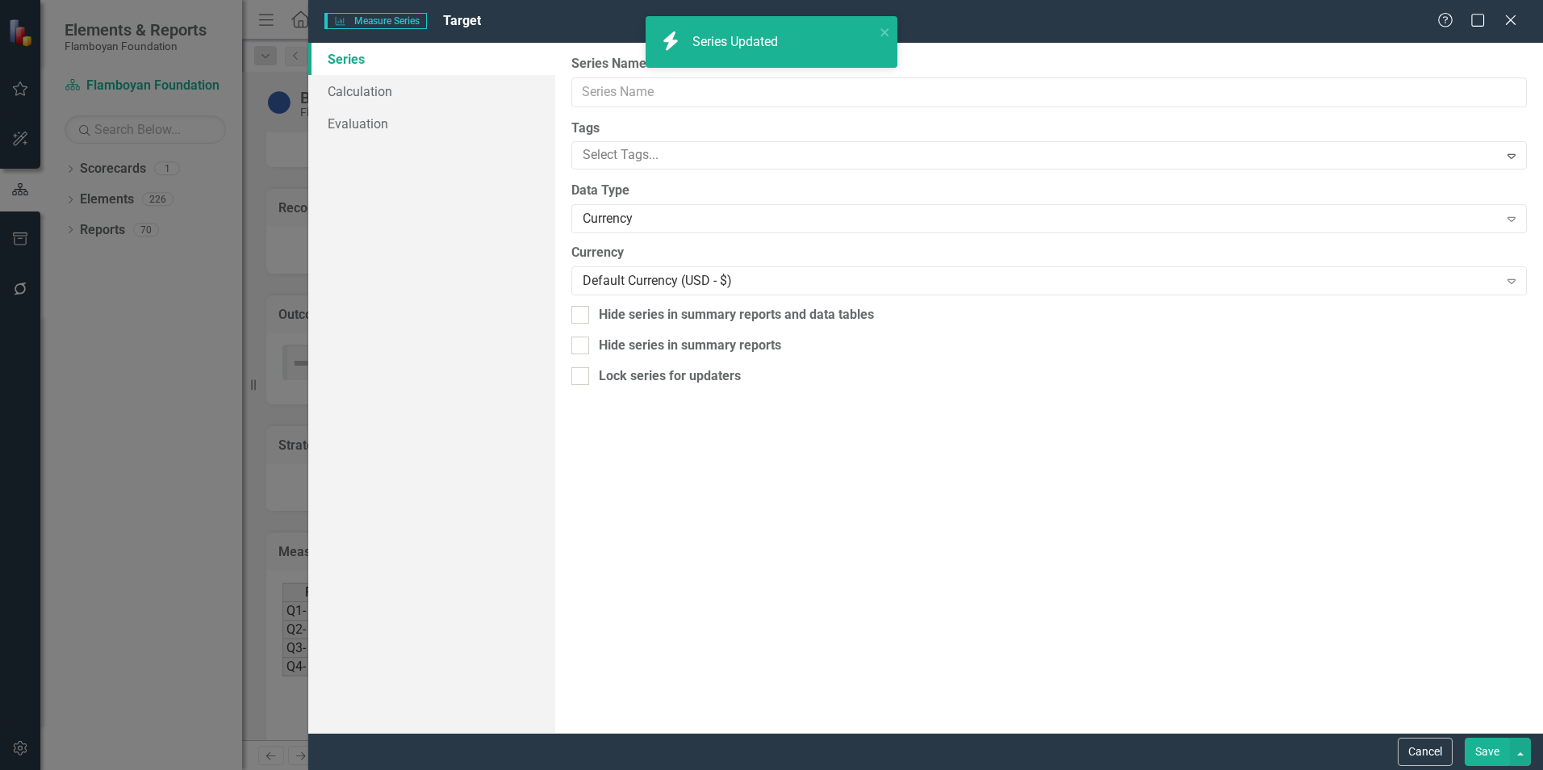
type input "Target"
click at [714, 217] on div "Currency" at bounding box center [1040, 219] width 915 height 19
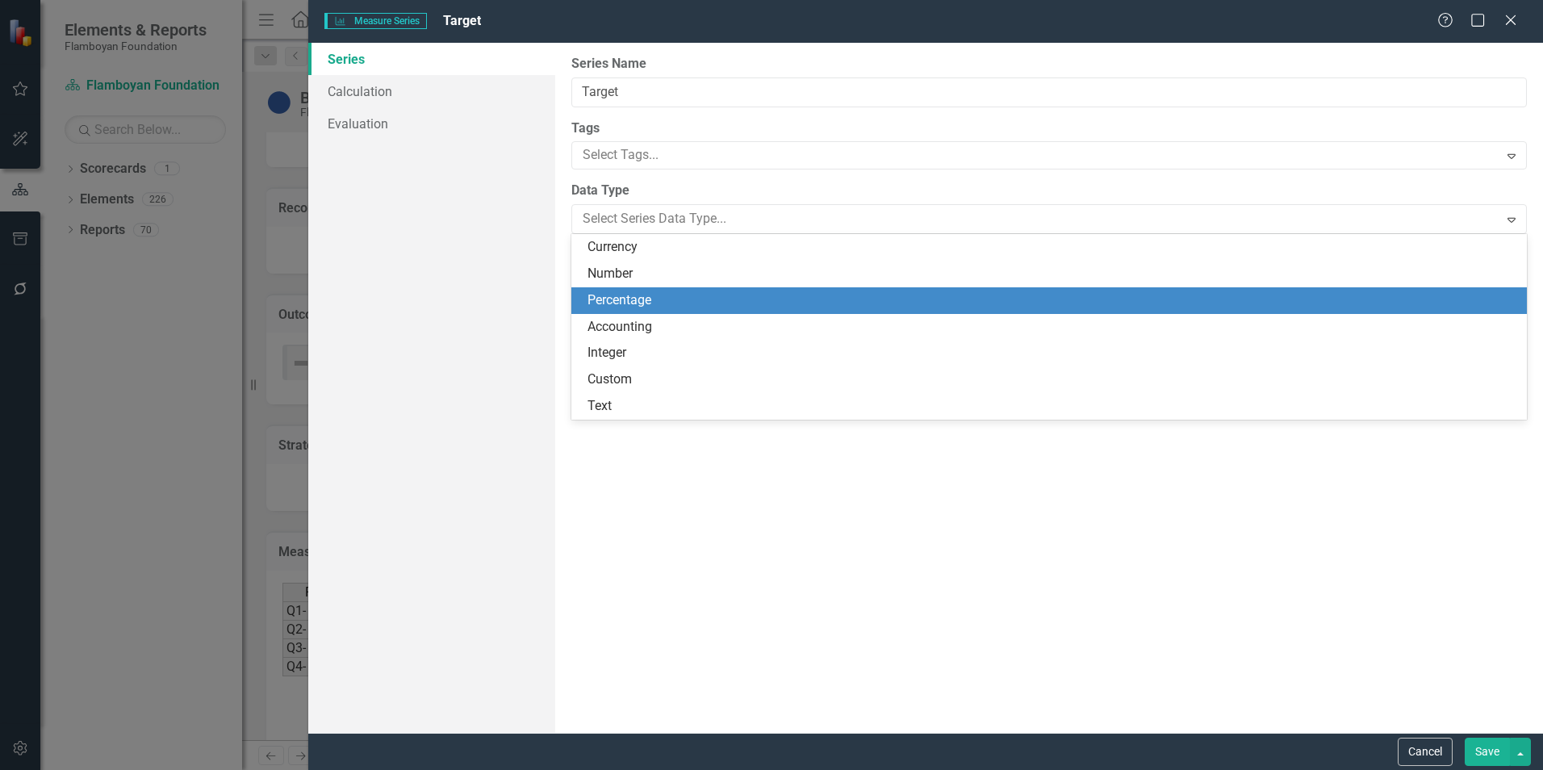
click at [694, 303] on div "Percentage" at bounding box center [1053, 300] width 930 height 19
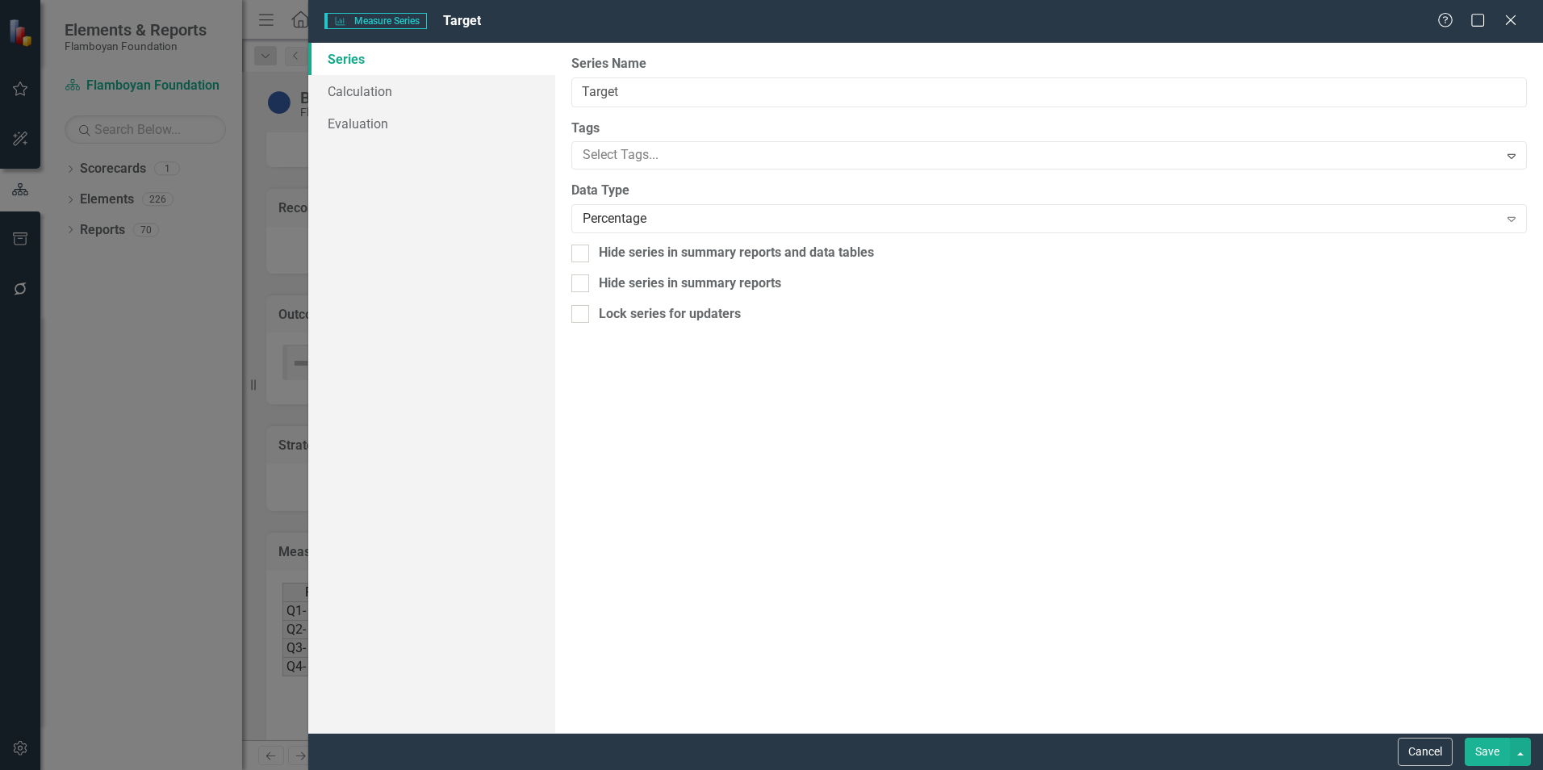
click at [1489, 754] on button "Save" at bounding box center [1487, 752] width 45 height 28
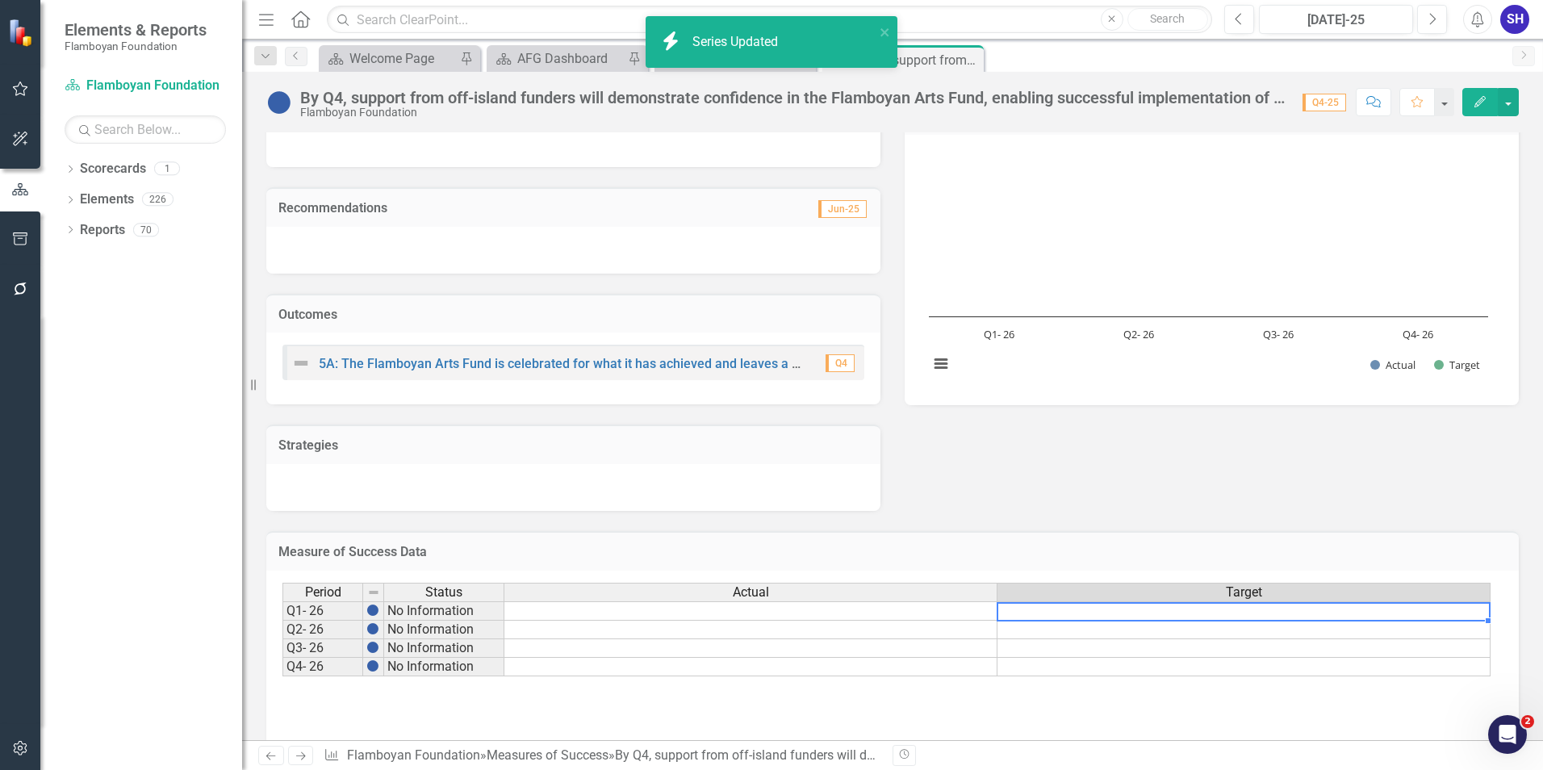
click at [1287, 608] on td at bounding box center [1244, 610] width 493 height 19
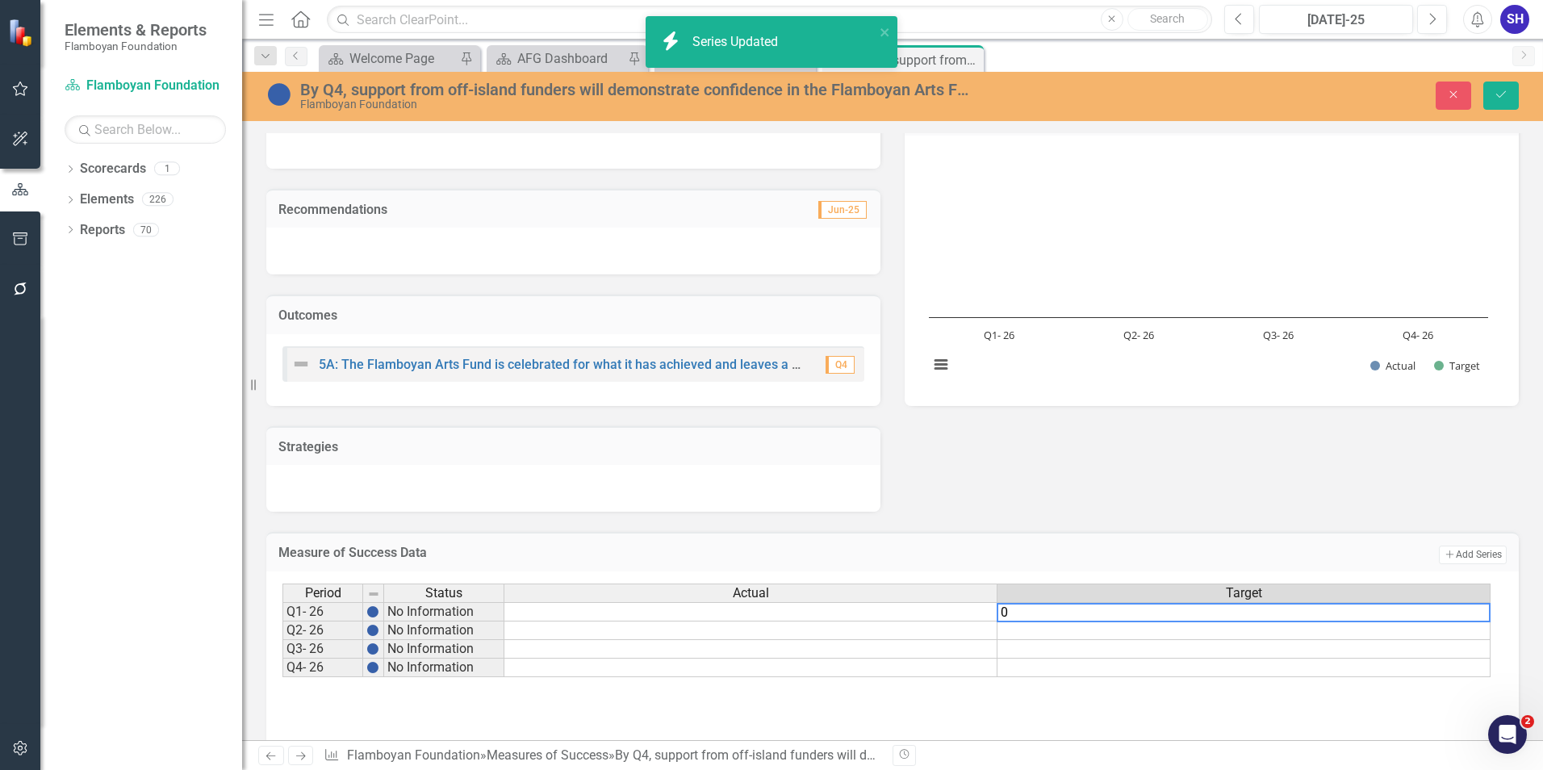
type textarea "0"
click at [1295, 630] on td at bounding box center [1244, 631] width 493 height 19
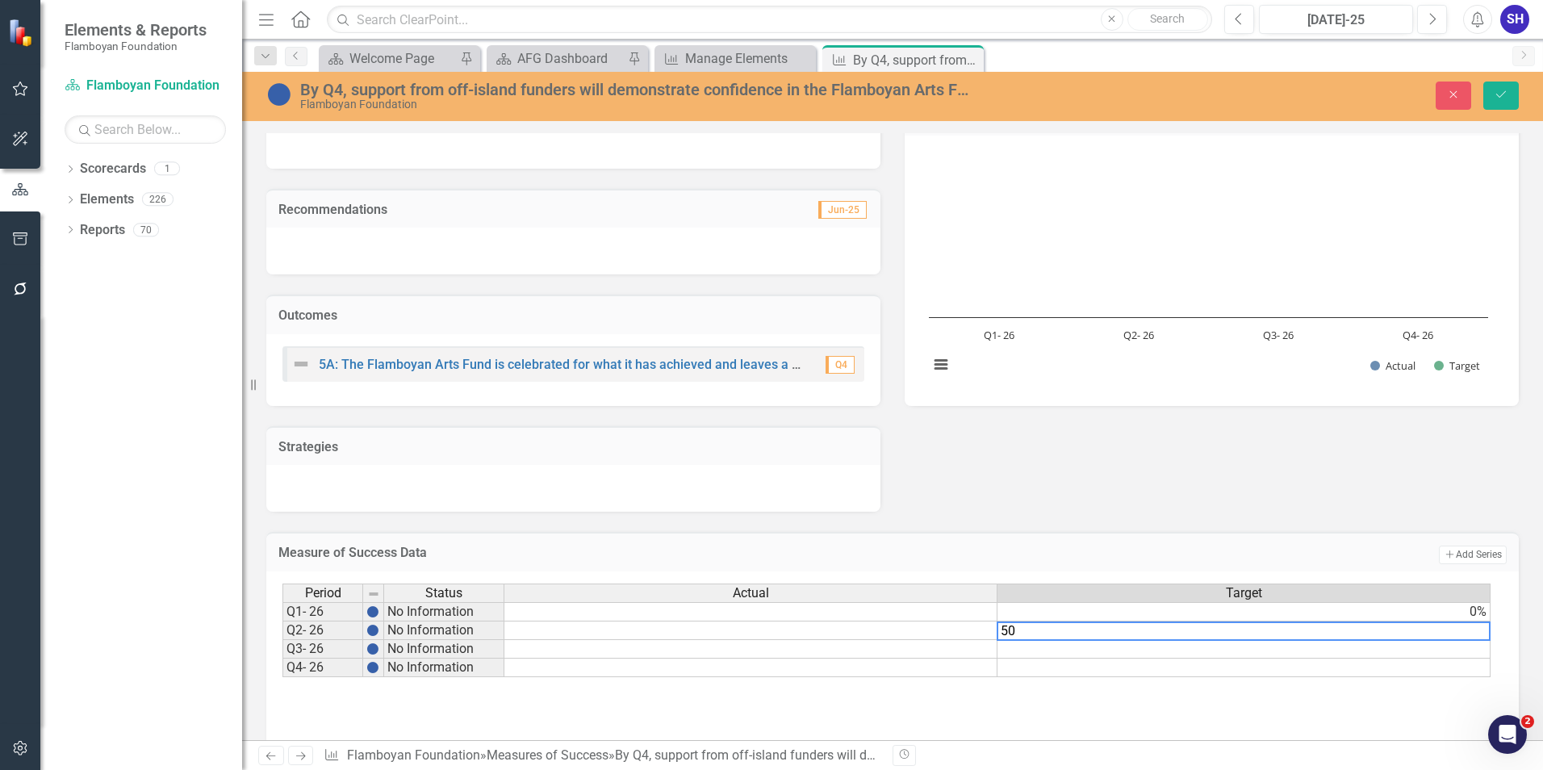
type textarea "50"
click at [1298, 650] on td at bounding box center [1244, 649] width 493 height 19
type textarea "0"
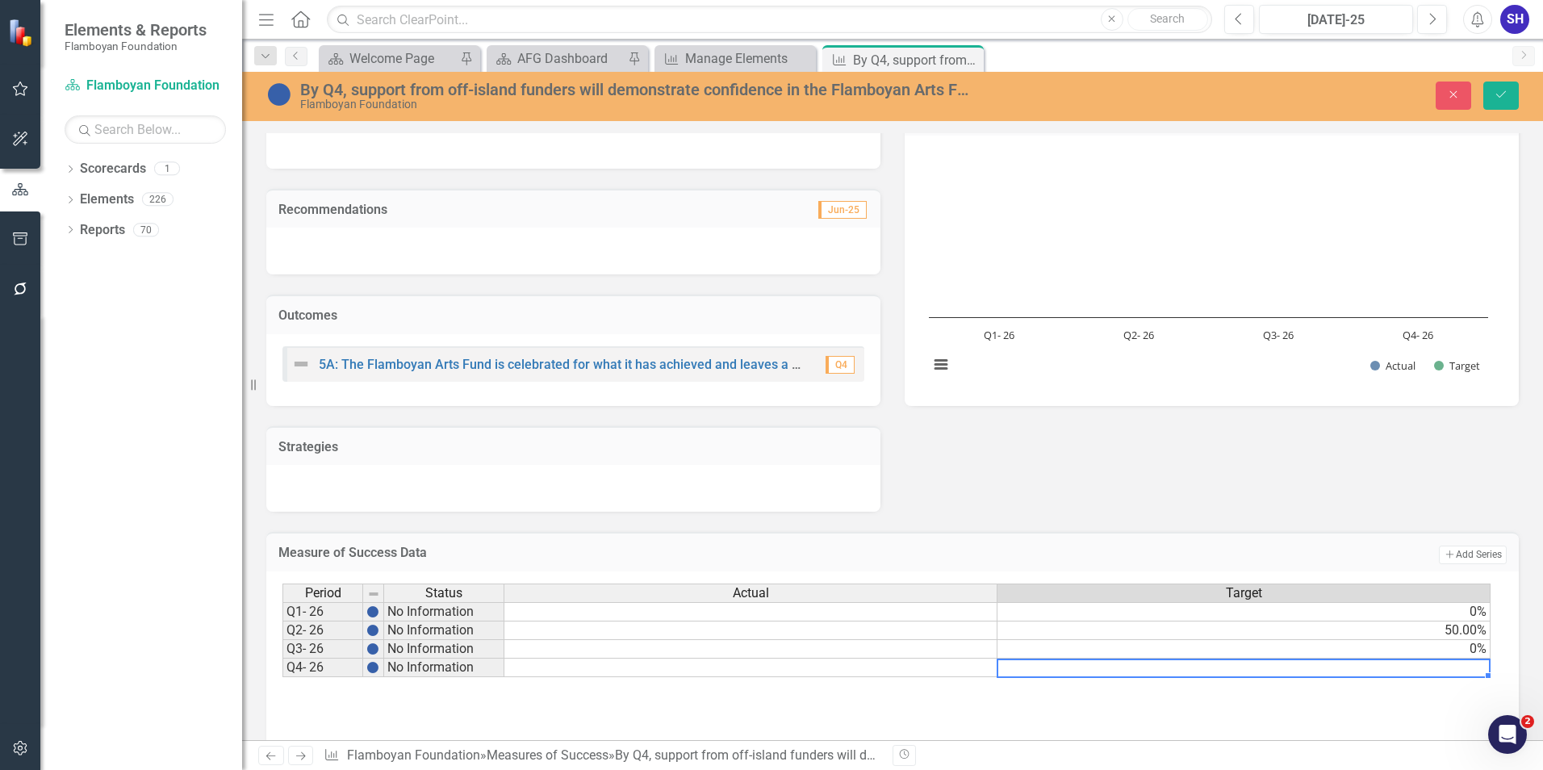
click at [1312, 672] on td at bounding box center [1244, 668] width 493 height 19
type textarea "100"
click at [1320, 714] on div "Period Status Actual Target Q1- 26 No Information 0% Q2- 26 No Information 50.0…" at bounding box center [893, 664] width 1220 height 161
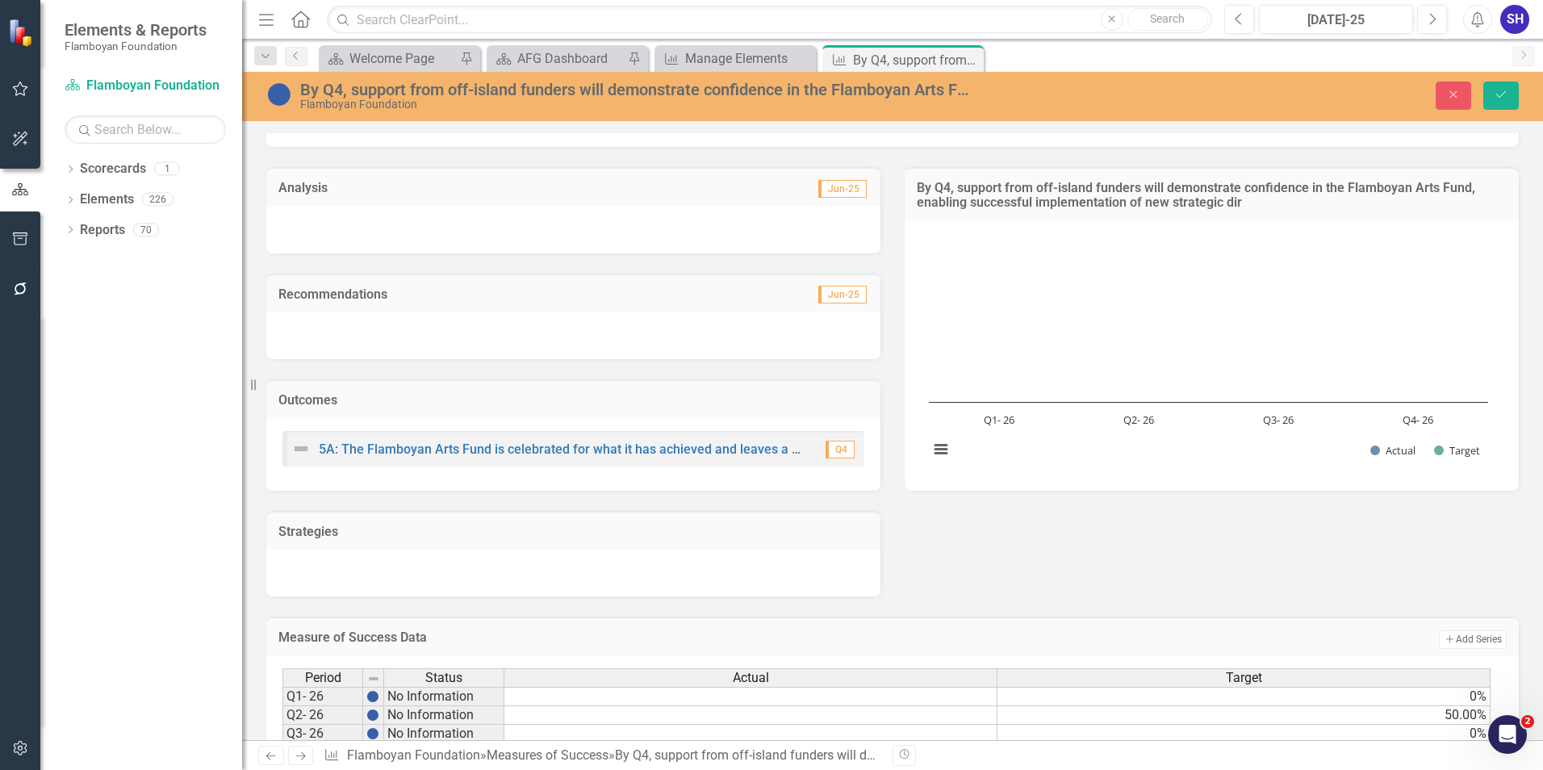
scroll to position [0, 0]
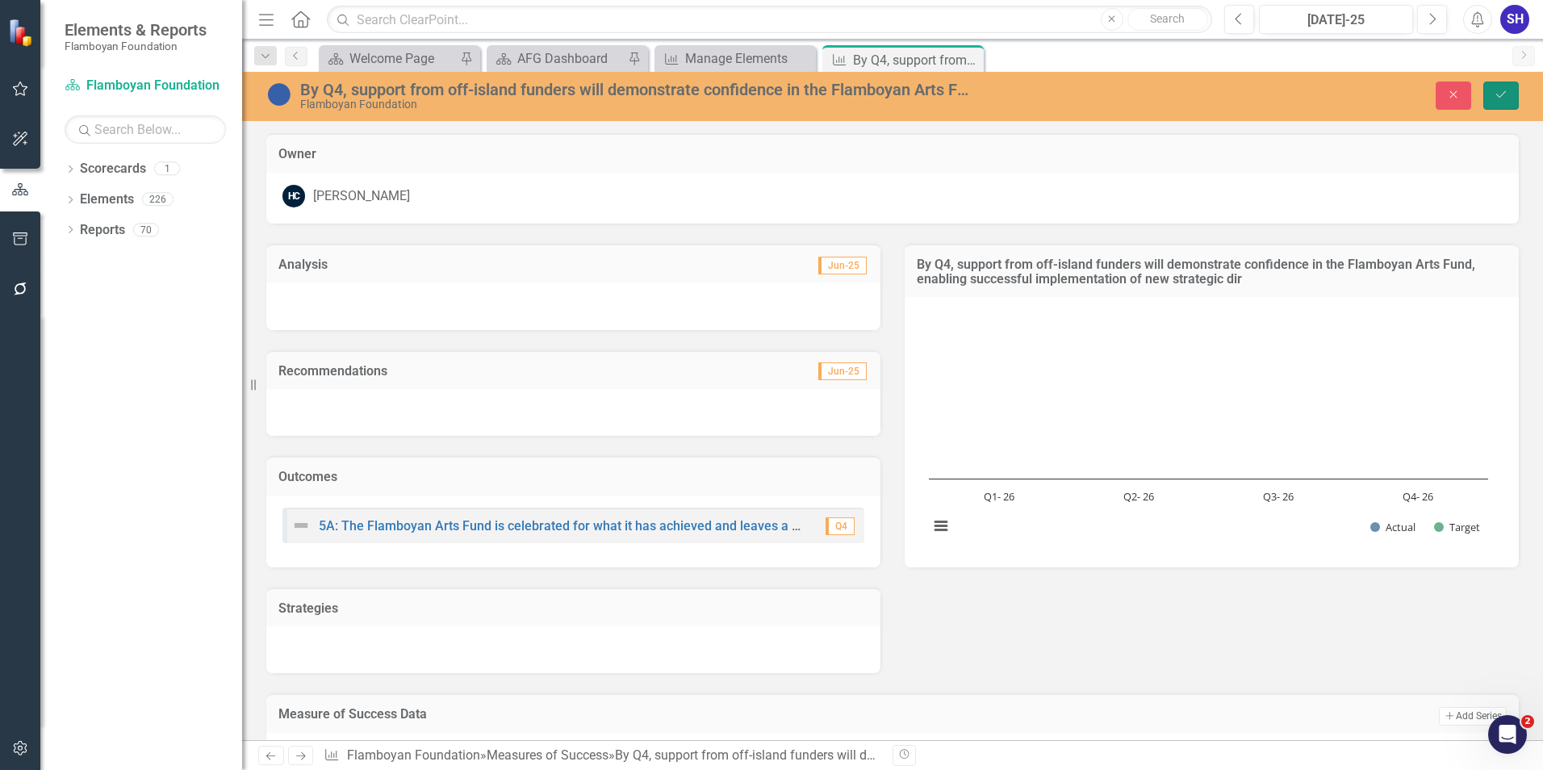
click at [1503, 103] on button "Save" at bounding box center [1502, 96] width 36 height 28
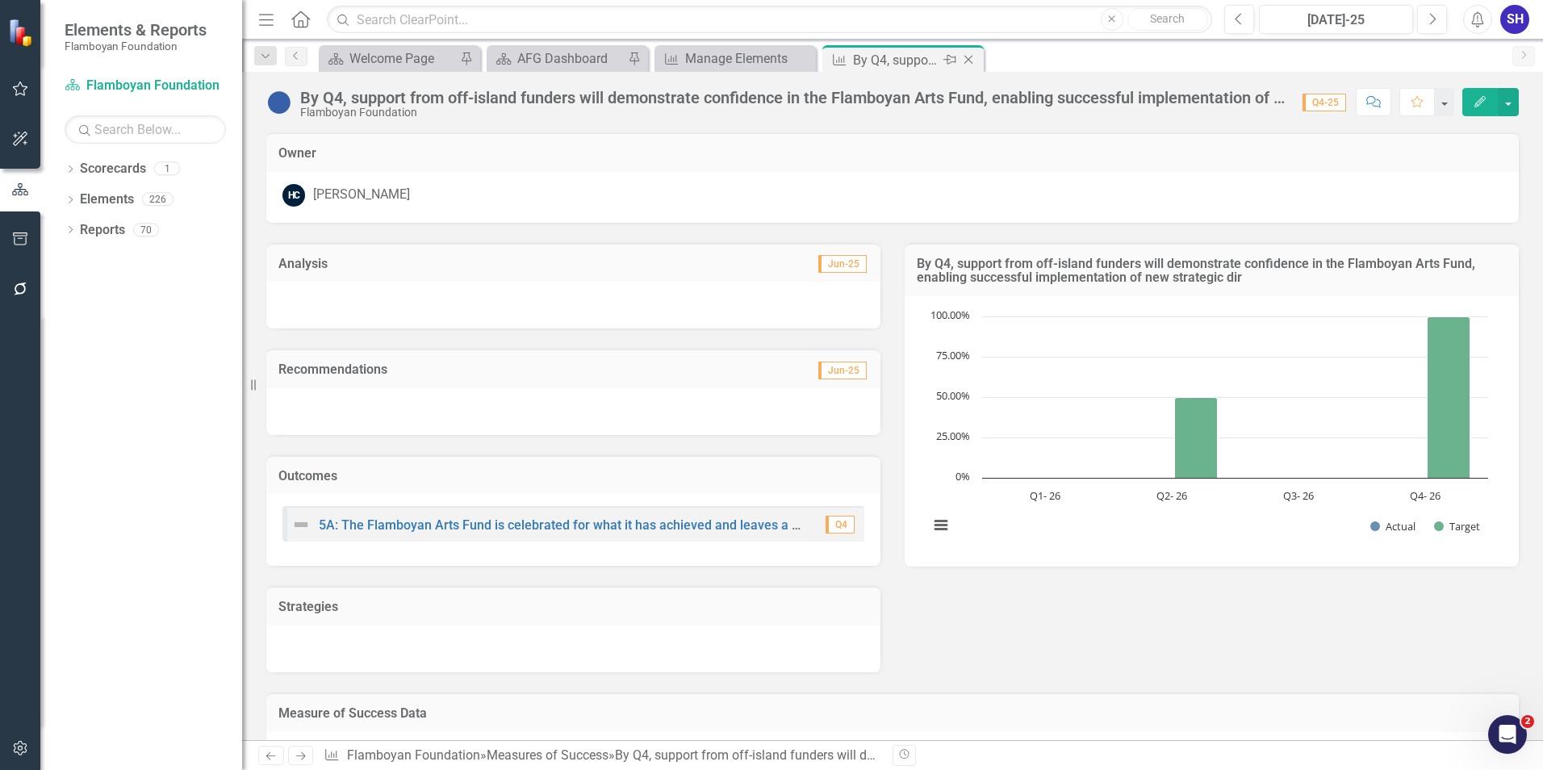
click at [969, 60] on icon "Close" at bounding box center [969, 59] width 16 height 13
